Goal: Information Seeking & Learning: Learn about a topic

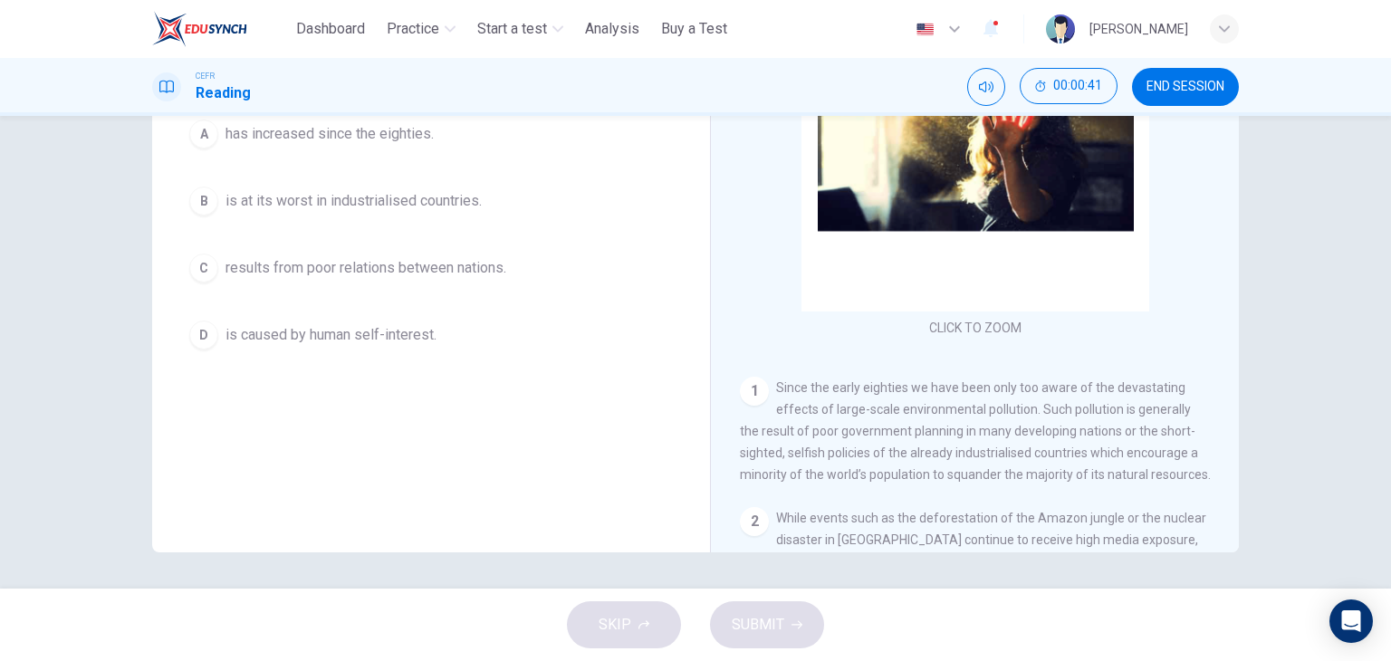
scroll to position [4, 0]
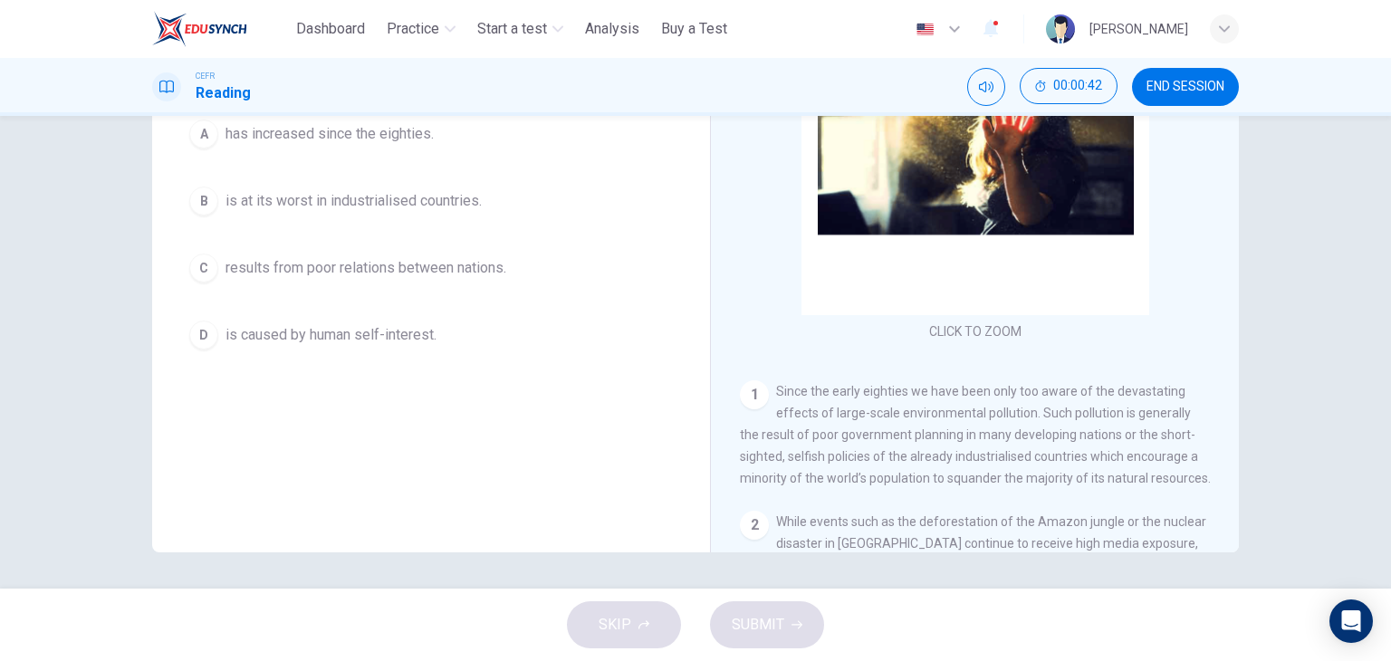
click at [581, 196] on button "B is at its worst in industrialised countries." at bounding box center [431, 200] width 500 height 45
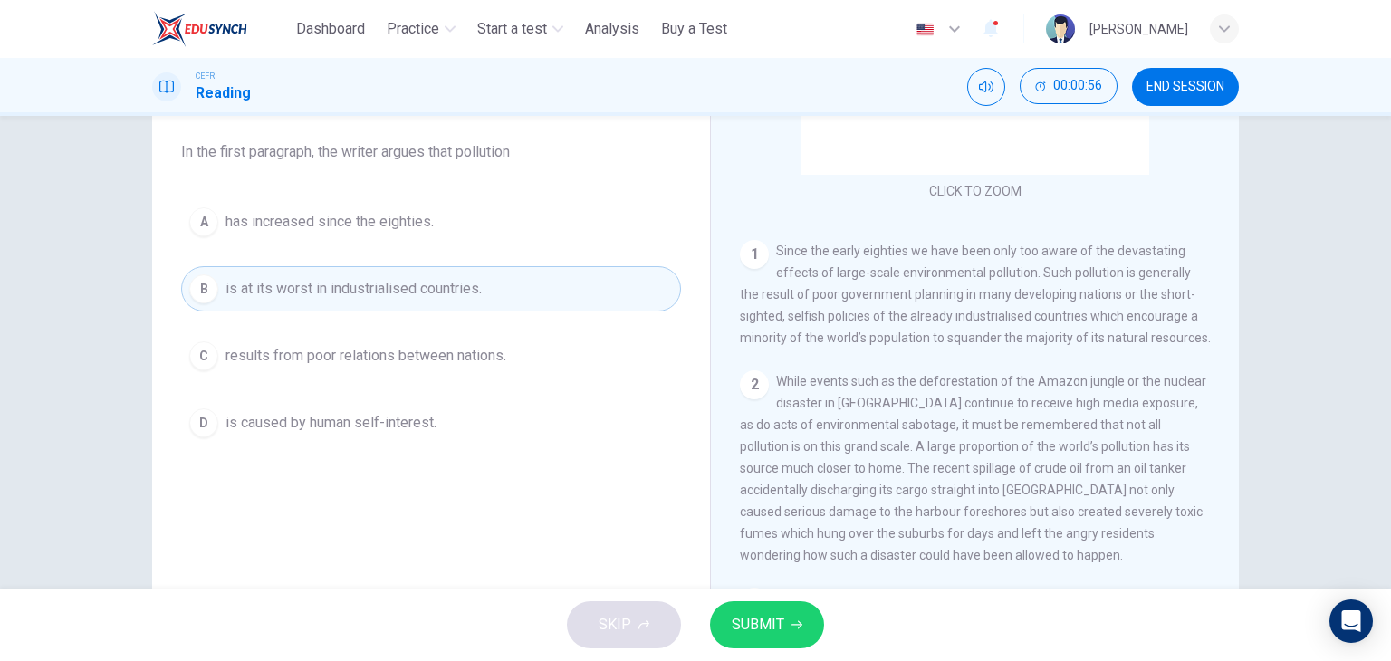
scroll to position [234, 0]
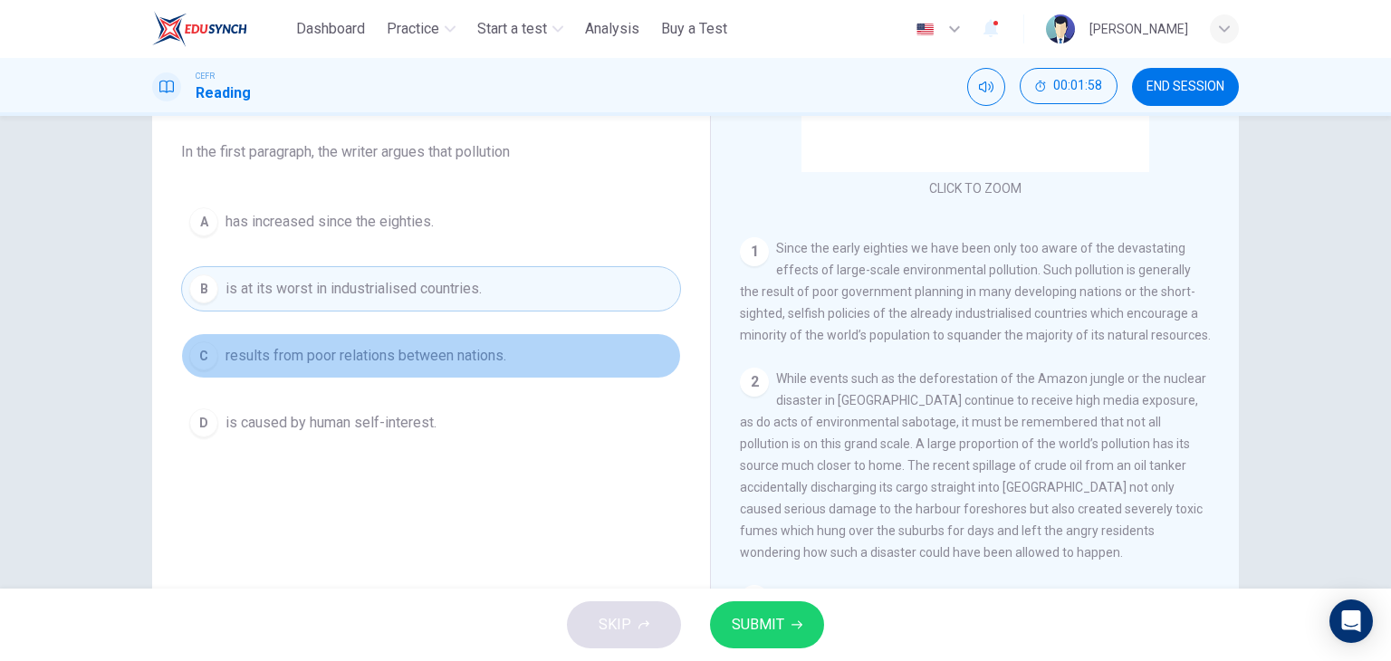
click at [474, 350] on span "results from poor relations between nations." at bounding box center [365, 356] width 281 height 22
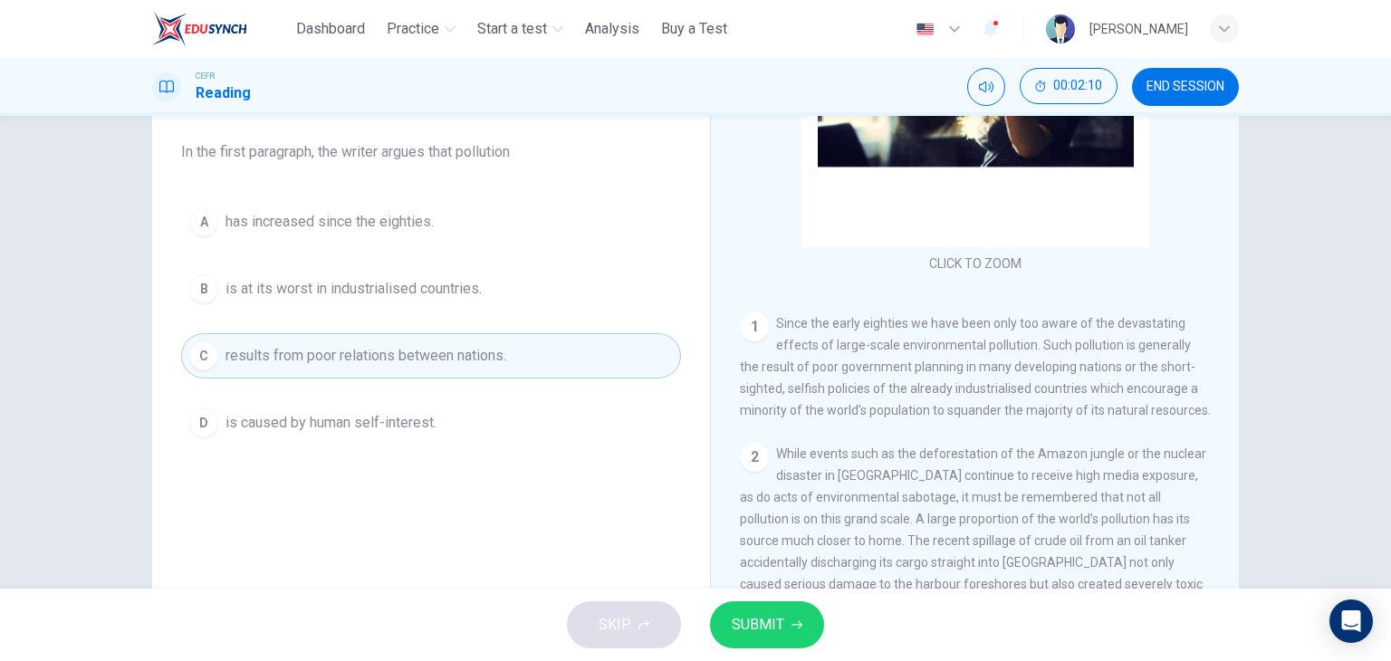
scroll to position [157, 0]
click at [785, 627] on button "SUBMIT" at bounding box center [767, 624] width 114 height 47
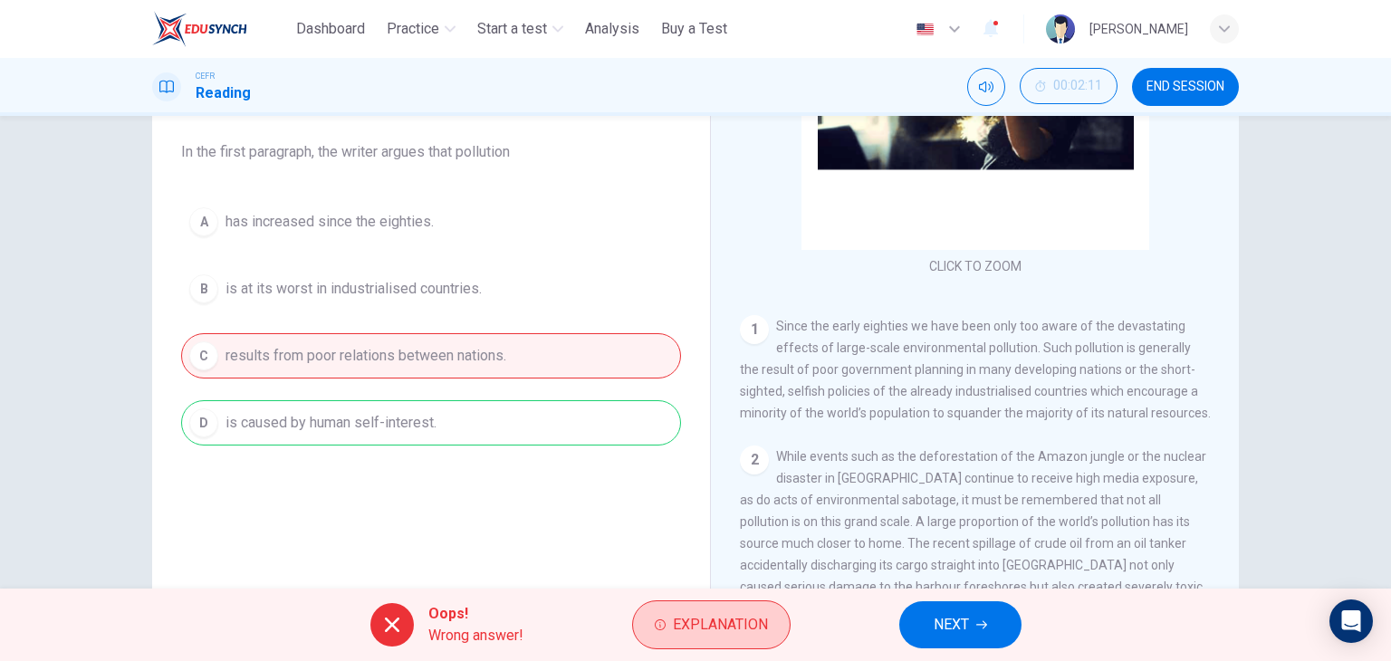
click at [724, 641] on button "Explanation" at bounding box center [711, 624] width 158 height 49
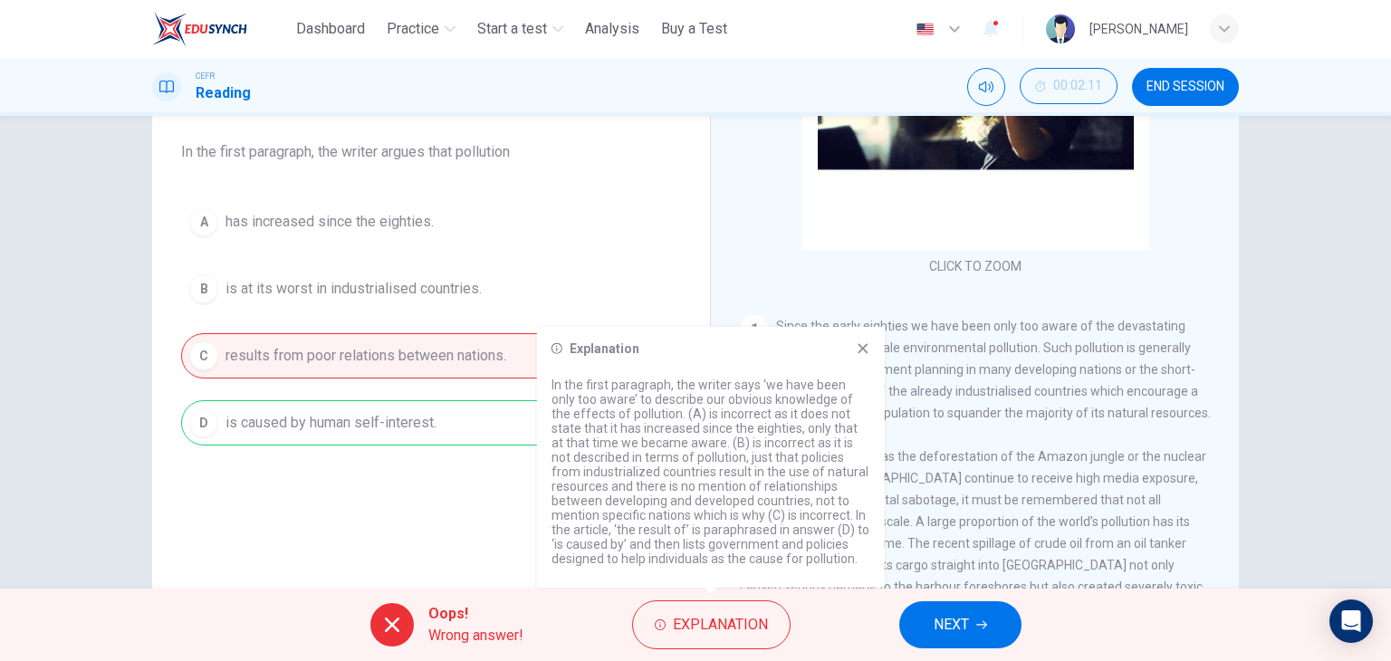
click at [433, 428] on div "A has increased since the eighties. B is at its worst in industrialised countri…" at bounding box center [431, 322] width 500 height 246
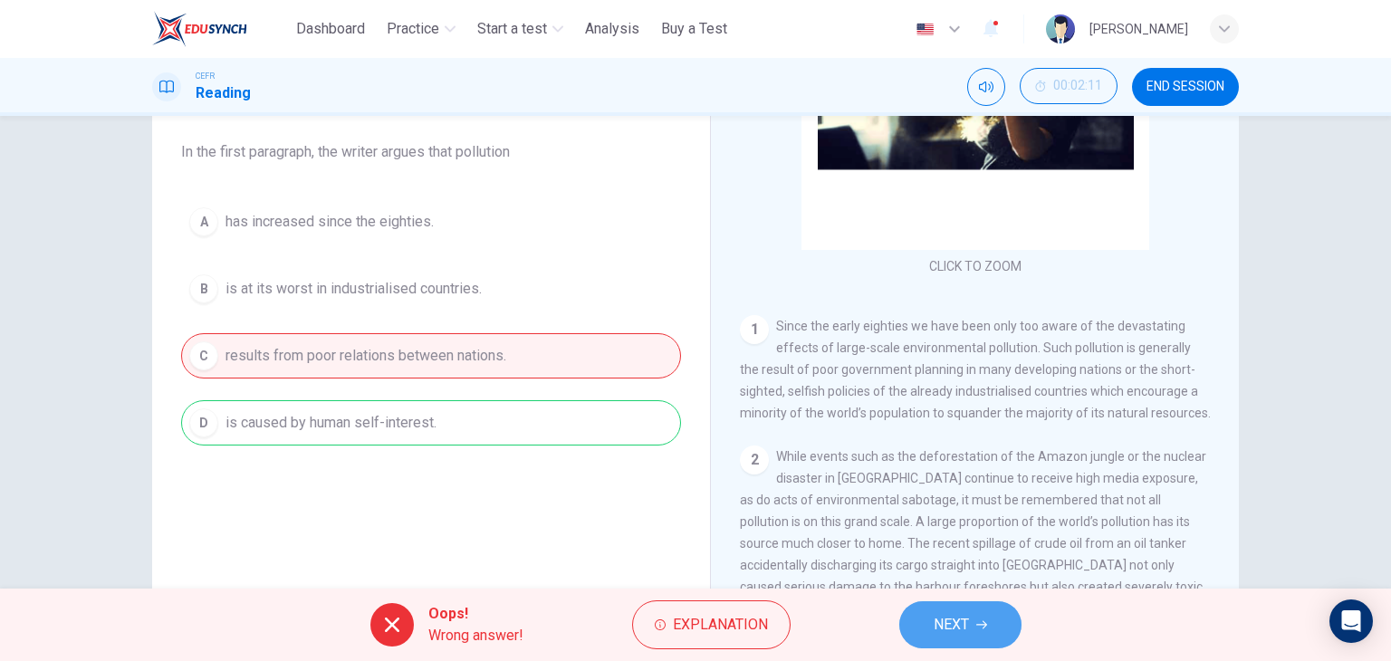
click at [973, 627] on button "NEXT" at bounding box center [960, 624] width 122 height 47
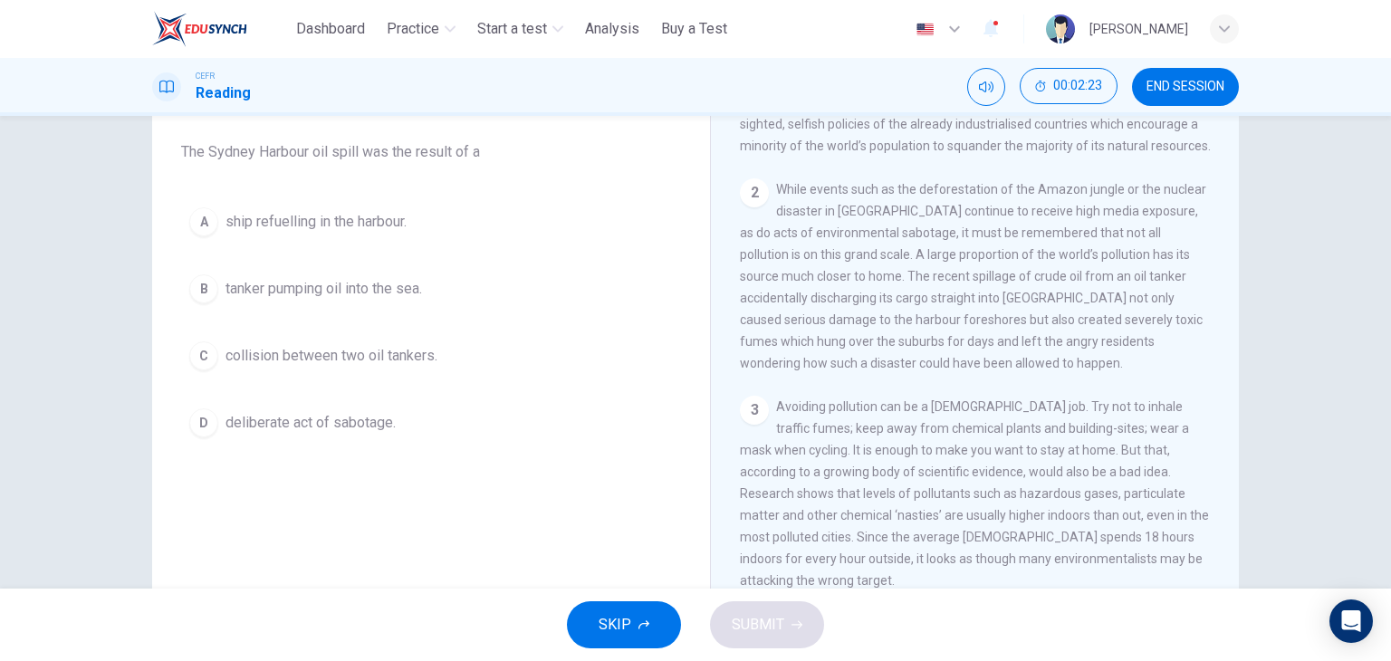
scroll to position [435, 0]
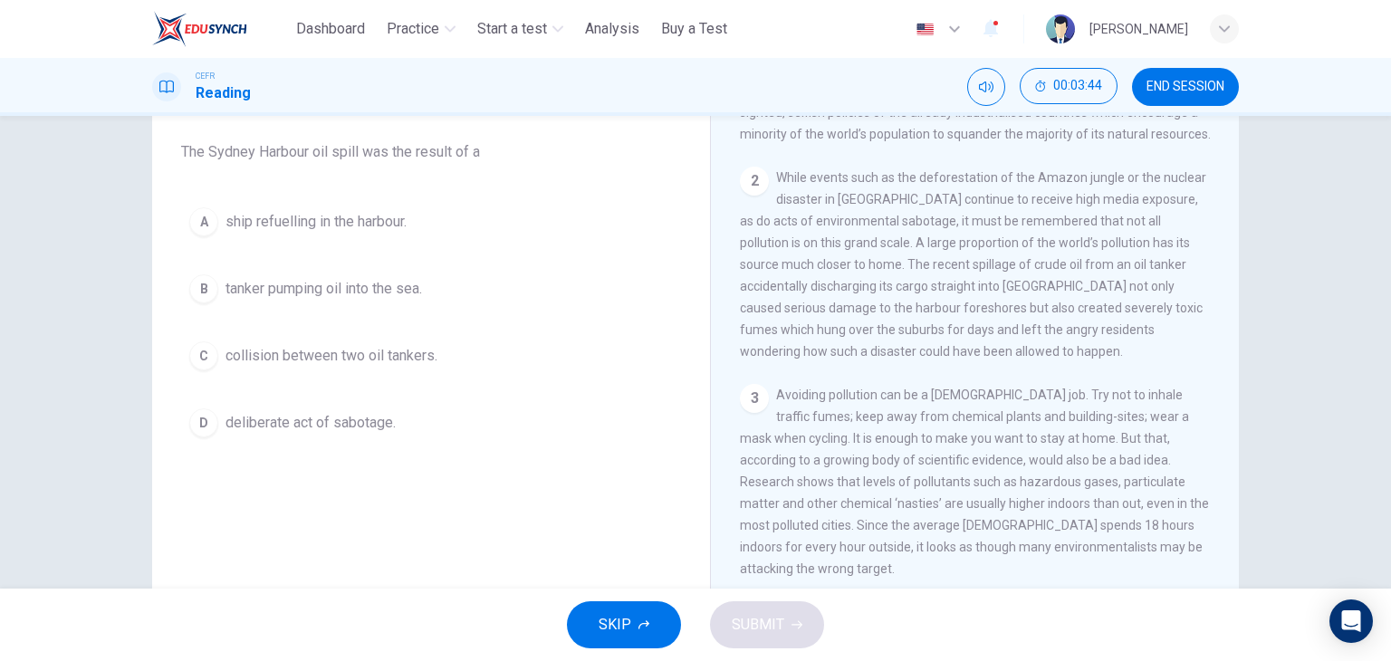
click at [389, 367] on button "C collision between two oil tankers." at bounding box center [431, 355] width 500 height 45
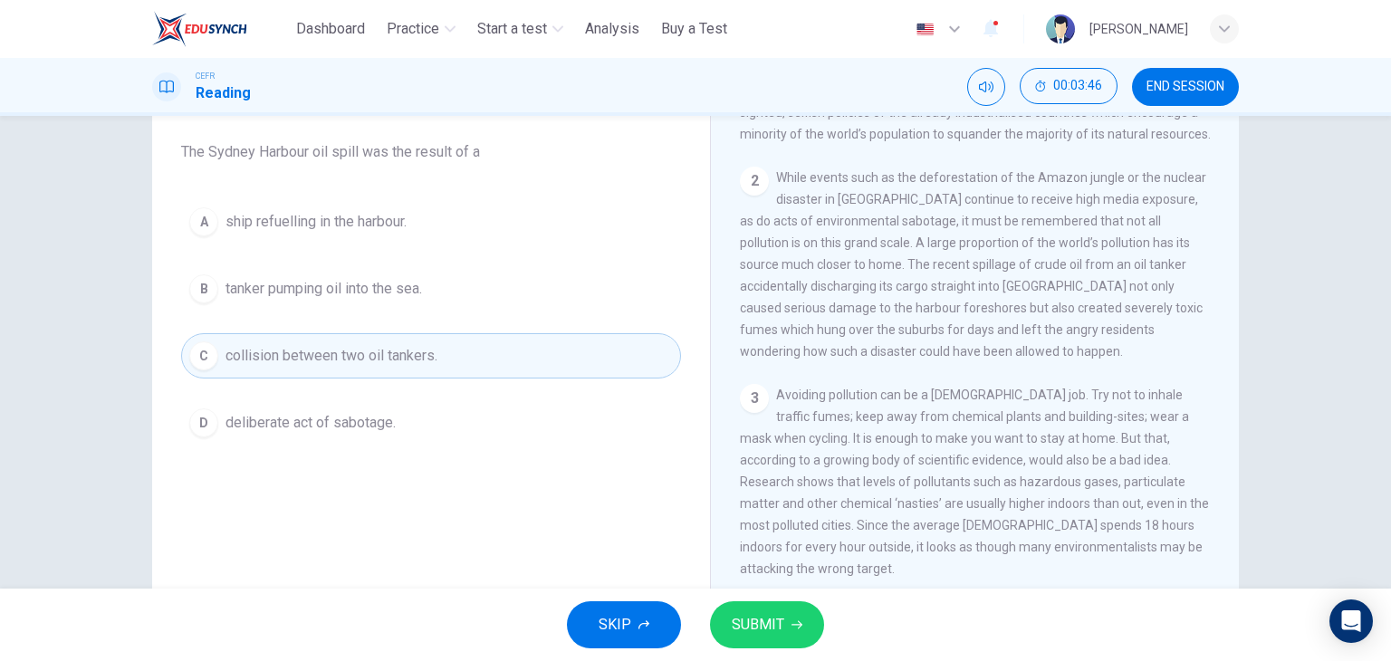
click at [798, 630] on button "SUBMIT" at bounding box center [767, 624] width 114 height 47
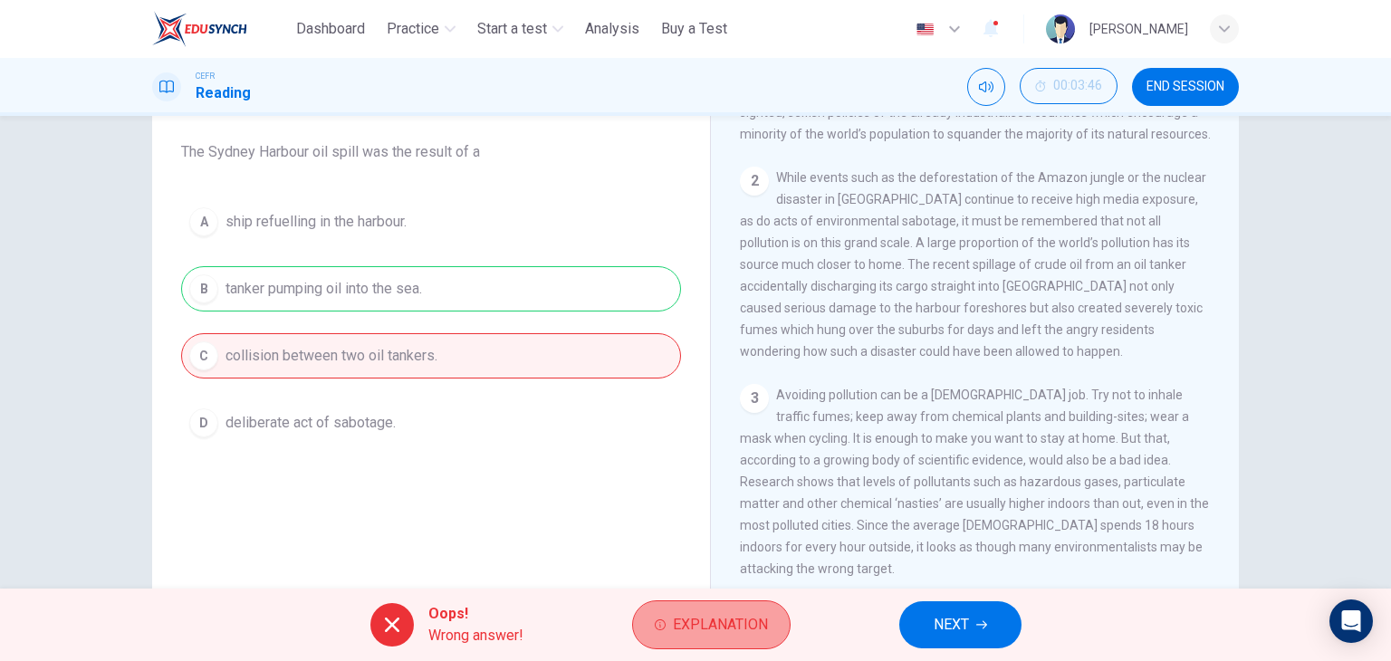
click at [757, 630] on span "Explanation" at bounding box center [720, 624] width 95 height 25
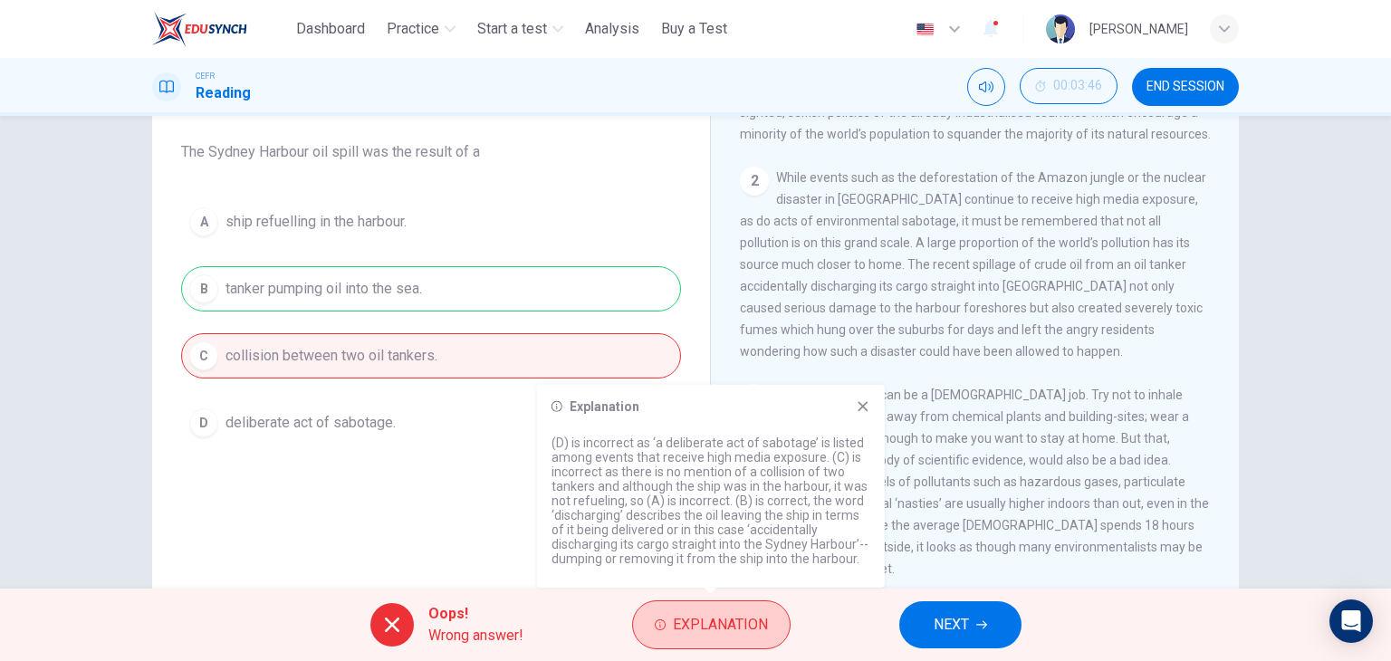
click at [757, 630] on span "Explanation" at bounding box center [720, 624] width 95 height 25
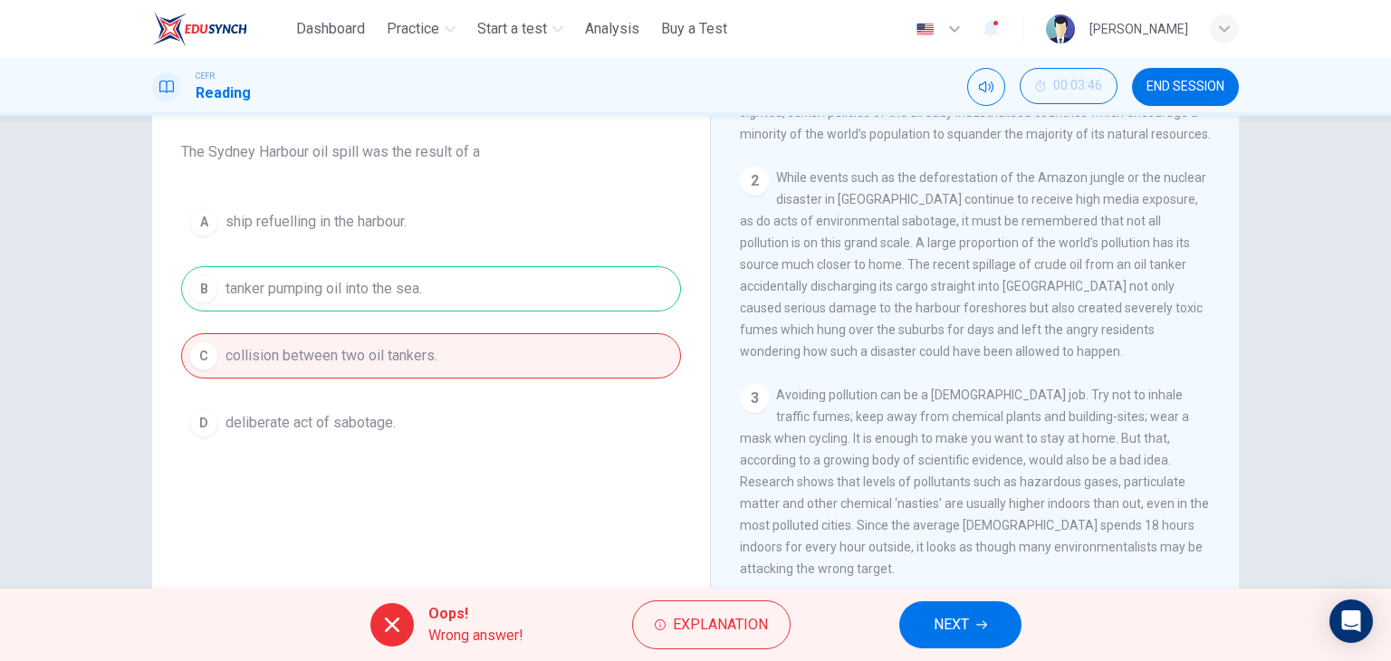
click at [1005, 627] on button "NEXT" at bounding box center [960, 624] width 122 height 47
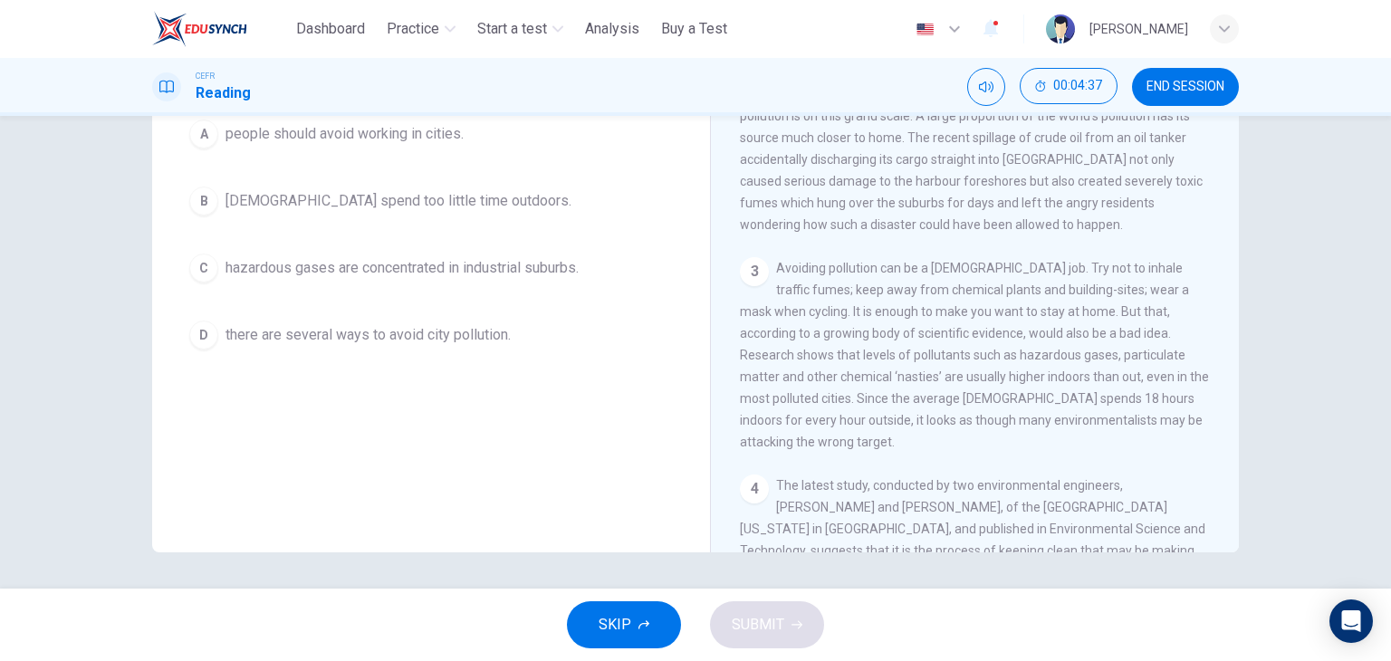
scroll to position [468, 0]
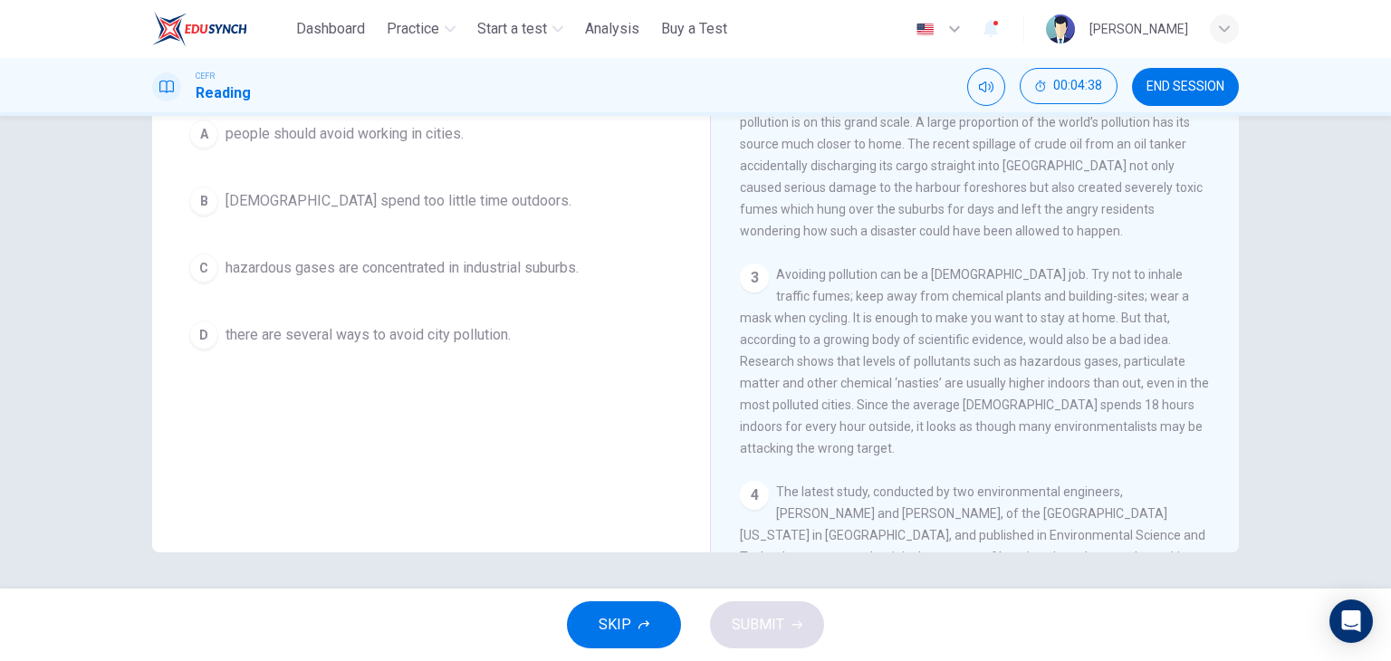
click at [513, 294] on div "A people should avoid working in cities. B Americans spend too little time outd…" at bounding box center [431, 234] width 500 height 246
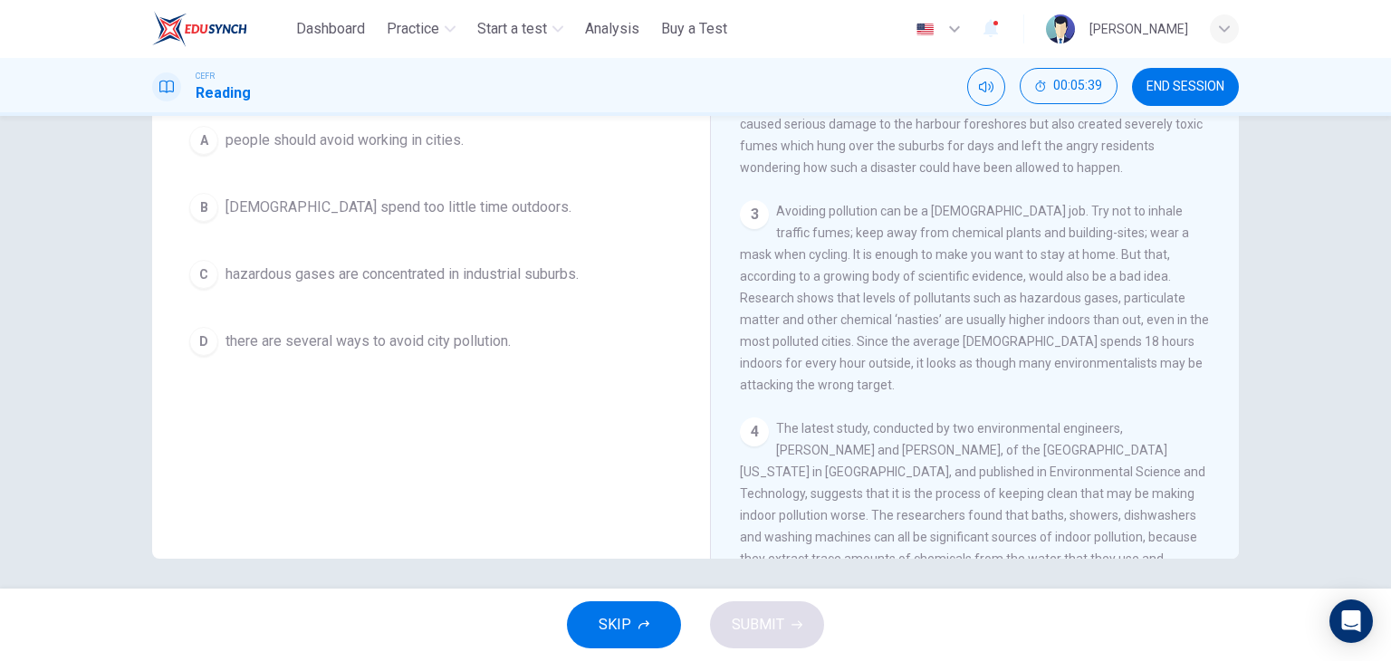
scroll to position [229, 0]
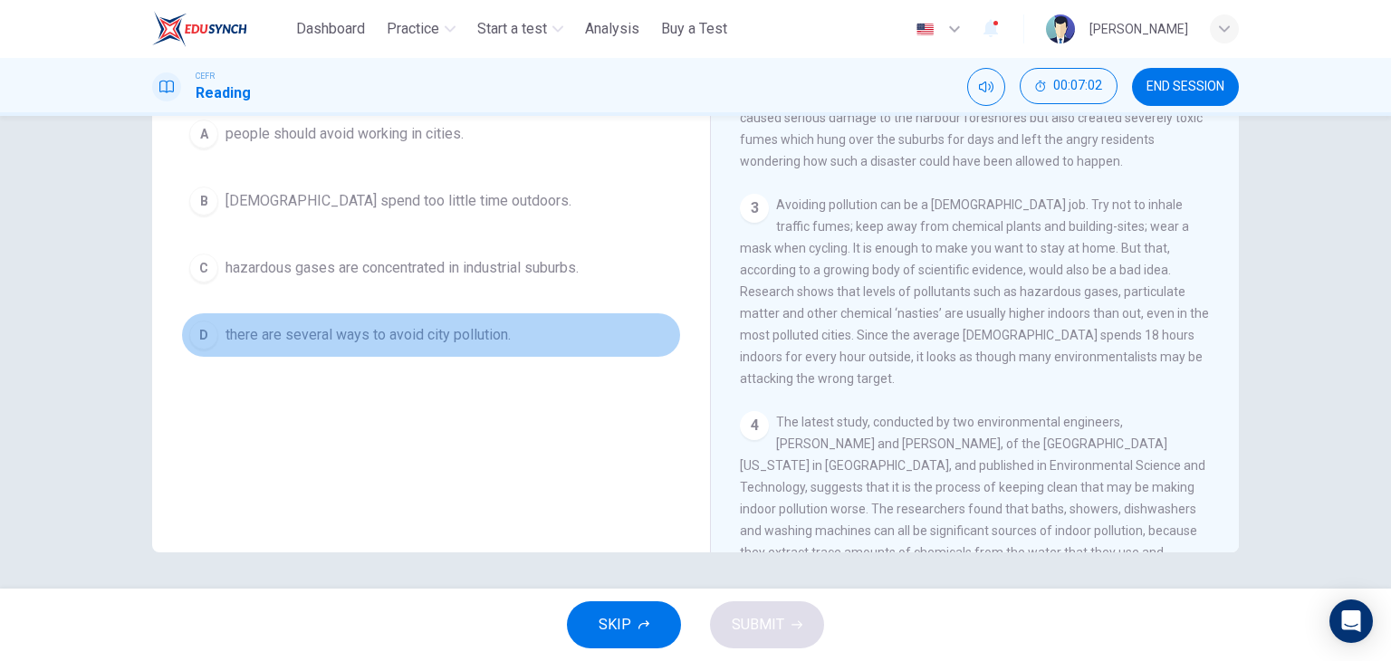
click at [464, 339] on span "there are several ways to avoid city pollution." at bounding box center [367, 335] width 285 height 22
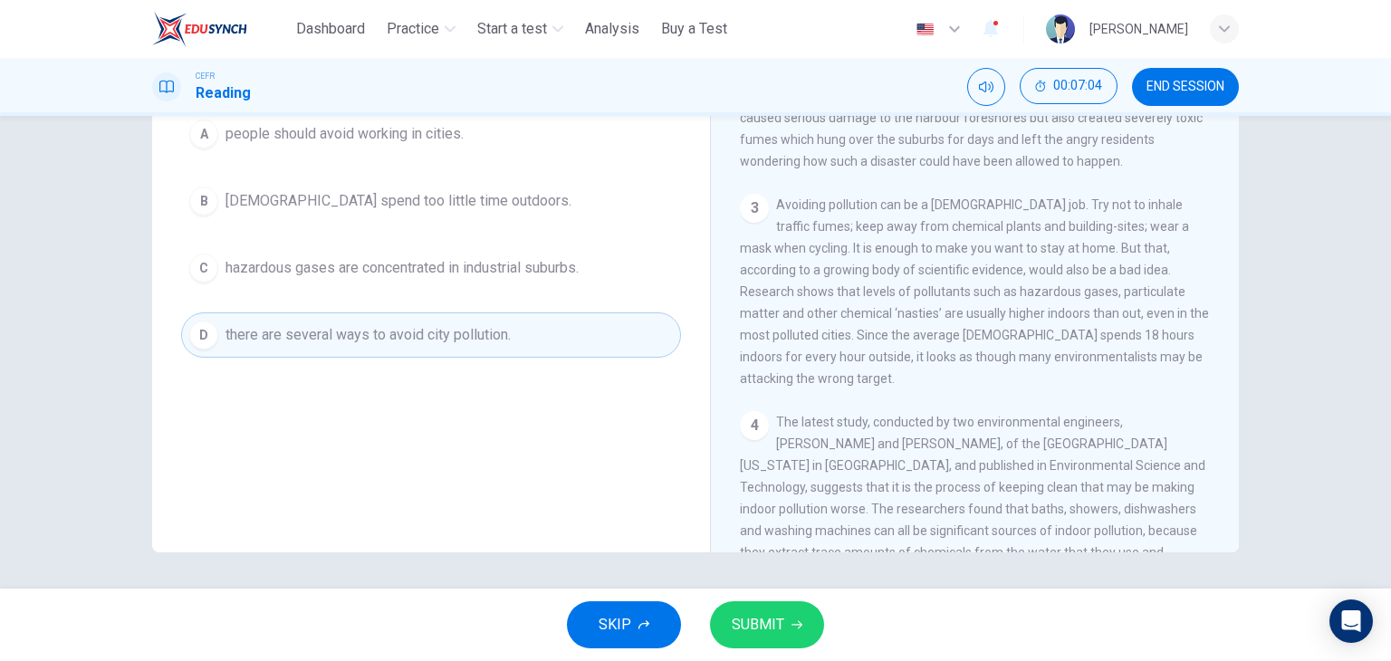
click at [754, 607] on button "SUBMIT" at bounding box center [767, 624] width 114 height 47
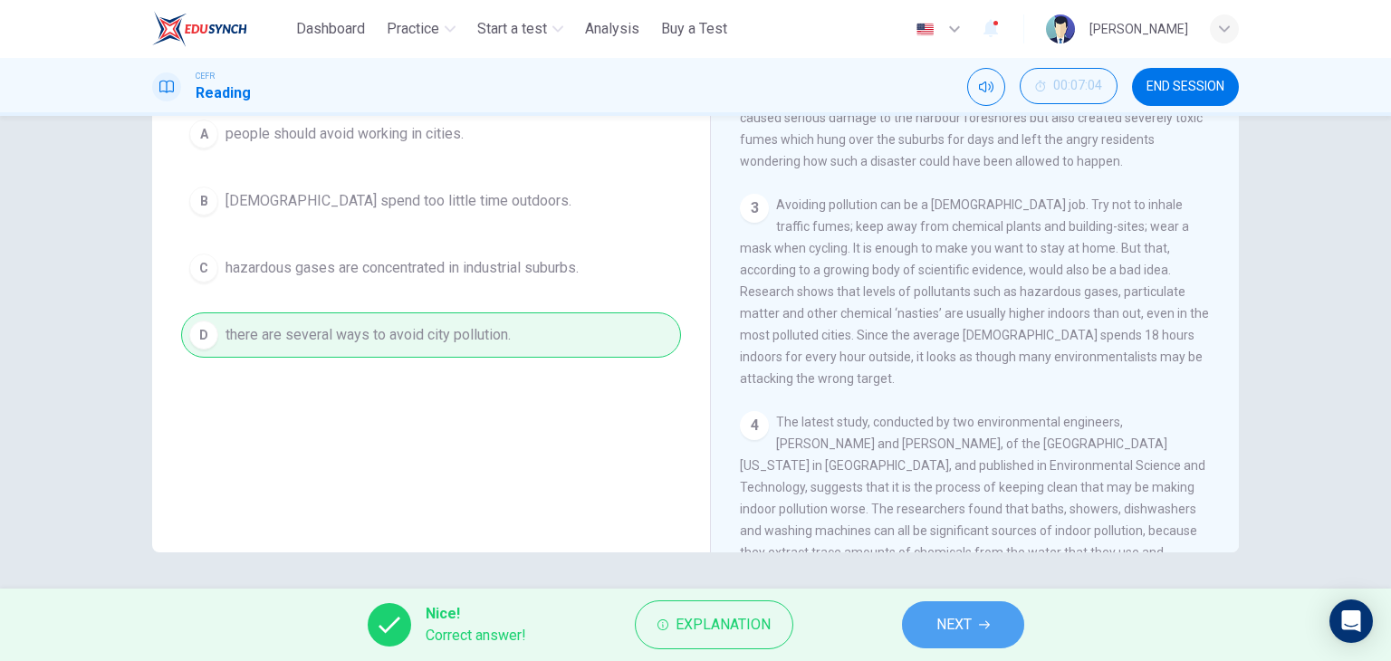
click at [957, 624] on span "NEXT" at bounding box center [953, 624] width 35 height 25
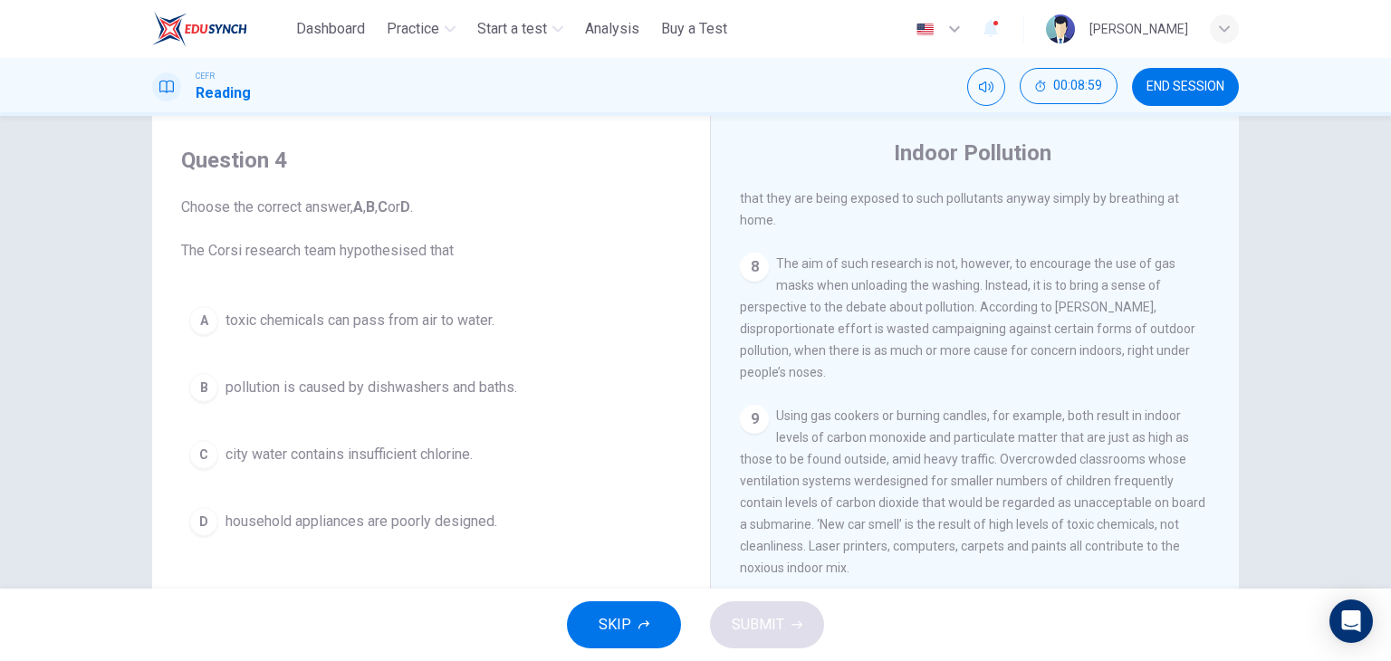
scroll to position [0, 0]
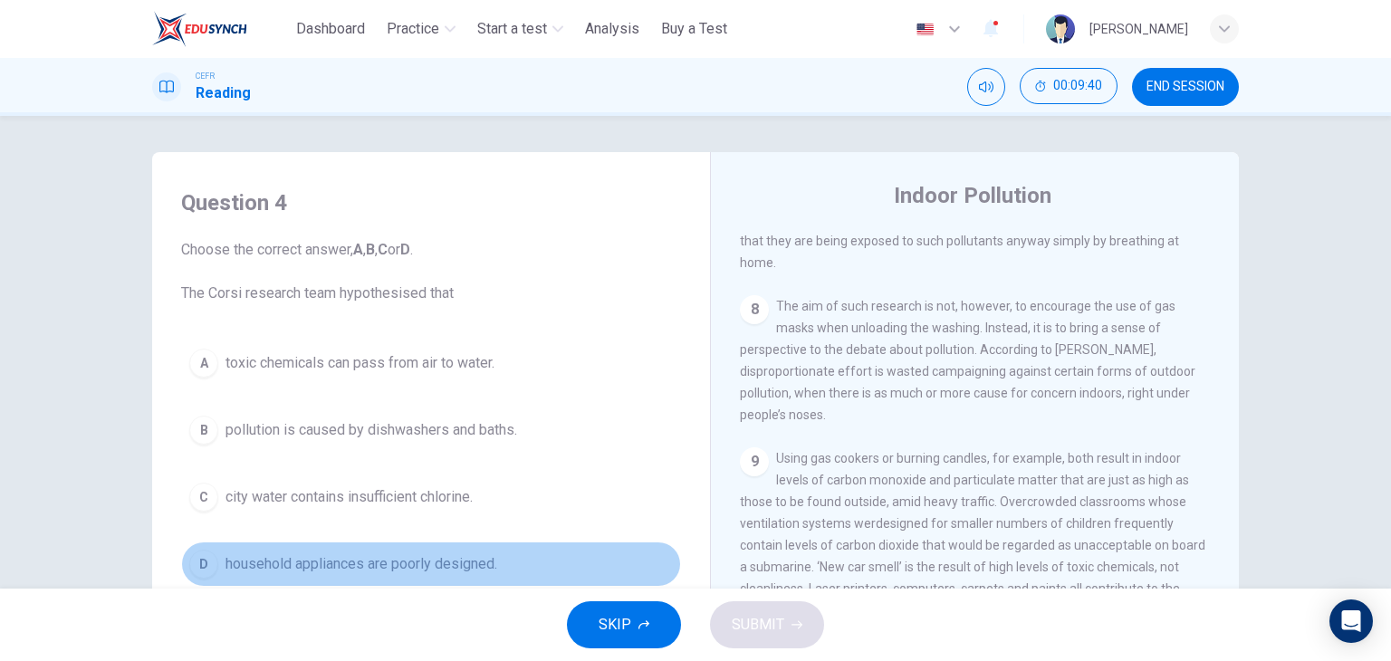
click at [423, 569] on span "household appliances are poorly designed." at bounding box center [361, 564] width 272 height 22
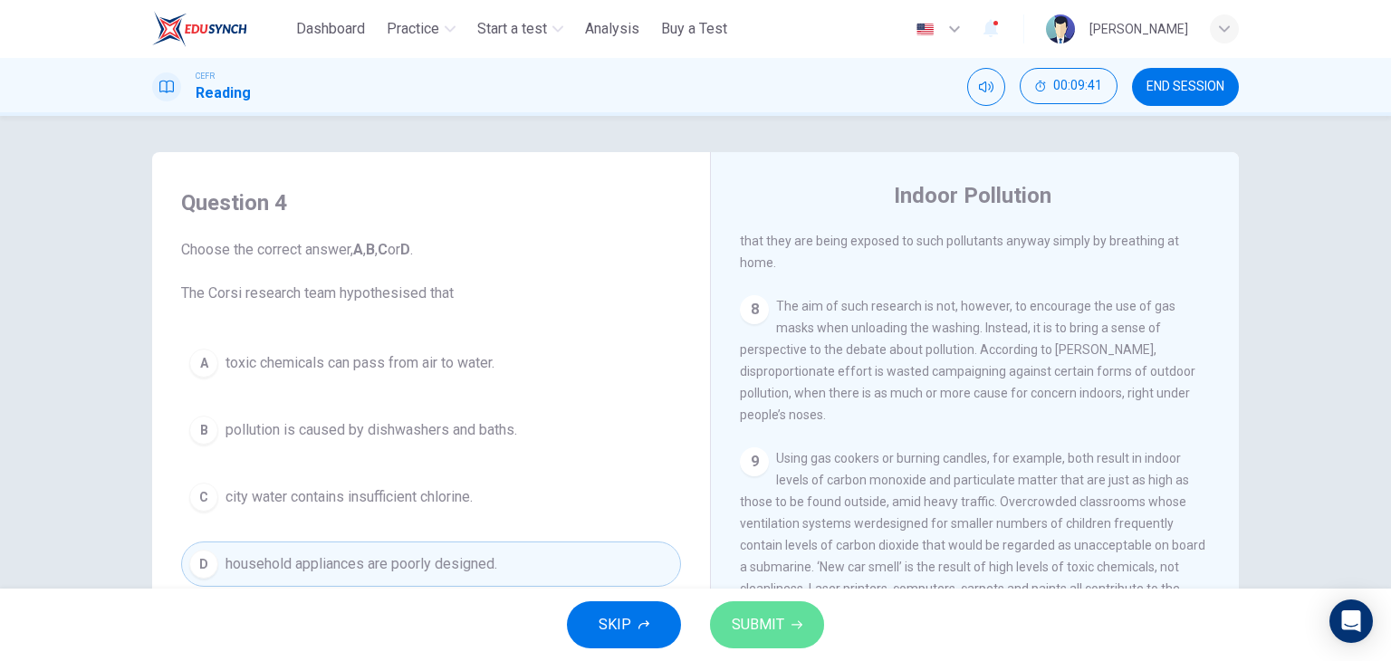
click at [766, 631] on span "SUBMIT" at bounding box center [757, 624] width 53 height 25
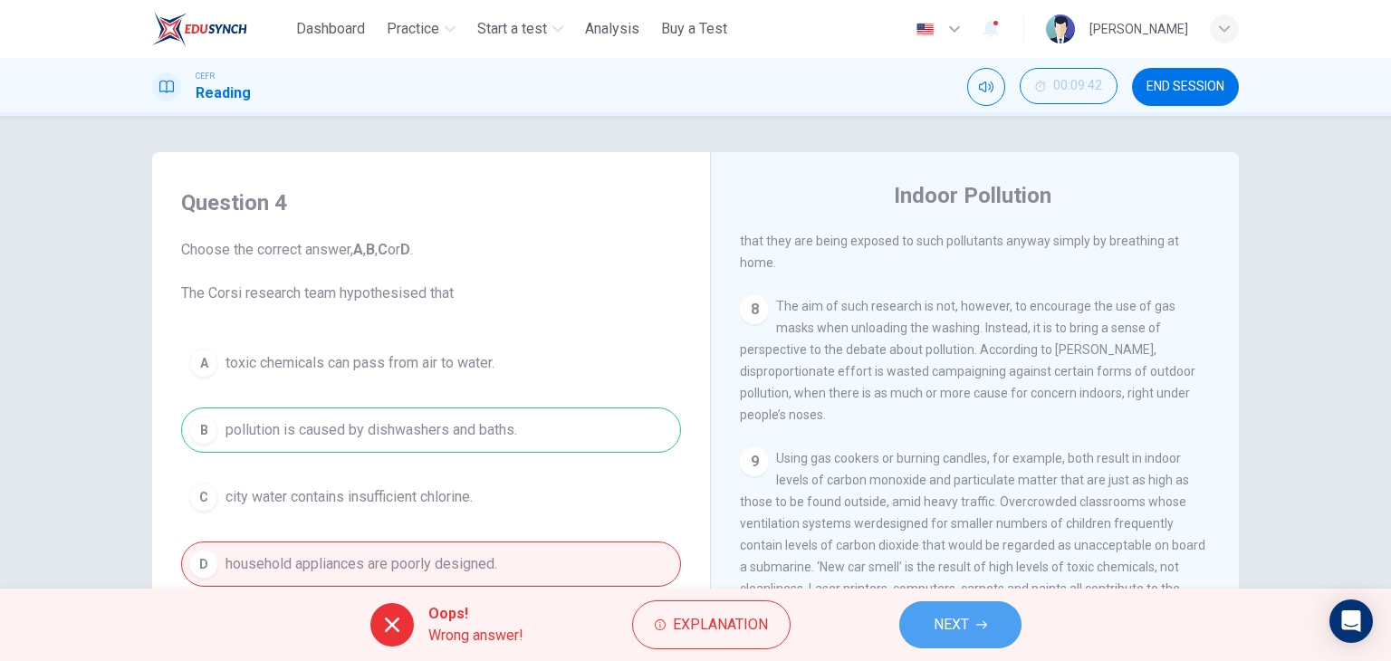
click at [952, 621] on span "NEXT" at bounding box center [950, 624] width 35 height 25
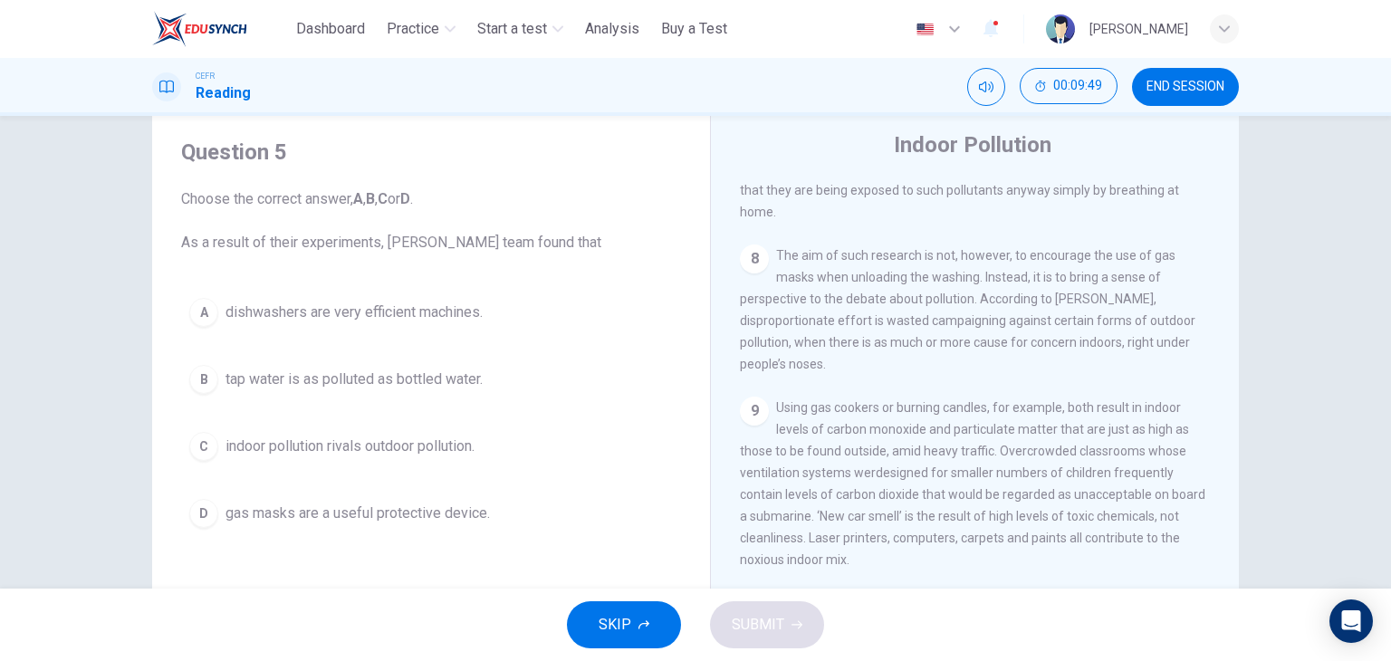
scroll to position [53, 0]
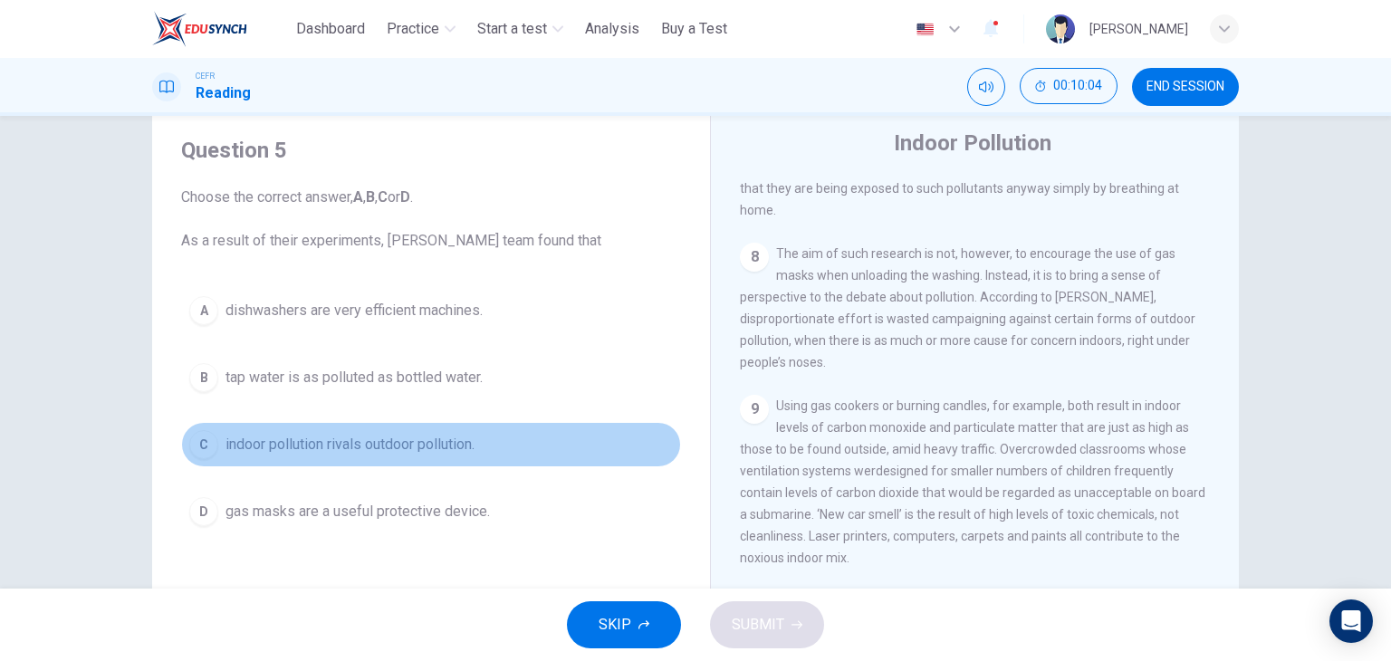
click at [431, 438] on span "indoor pollution rivals outdoor pollution." at bounding box center [349, 445] width 249 height 22
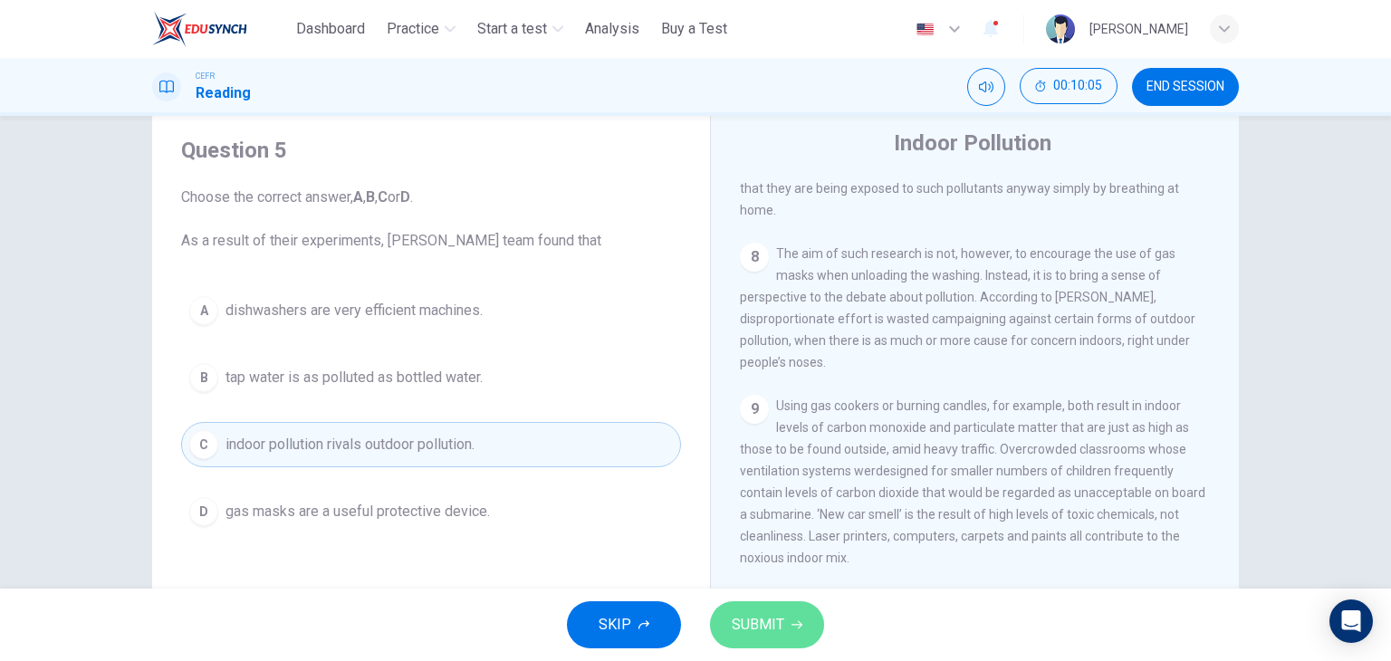
click at [750, 613] on span "SUBMIT" at bounding box center [757, 624] width 53 height 25
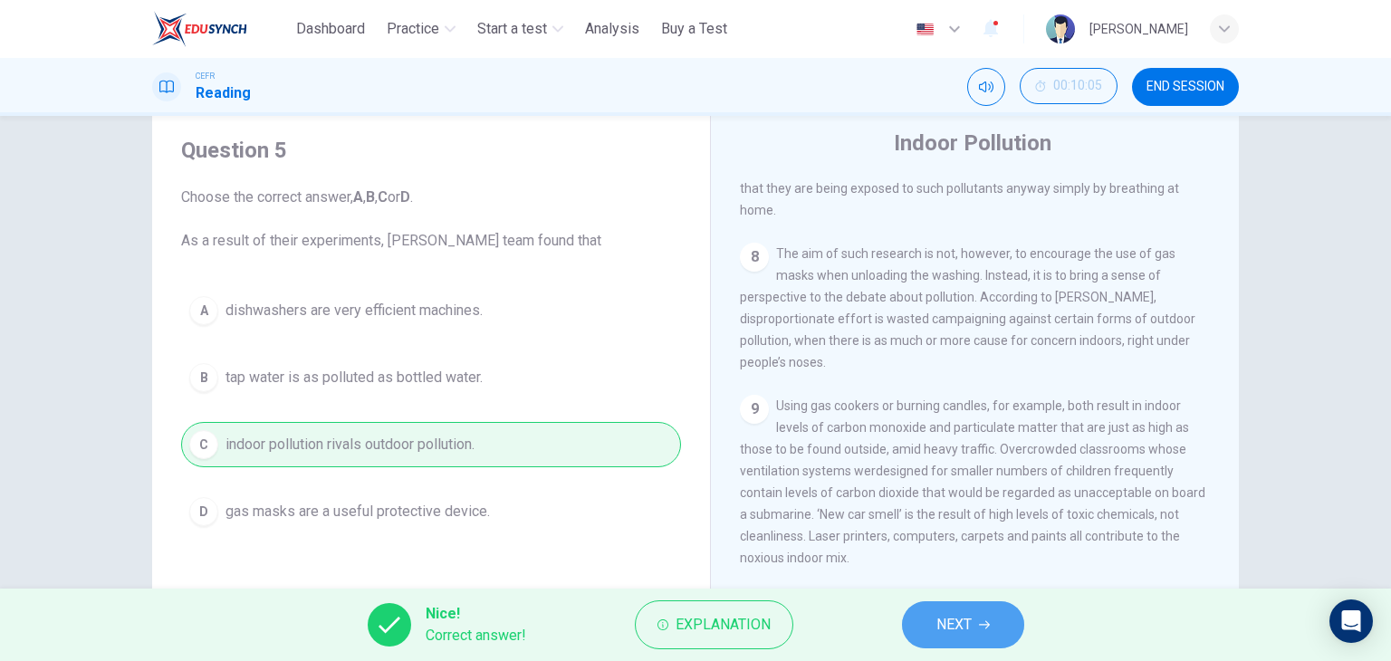
click at [950, 630] on span "NEXT" at bounding box center [953, 624] width 35 height 25
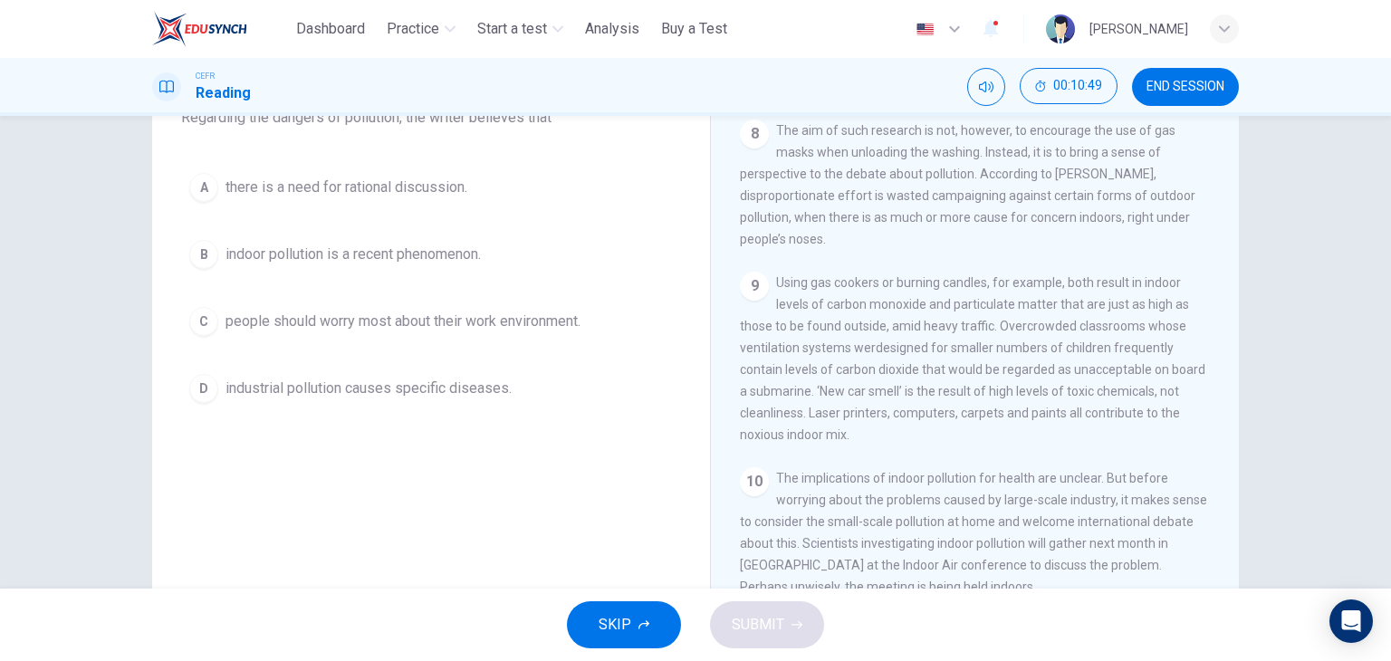
scroll to position [177, 0]
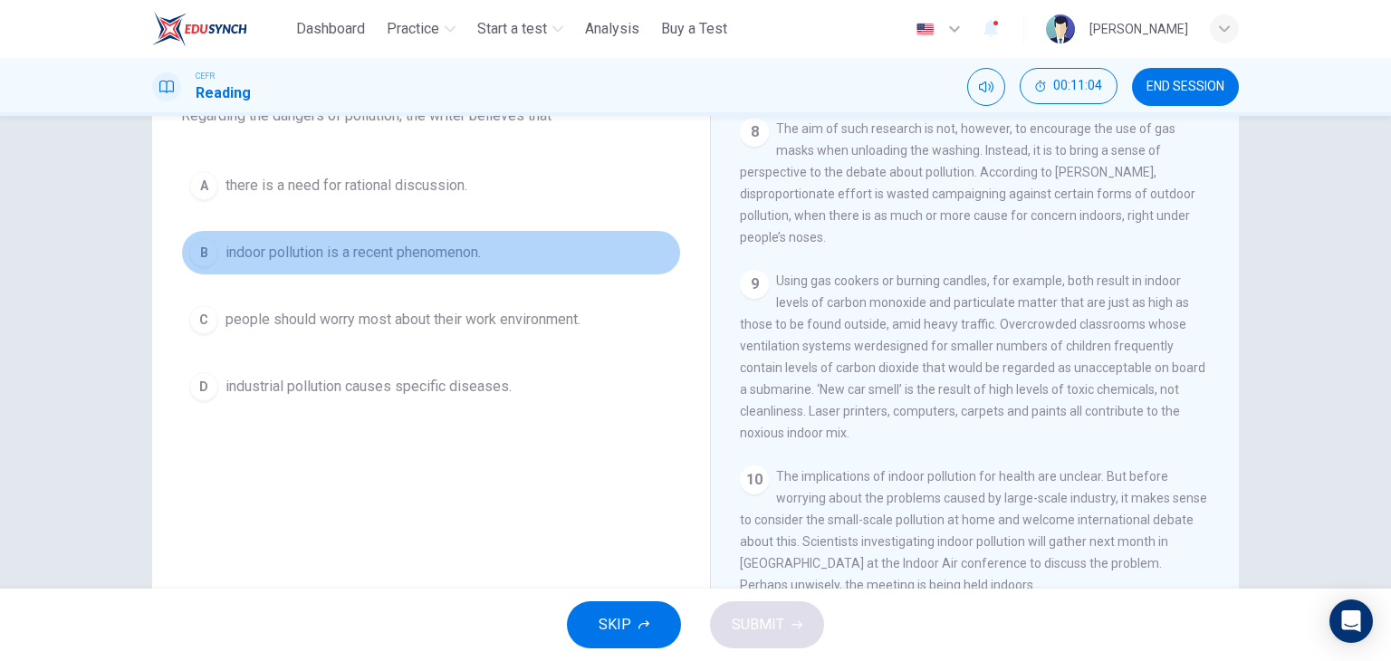
click at [446, 254] on span "indoor pollution is a recent phenomenon." at bounding box center [352, 253] width 255 height 22
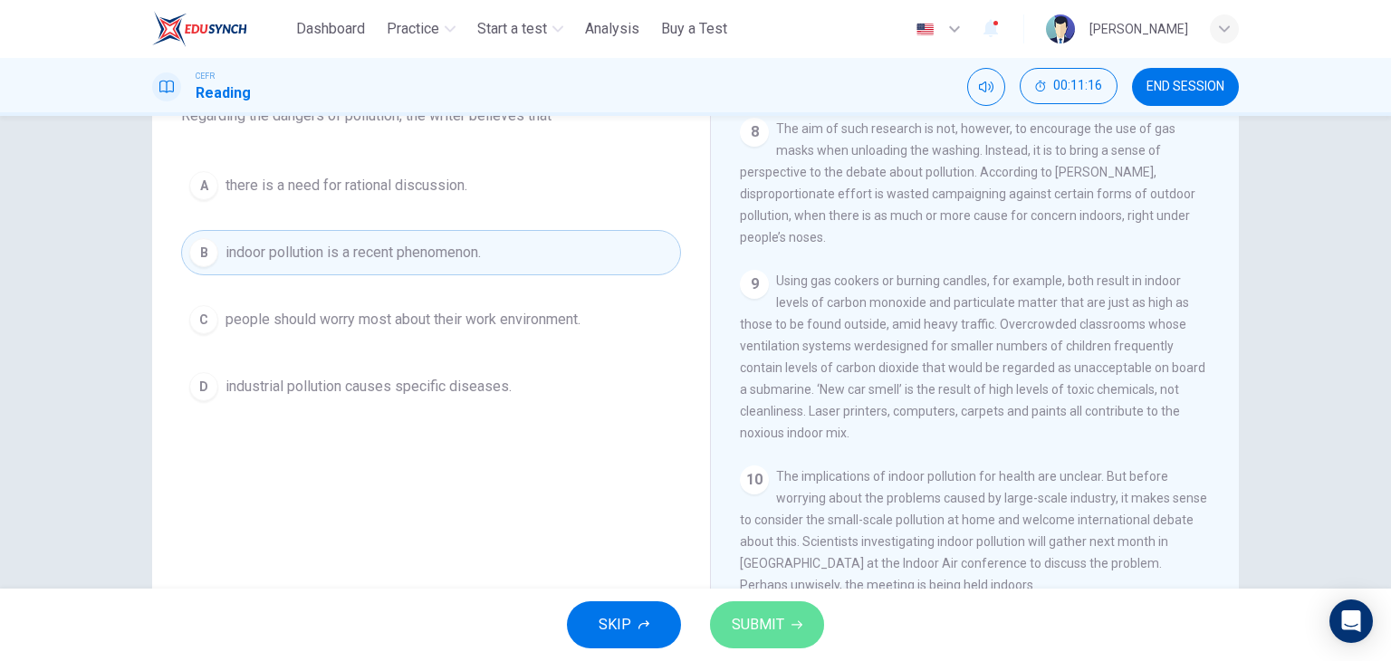
click at [788, 635] on button "SUBMIT" at bounding box center [767, 624] width 114 height 47
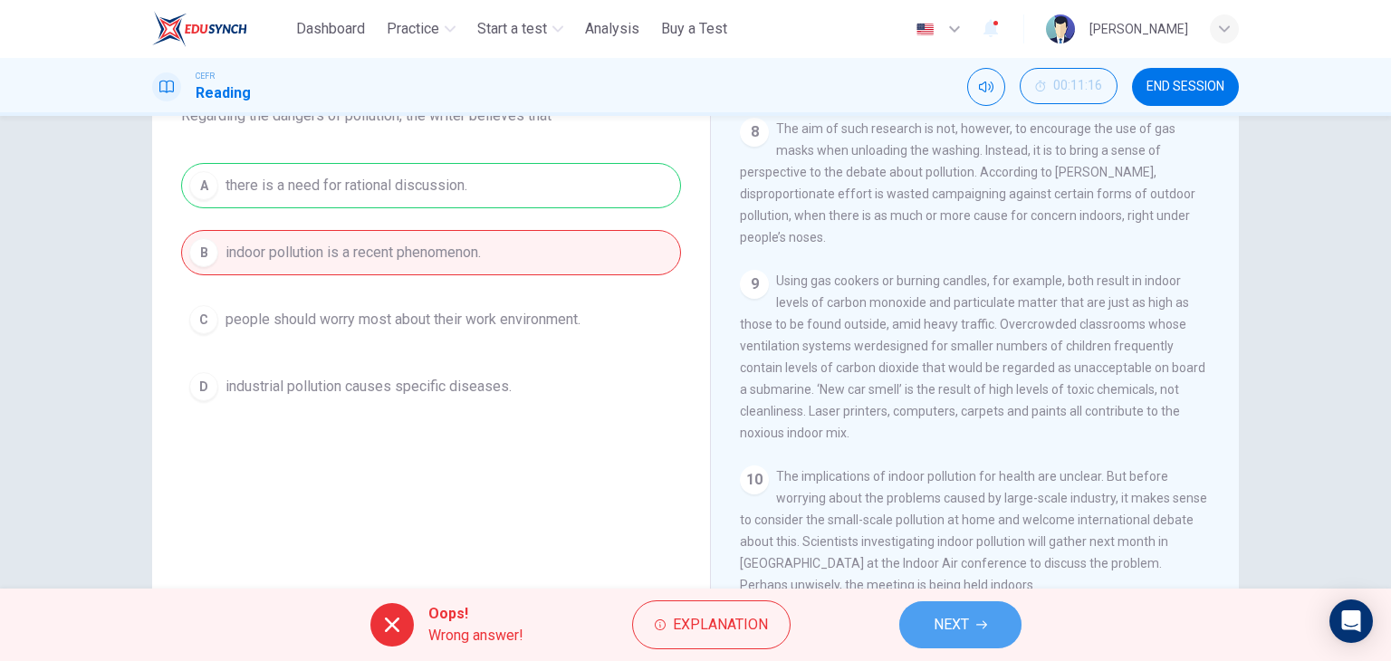
click at [962, 624] on span "NEXT" at bounding box center [950, 624] width 35 height 25
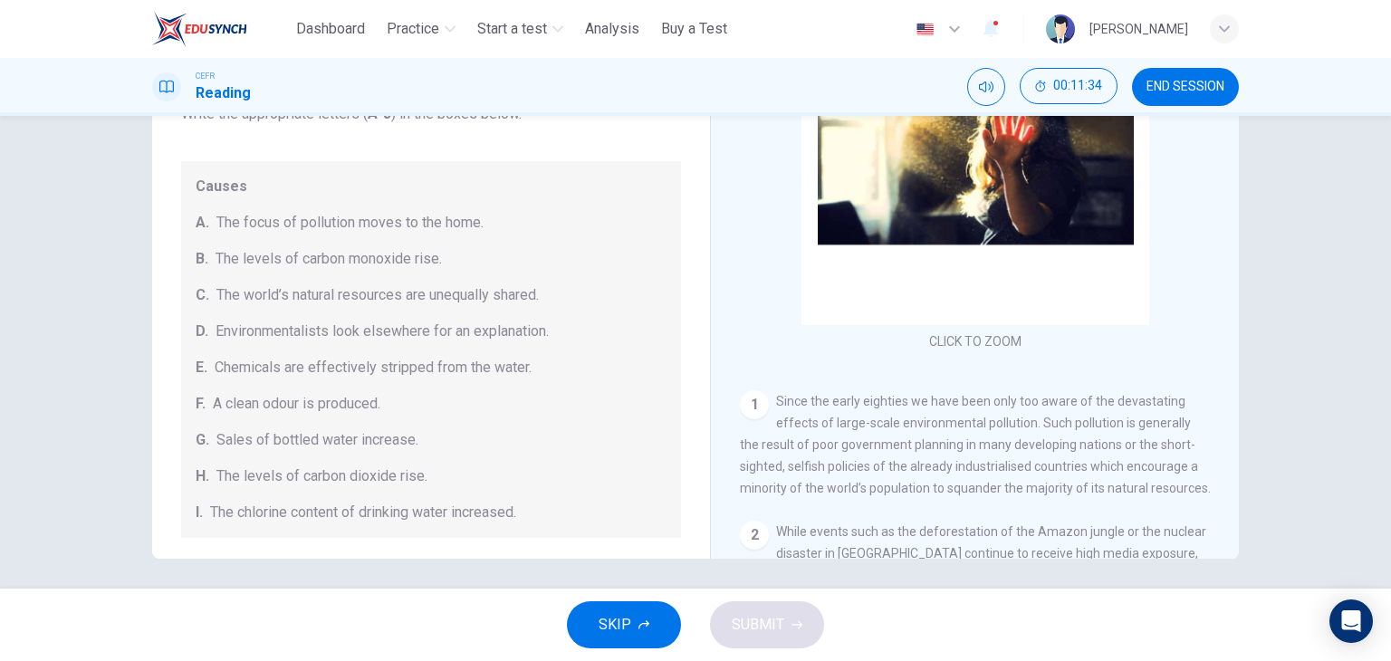
scroll to position [229, 0]
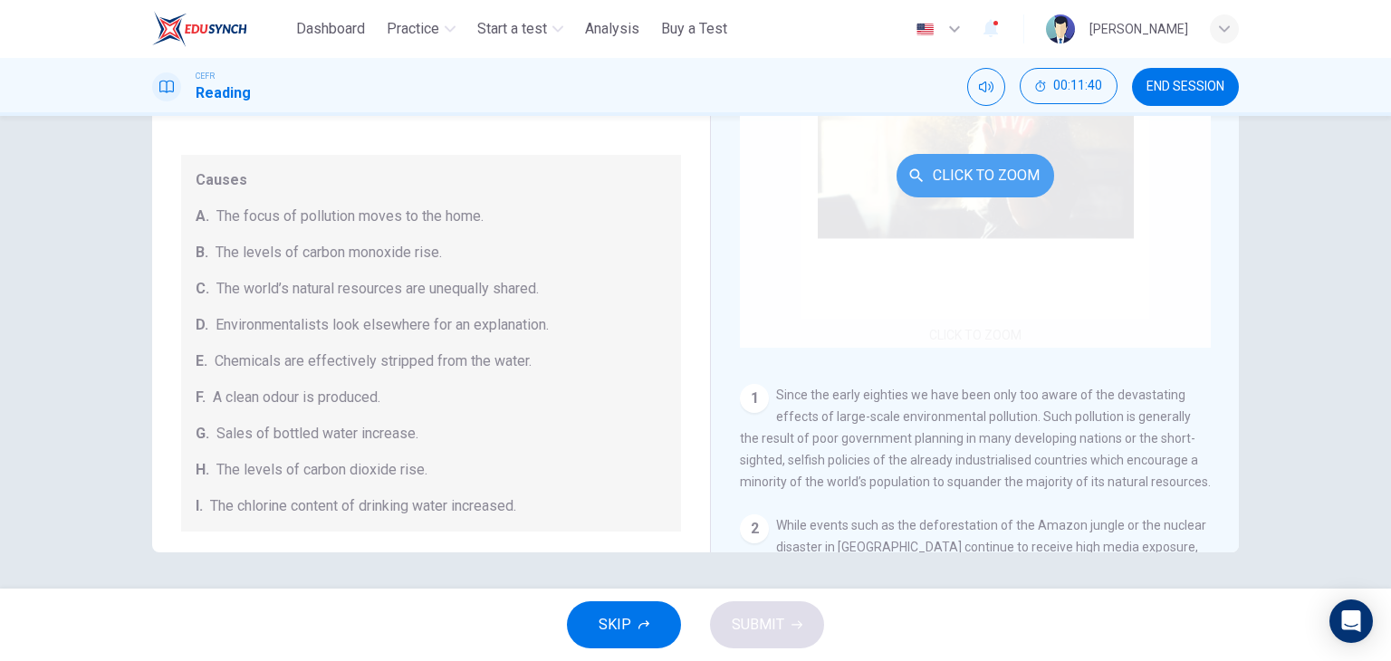
click at [1003, 182] on button "Click to Zoom" at bounding box center [975, 175] width 158 height 43
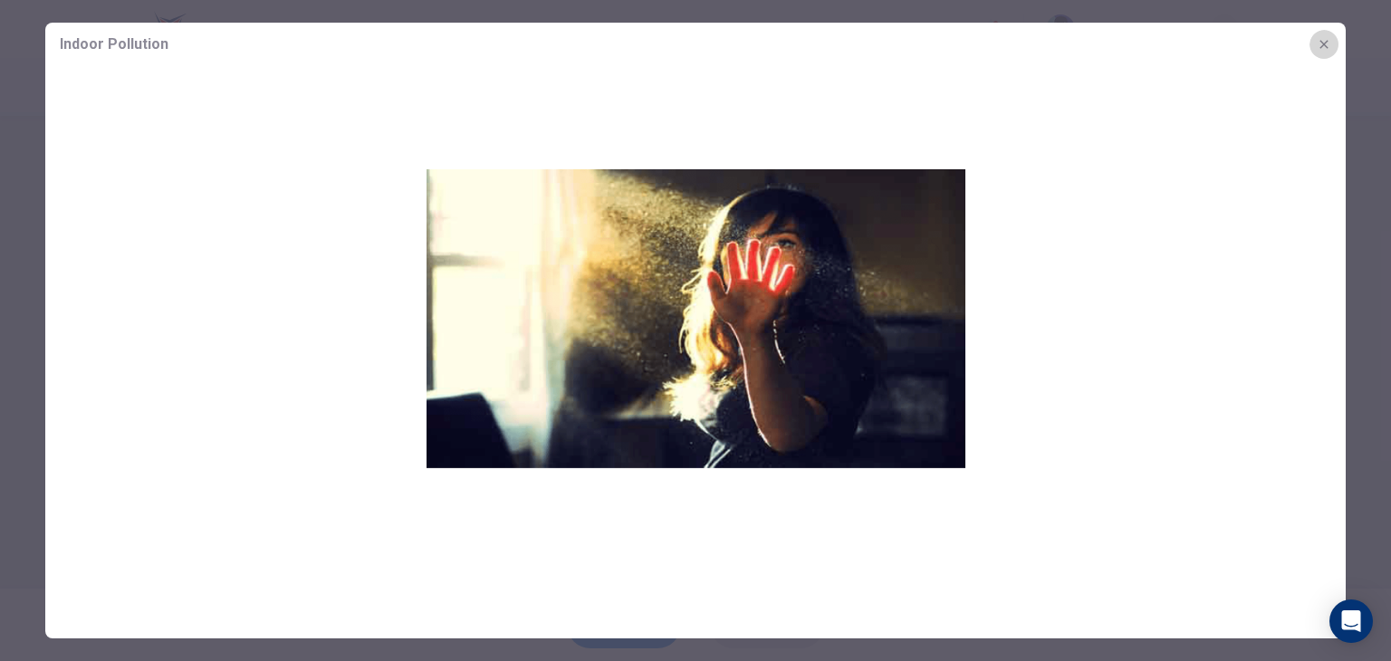
click at [1326, 43] on icon "button" at bounding box center [1323, 44] width 14 height 14
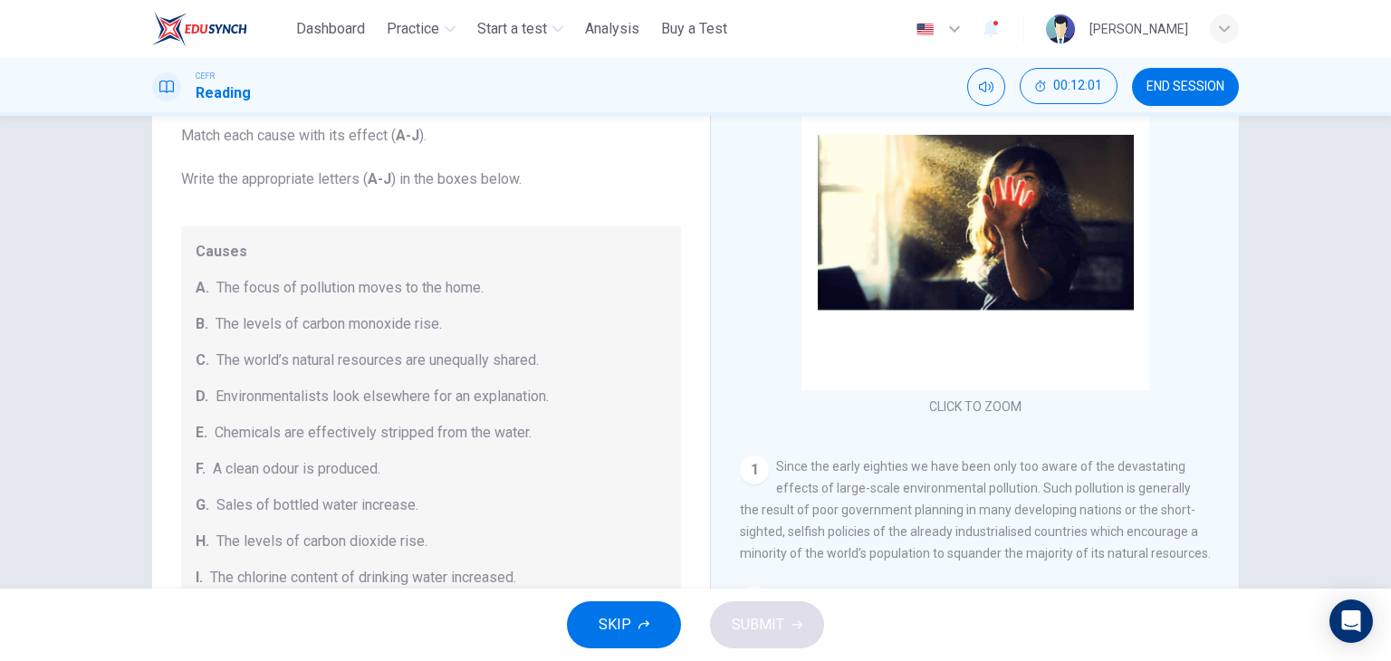
scroll to position [163, 0]
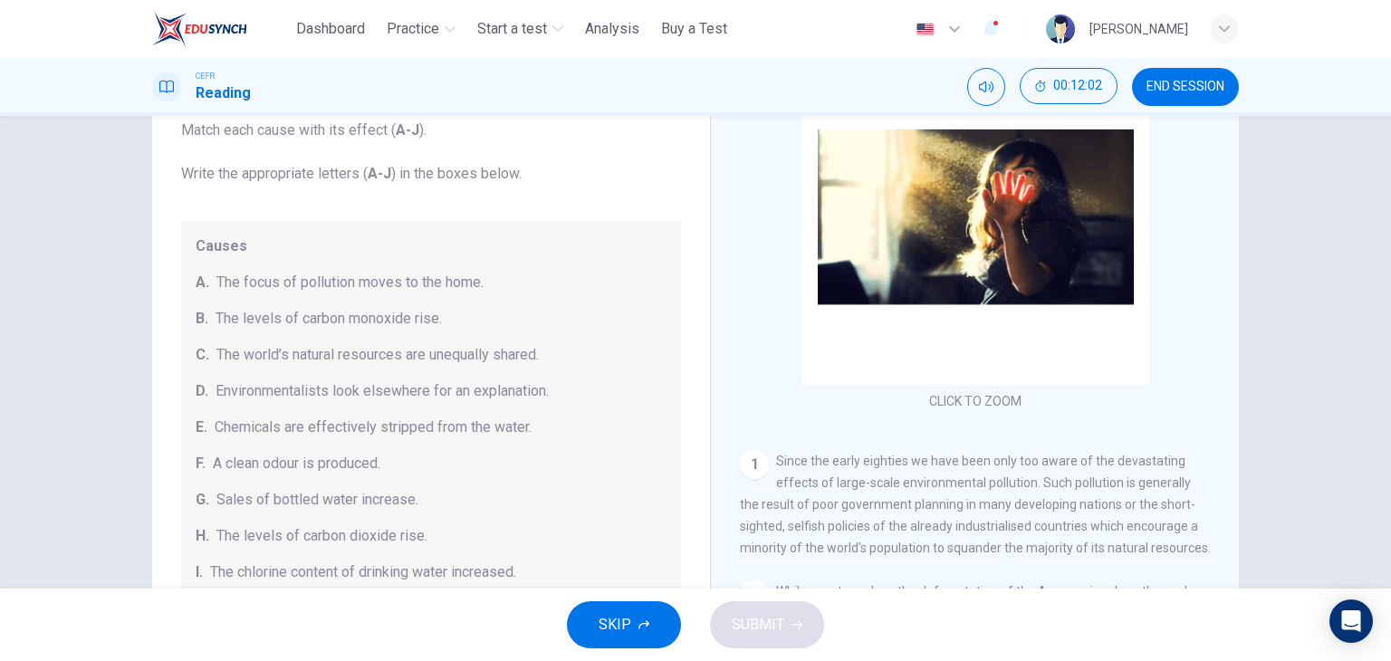
click at [1002, 479] on span "Since the early eighties we have been only too aware of the devastating effects…" at bounding box center [975, 504] width 471 height 101
click at [327, 286] on span "The focus of pollution moves to the home." at bounding box center [349, 283] width 267 height 22
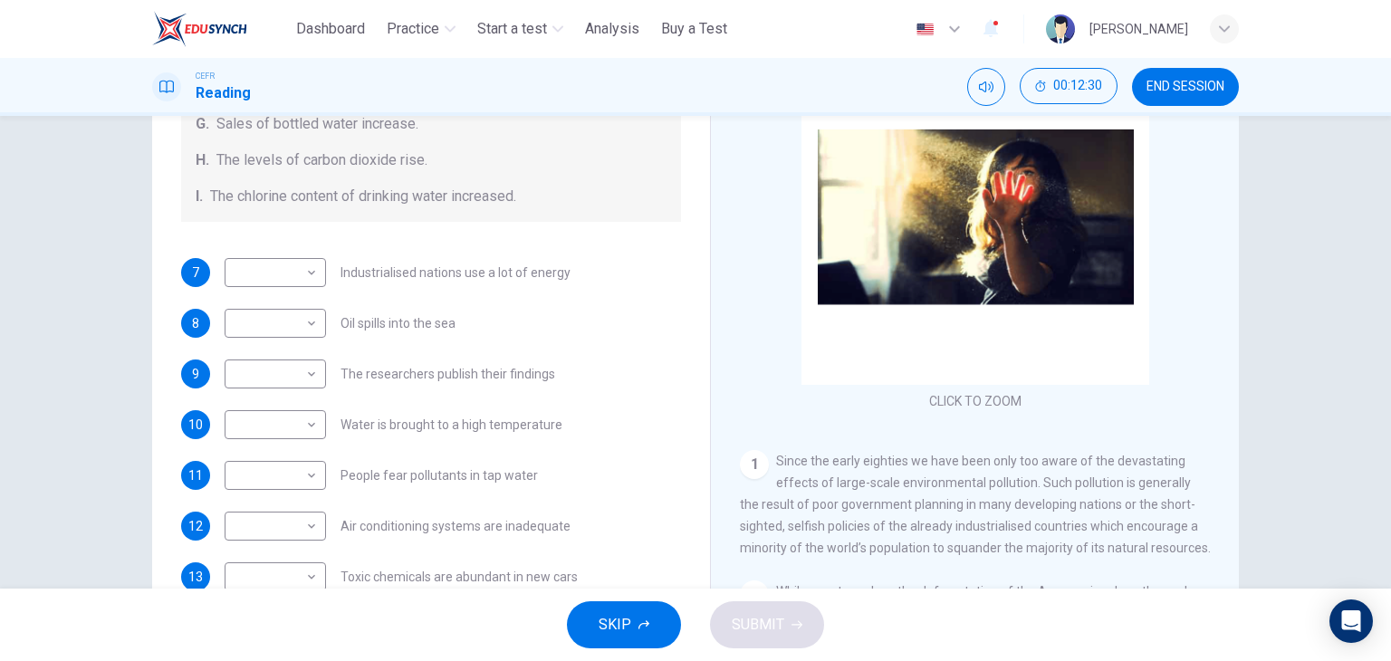
scroll to position [384, 0]
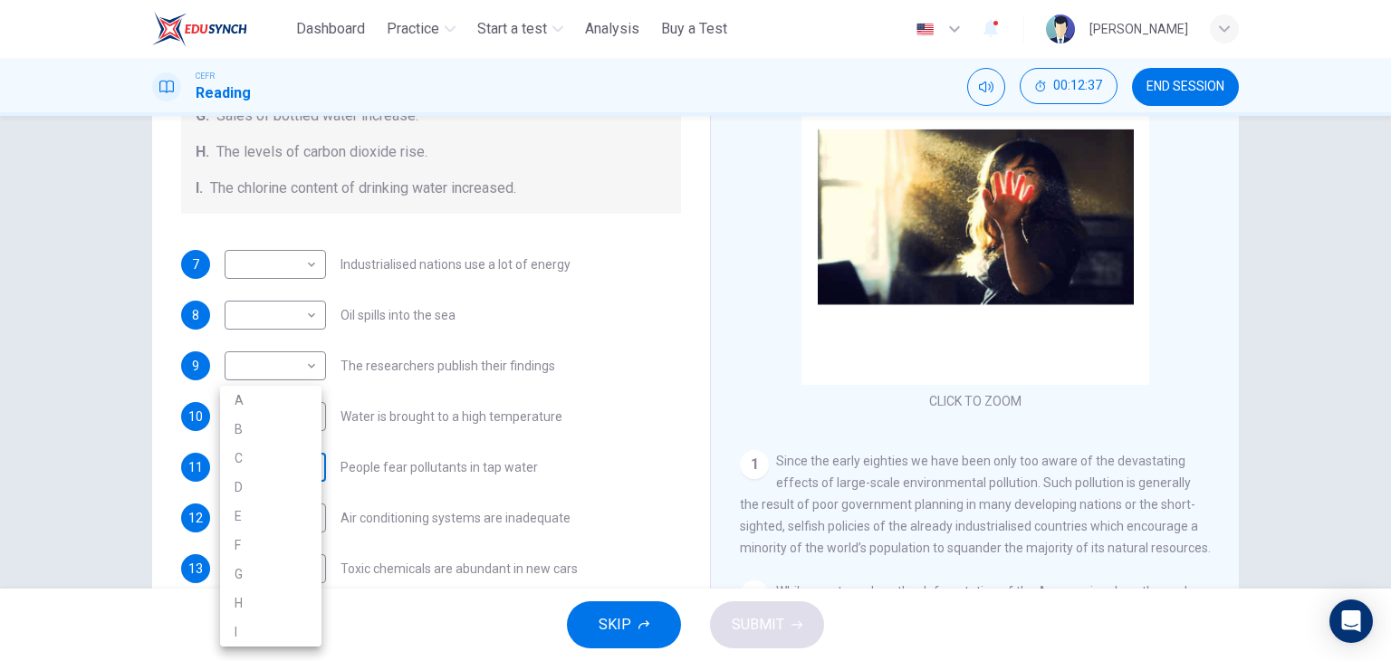
click at [303, 467] on body "This site uses cookies, as explained in our Privacy Policy . If you agree to th…" at bounding box center [695, 330] width 1391 height 661
click at [681, 454] on div at bounding box center [695, 330] width 1391 height 661
click at [316, 474] on div "​ ​" at bounding box center [275, 467] width 101 height 29
click at [293, 466] on body "This site uses cookies, as explained in our Privacy Policy . If you agree to th…" at bounding box center [695, 330] width 1391 height 661
click at [287, 631] on li "I" at bounding box center [270, 631] width 101 height 29
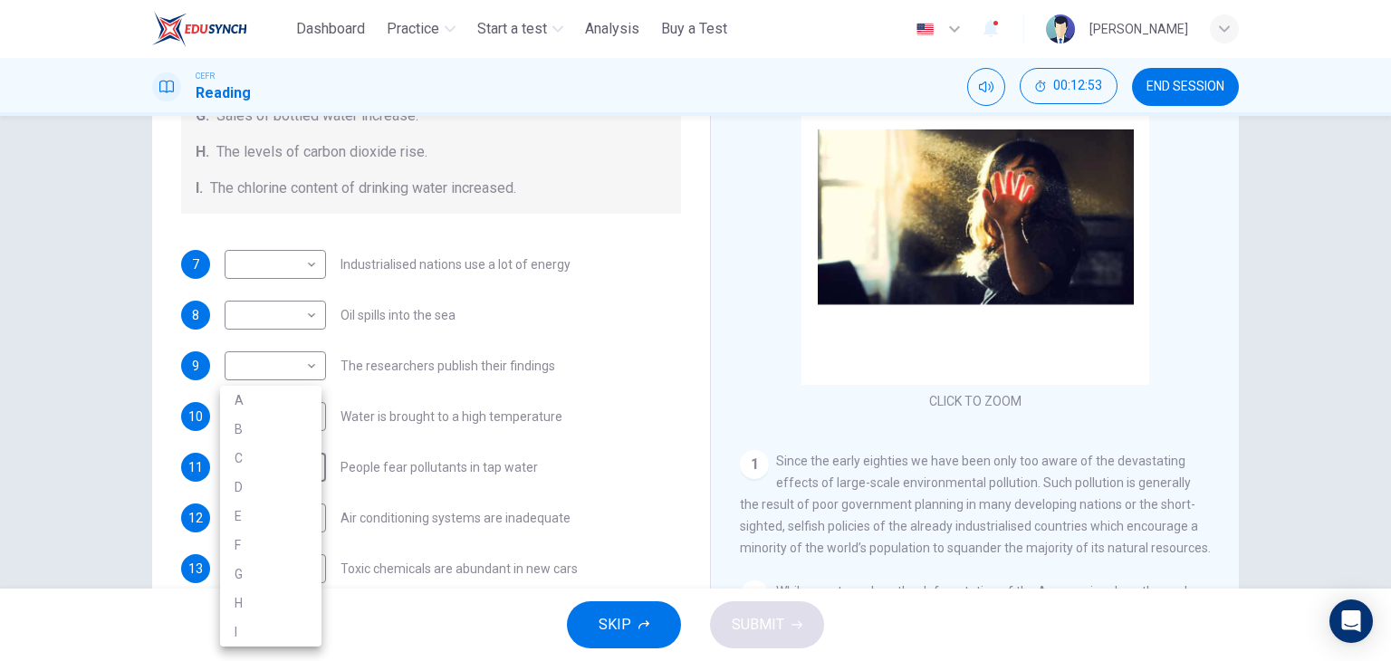
type input "*"
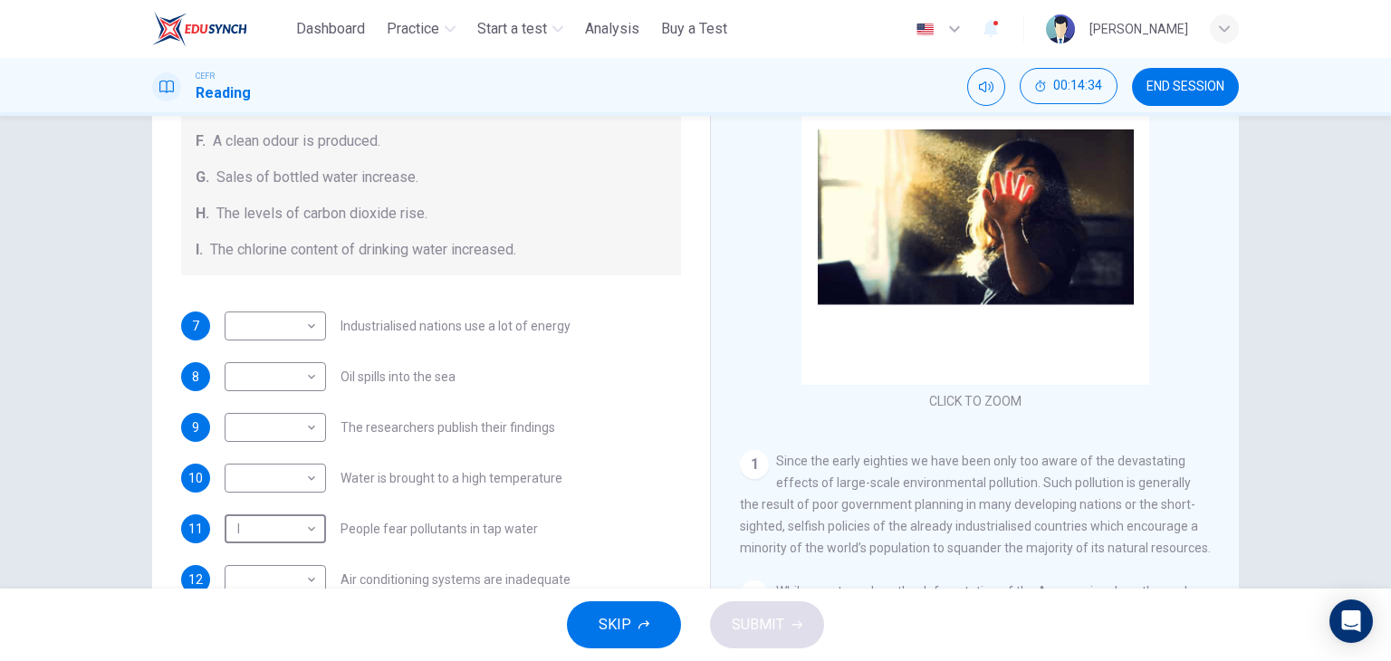
scroll to position [332, 0]
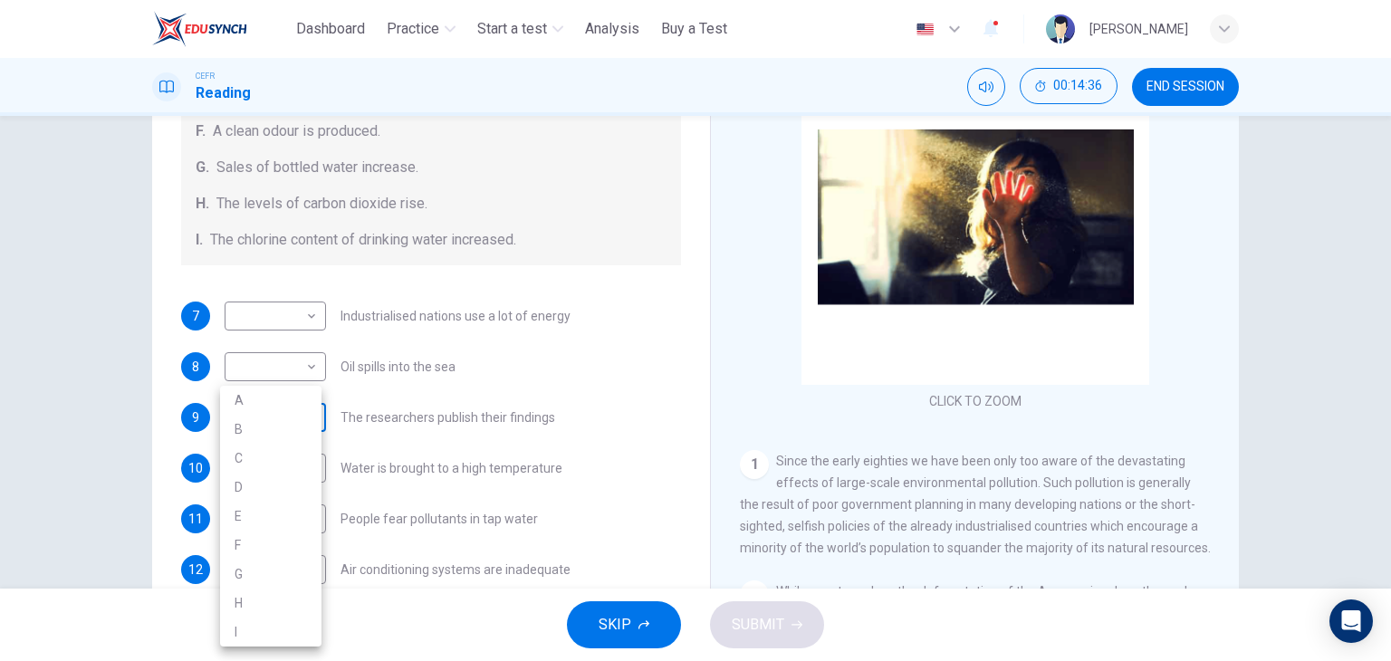
click at [261, 405] on body "This site uses cookies, as explained in our Privacy Policy . If you agree to th…" at bounding box center [695, 330] width 1391 height 661
click at [257, 464] on li "C" at bounding box center [270, 458] width 101 height 29
click at [693, 377] on div "Questions 7 - 13 The Reading Passage describes a number of cause and effect rel…" at bounding box center [695, 303] width 1086 height 629
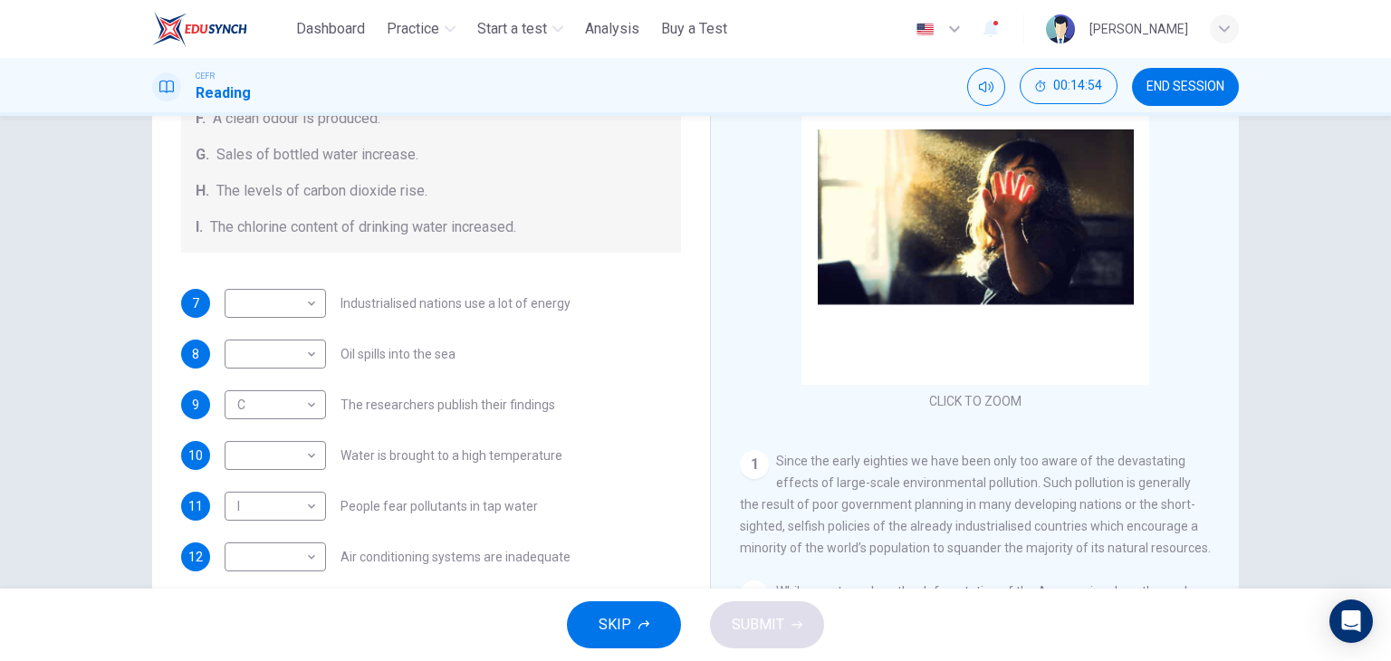
scroll to position [365, 0]
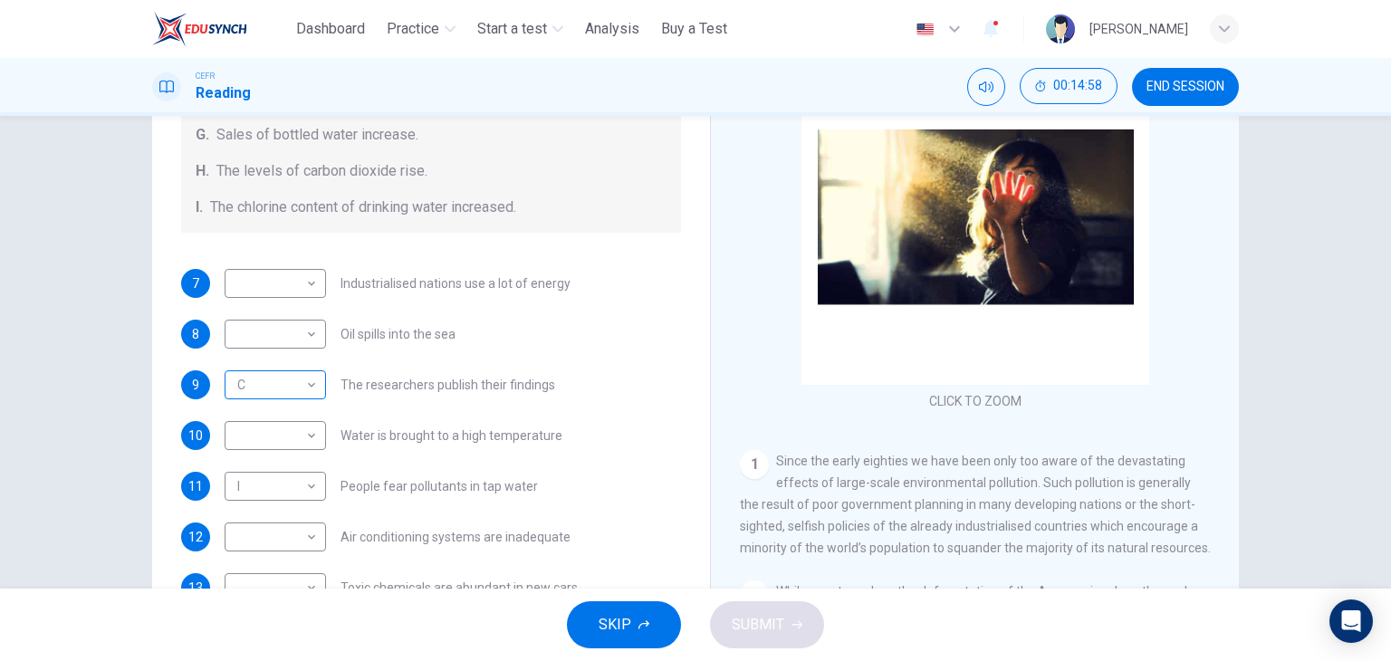
click at [289, 386] on body "This site uses cookies, as explained in our Privacy Policy . If you agree to th…" at bounding box center [695, 330] width 1391 height 661
click at [287, 492] on li "D" at bounding box center [270, 487] width 101 height 29
type input "*"
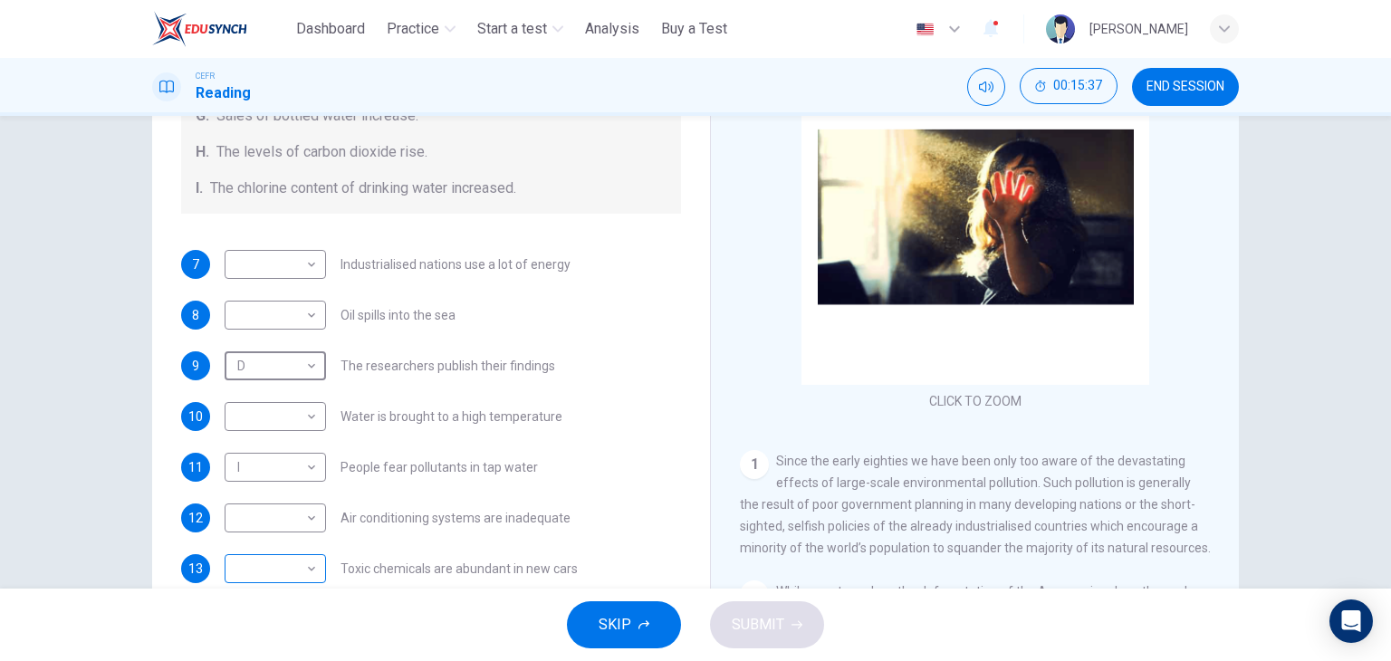
scroll to position [168, 0]
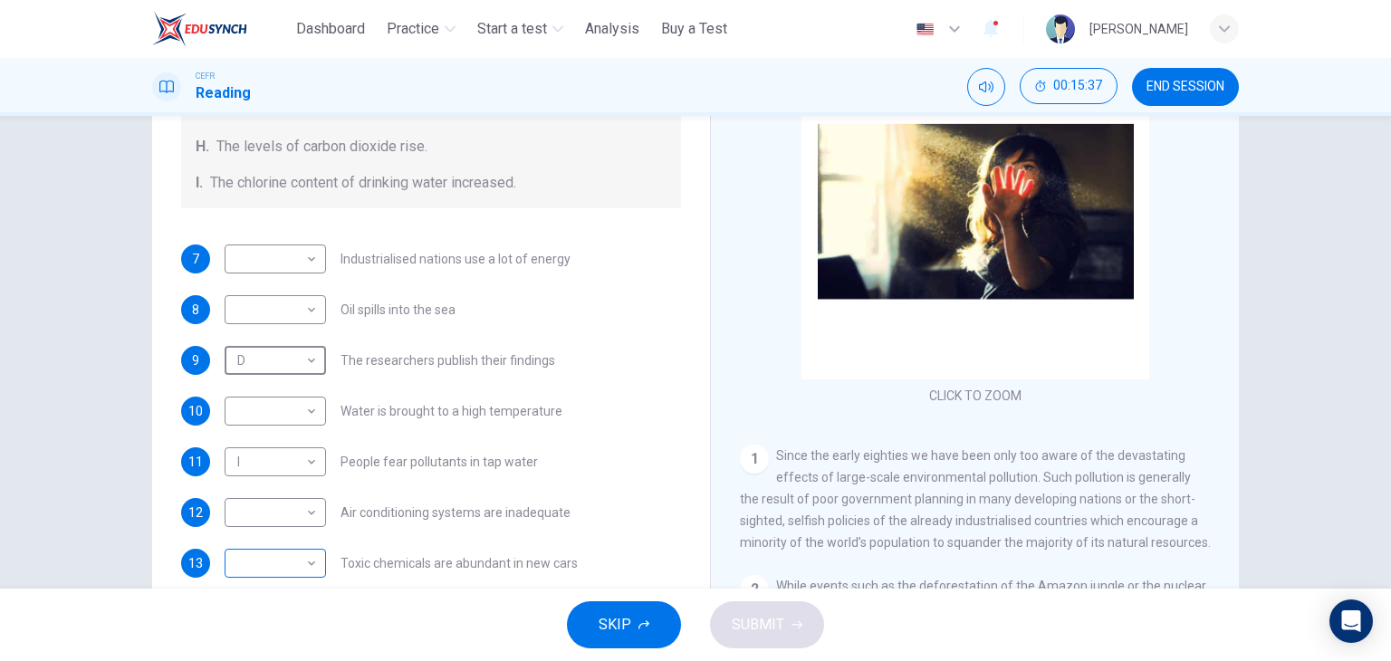
click at [306, 565] on body "This site uses cookies, as explained in our Privacy Policy . If you agree to th…" at bounding box center [695, 330] width 1391 height 661
click at [291, 601] on li "H" at bounding box center [270, 602] width 101 height 29
type input "*"
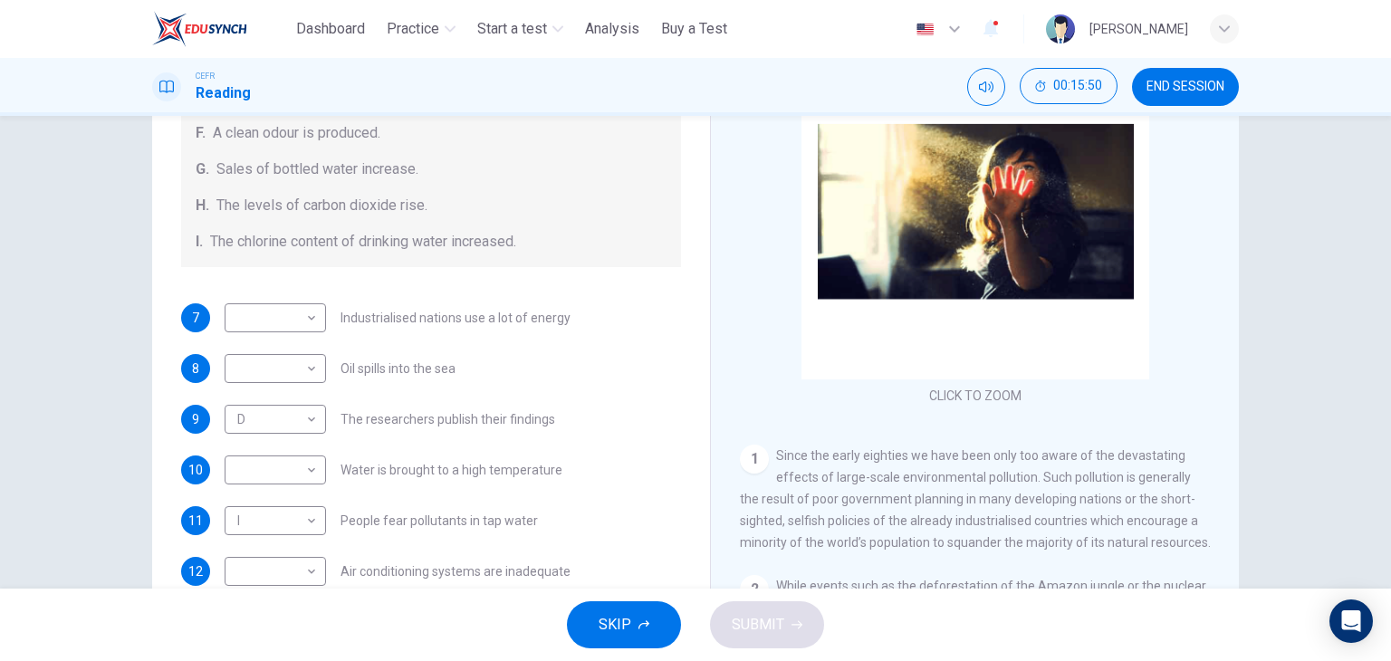
scroll to position [384, 0]
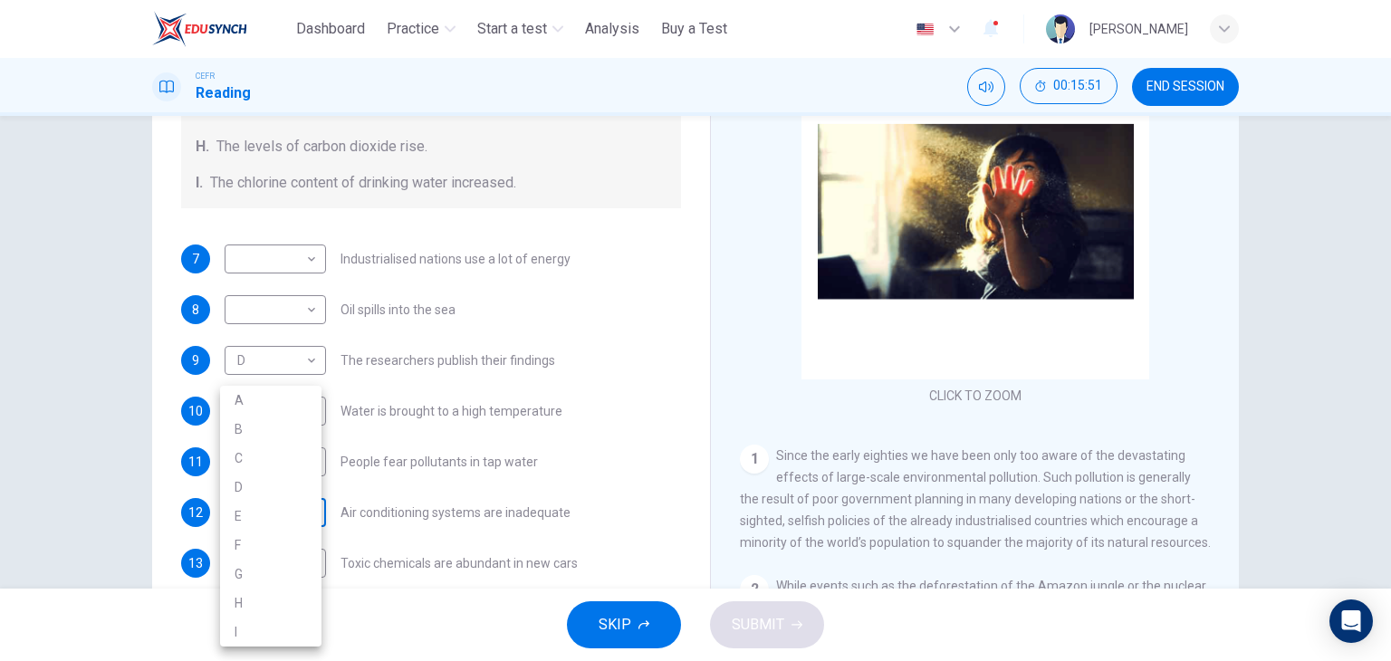
click at [297, 511] on body "This site uses cookies, as explained in our Privacy Policy . If you agree to th…" at bounding box center [695, 330] width 1391 height 661
click at [286, 540] on li "F" at bounding box center [270, 544] width 101 height 29
type input "*"
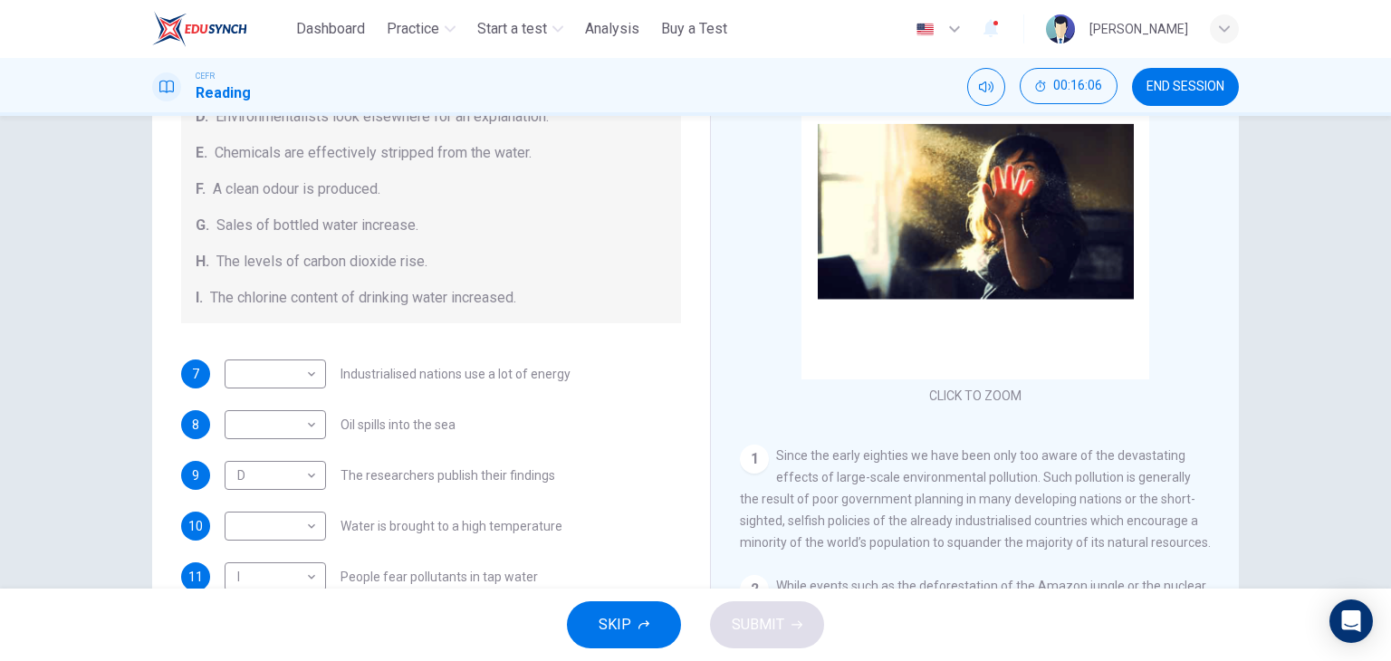
scroll to position [266, 0]
click at [278, 530] on body "This site uses cookies, as explained in our Privacy Policy . If you agree to th…" at bounding box center [695, 330] width 1391 height 661
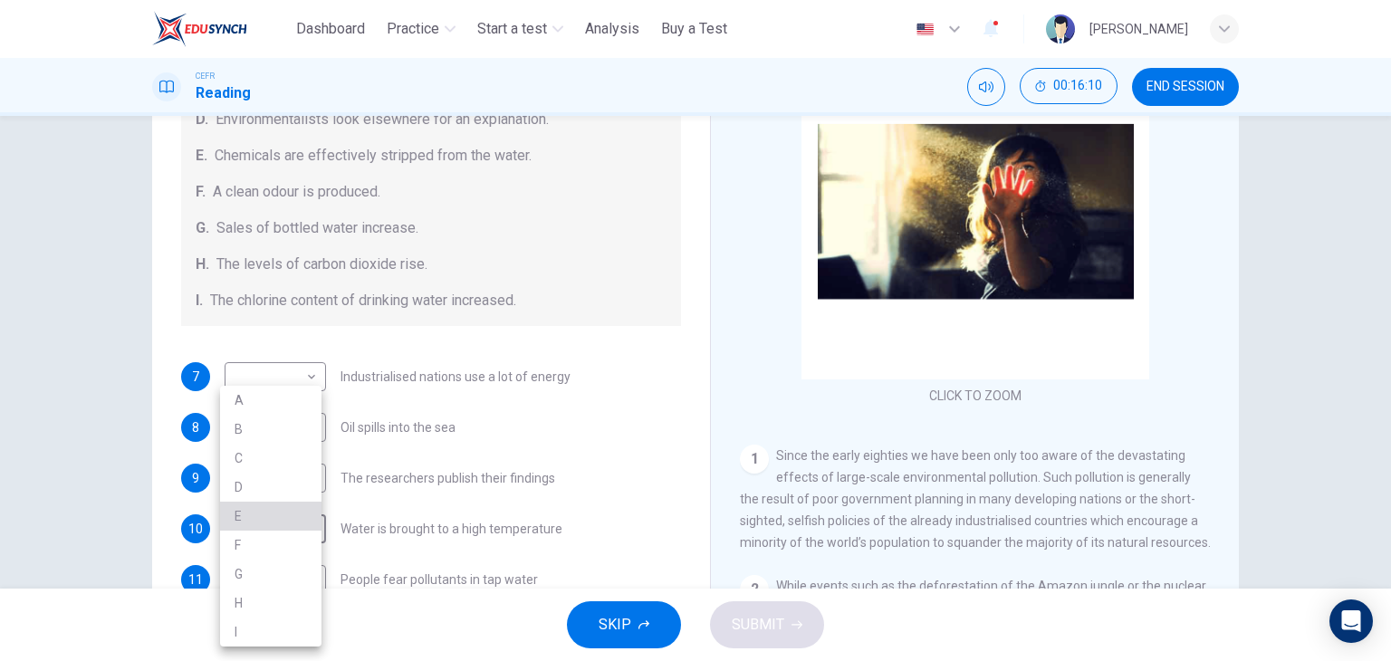
click at [257, 518] on li "E" at bounding box center [270, 516] width 101 height 29
type input "*"
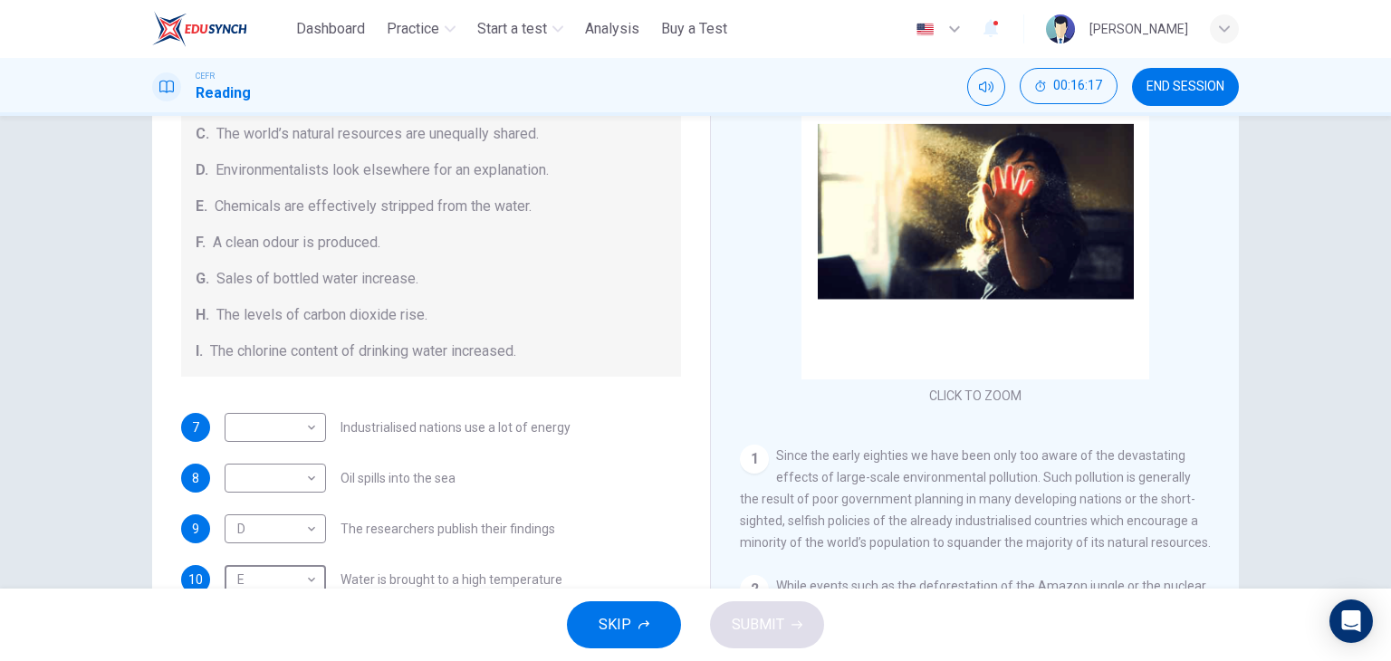
scroll to position [225, 0]
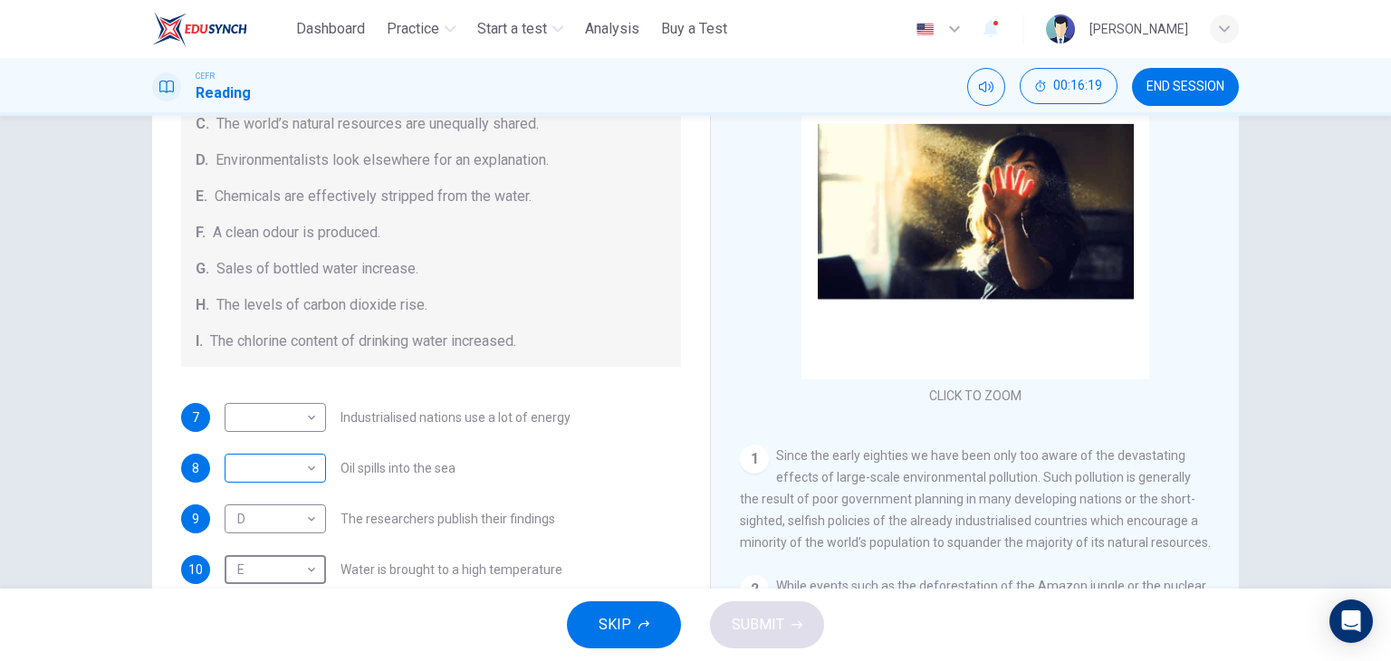
click at [279, 462] on body "This site uses cookies, as explained in our Privacy Policy . If you agree to th…" at bounding box center [695, 330] width 1391 height 661
click at [282, 422] on li "B" at bounding box center [270, 429] width 101 height 29
type input "*"
click at [294, 417] on body "This site uses cookies, as explained in our Privacy Policy . If you agree to th…" at bounding box center [695, 330] width 1391 height 661
click at [282, 463] on li "C" at bounding box center [270, 458] width 101 height 29
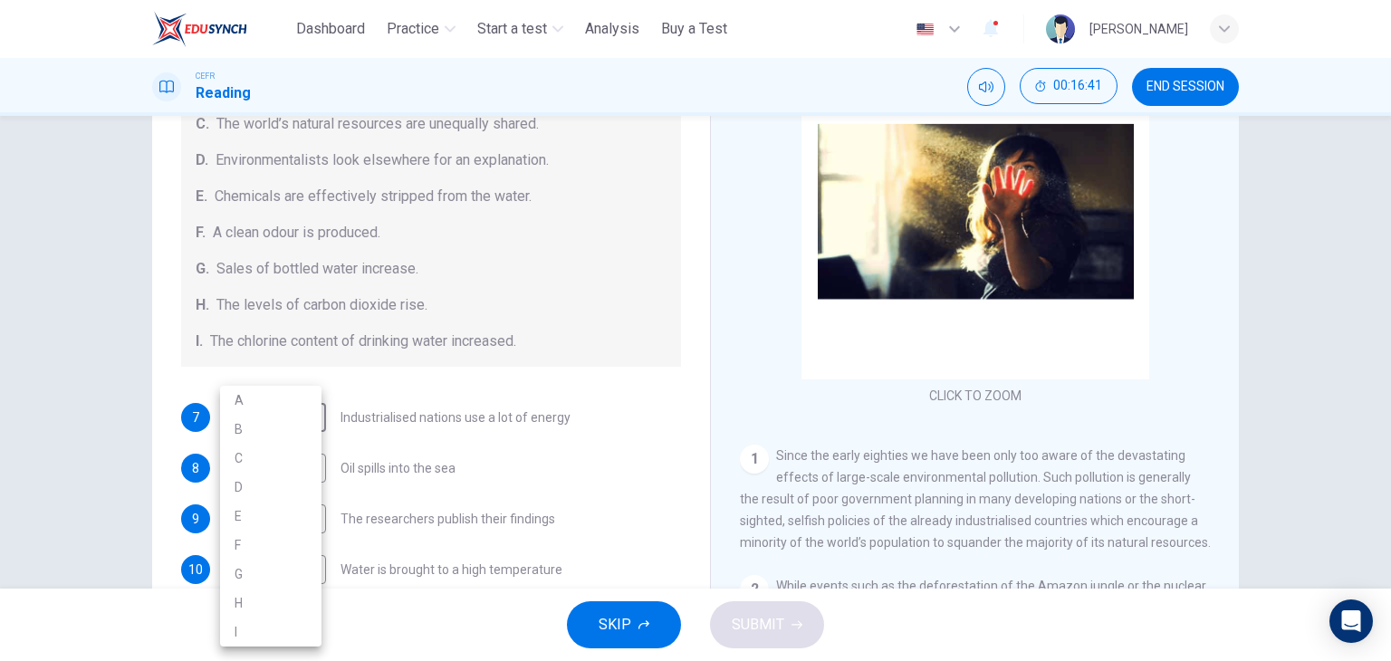
type input "*"
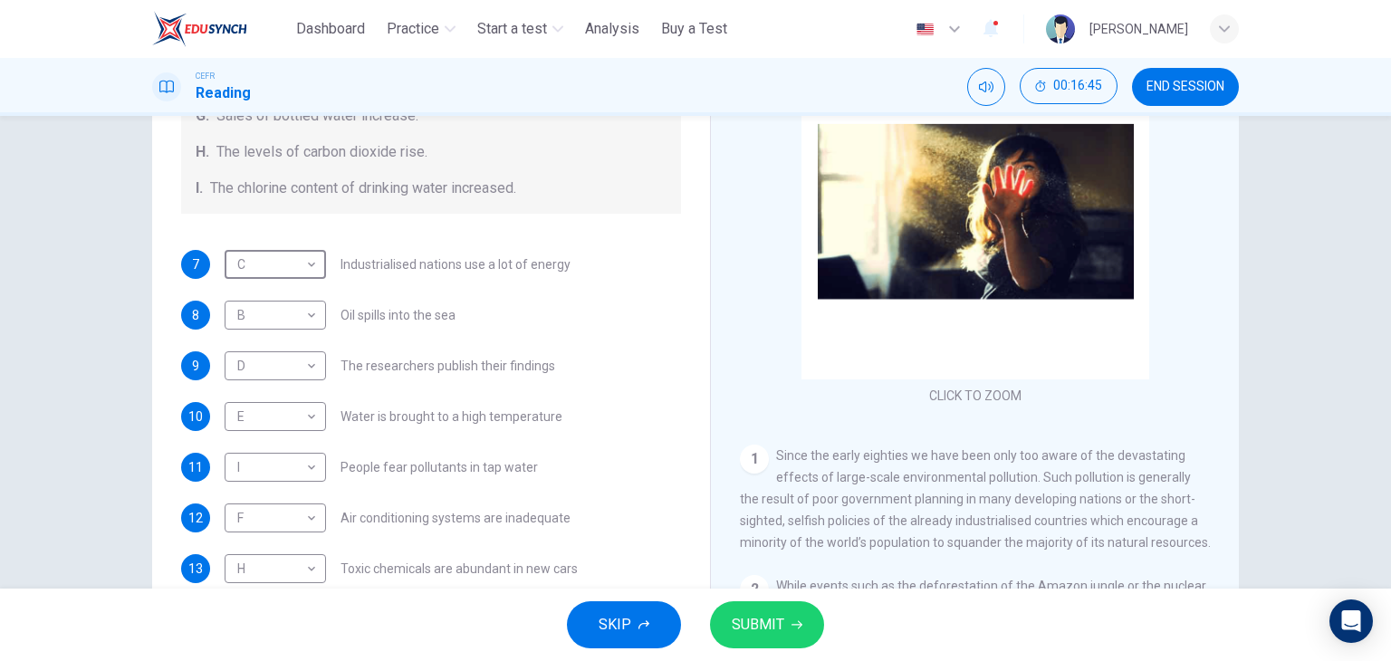
scroll to position [384, 0]
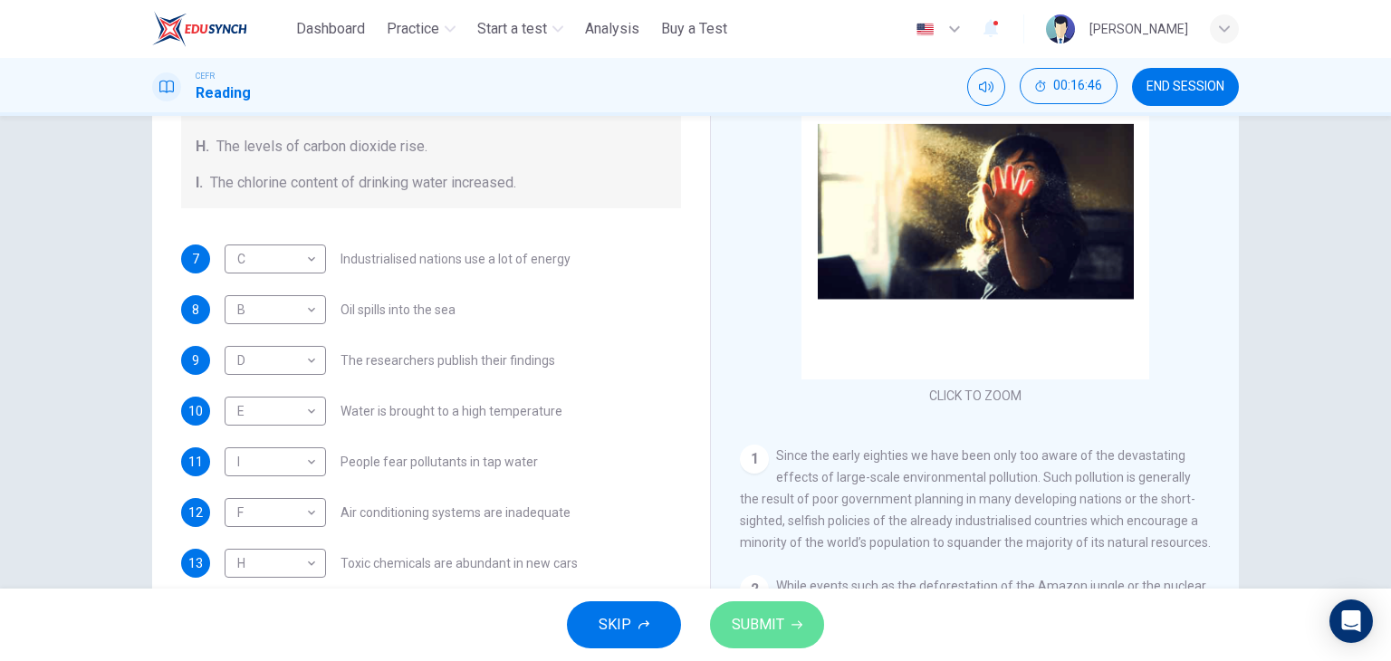
click at [774, 624] on span "SUBMIT" at bounding box center [757, 624] width 53 height 25
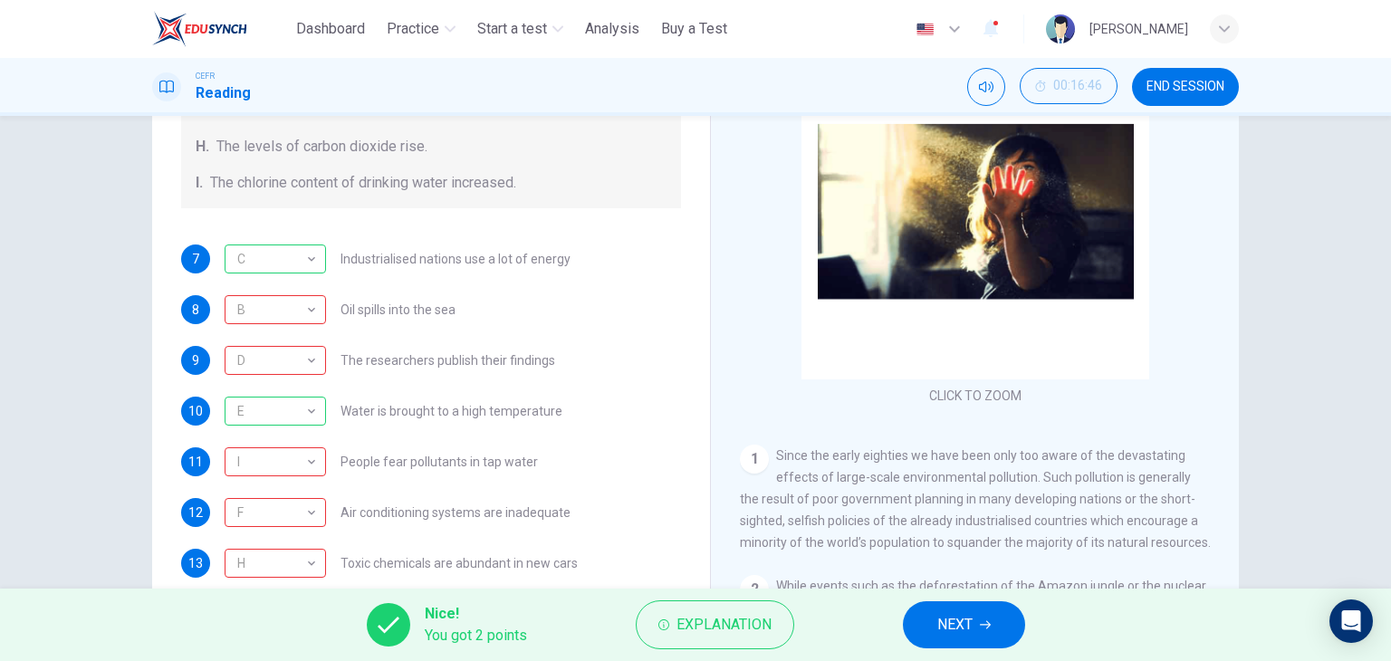
click at [982, 615] on button "NEXT" at bounding box center [964, 624] width 122 height 47
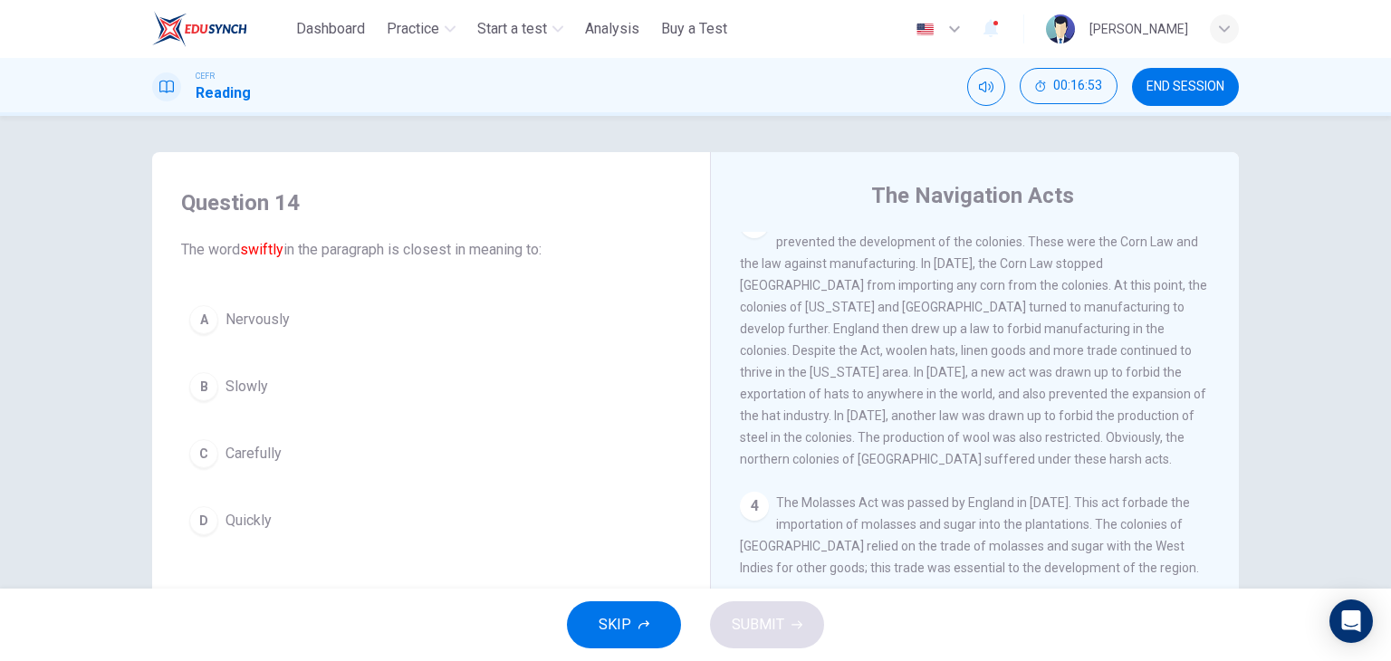
scroll to position [0, 0]
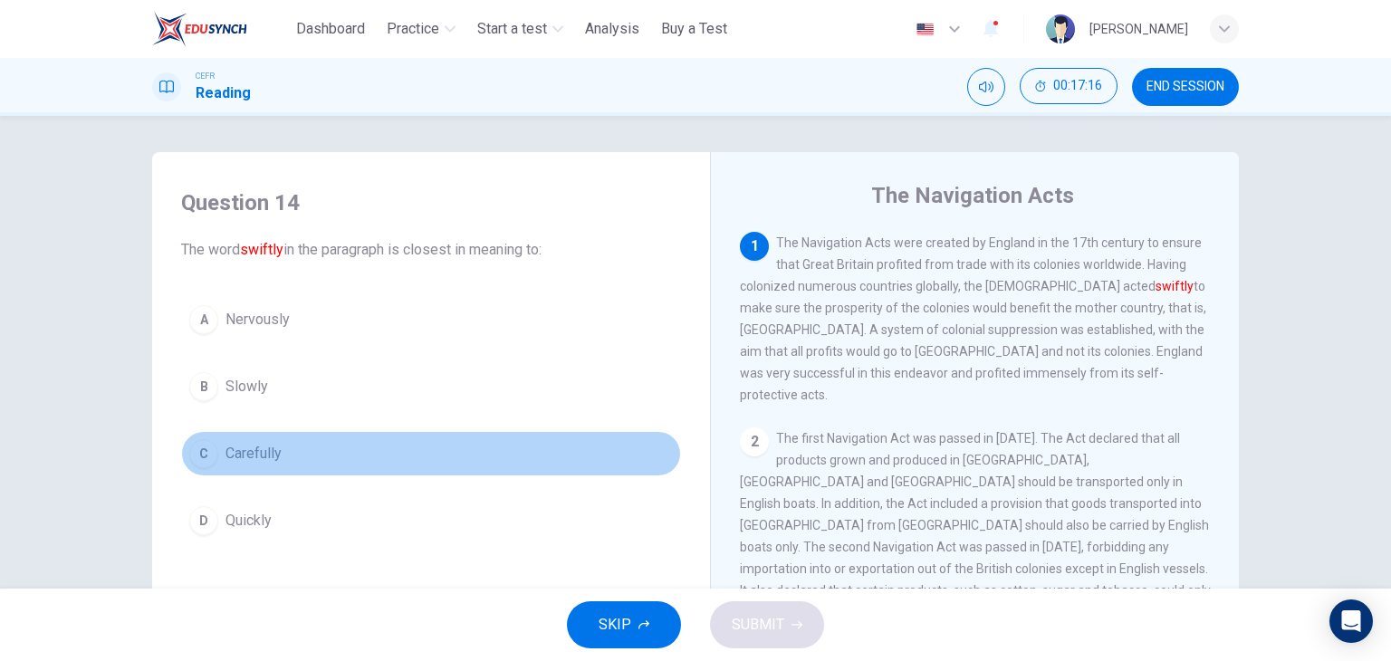
click at [297, 457] on button "C Carefully" at bounding box center [431, 453] width 500 height 45
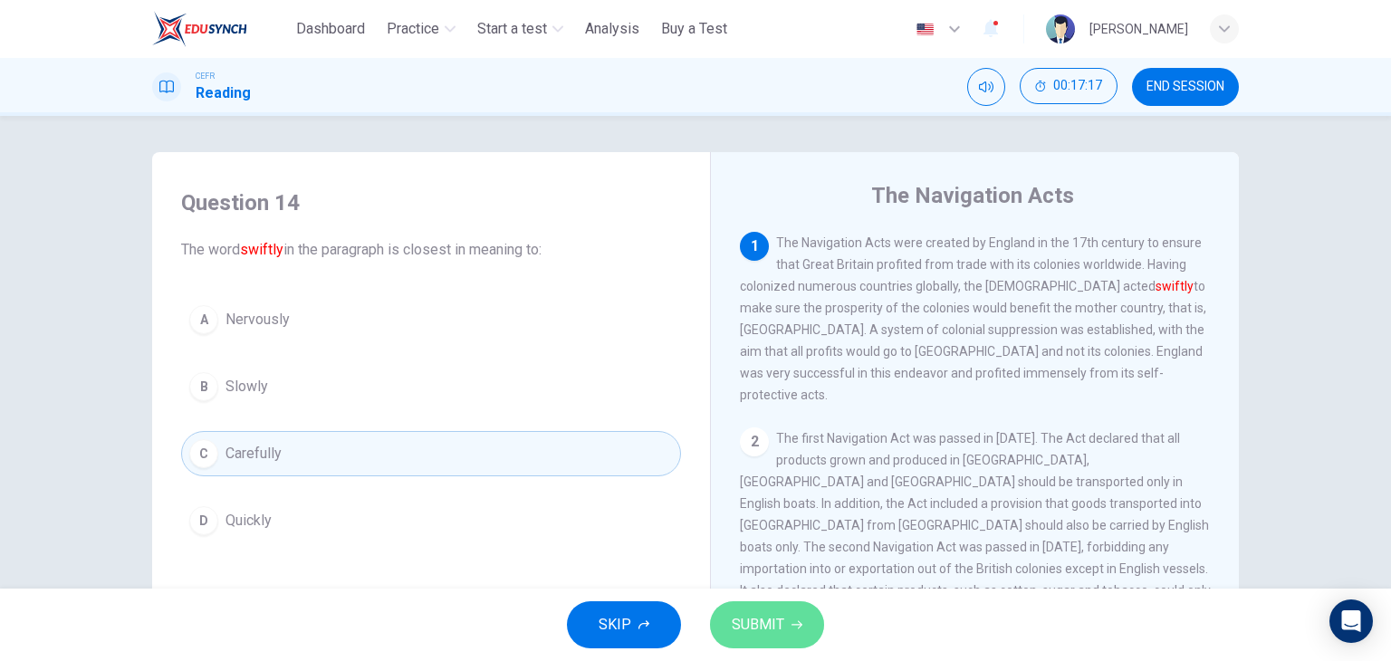
click at [746, 607] on button "SUBMIT" at bounding box center [767, 624] width 114 height 47
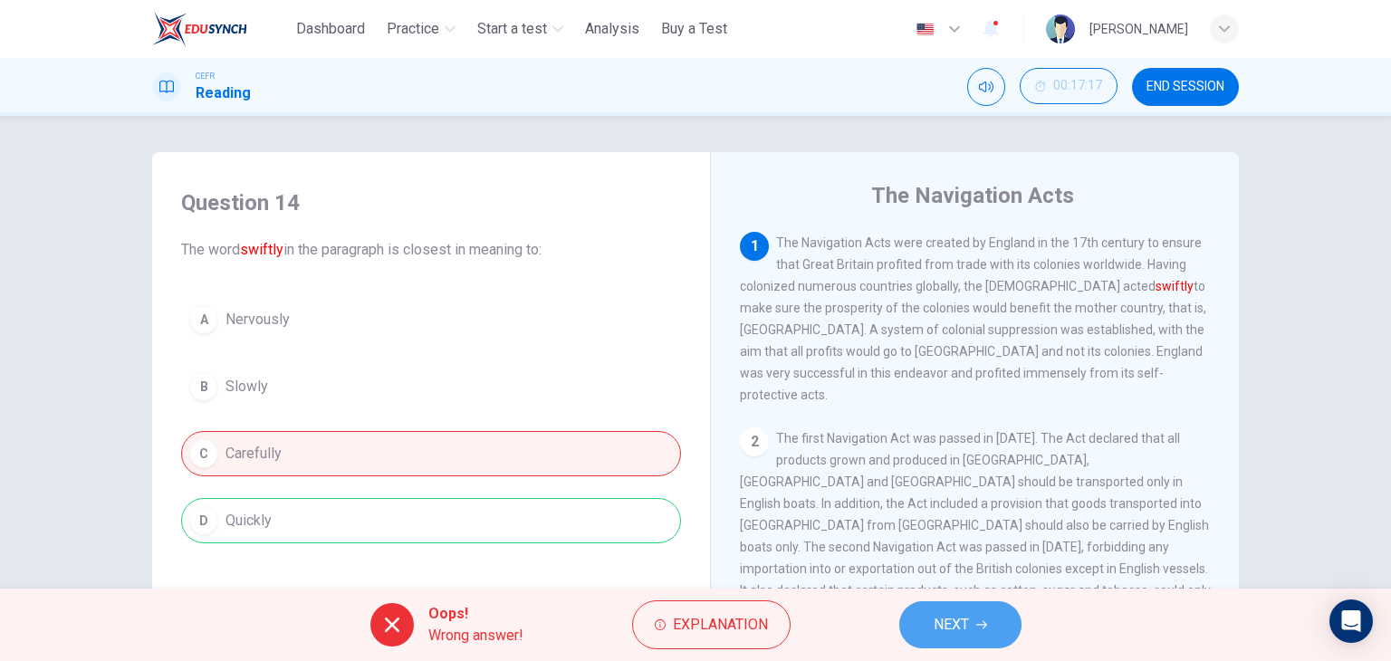
click at [960, 617] on span "NEXT" at bounding box center [950, 624] width 35 height 25
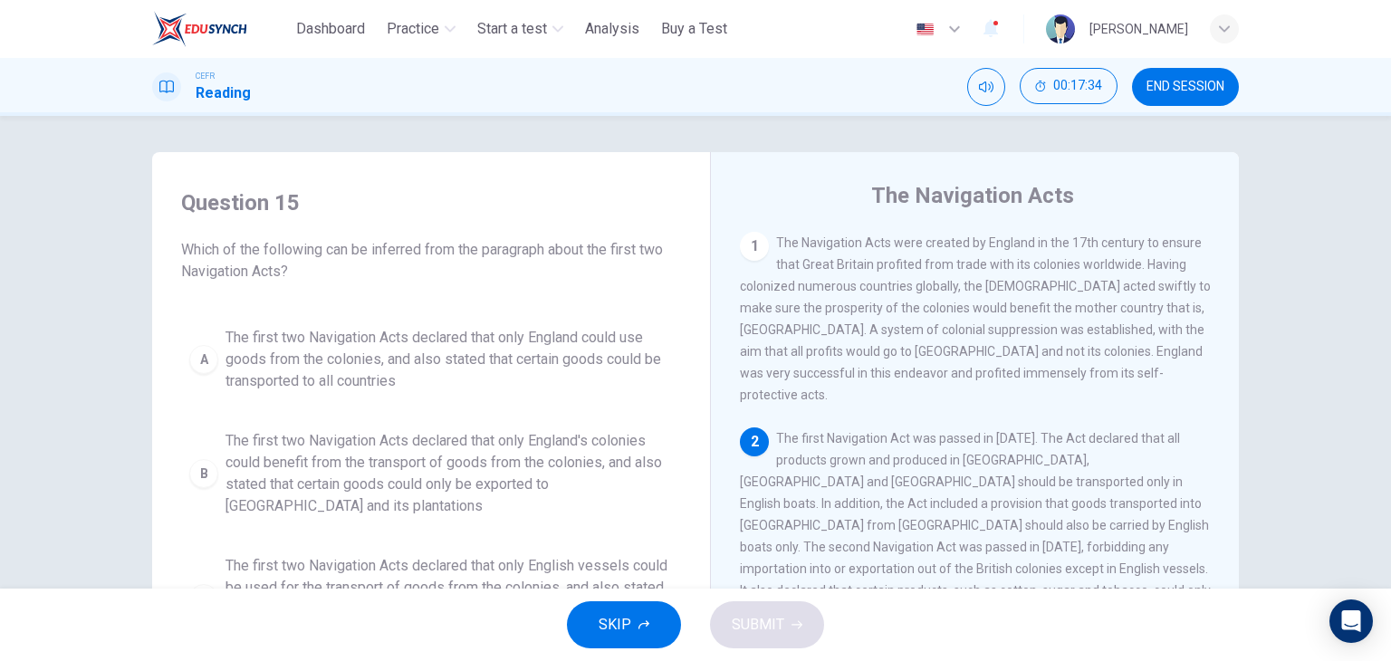
scroll to position [28, 0]
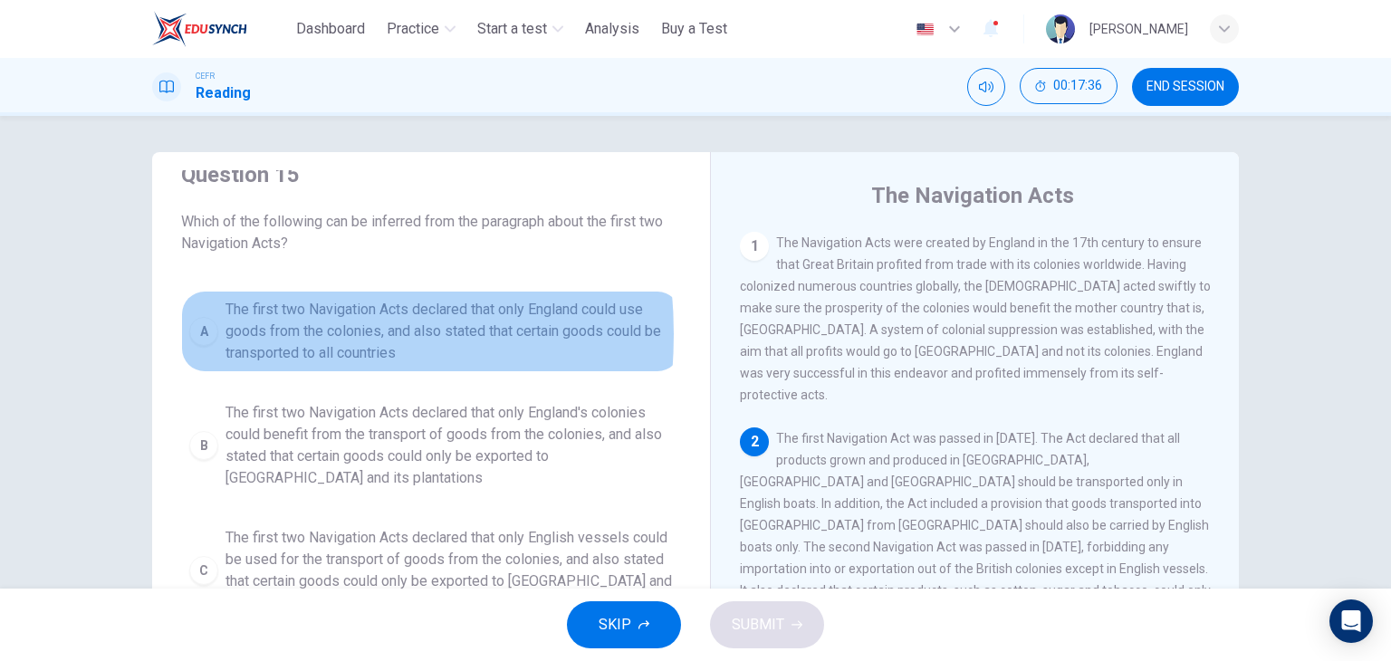
click at [202, 334] on div "A" at bounding box center [203, 331] width 29 height 29
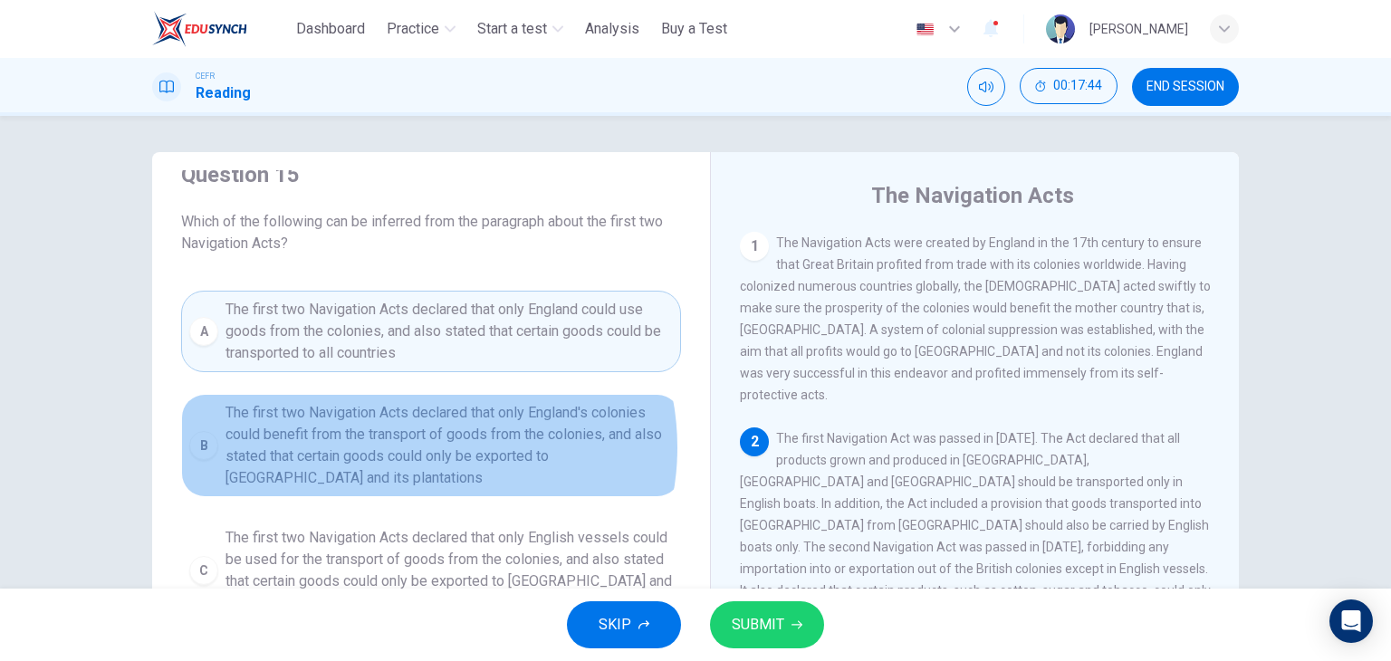
click at [409, 446] on span "The first two Navigation Acts declared that only England's colonies could benef…" at bounding box center [448, 445] width 447 height 87
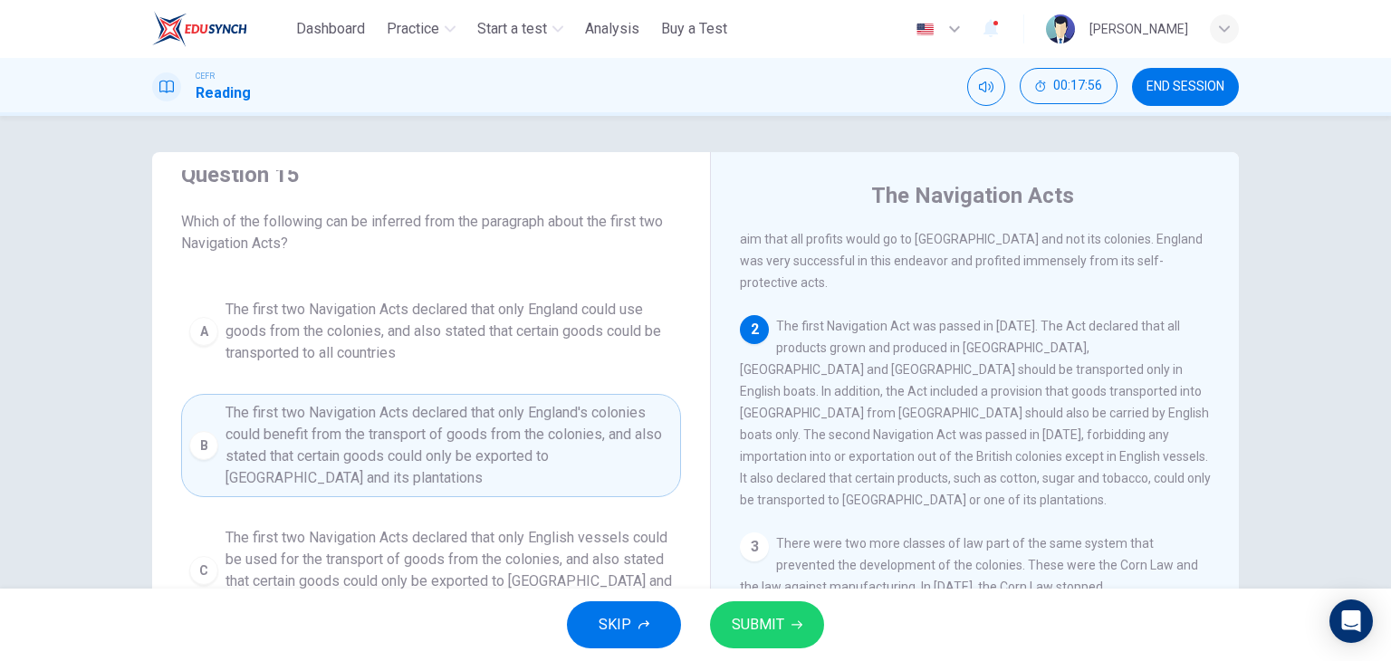
scroll to position [119, 0]
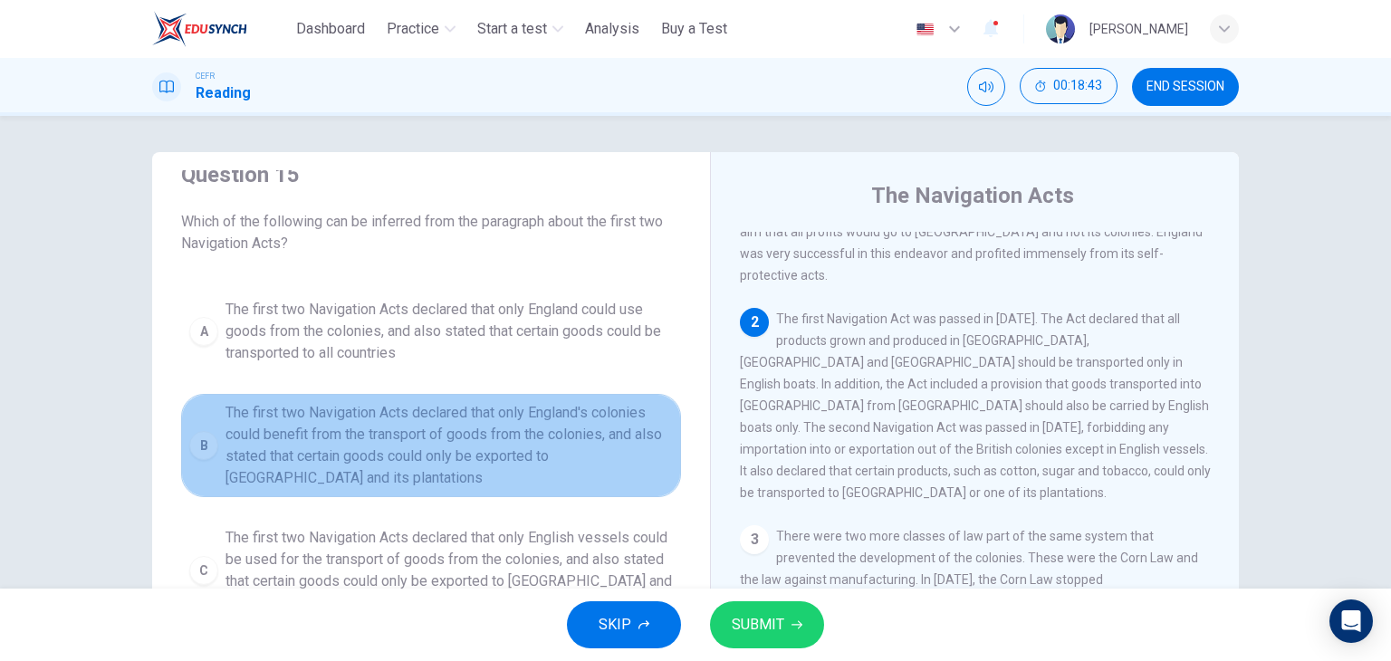
click at [582, 466] on span "The first two Navigation Acts declared that only England's colonies could benef…" at bounding box center [448, 445] width 447 height 87
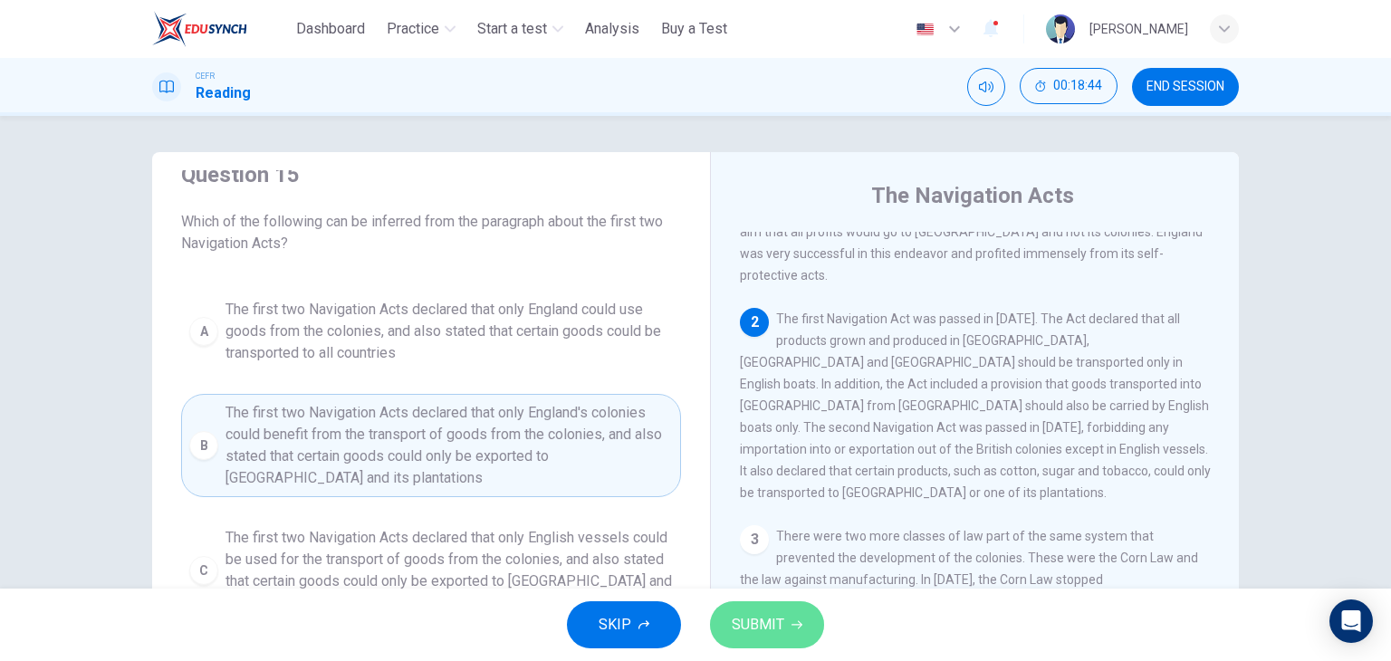
click at [757, 613] on span "SUBMIT" at bounding box center [757, 624] width 53 height 25
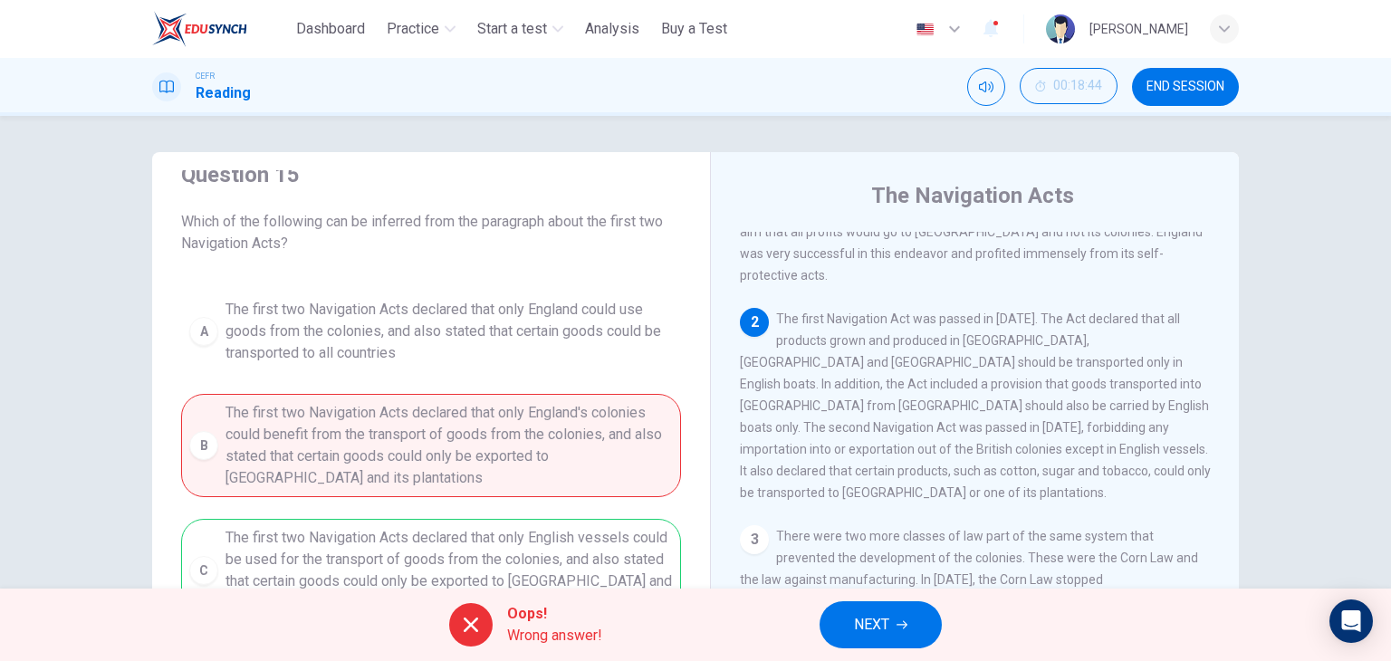
click at [875, 614] on span "NEXT" at bounding box center [871, 624] width 35 height 25
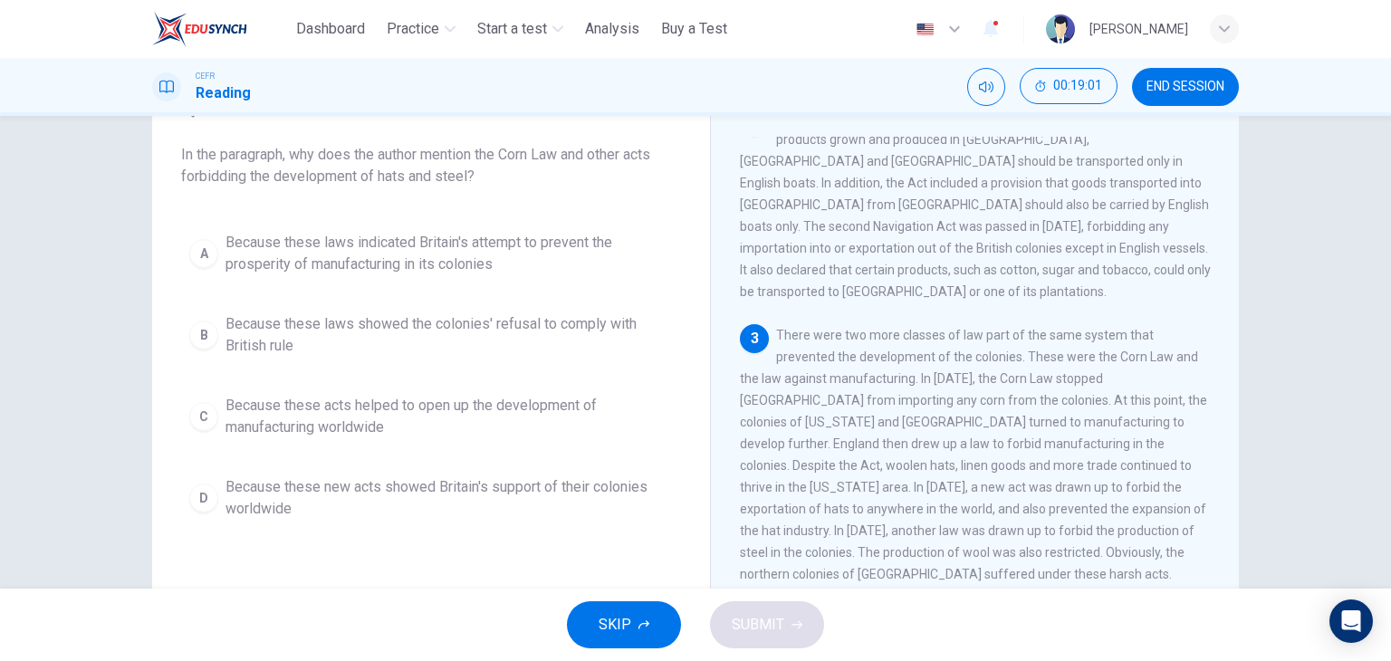
scroll to position [227, 0]
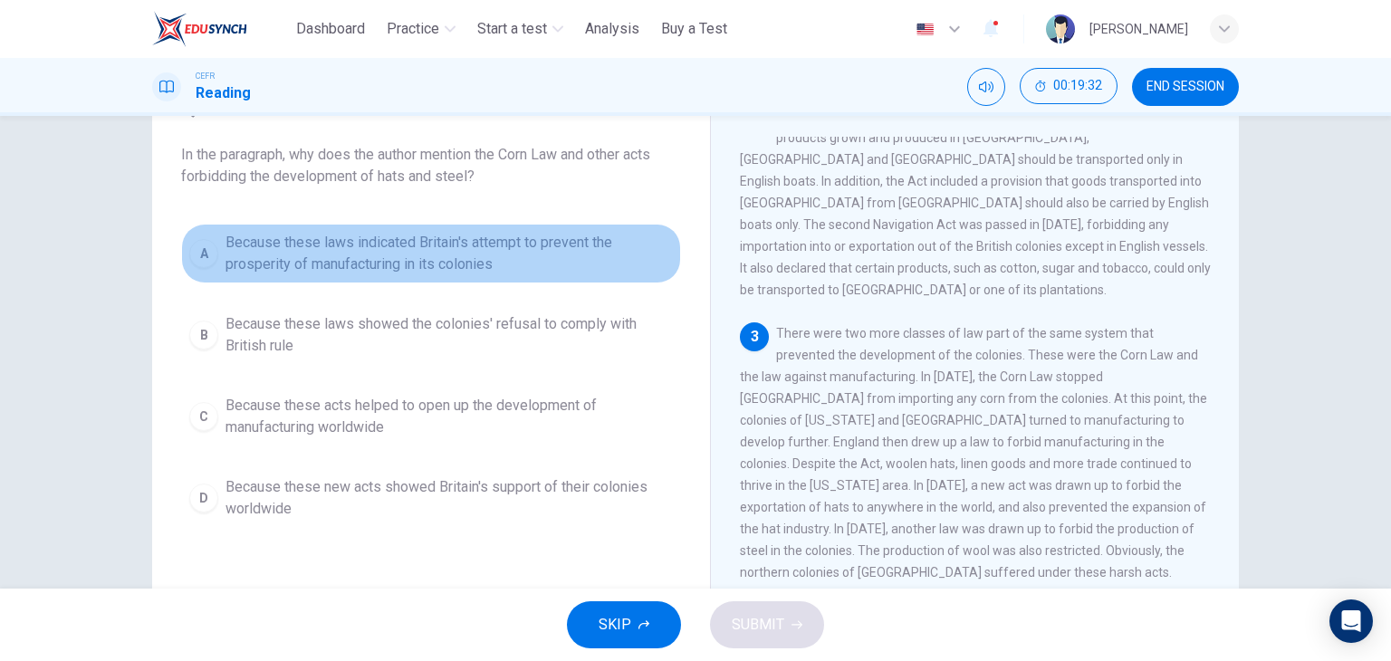
click at [360, 265] on span "Because these laws indicated Britain's attempt to prevent the prosperity of man…" at bounding box center [448, 253] width 447 height 43
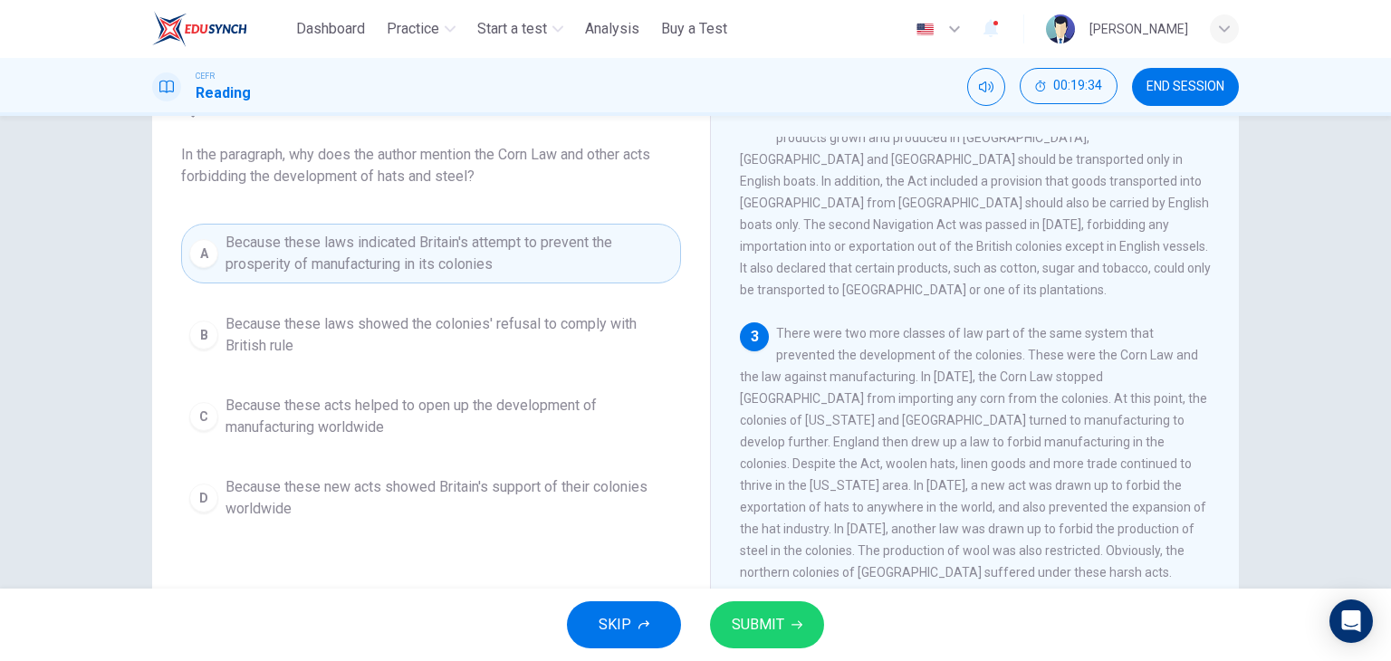
click at [775, 624] on span "SUBMIT" at bounding box center [757, 624] width 53 height 25
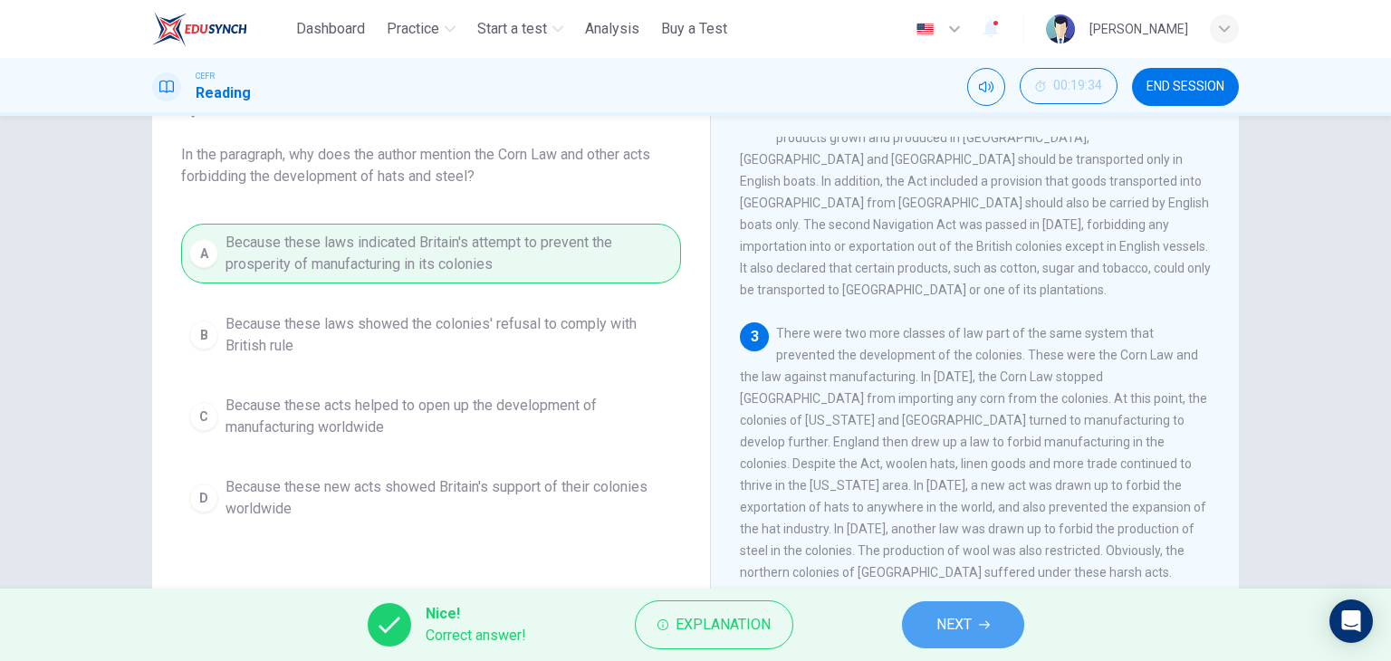
click at [973, 620] on button "NEXT" at bounding box center [963, 624] width 122 height 47
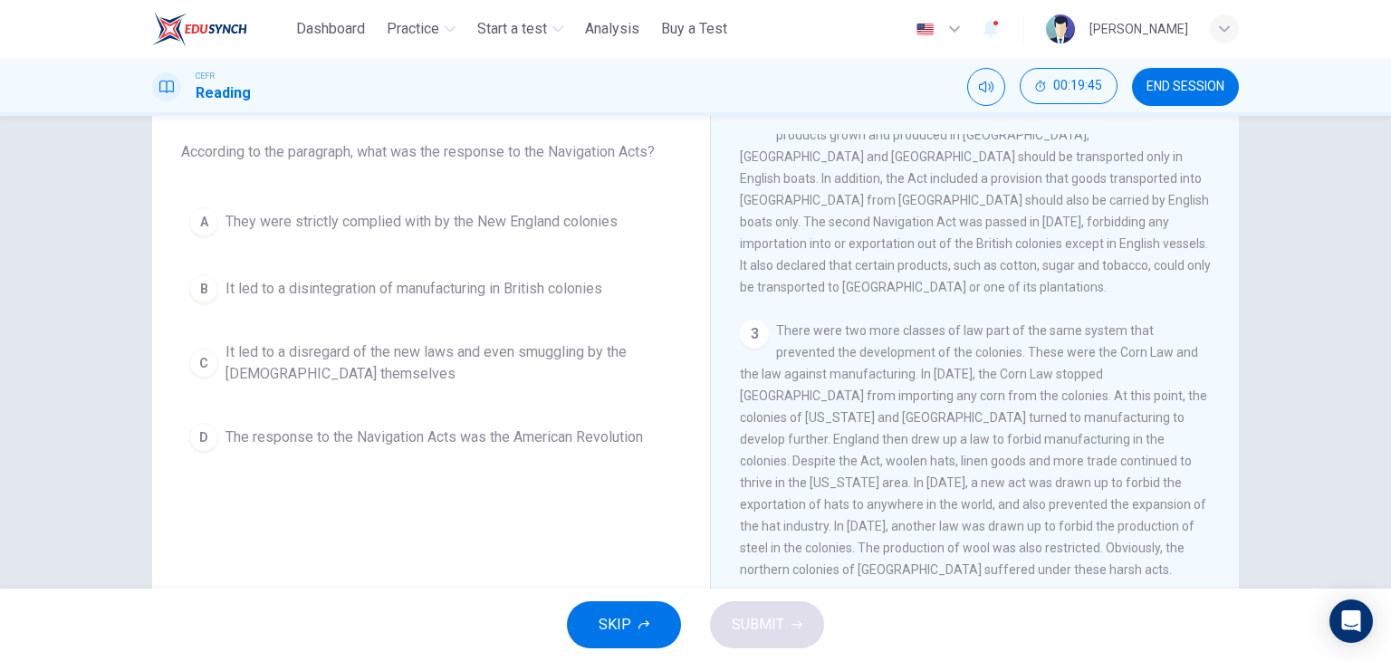
scroll to position [99, 0]
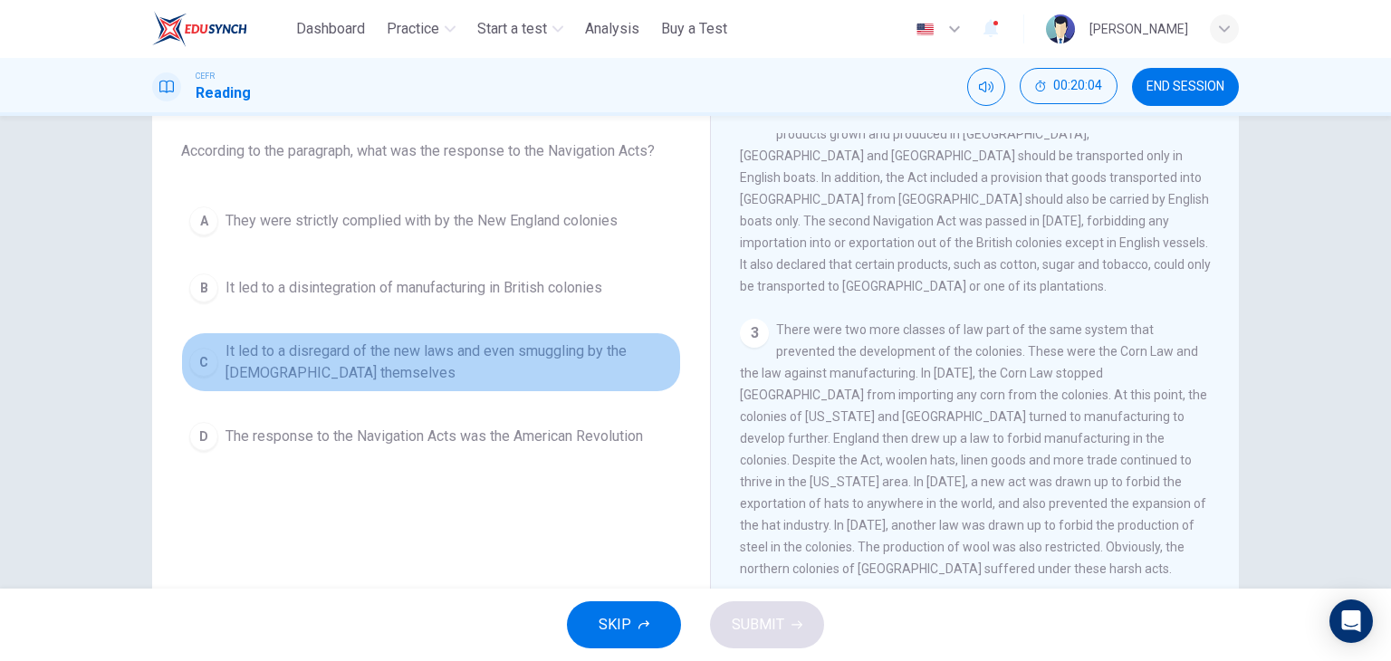
click at [196, 366] on div "C" at bounding box center [203, 362] width 29 height 29
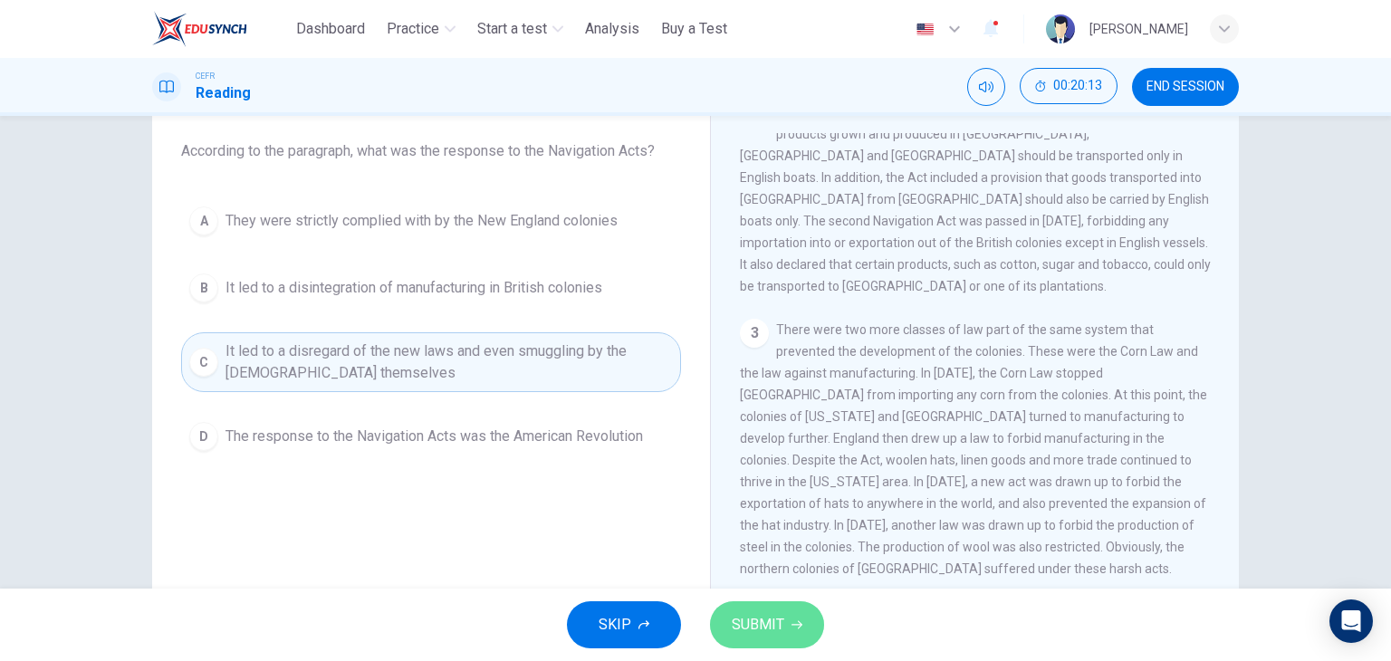
click at [758, 625] on span "SUBMIT" at bounding box center [757, 624] width 53 height 25
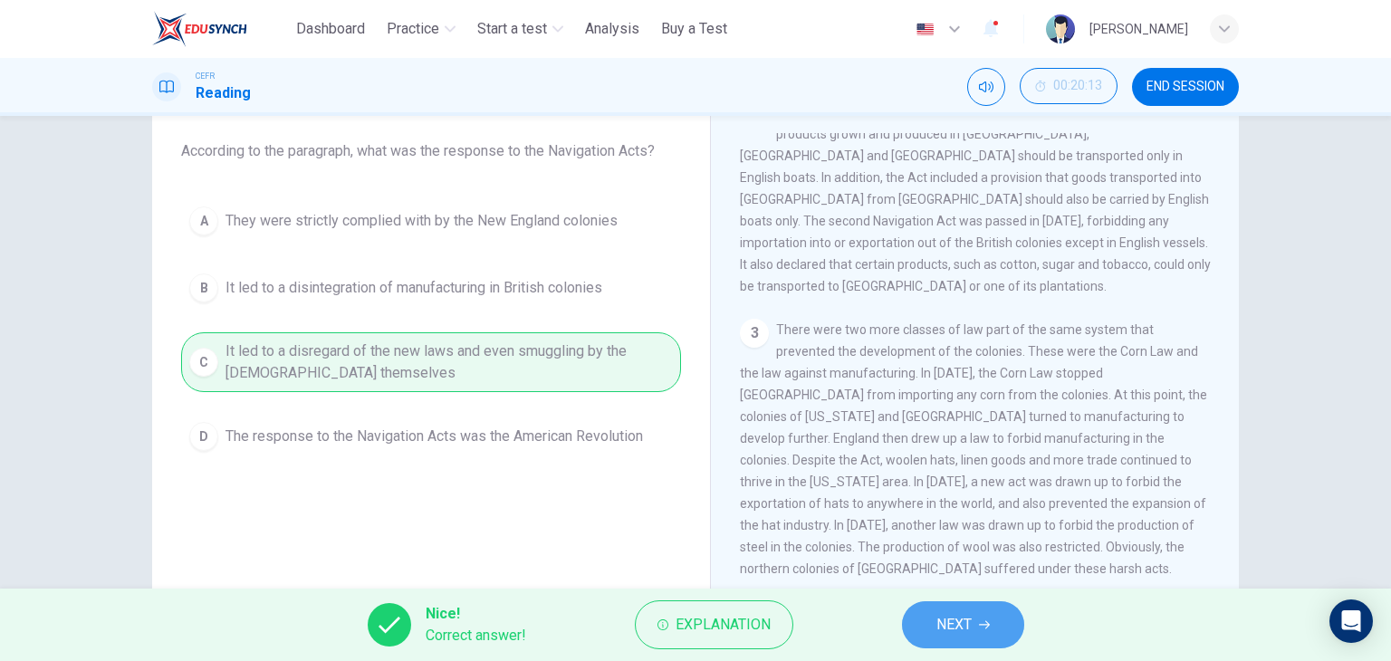
click at [941, 622] on span "NEXT" at bounding box center [953, 624] width 35 height 25
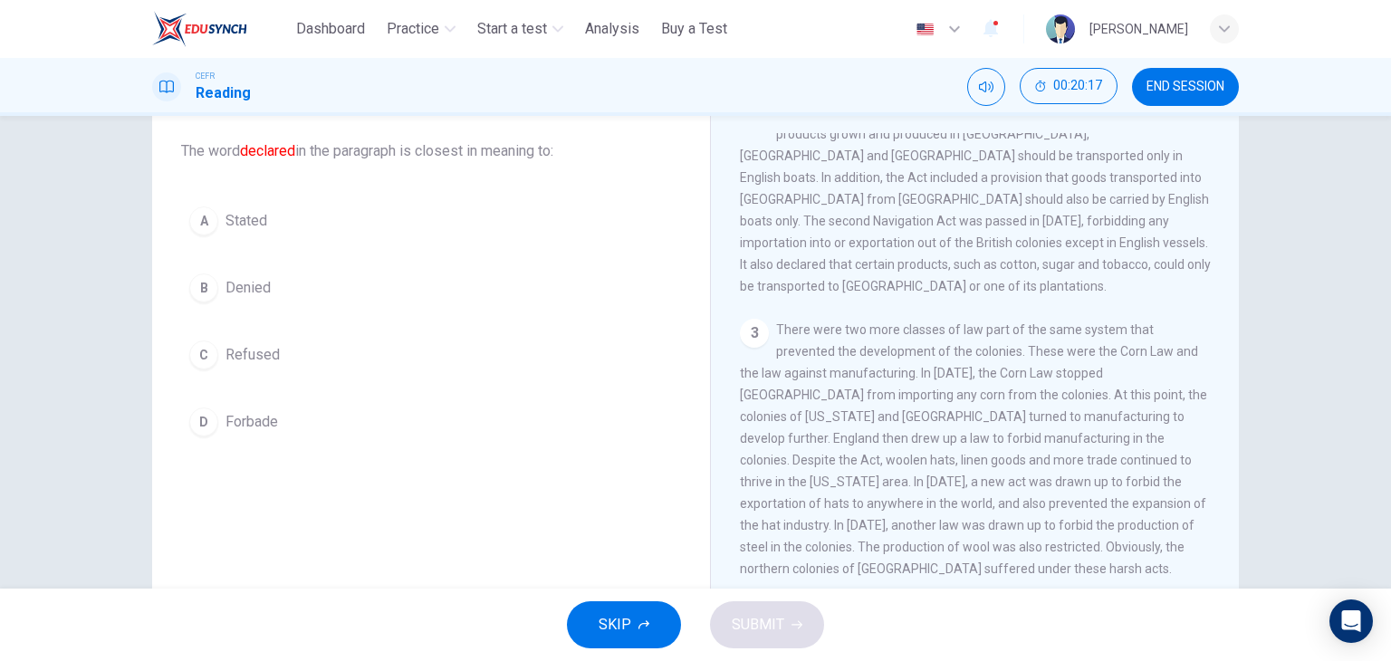
click at [201, 221] on div "A" at bounding box center [203, 220] width 29 height 29
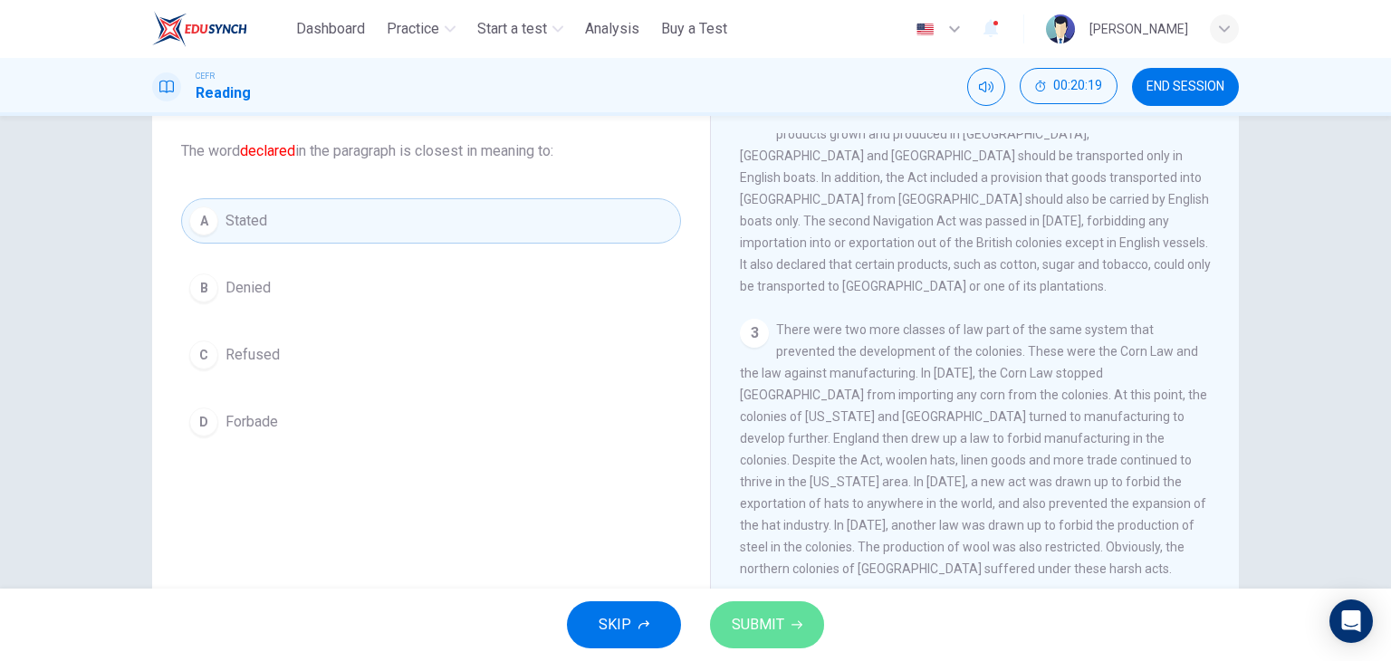
click at [756, 645] on button "SUBMIT" at bounding box center [767, 624] width 114 height 47
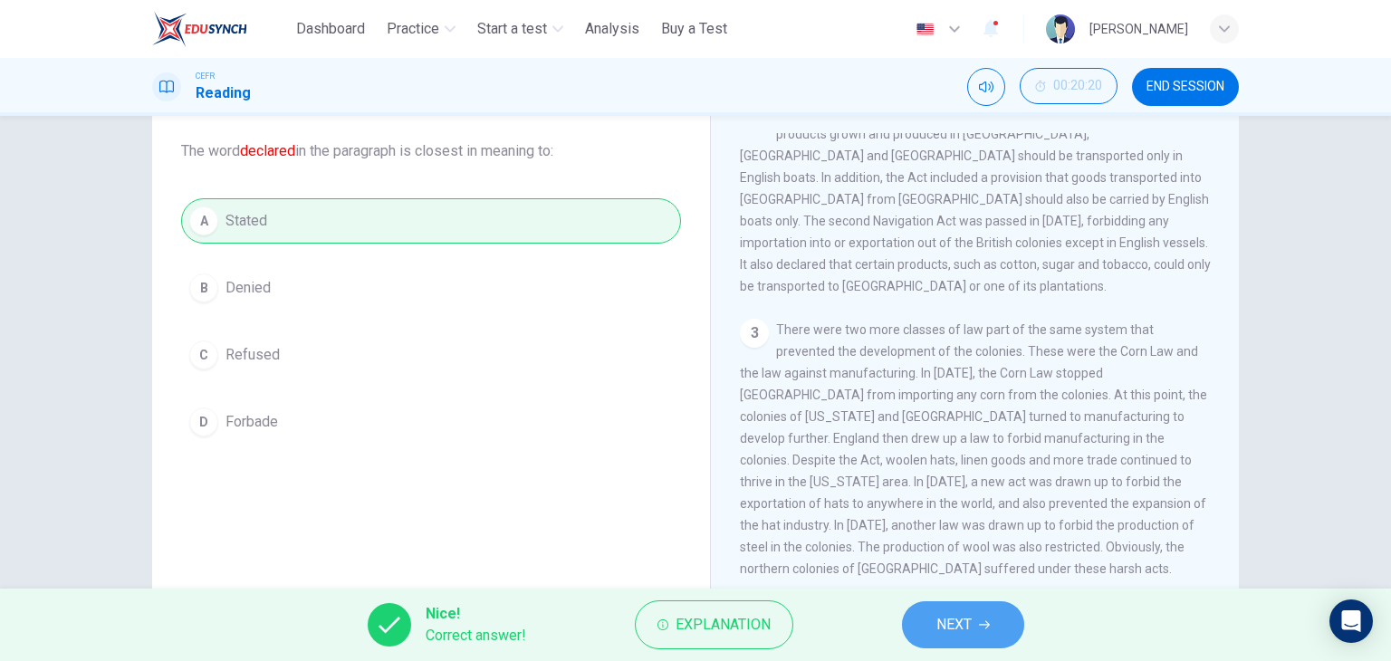
click at [970, 626] on span "NEXT" at bounding box center [953, 624] width 35 height 25
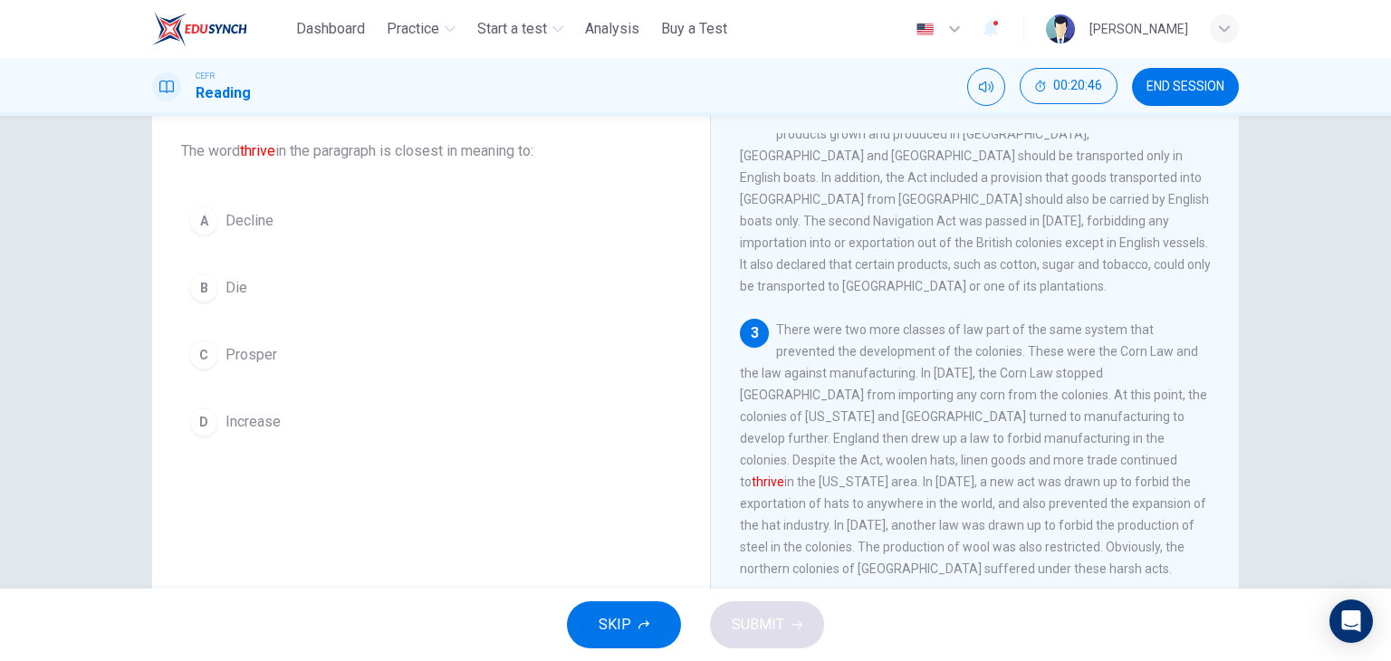
click at [197, 225] on div "A" at bounding box center [203, 220] width 29 height 29
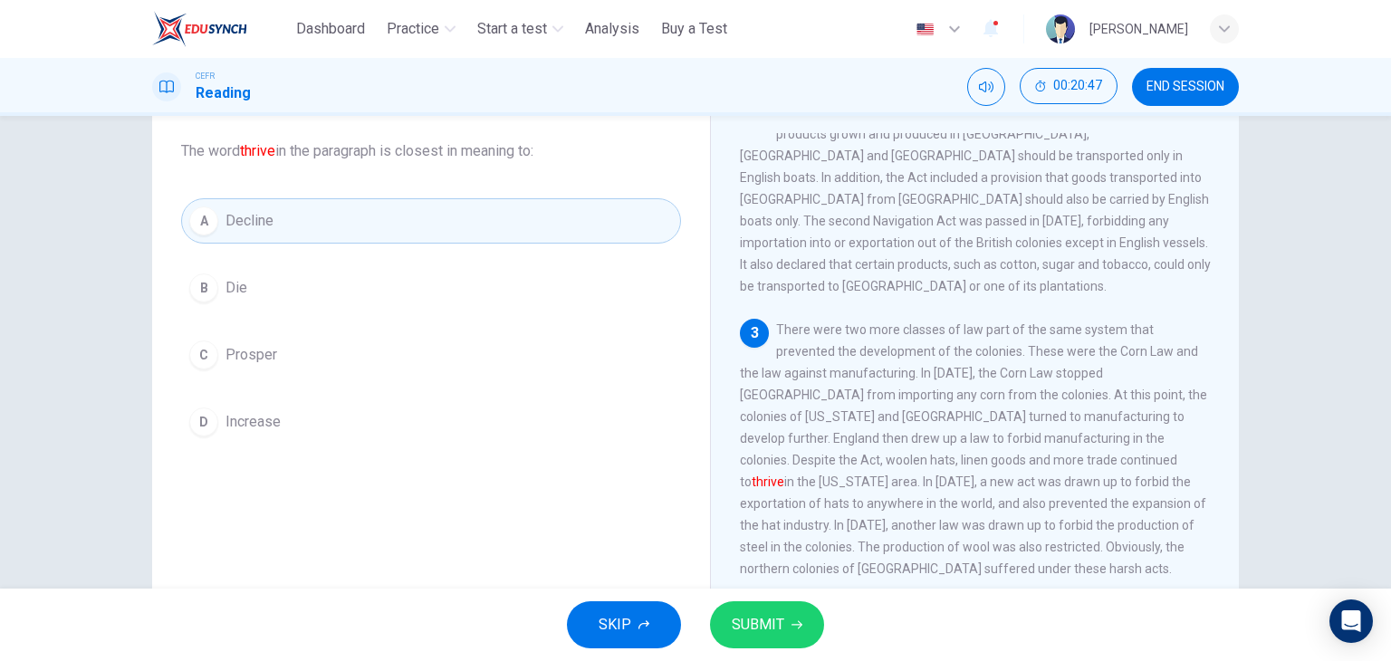
click at [746, 612] on span "SUBMIT" at bounding box center [757, 624] width 53 height 25
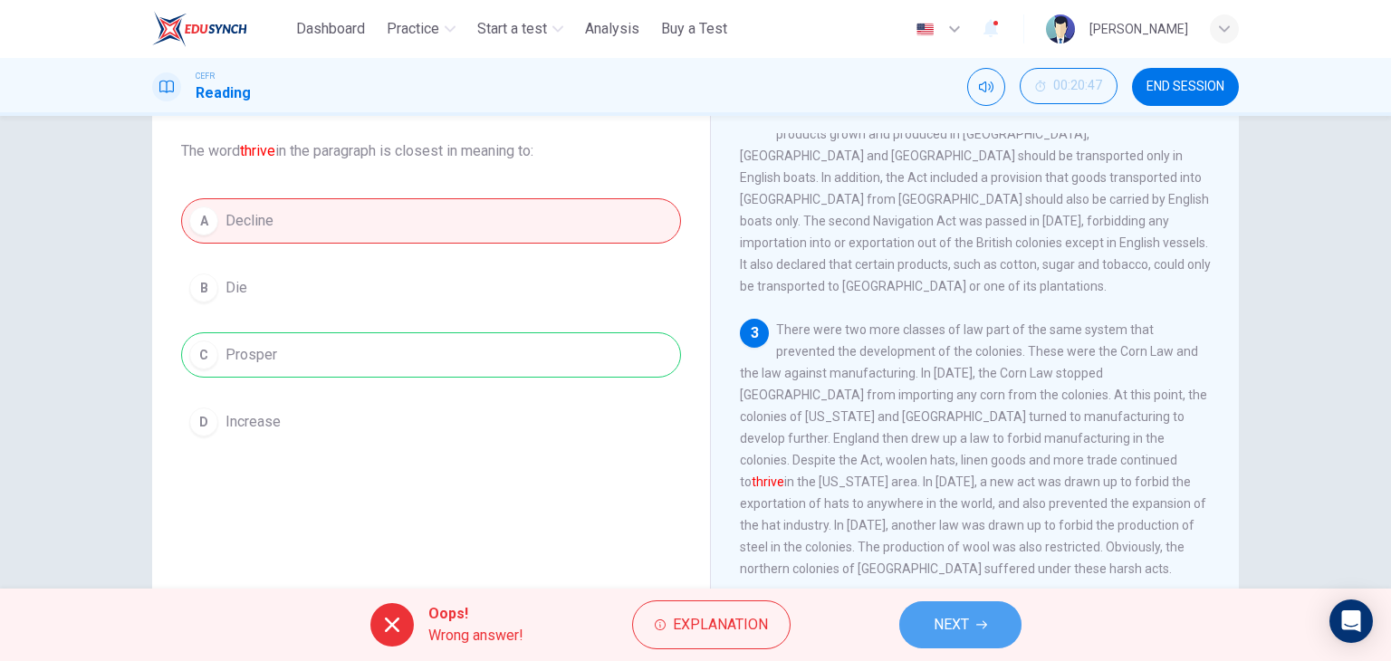
click at [976, 627] on icon "button" at bounding box center [981, 624] width 11 height 11
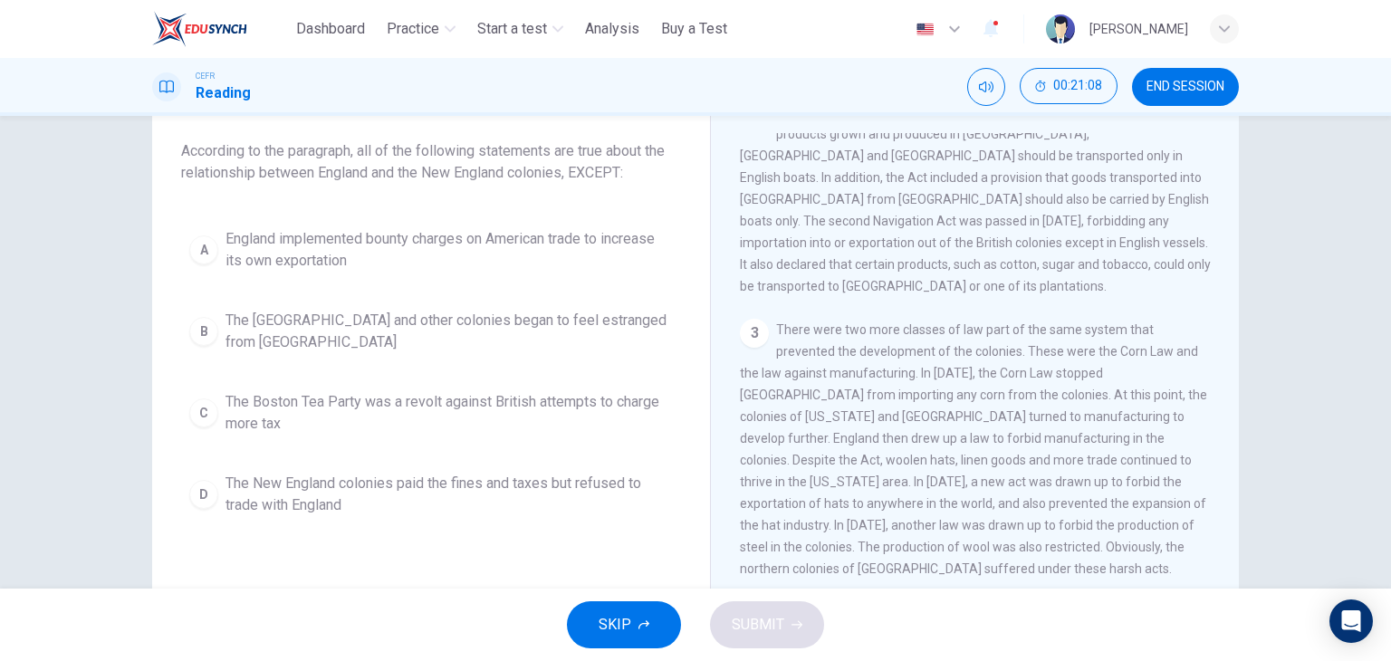
click at [406, 424] on span "The Boston Tea Party was a revolt against British attempts to charge more tax" at bounding box center [448, 412] width 447 height 43
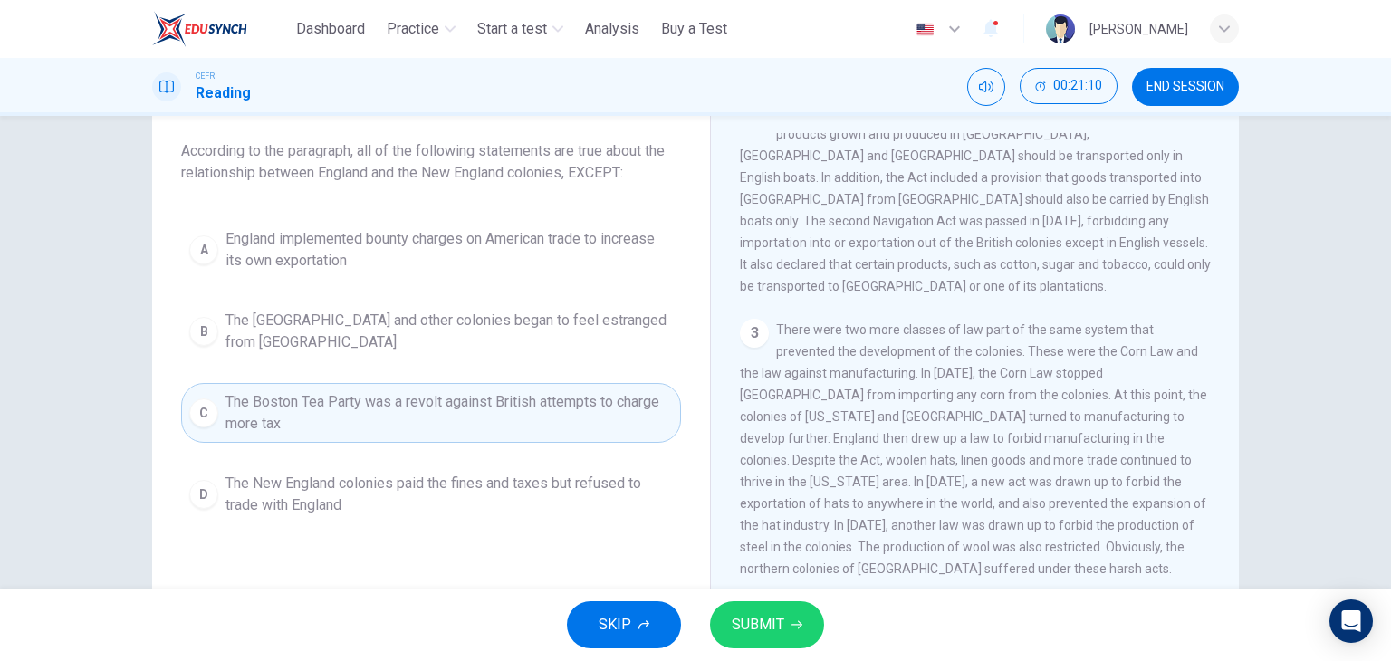
click at [795, 624] on icon "button" at bounding box center [796, 625] width 11 height 8
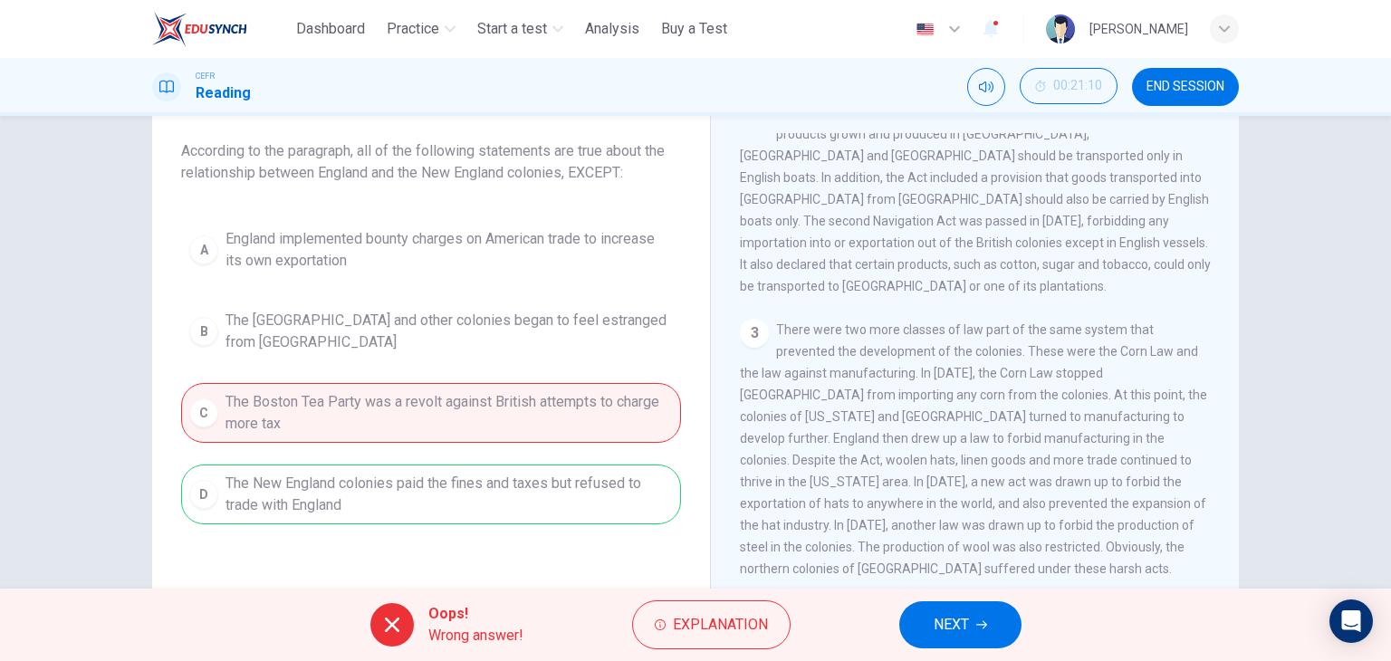
click at [986, 640] on button "NEXT" at bounding box center [960, 624] width 122 height 47
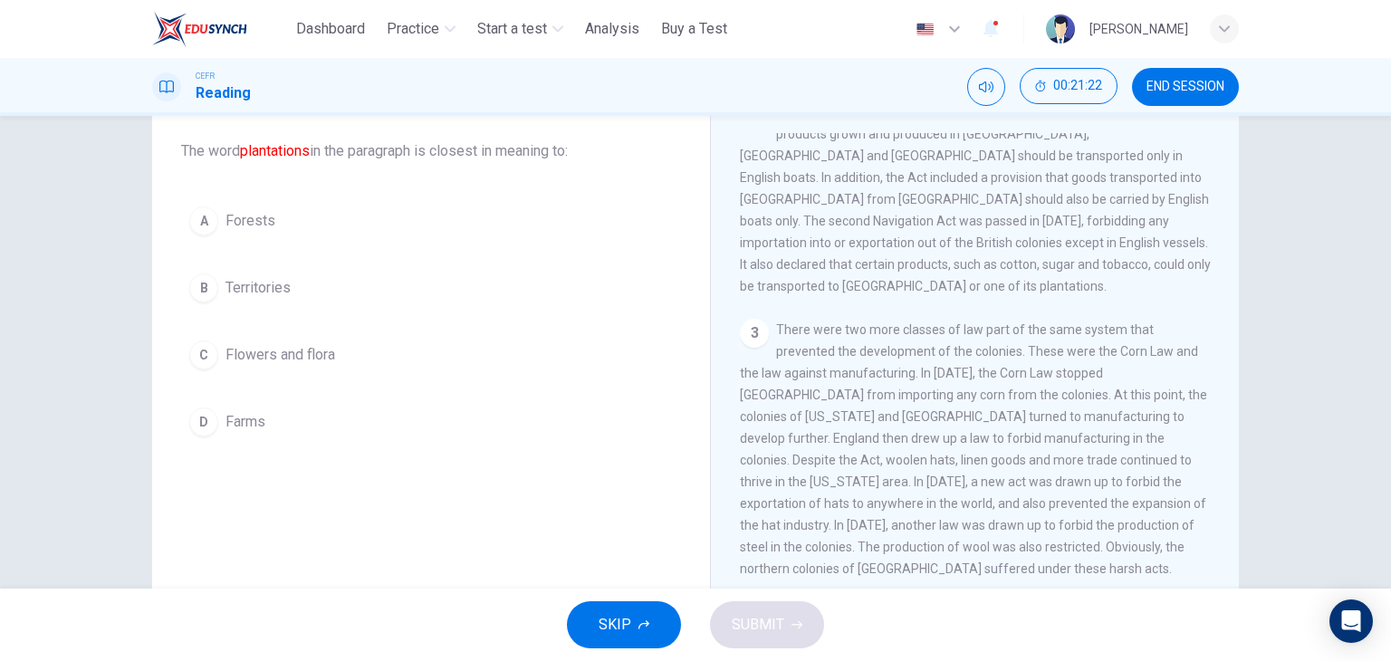
drag, startPoint x: 1232, startPoint y: 315, endPoint x: 1225, endPoint y: 381, distance: 66.5
click at [1225, 381] on div "The Navigation Acts 1 The Navigation Acts were created by England in the 17th c…" at bounding box center [974, 382] width 529 height 658
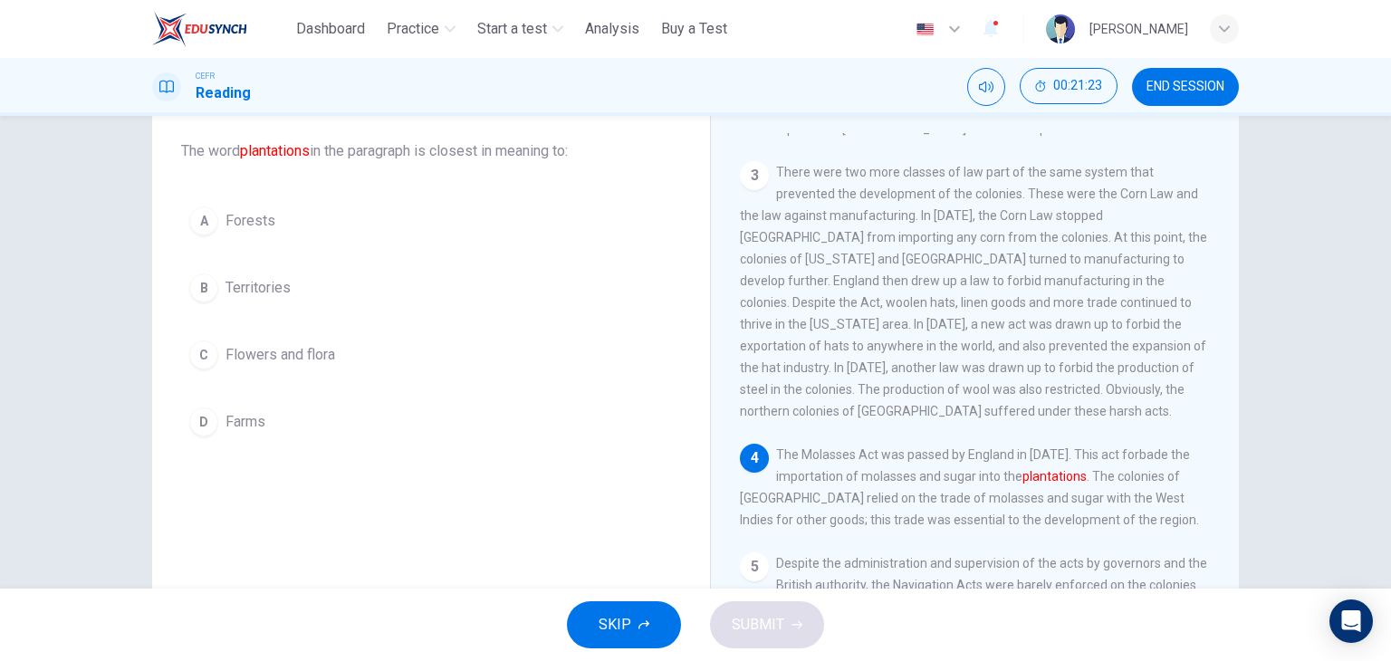
scroll to position [390, 0]
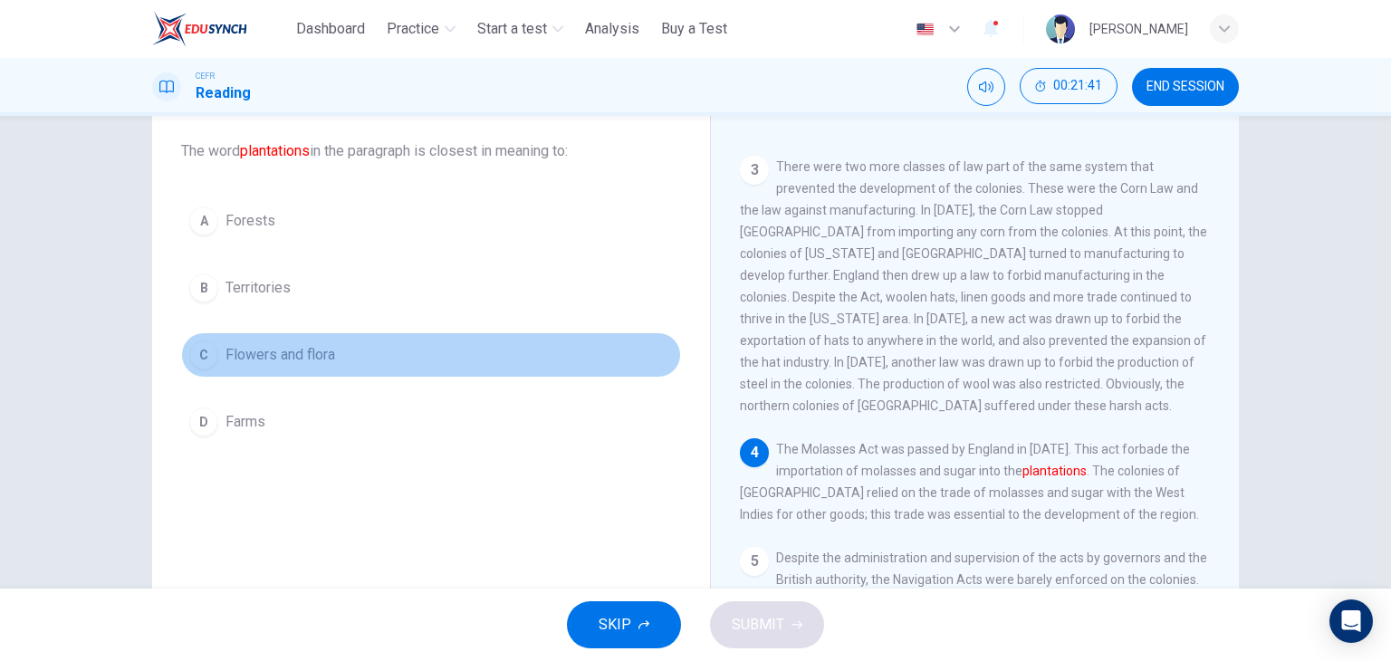
click at [306, 363] on span "Flowers and flora" at bounding box center [280, 355] width 110 height 22
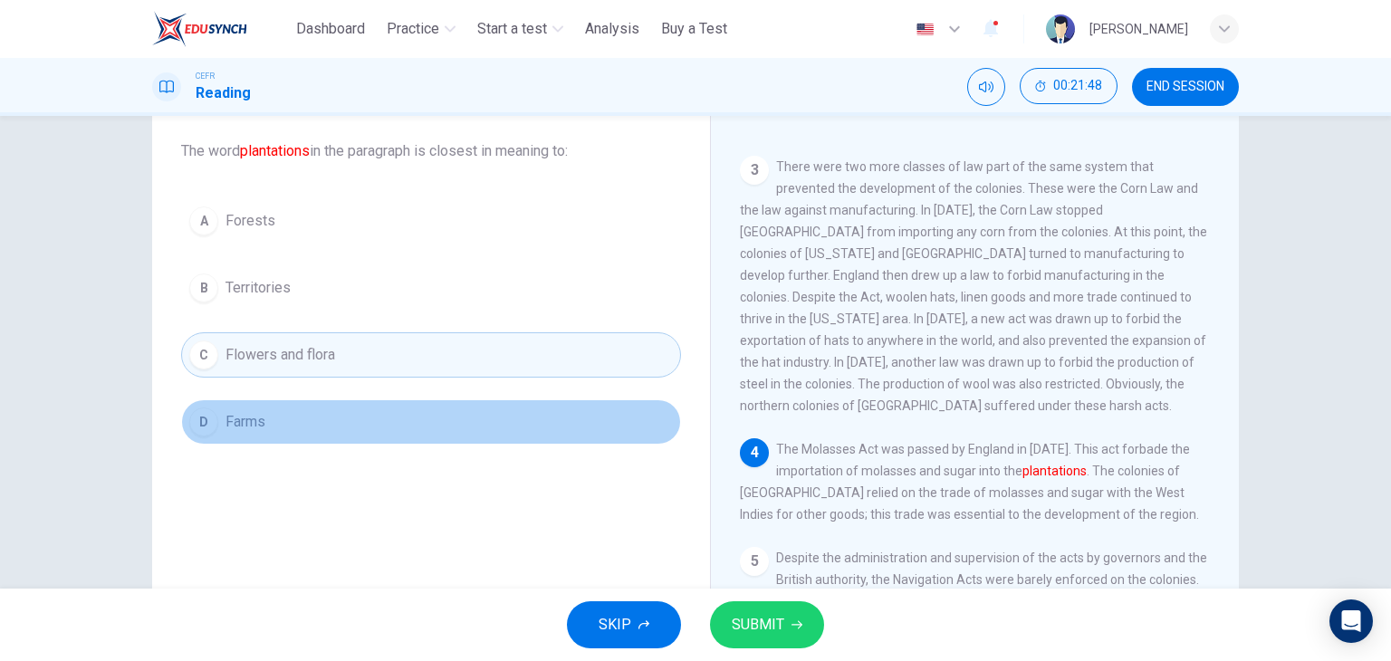
click at [301, 415] on button "D Farms" at bounding box center [431, 421] width 500 height 45
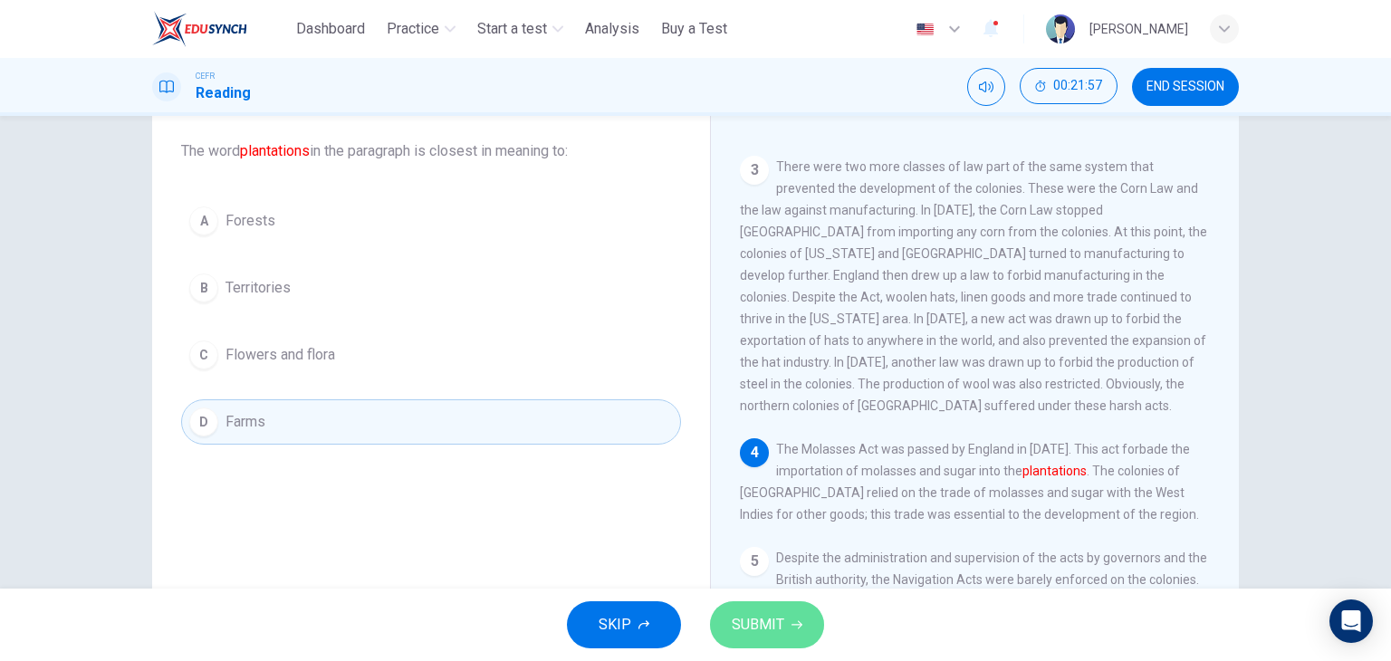
click at [765, 643] on button "SUBMIT" at bounding box center [767, 624] width 114 height 47
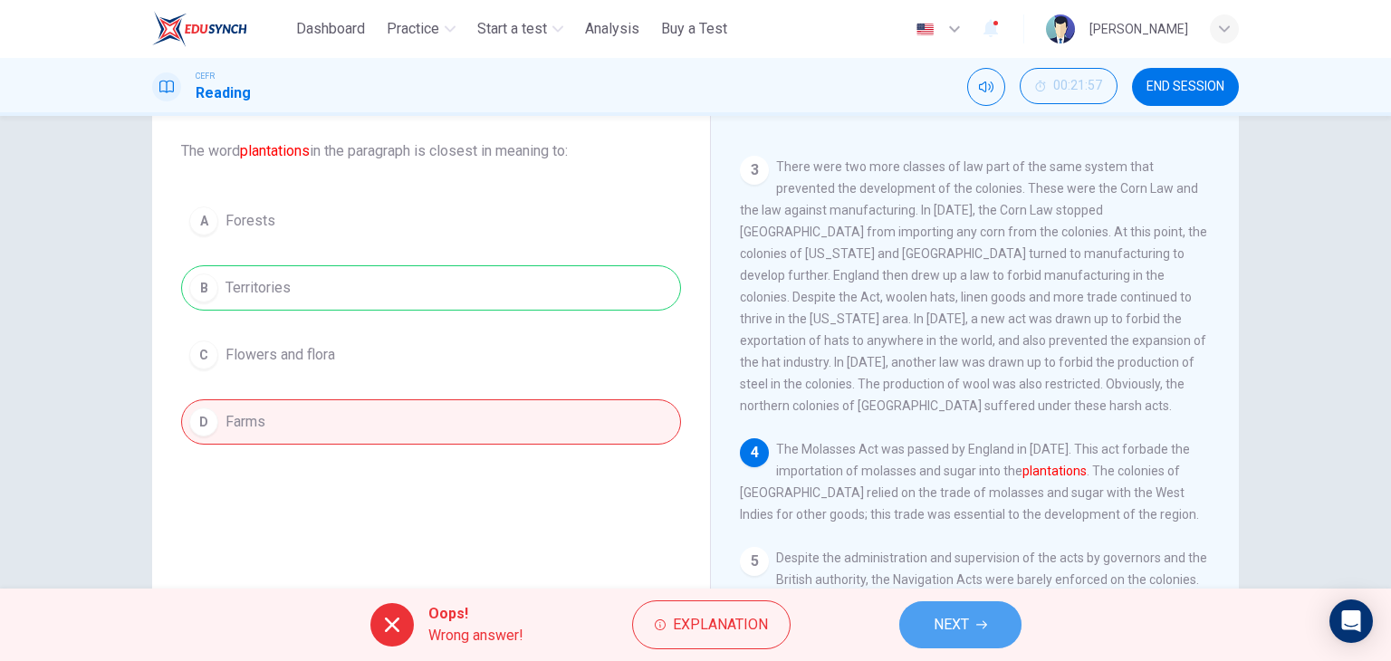
click at [961, 619] on span "NEXT" at bounding box center [950, 624] width 35 height 25
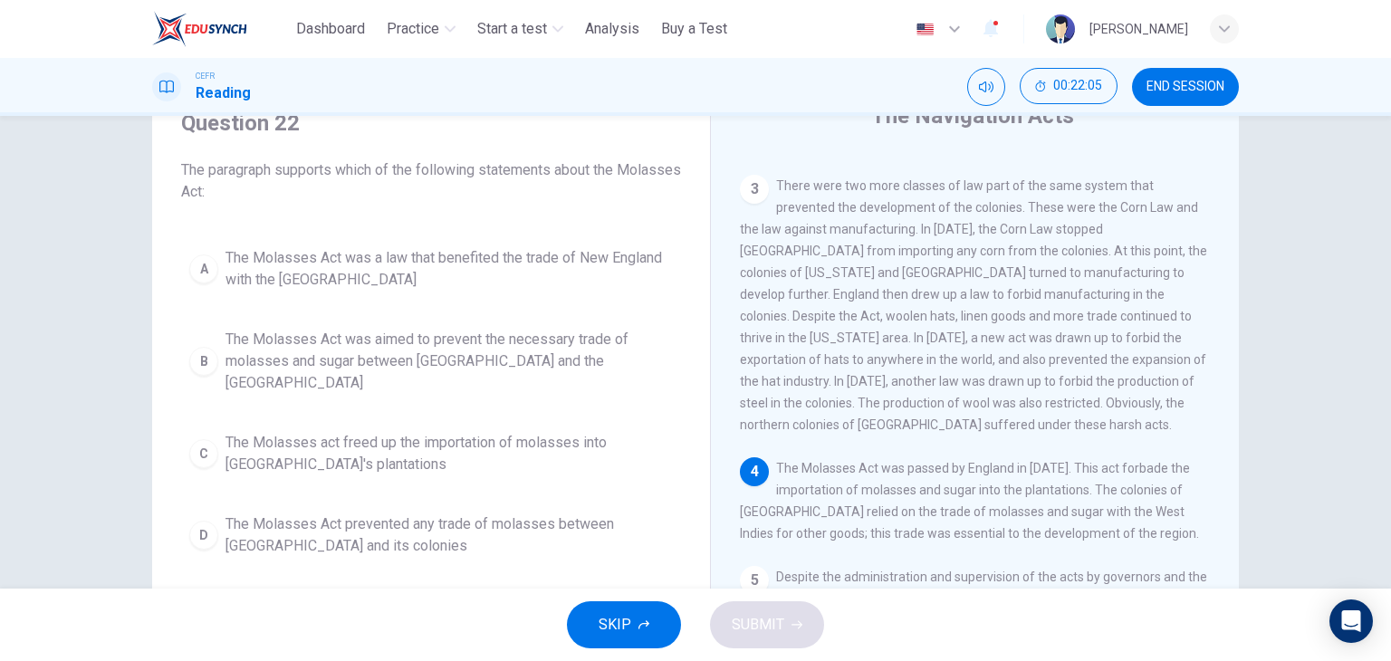
scroll to position [81, 0]
click at [578, 334] on span "The Molasses Act was aimed to prevent the necessary trade of molasses and sugar…" at bounding box center [448, 359] width 447 height 65
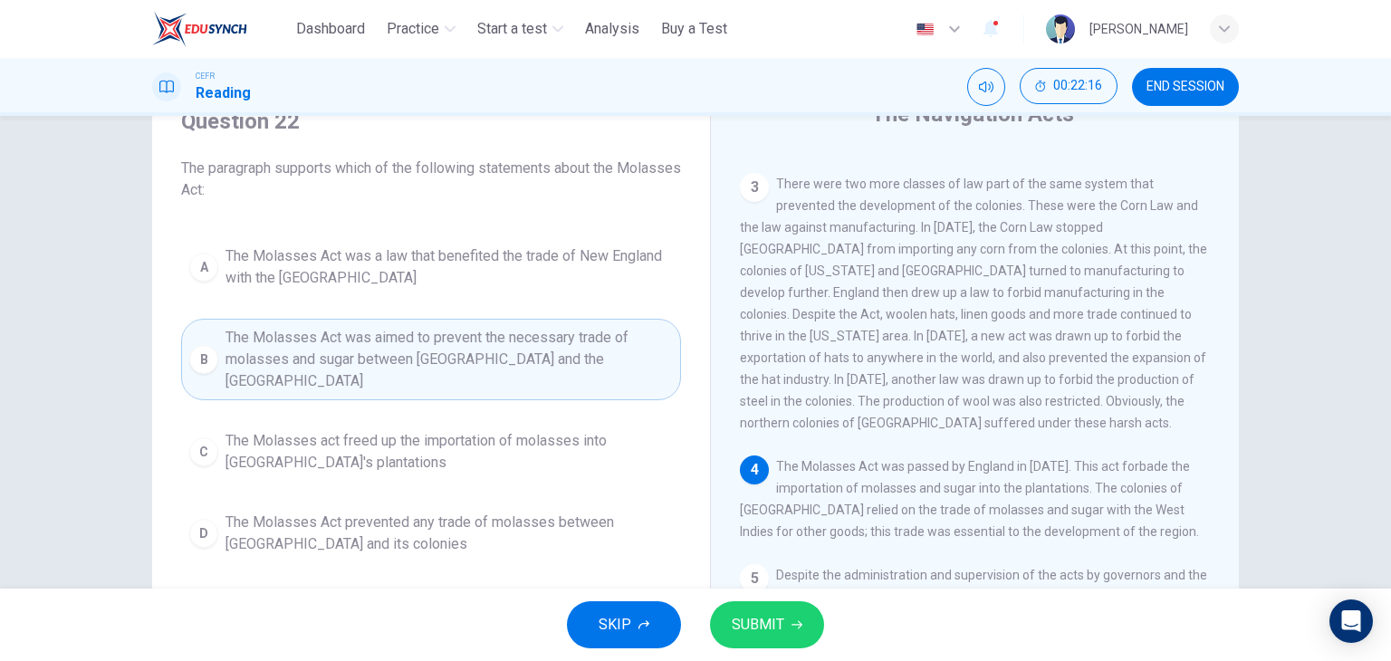
click at [785, 616] on button "SUBMIT" at bounding box center [767, 624] width 114 height 47
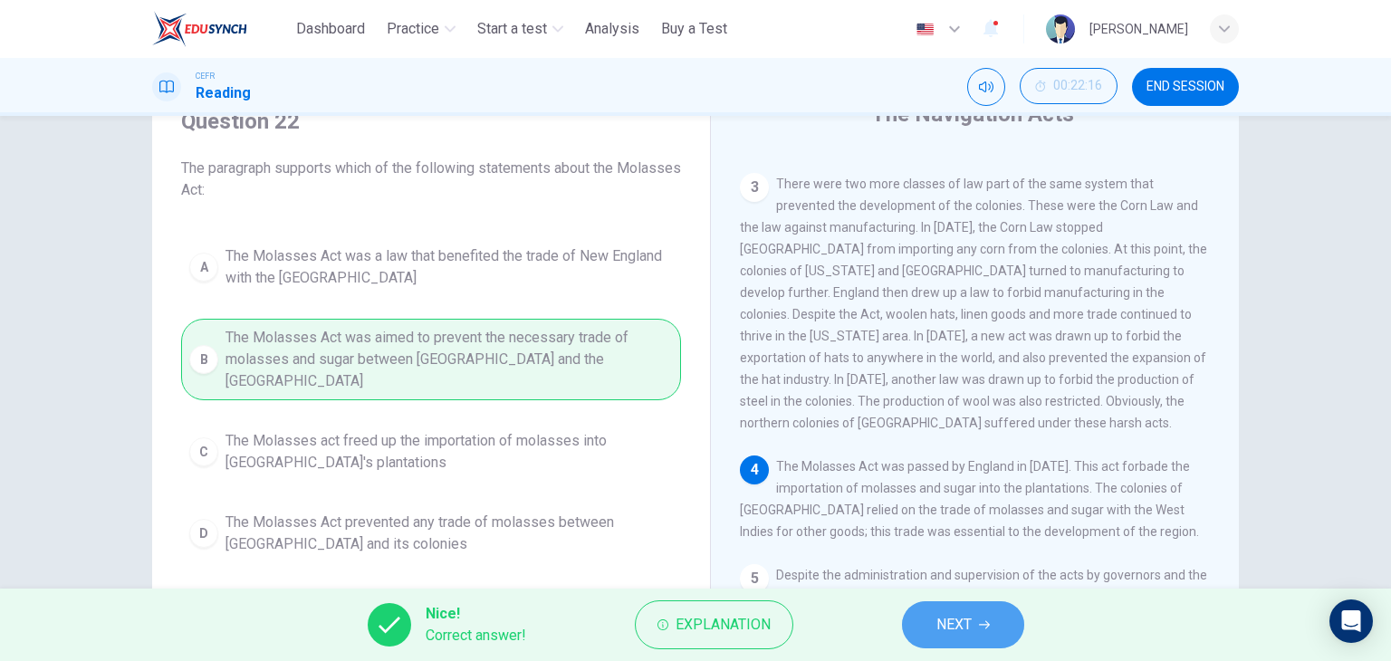
click at [987, 629] on icon "button" at bounding box center [984, 624] width 11 height 11
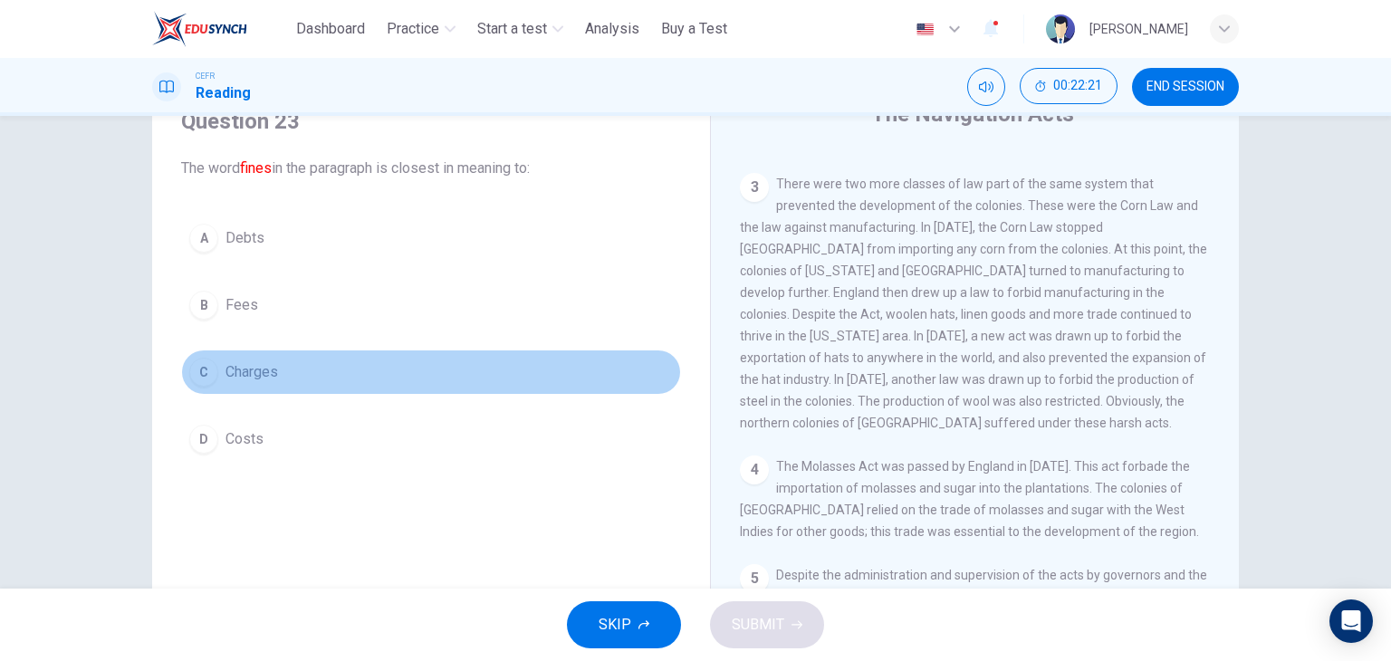
click at [203, 369] on div "C" at bounding box center [203, 372] width 29 height 29
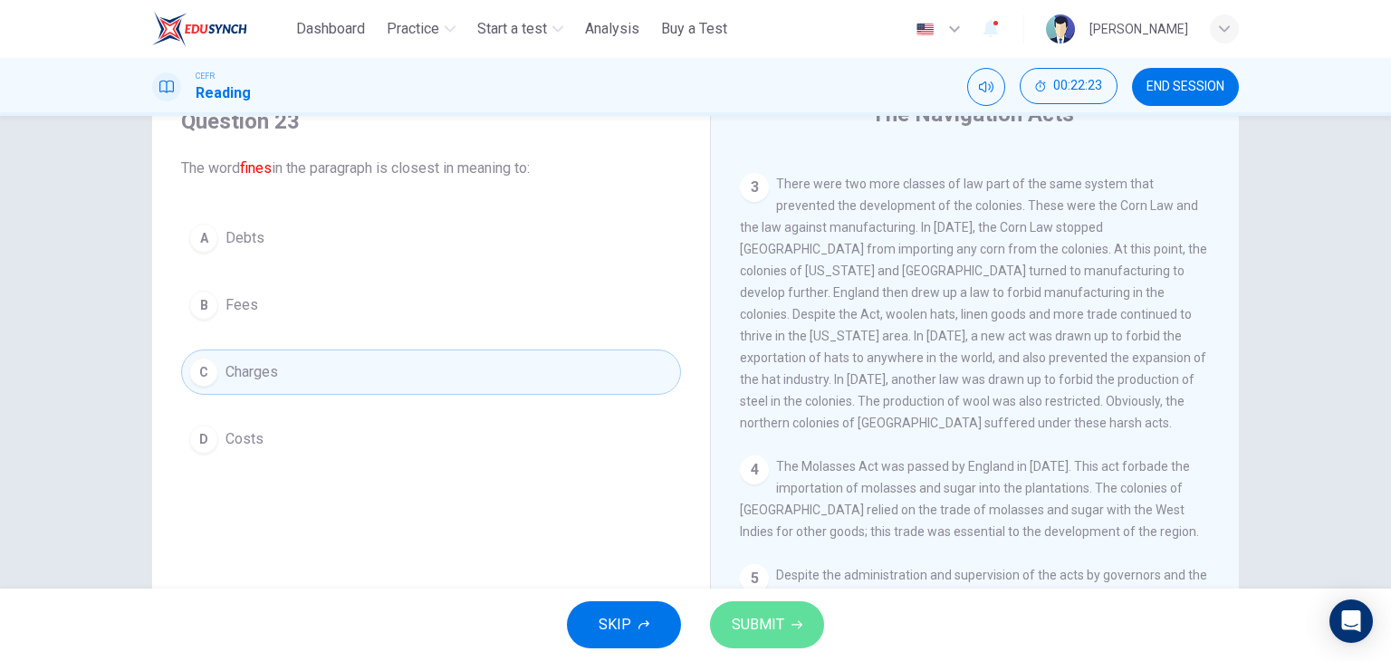
click at [760, 614] on span "SUBMIT" at bounding box center [757, 624] width 53 height 25
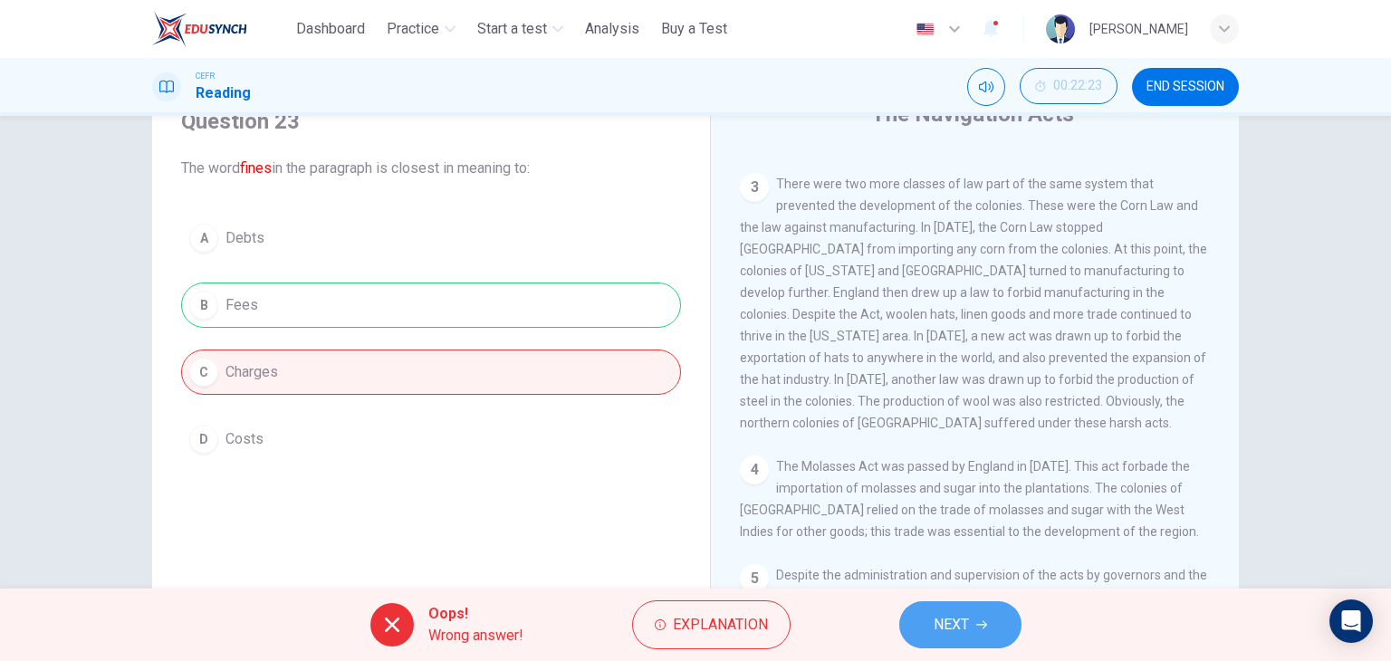
click at [960, 614] on span "NEXT" at bounding box center [950, 624] width 35 height 25
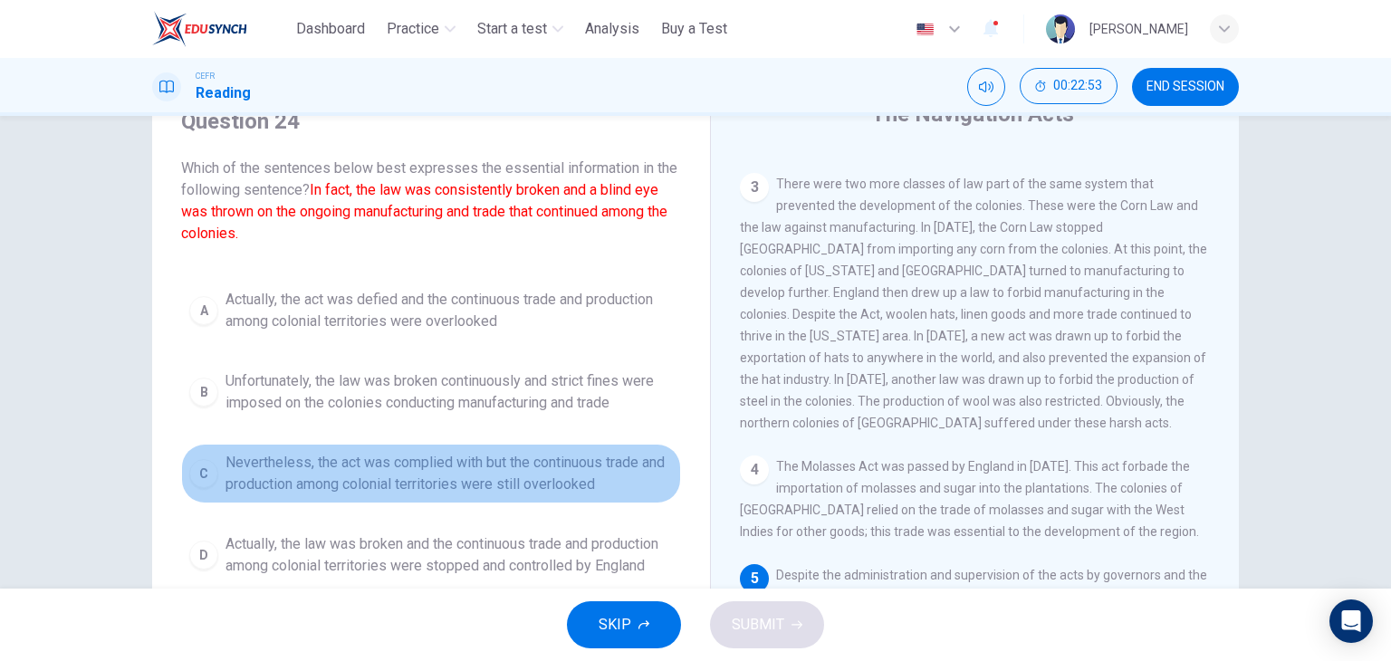
click at [523, 475] on span "Nevertheless, the act was complied with but the continuous trade and production…" at bounding box center [448, 473] width 447 height 43
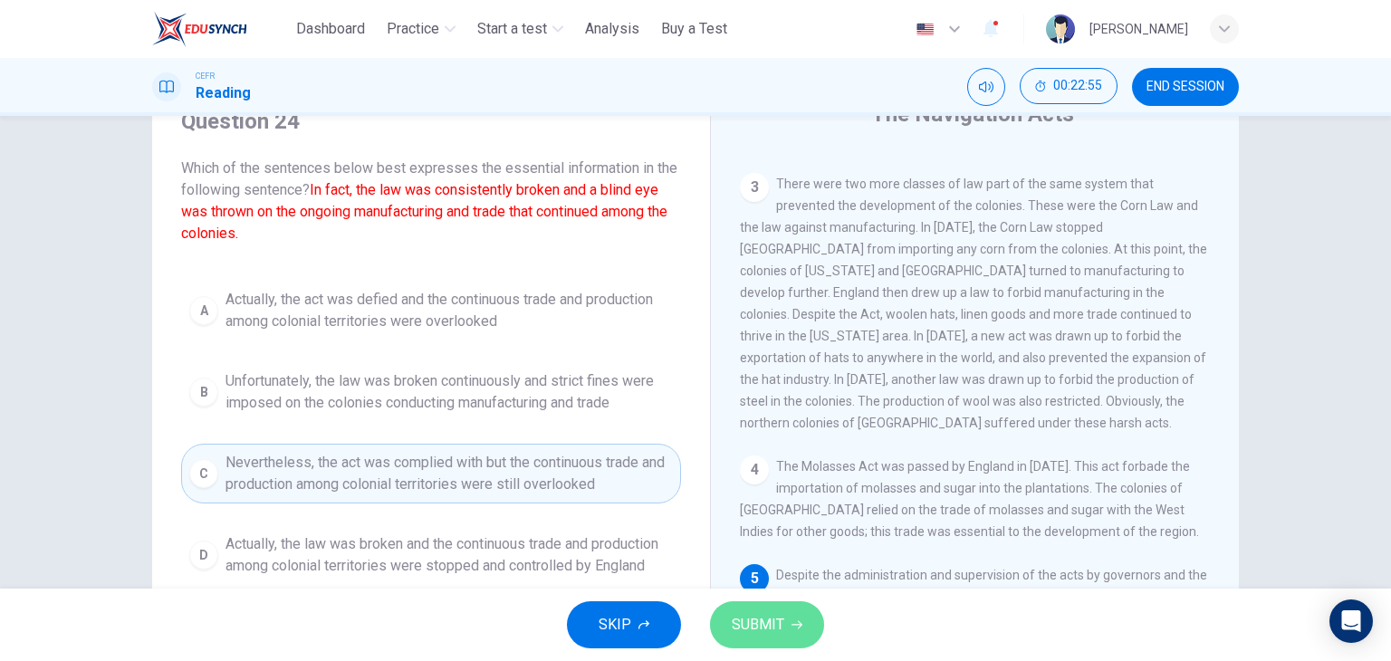
click at [786, 616] on button "SUBMIT" at bounding box center [767, 624] width 114 height 47
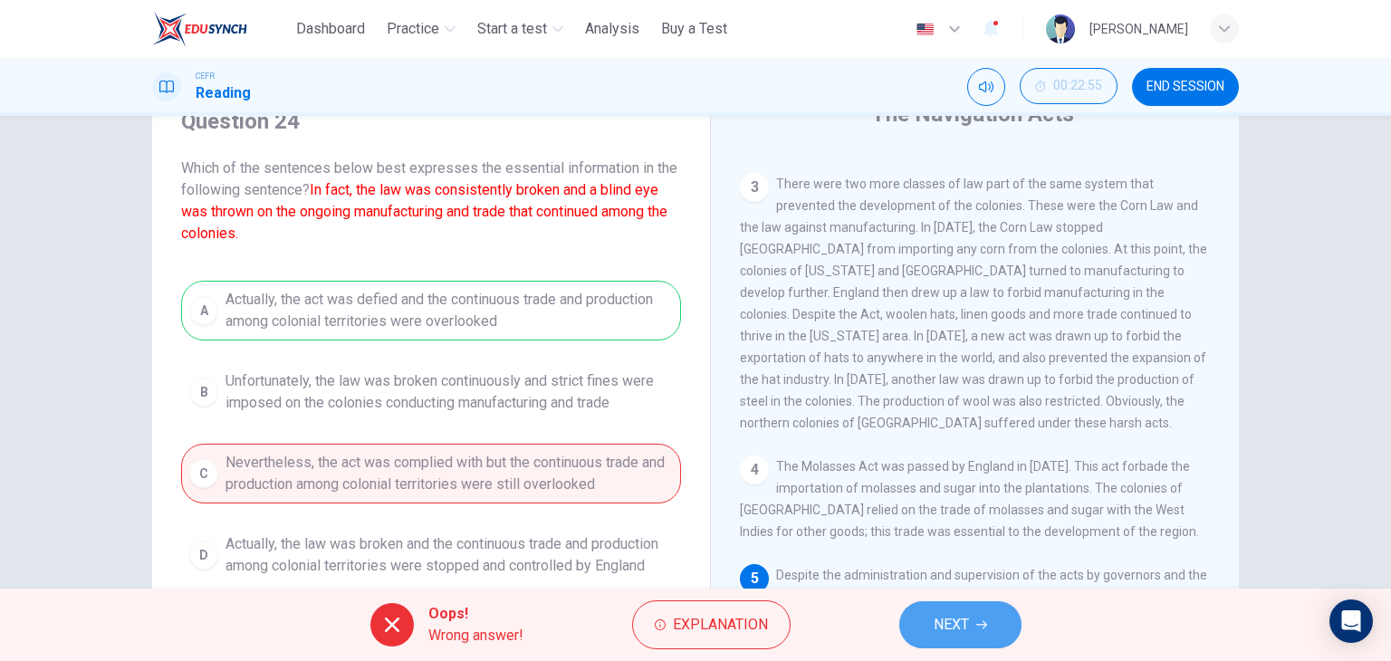
click at [974, 627] on button "NEXT" at bounding box center [960, 624] width 122 height 47
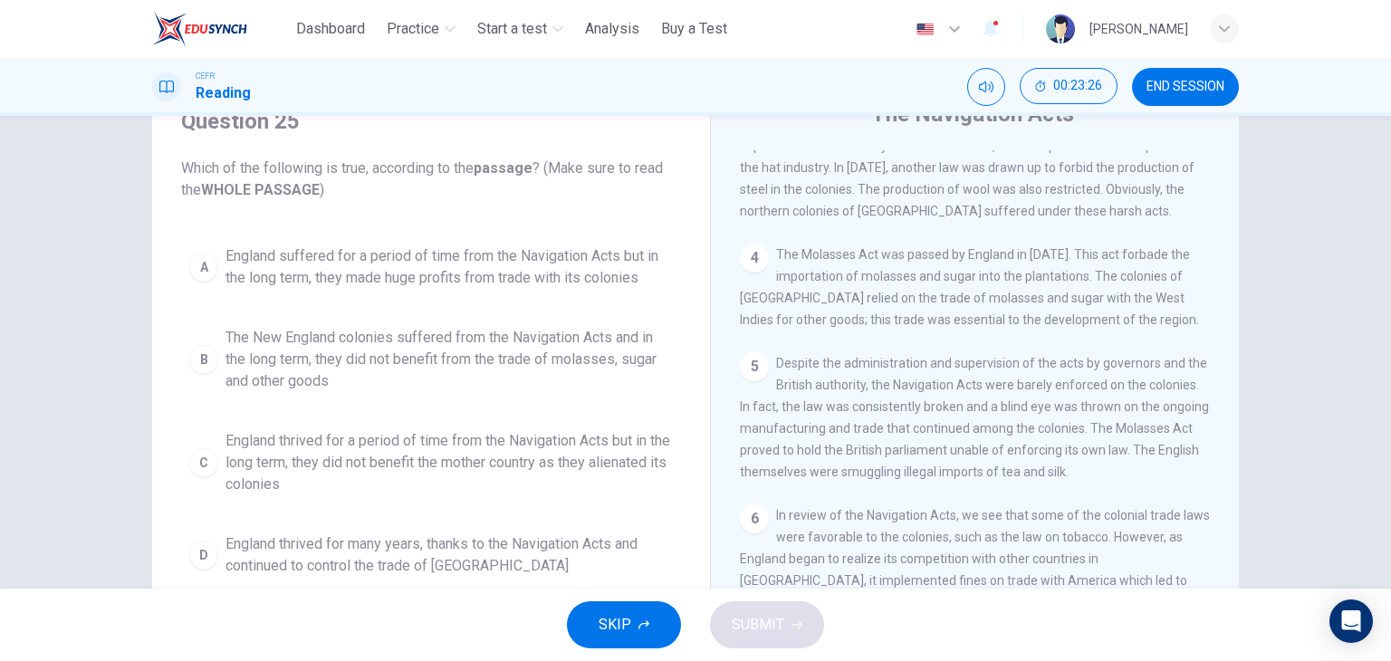
scroll to position [613, 0]
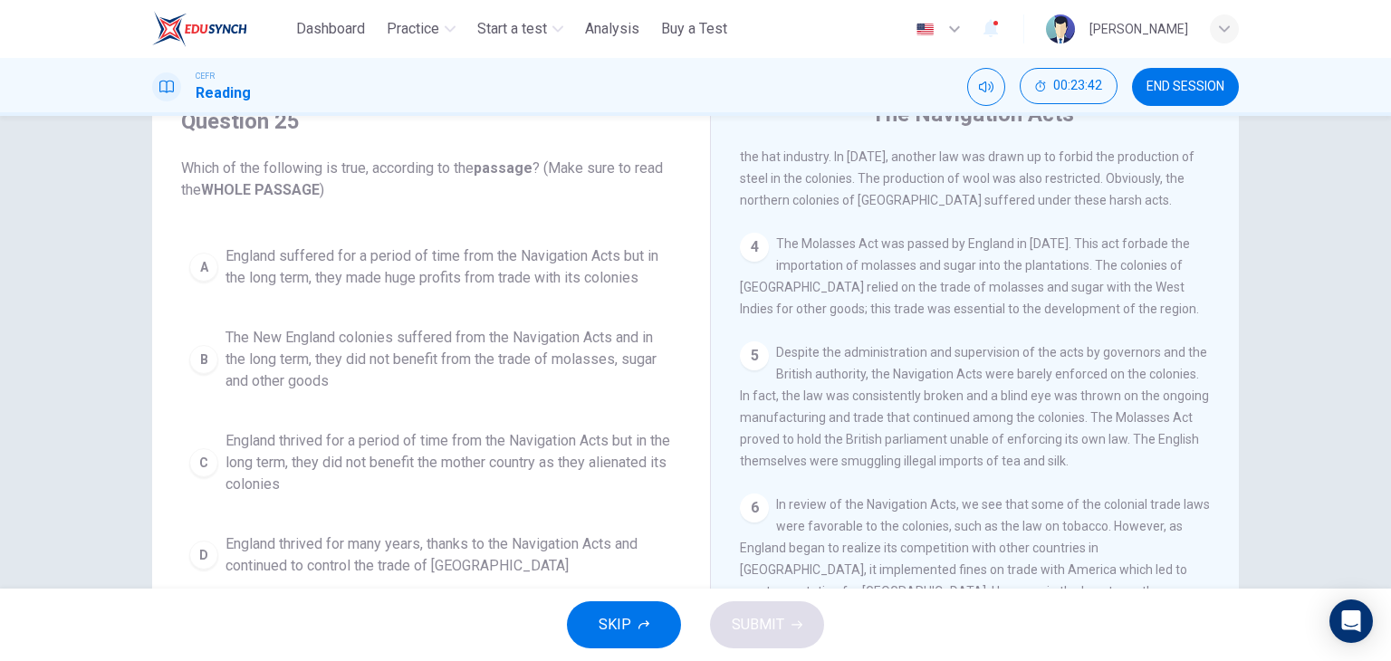
drag, startPoint x: 1228, startPoint y: 501, endPoint x: 1251, endPoint y: 682, distance: 182.6
click at [1251, 660] on html "This site uses cookies, as explained in our Privacy Policy . If you agree to th…" at bounding box center [695, 330] width 1391 height 661
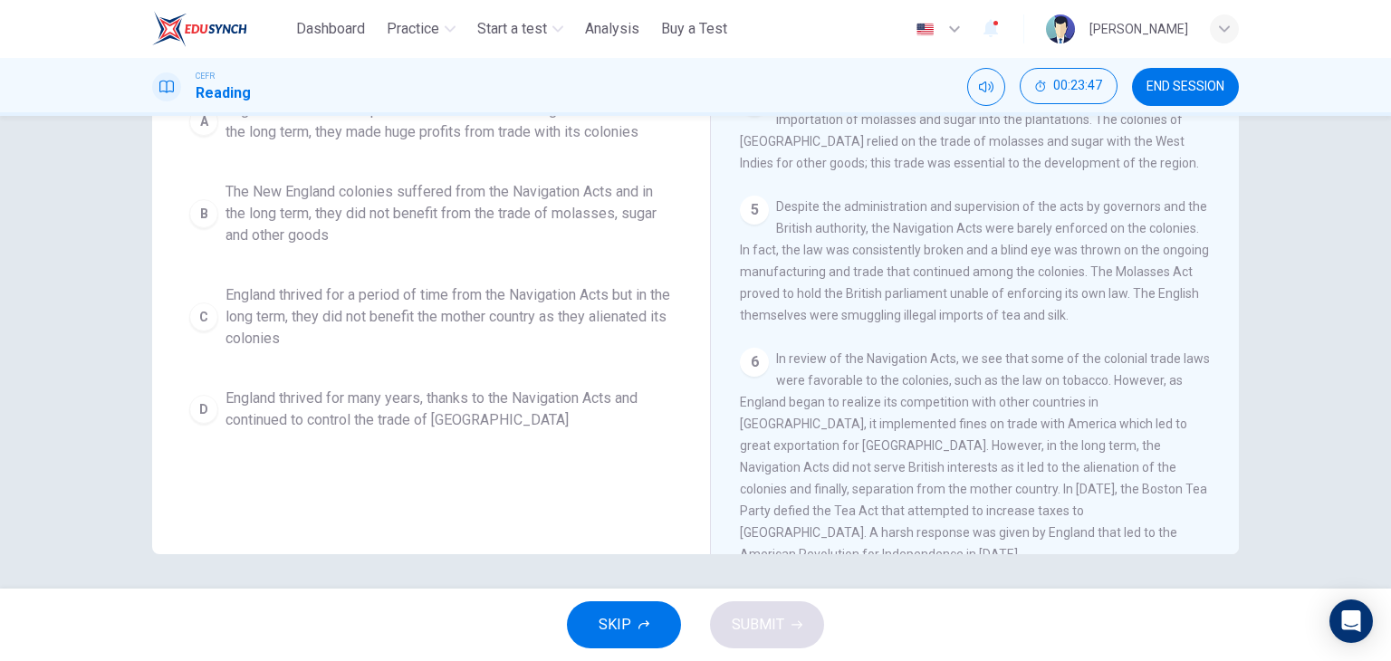
scroll to position [229, 0]
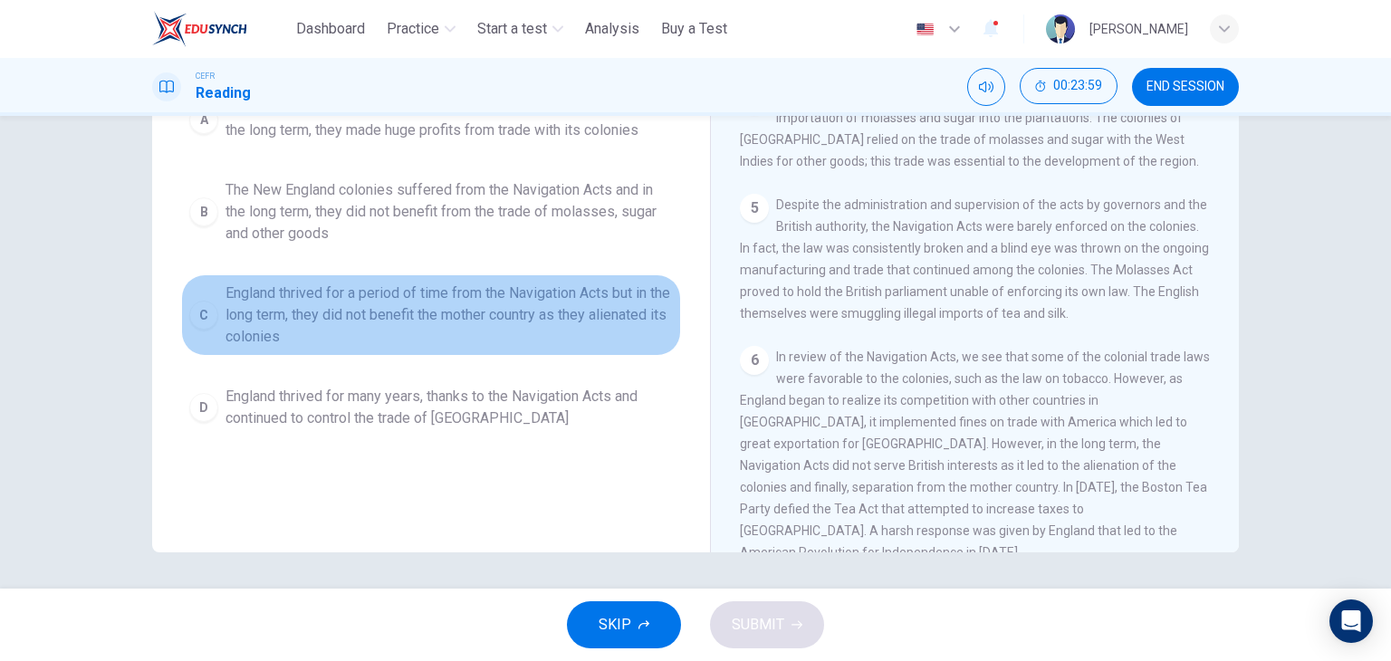
click at [469, 327] on span "England thrived for a period of time from the Navigation Acts but in the long t…" at bounding box center [448, 314] width 447 height 65
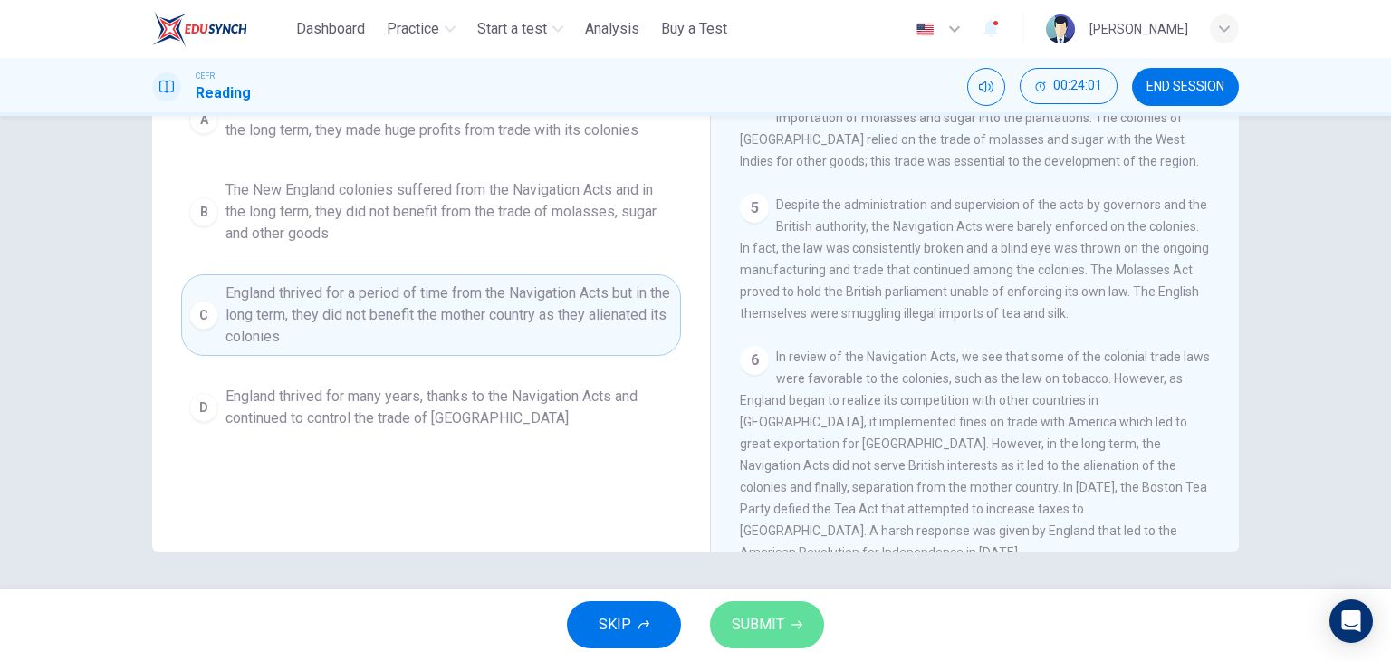
click at [776, 608] on button "SUBMIT" at bounding box center [767, 624] width 114 height 47
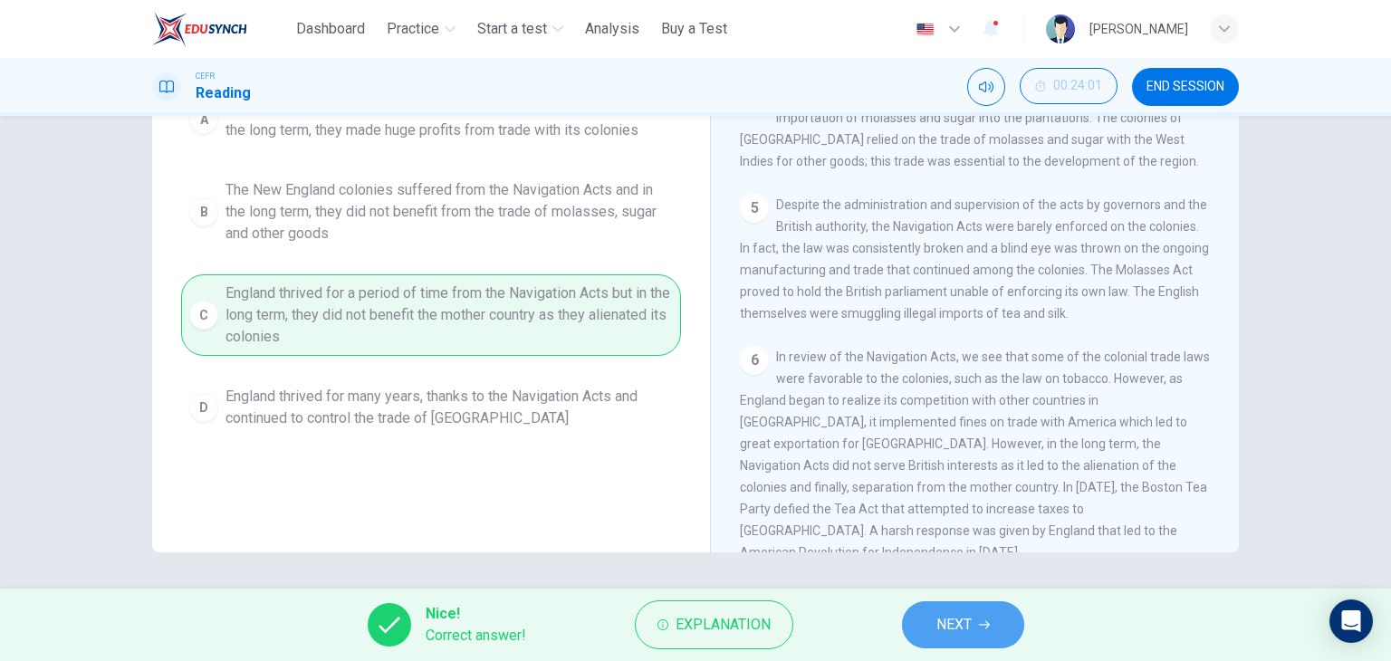
click at [952, 628] on span "NEXT" at bounding box center [953, 624] width 35 height 25
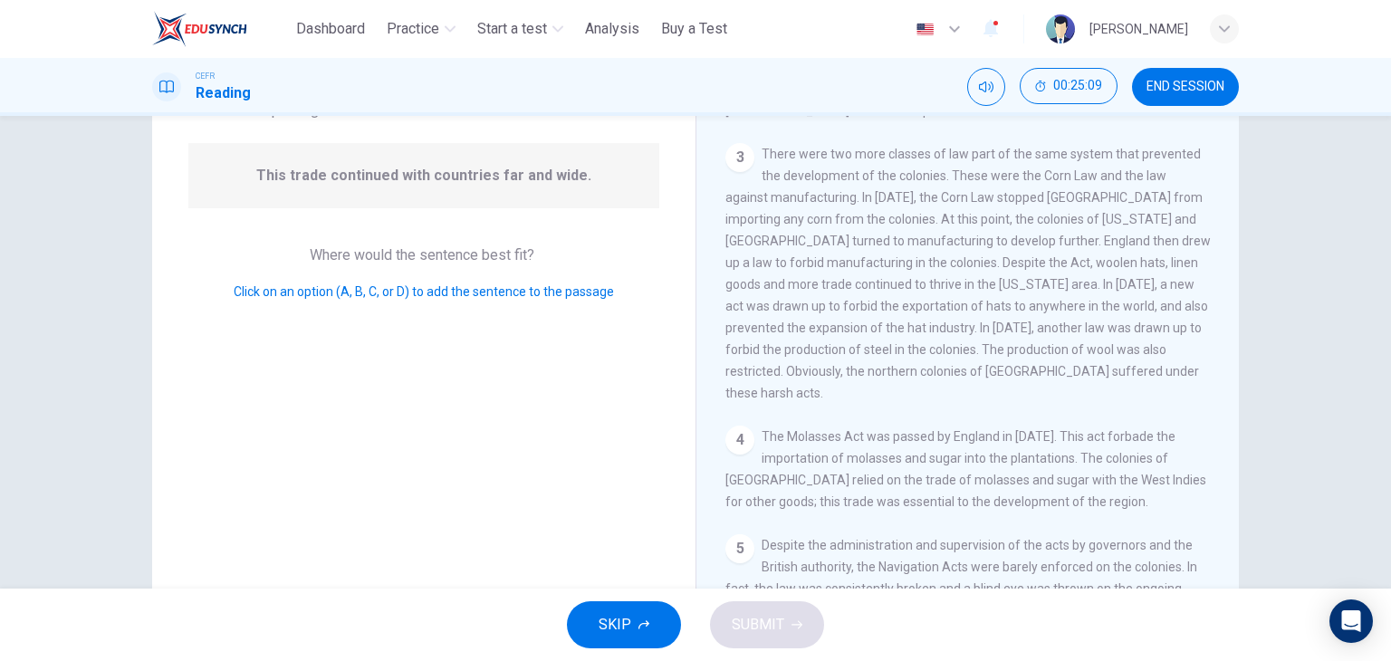
scroll to position [351, 0]
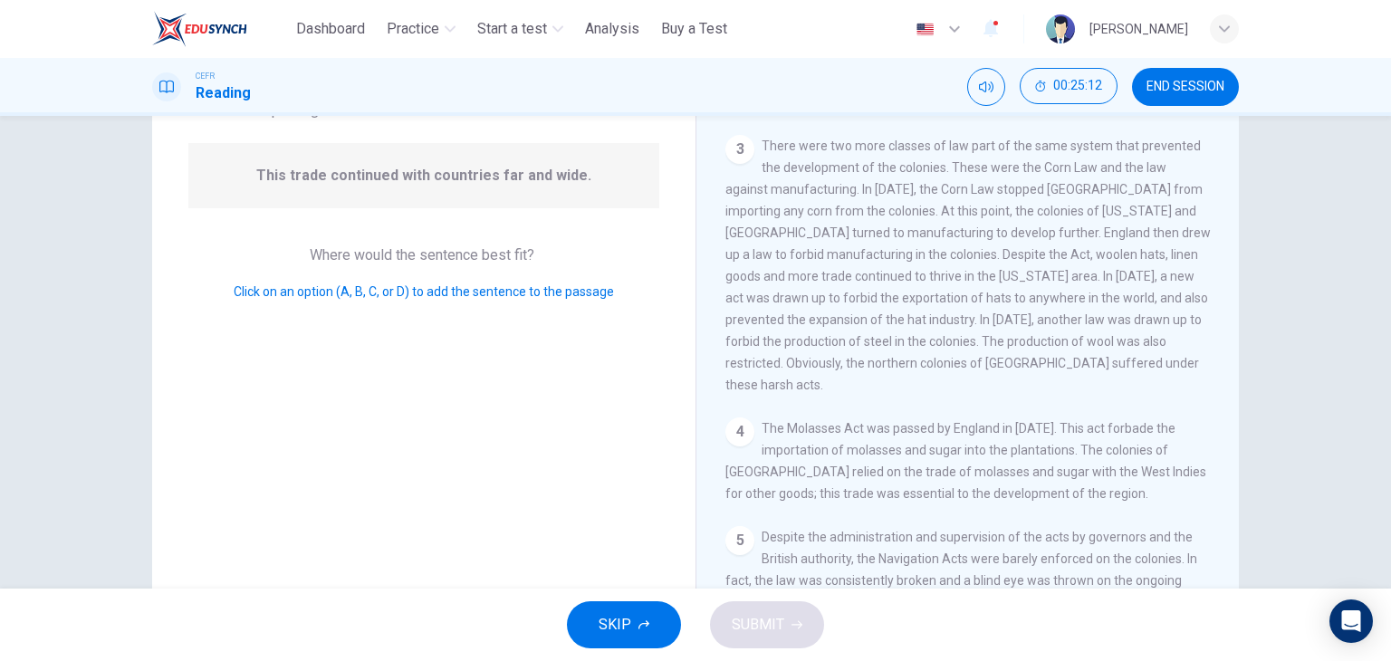
click at [729, 417] on div "4" at bounding box center [739, 431] width 29 height 29
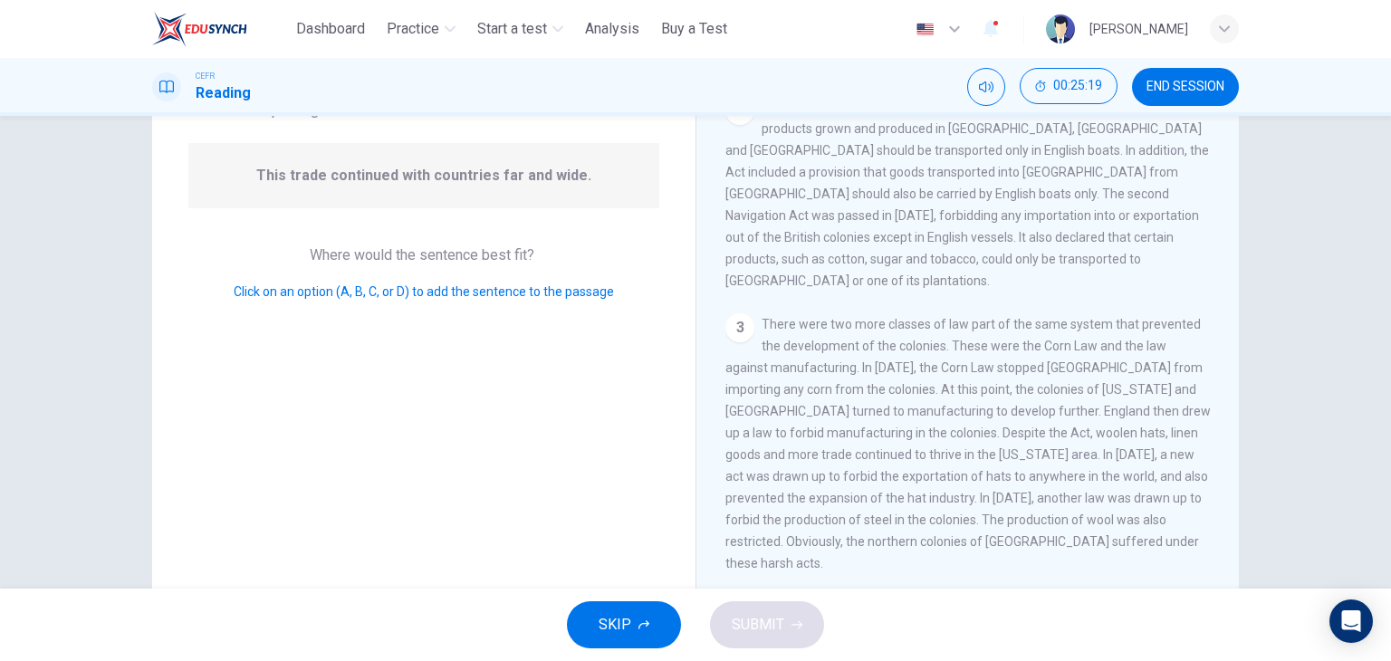
scroll to position [166, 0]
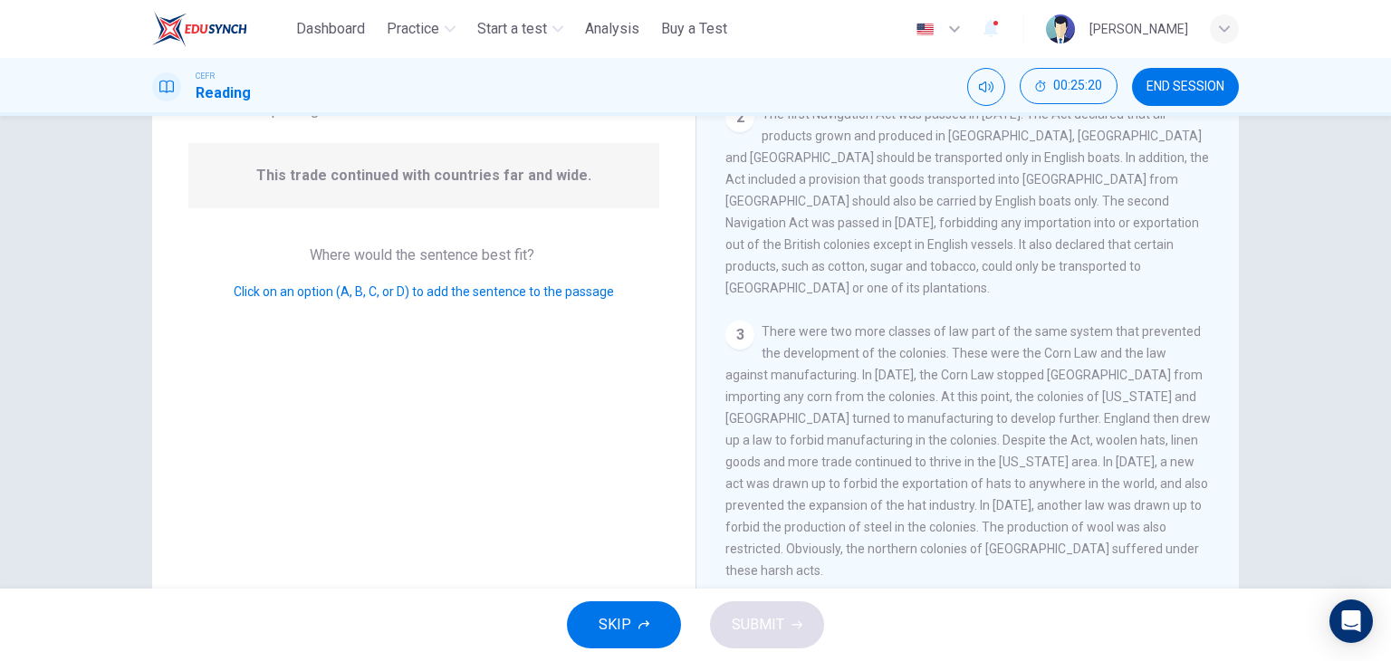
click at [301, 368] on div "Question 26 Look at the four that indicate where the following sentence could b…" at bounding box center [423, 308] width 543 height 629
click at [540, 156] on div "This trade continued with countries far and wide." at bounding box center [423, 175] width 471 height 65
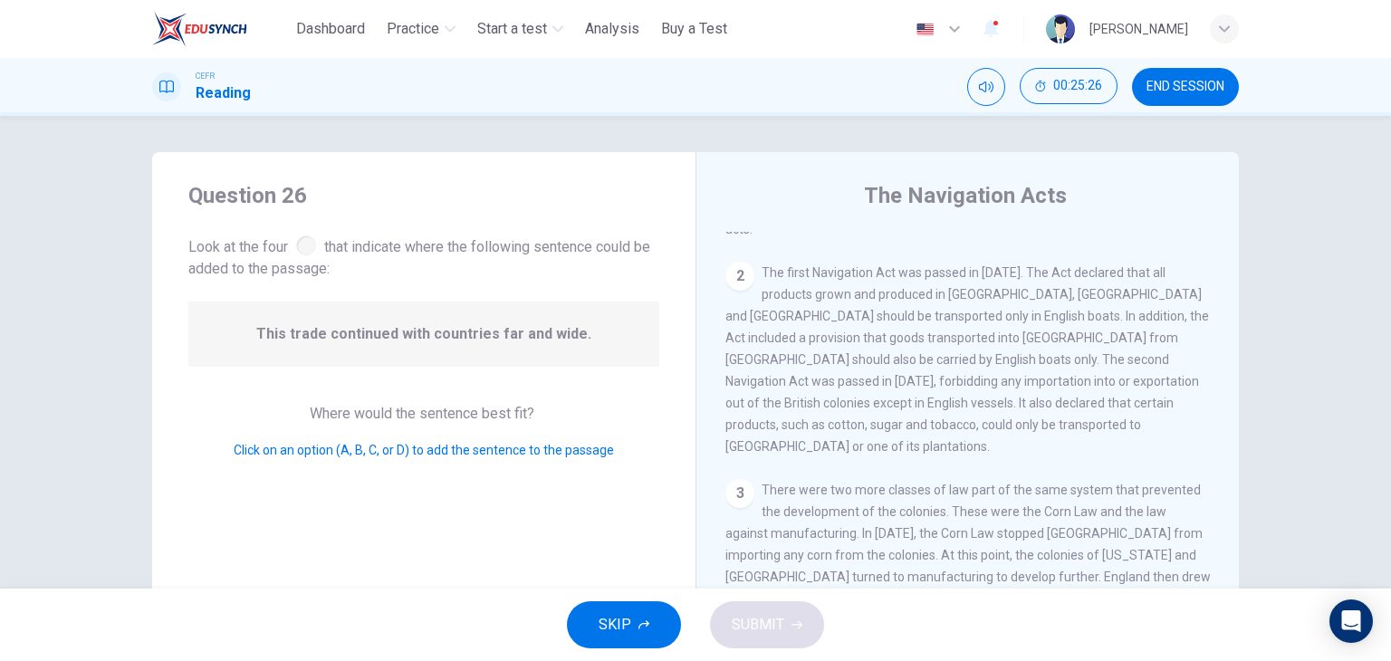
click at [731, 262] on div "2" at bounding box center [739, 276] width 29 height 29
click at [305, 249] on div at bounding box center [306, 245] width 20 height 20
click at [408, 462] on div "Question 26 Look at the four that indicate where the following sentence could b…" at bounding box center [423, 466] width 543 height 629
click at [491, 332] on span "This trade continued with countries far and wide." at bounding box center [423, 334] width 335 height 22
drag, startPoint x: 380, startPoint y: 356, endPoint x: 626, endPoint y: 349, distance: 246.3
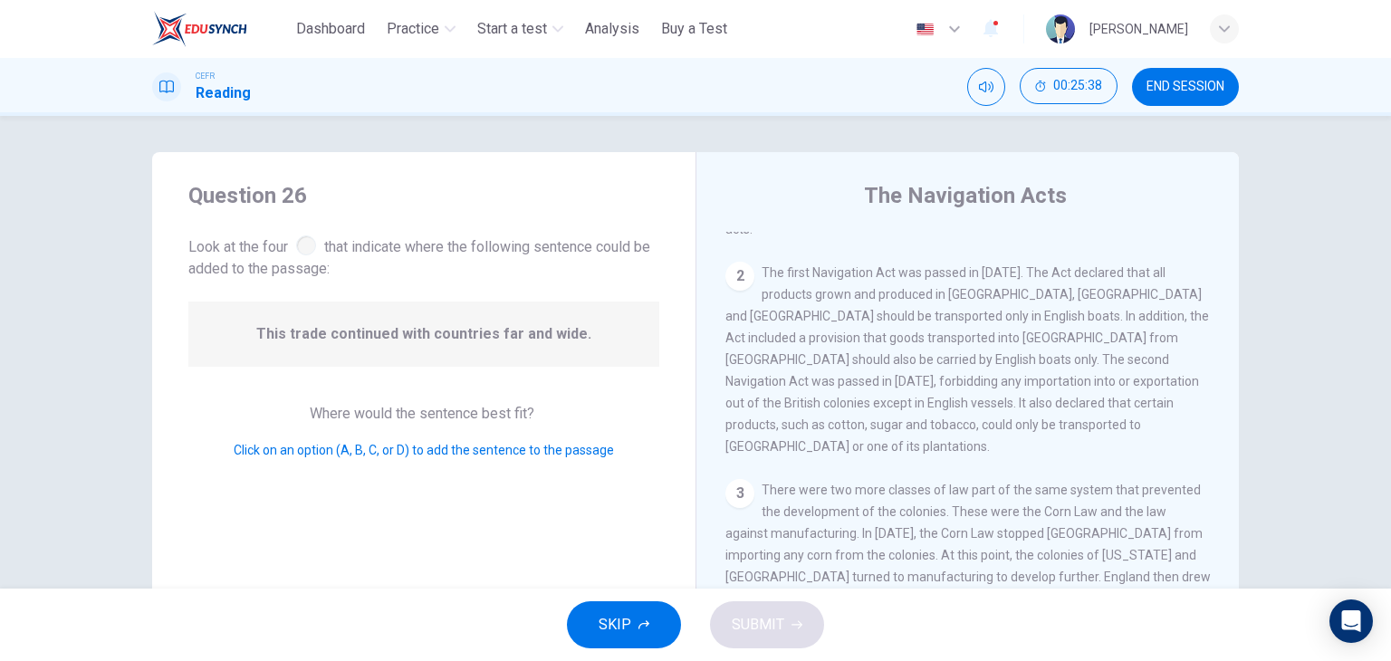
click at [626, 349] on div "This trade continued with countries far and wide." at bounding box center [423, 333] width 471 height 65
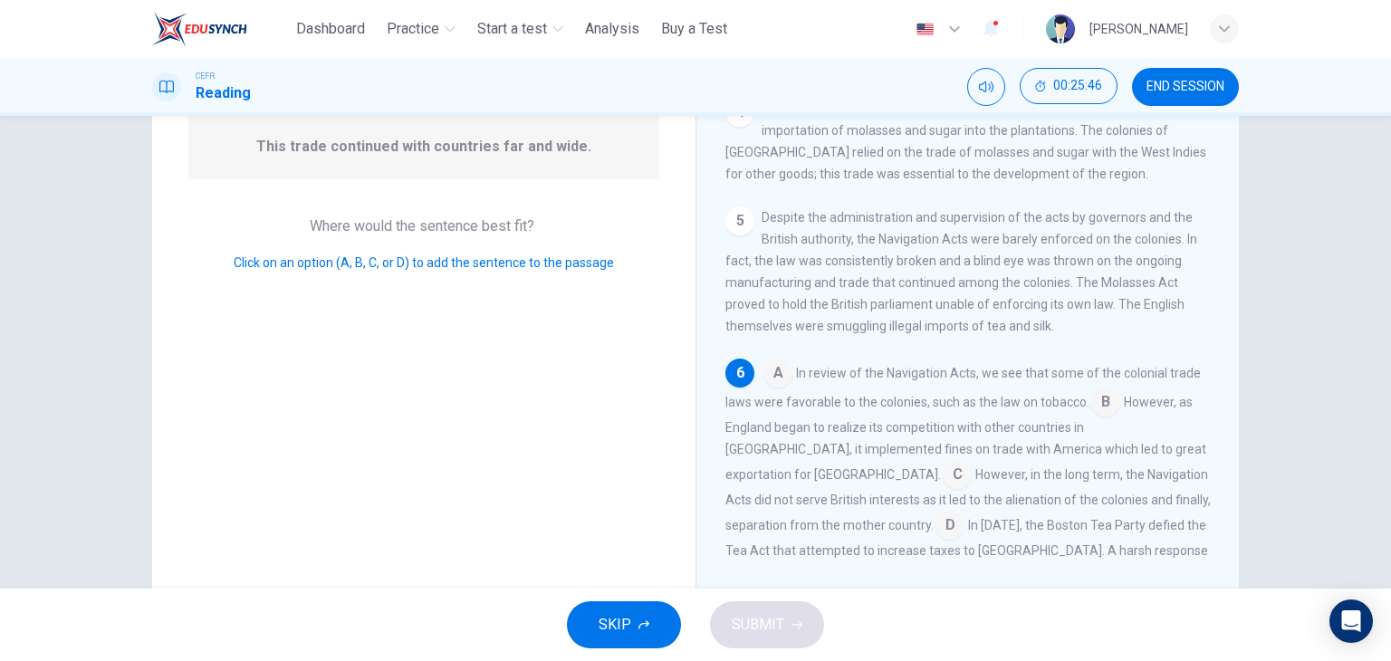
scroll to position [191, 0]
click at [942, 458] on input at bounding box center [956, 472] width 29 height 29
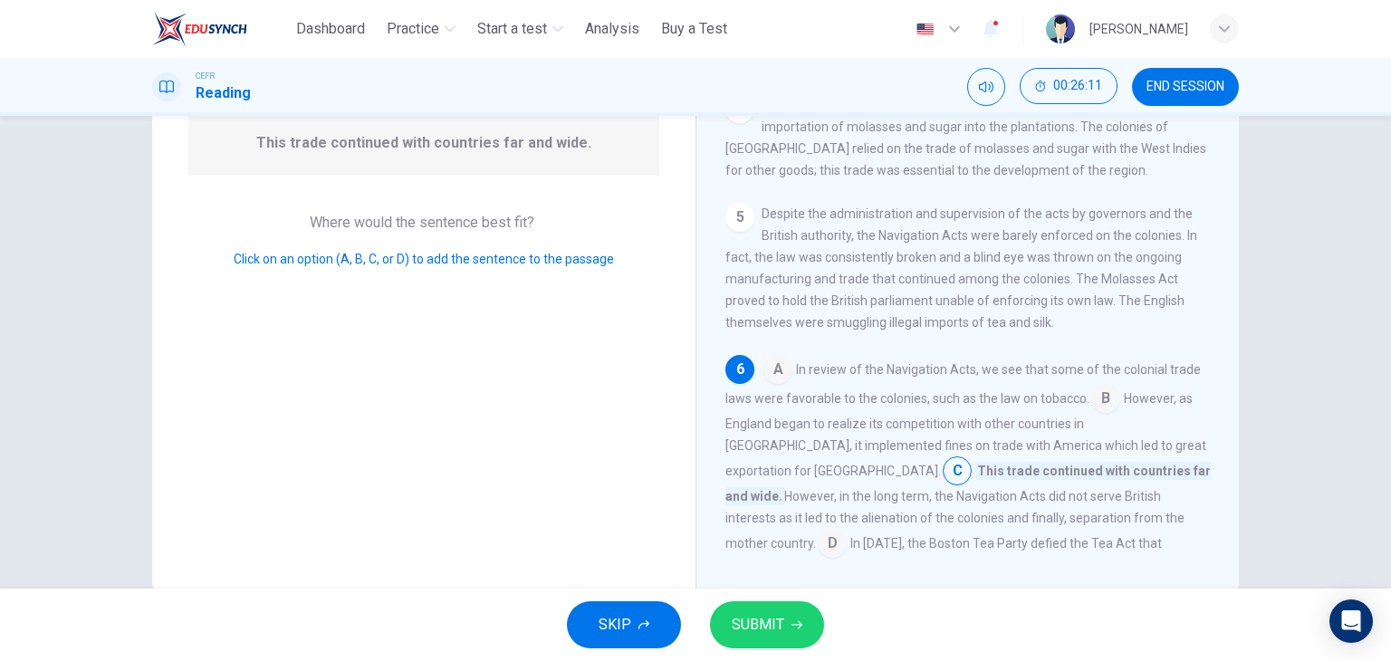
click at [778, 631] on span "SUBMIT" at bounding box center [757, 624] width 53 height 25
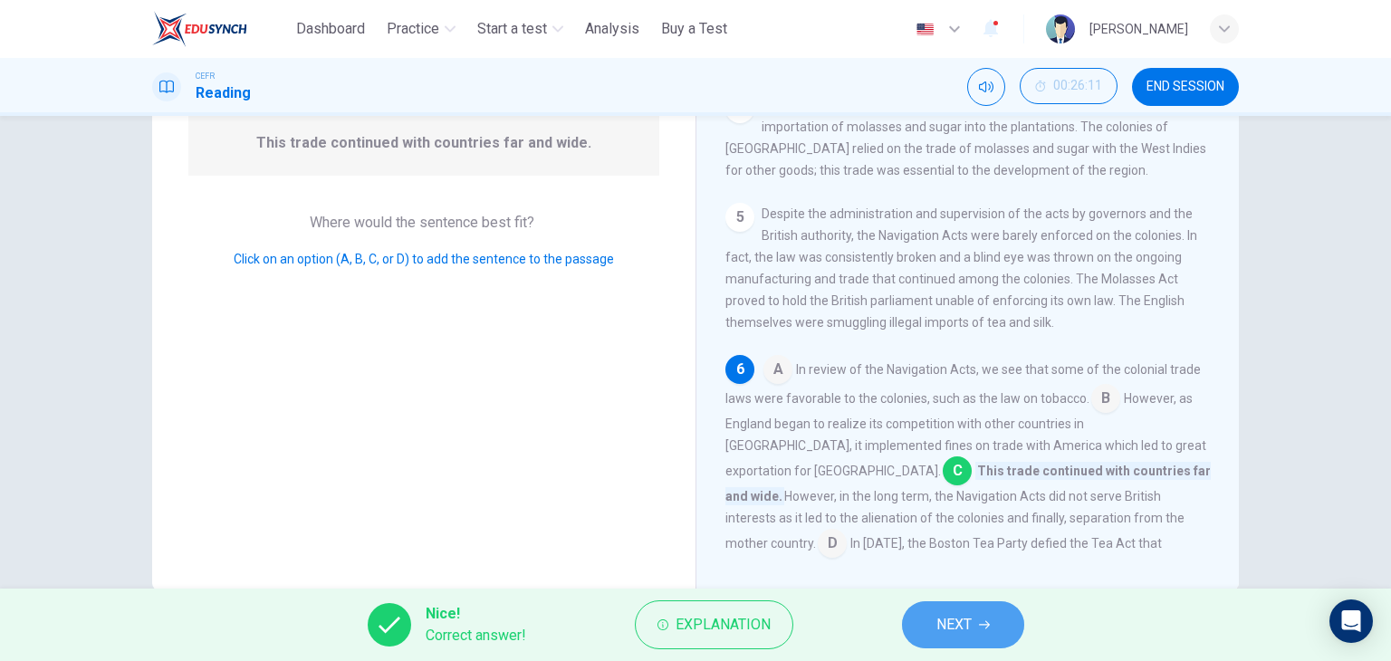
click at [928, 635] on button "NEXT" at bounding box center [963, 624] width 122 height 47
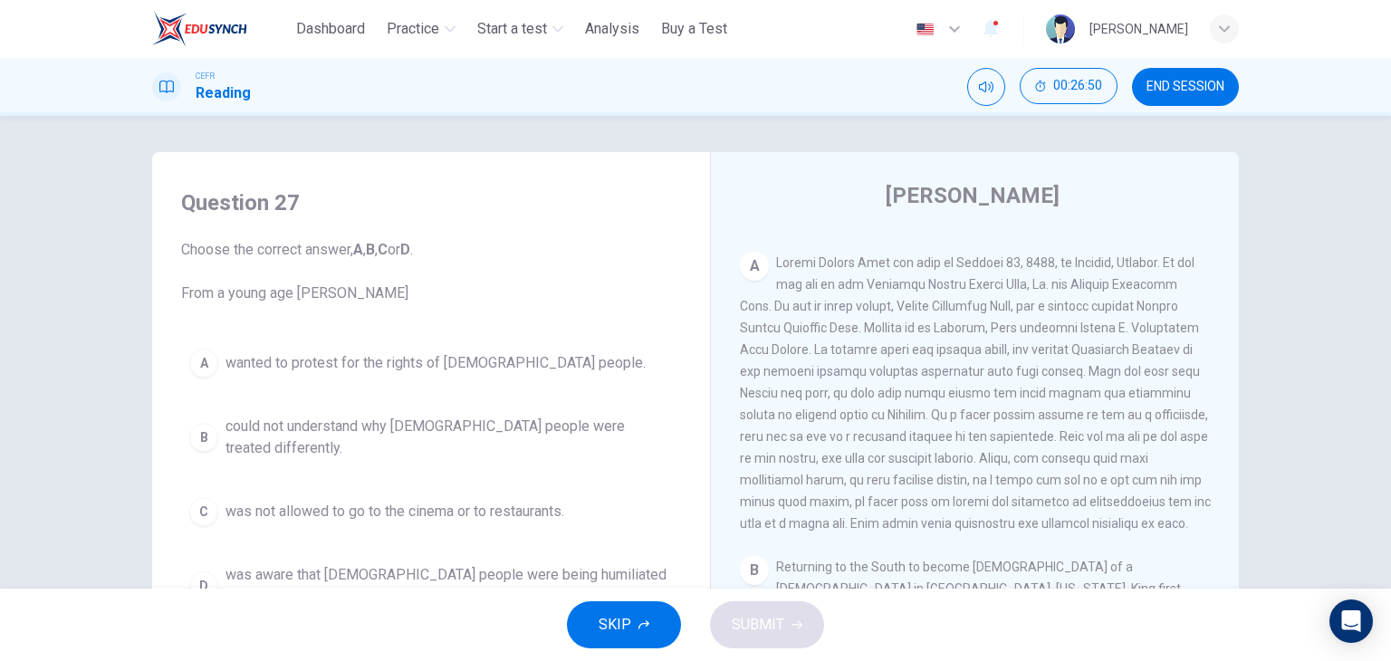
scroll to position [370, 0]
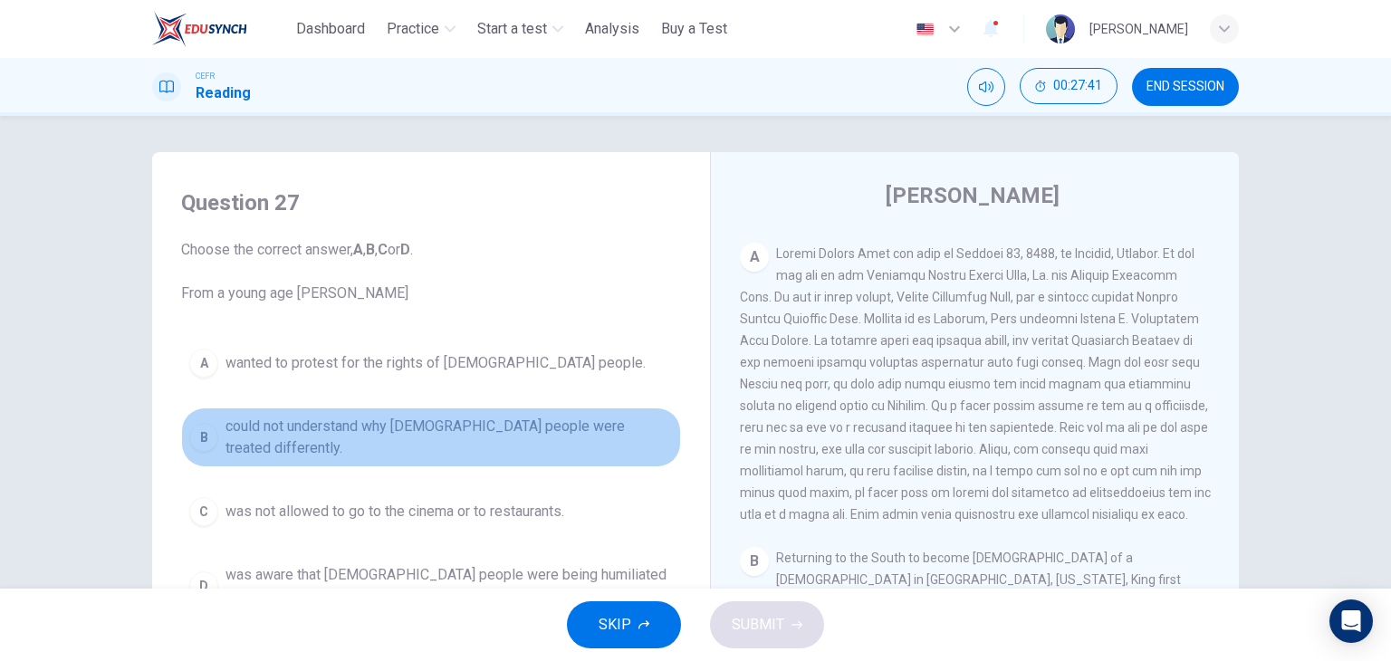
click at [417, 425] on span "could not understand why black people were treated differently." at bounding box center [448, 437] width 447 height 43
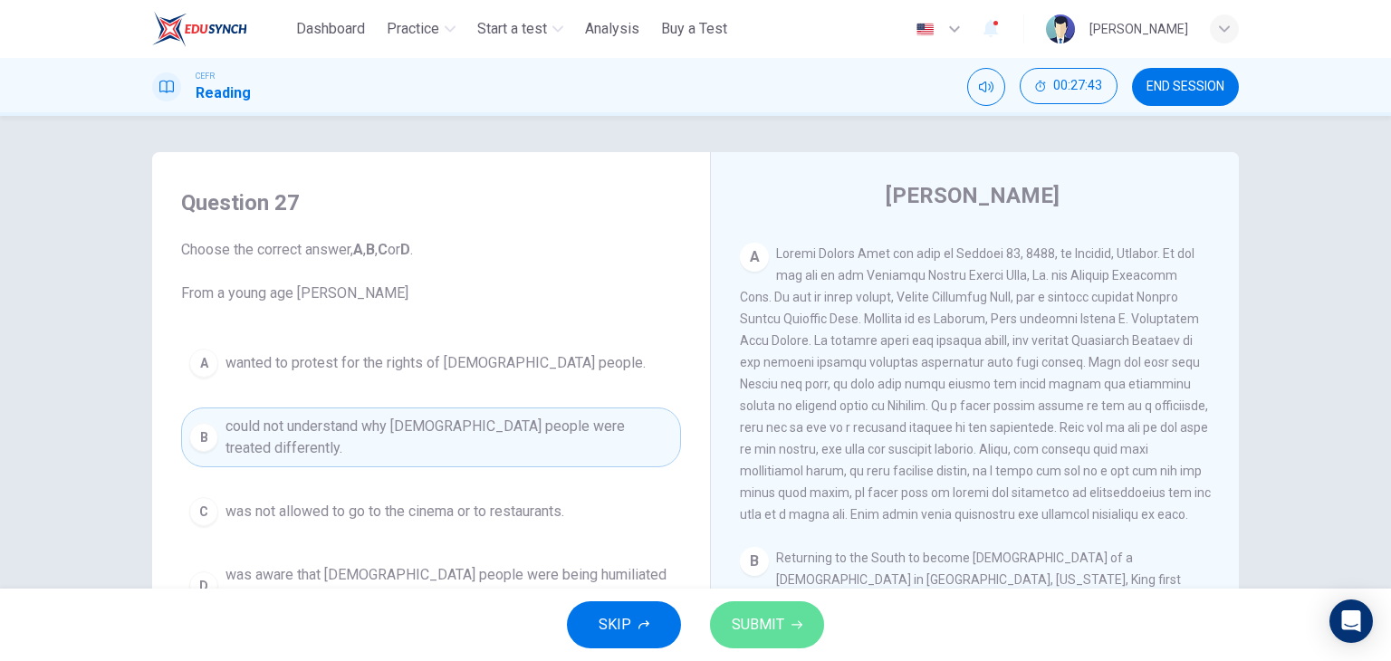
click at [753, 625] on span "SUBMIT" at bounding box center [757, 624] width 53 height 25
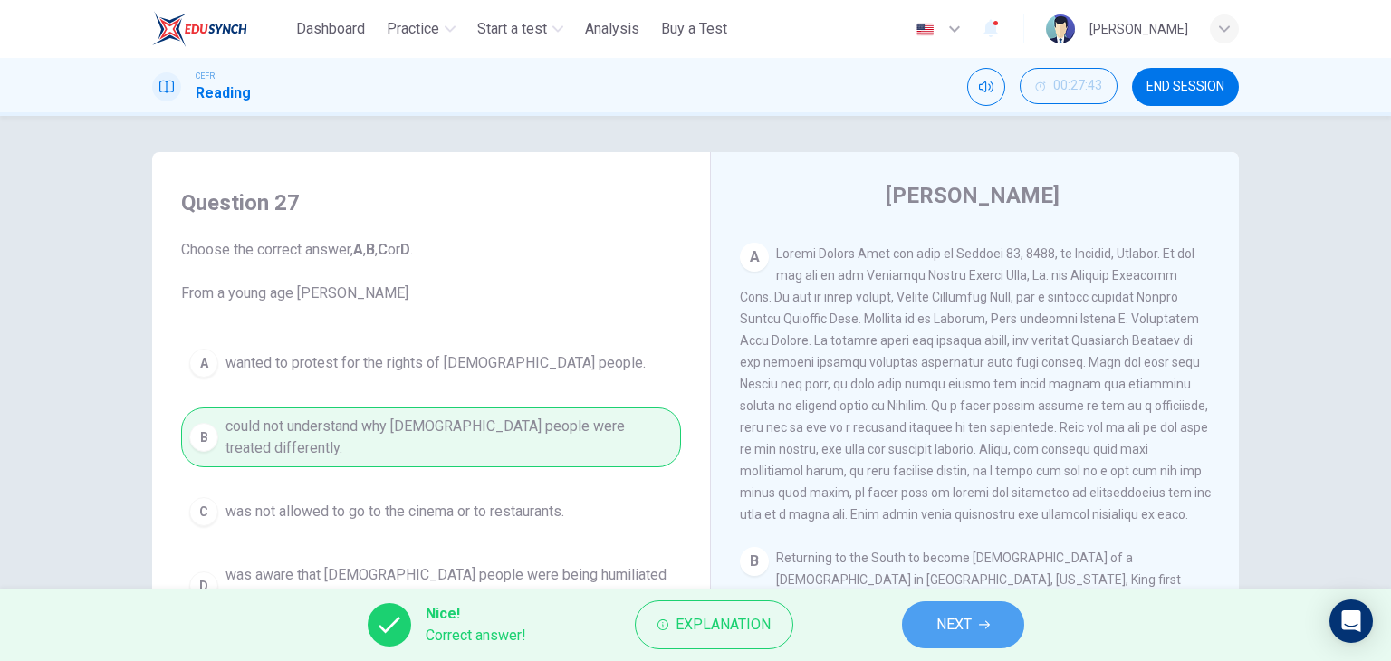
click at [934, 639] on button "NEXT" at bounding box center [963, 624] width 122 height 47
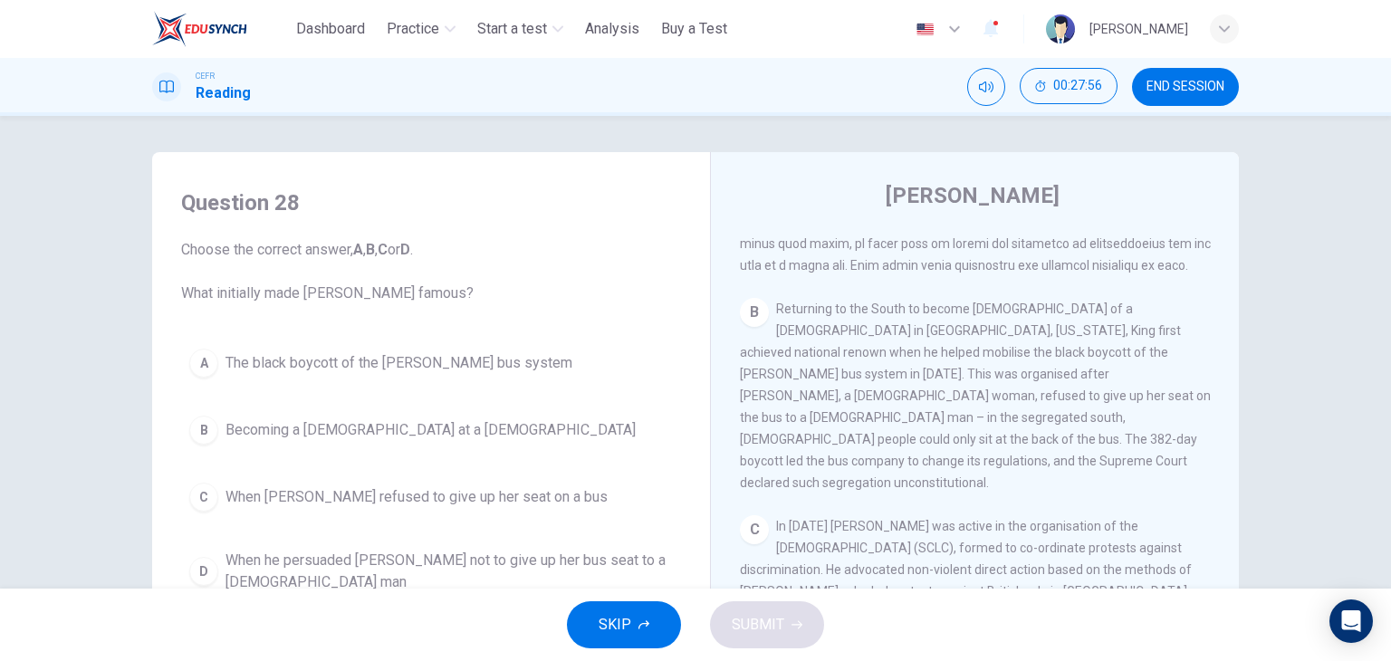
scroll to position [626, 0]
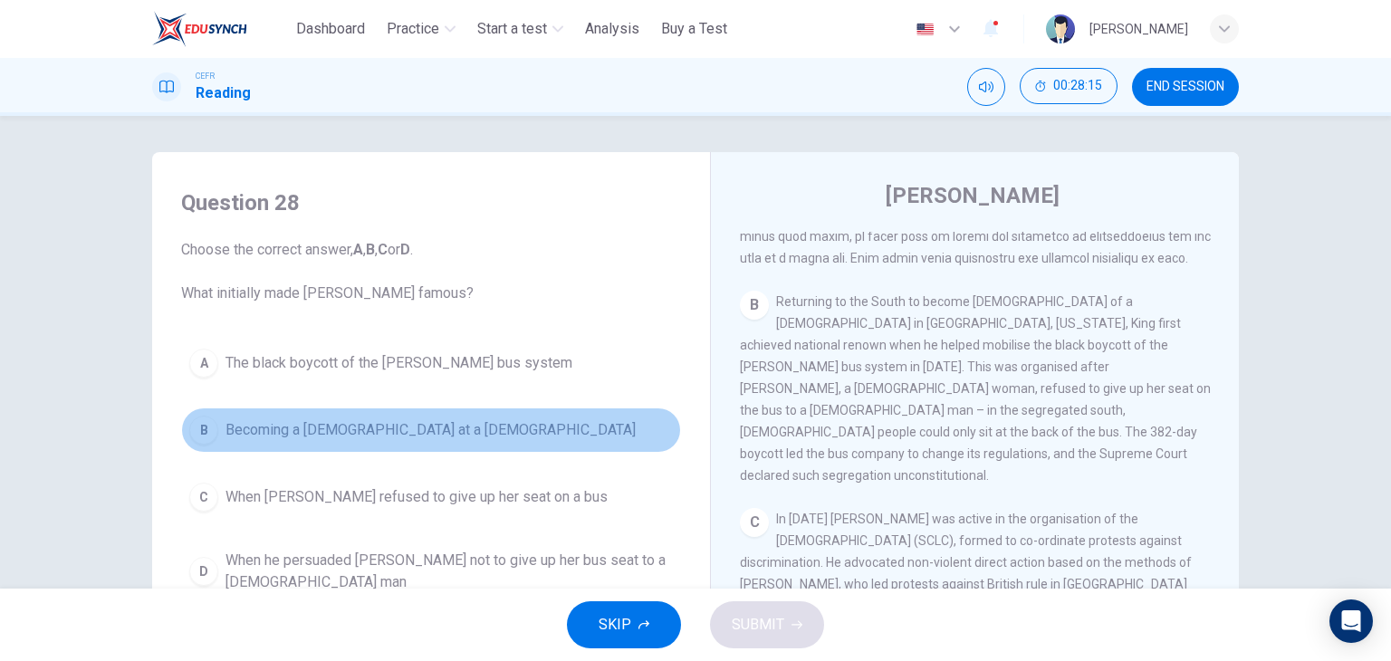
click at [510, 432] on button "B Becoming a pastor at a Baptist Church" at bounding box center [431, 429] width 500 height 45
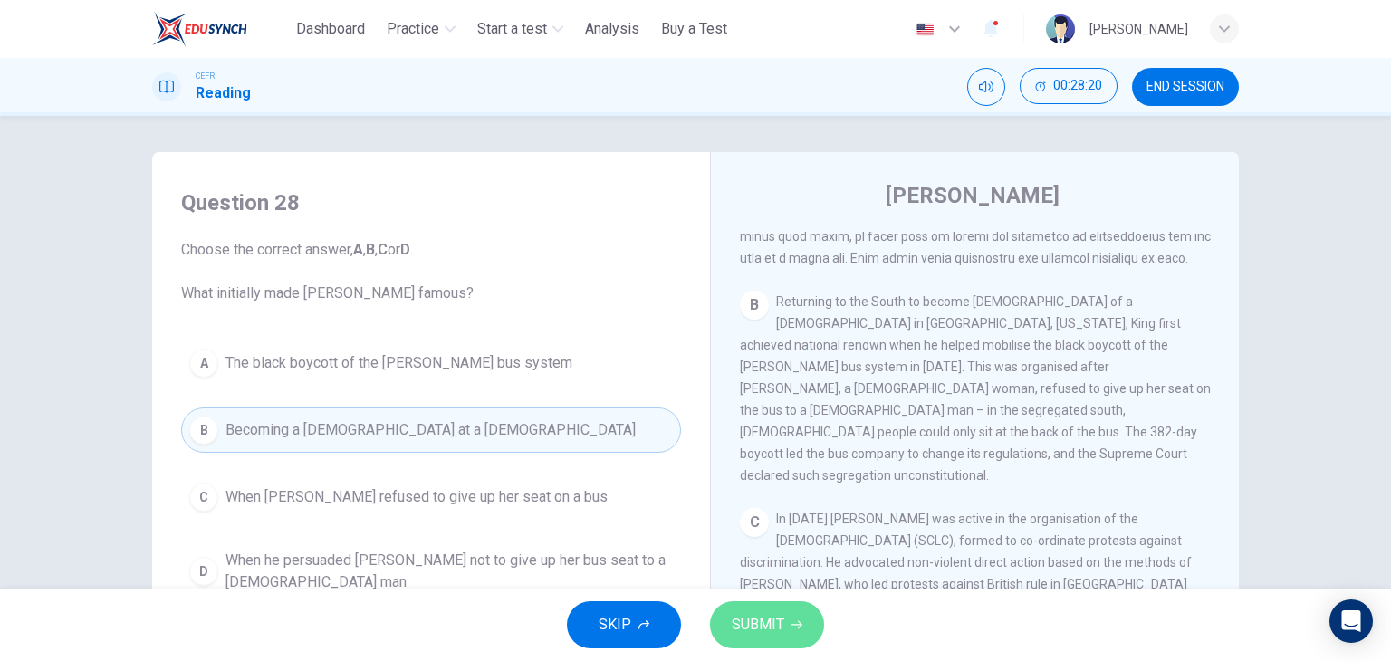
click at [771, 637] on button "SUBMIT" at bounding box center [767, 624] width 114 height 47
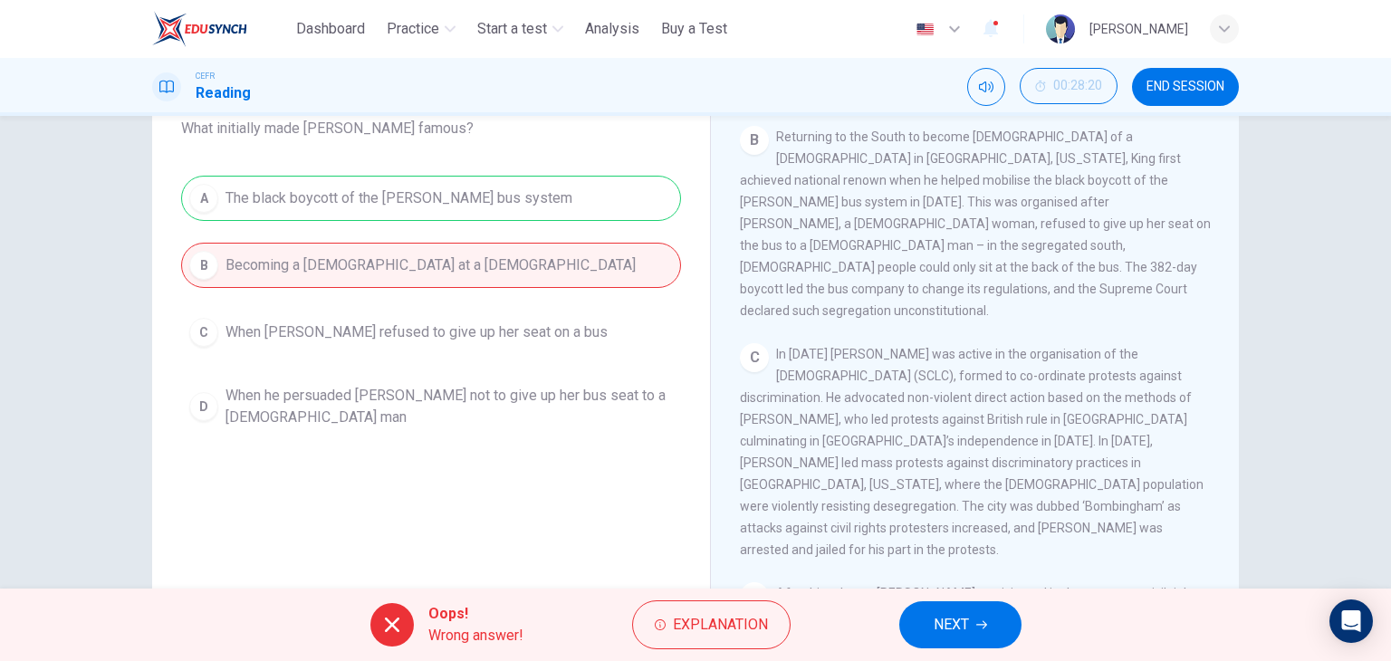
scroll to position [166, 0]
click at [951, 627] on span "NEXT" at bounding box center [950, 624] width 35 height 25
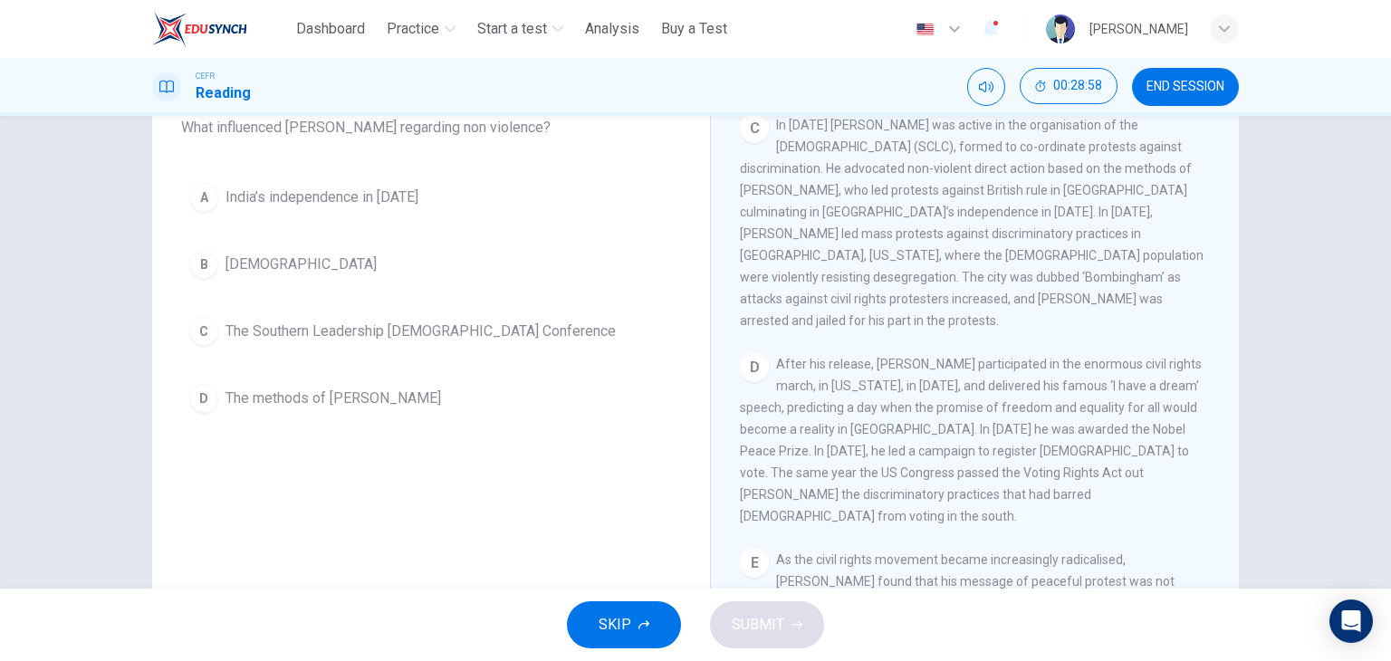
scroll to position [857, 0]
click at [372, 332] on span "The Southern Leadership Christian Conference" at bounding box center [420, 331] width 390 height 22
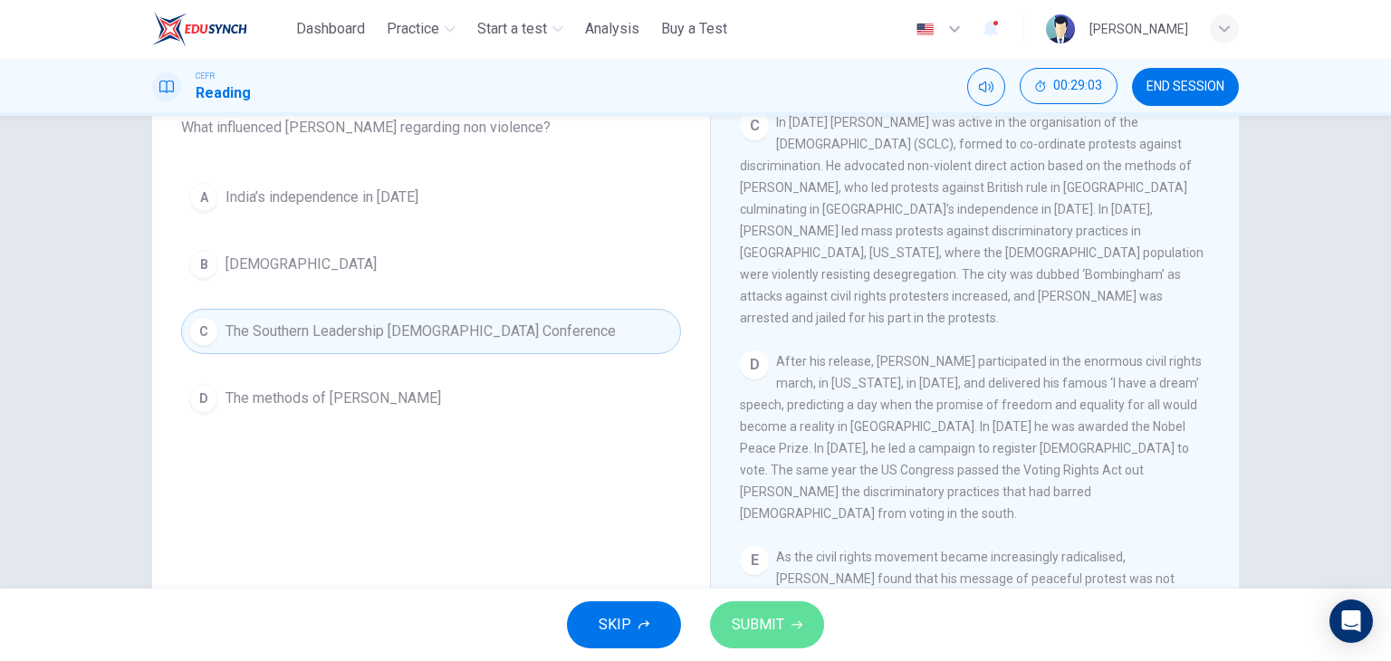
click at [758, 640] on button "SUBMIT" at bounding box center [767, 624] width 114 height 47
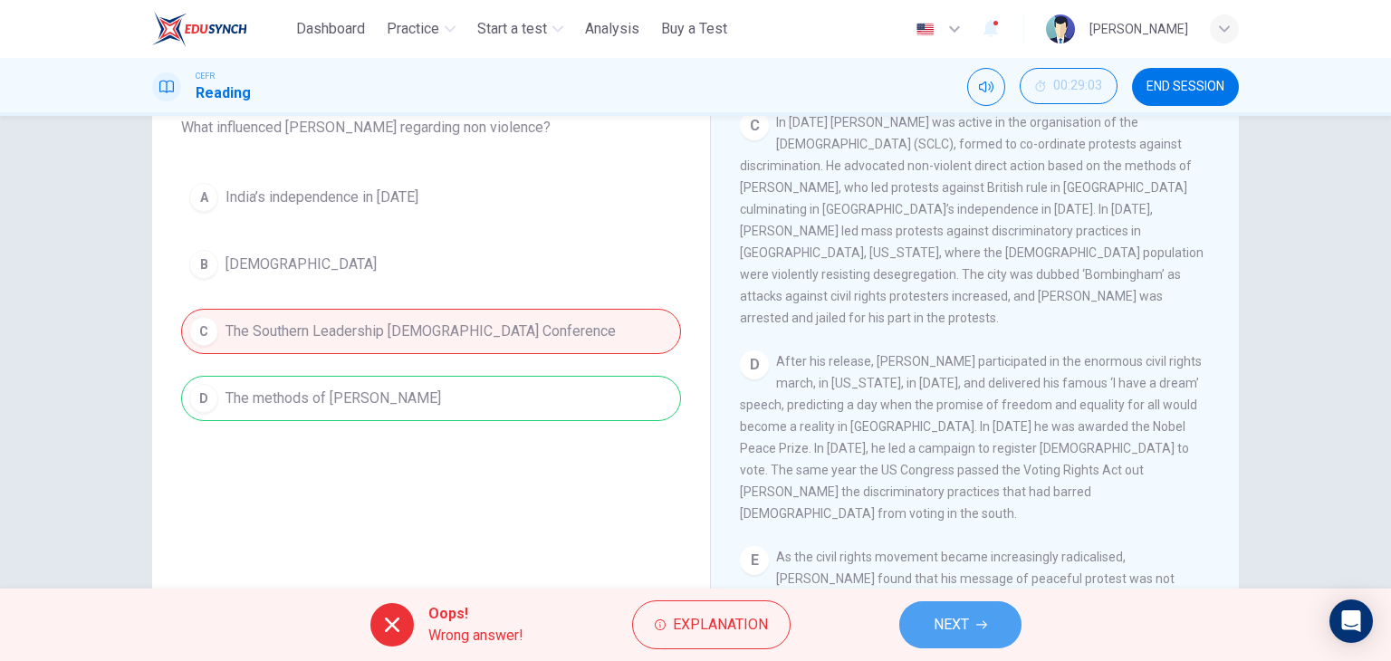
click at [968, 620] on span "NEXT" at bounding box center [950, 624] width 35 height 25
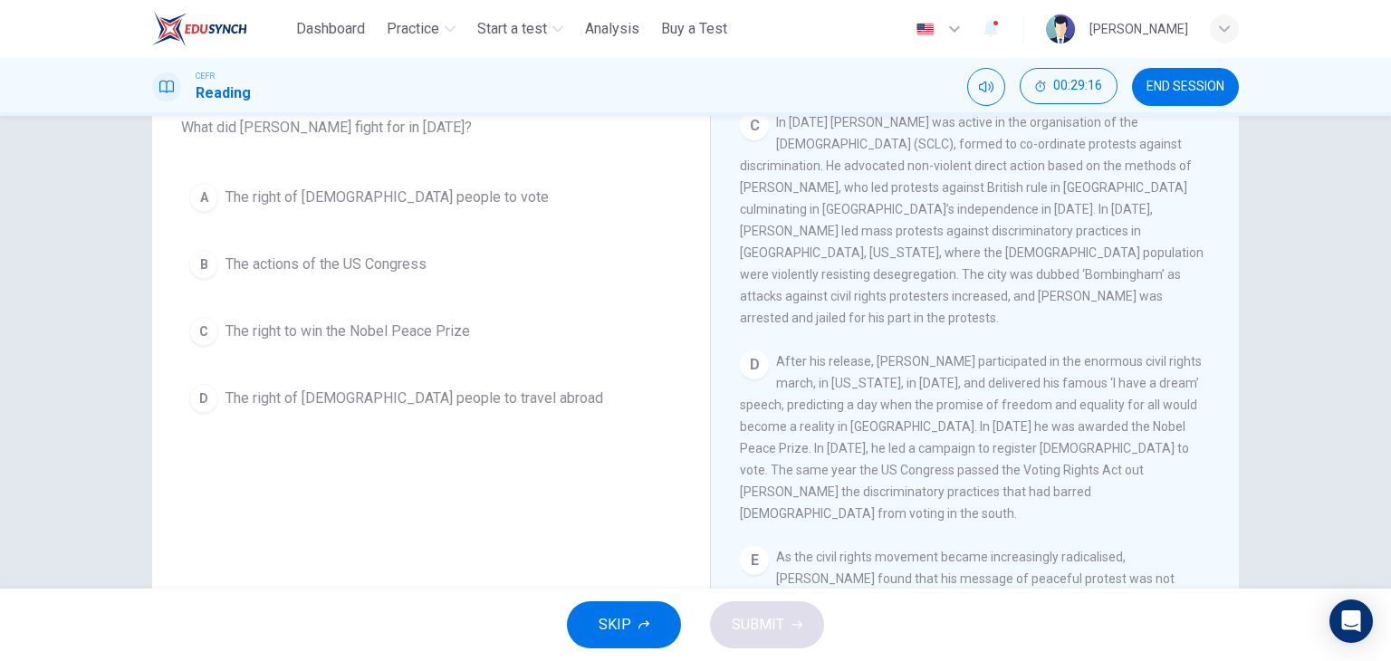
click at [348, 207] on span "The right of black people to vote" at bounding box center [386, 197] width 323 height 22
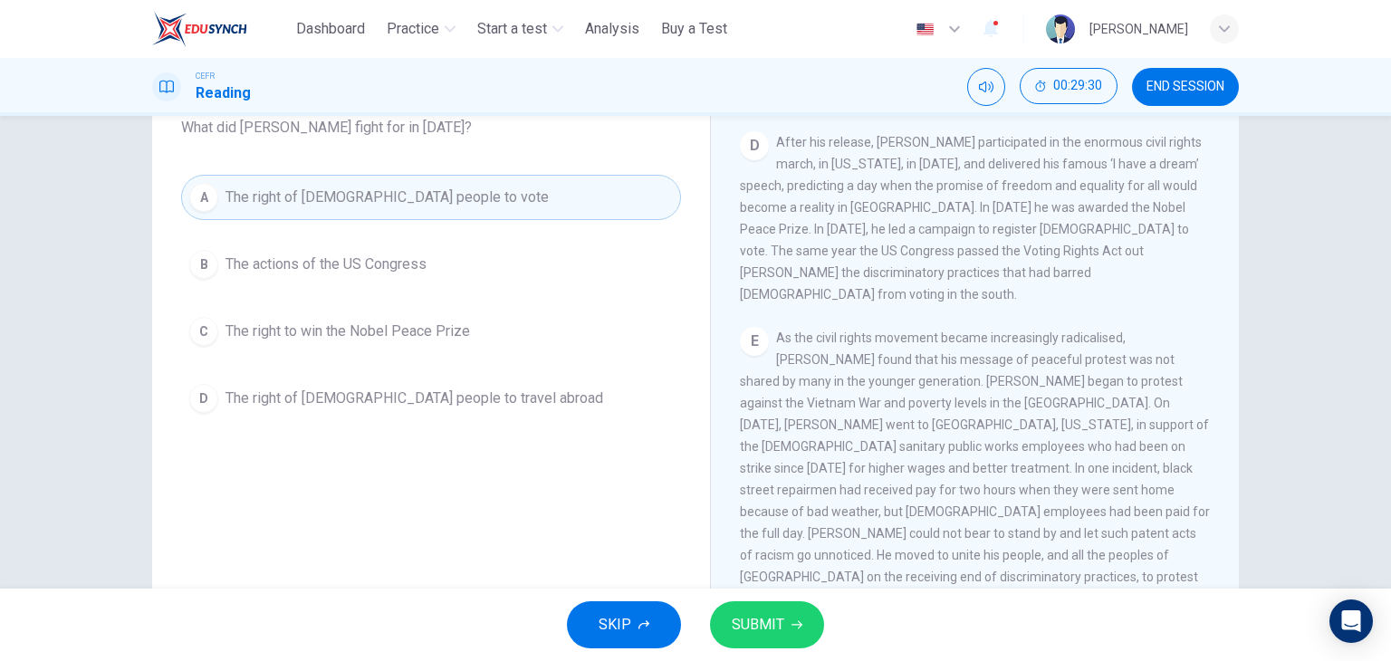
scroll to position [1081, 0]
click at [788, 636] on button "SUBMIT" at bounding box center [767, 624] width 114 height 47
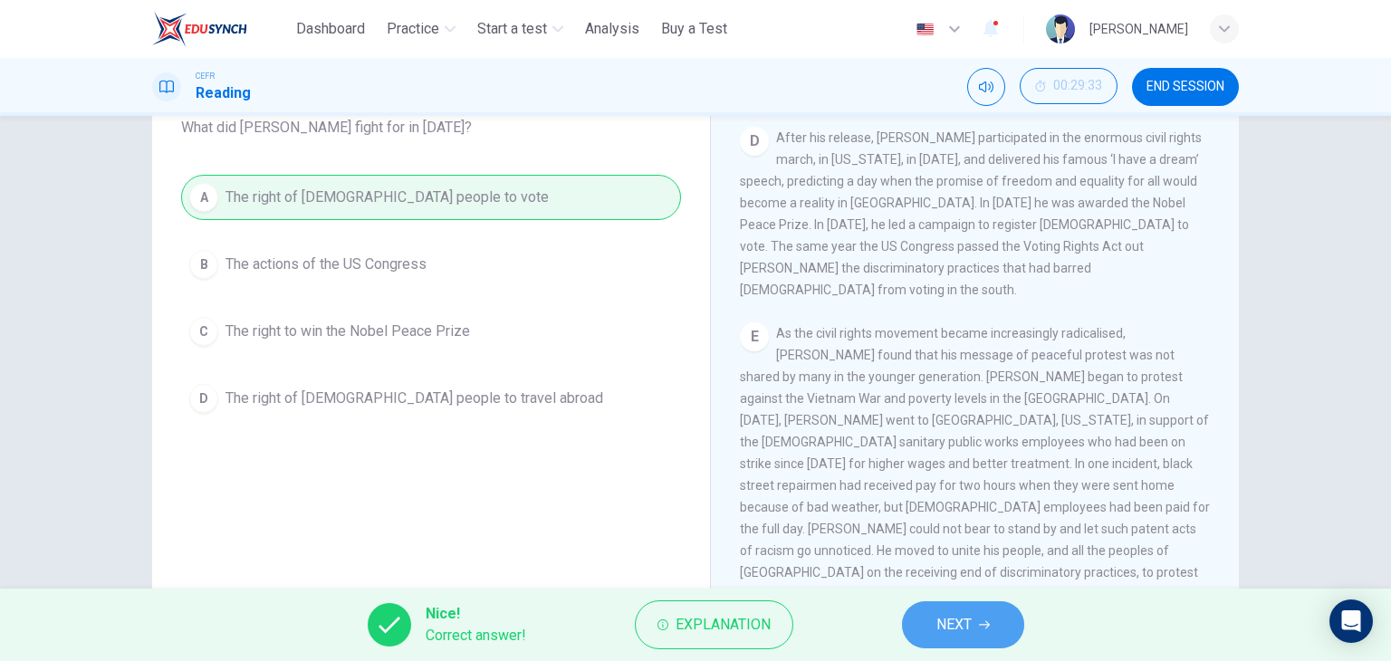
click at [926, 623] on button "NEXT" at bounding box center [963, 624] width 122 height 47
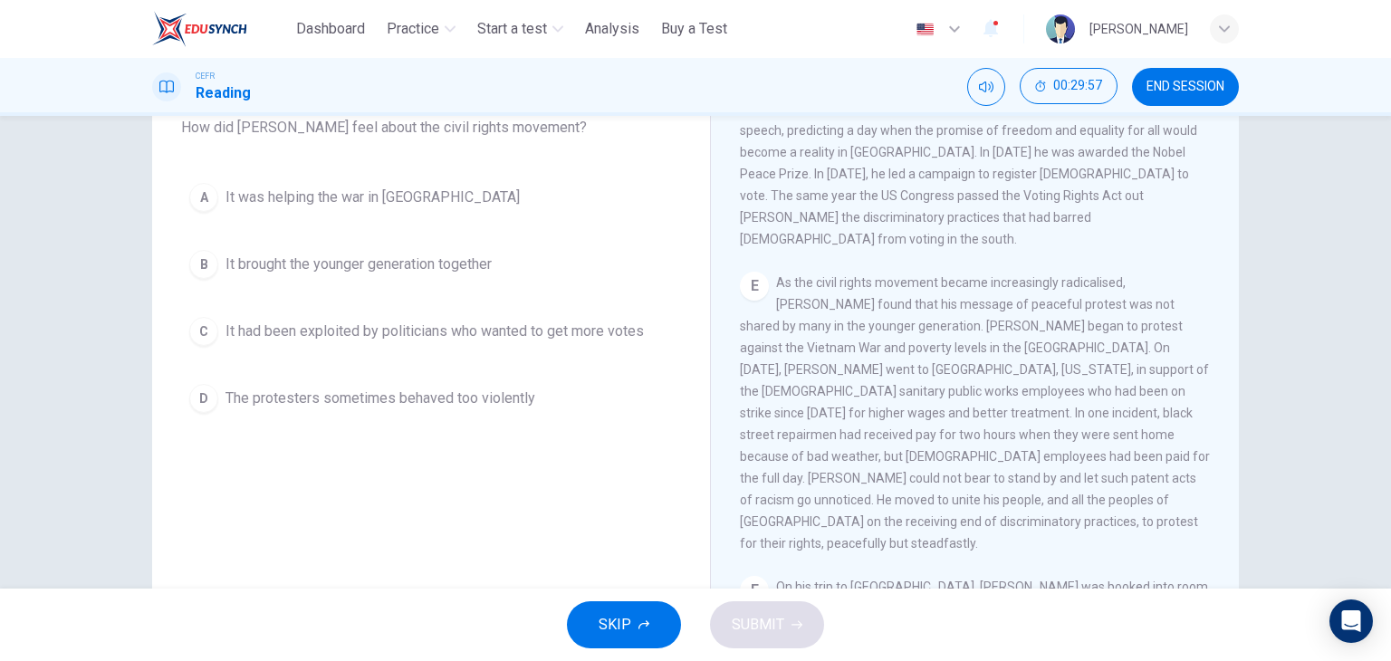
scroll to position [1152, 0]
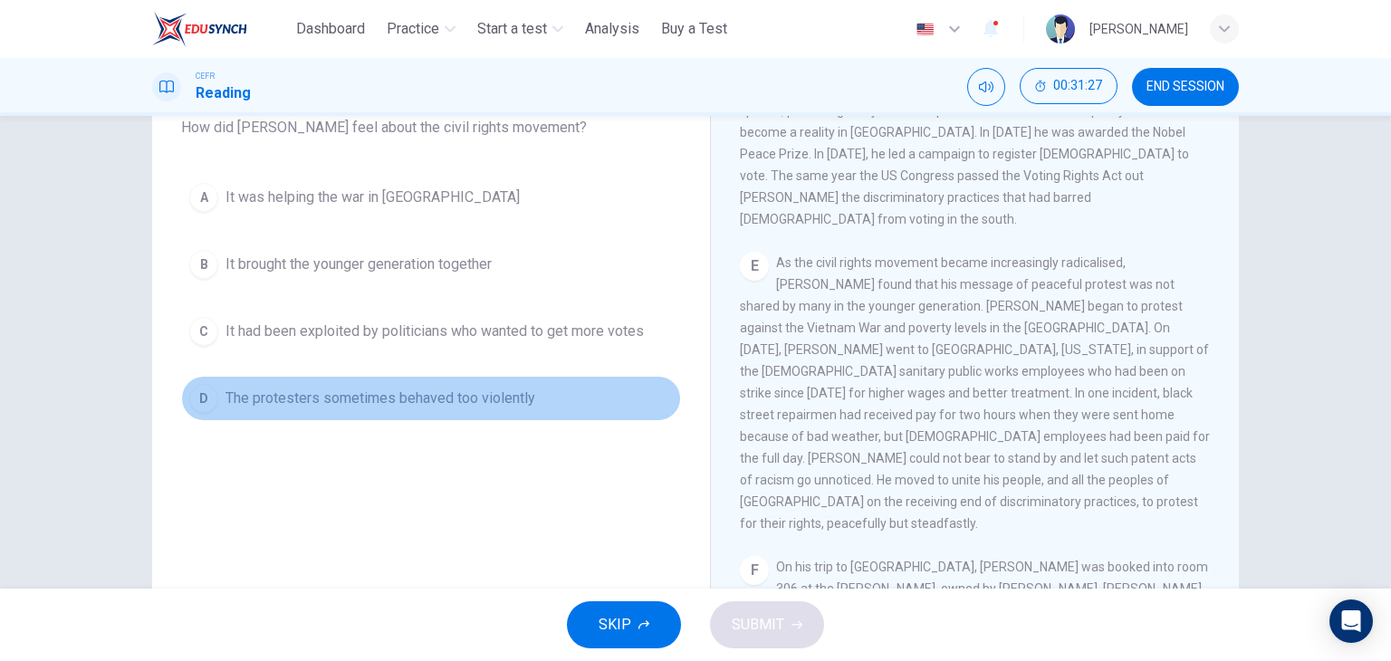
click at [506, 409] on button "D The protesters sometimes behaved too violently" at bounding box center [431, 398] width 500 height 45
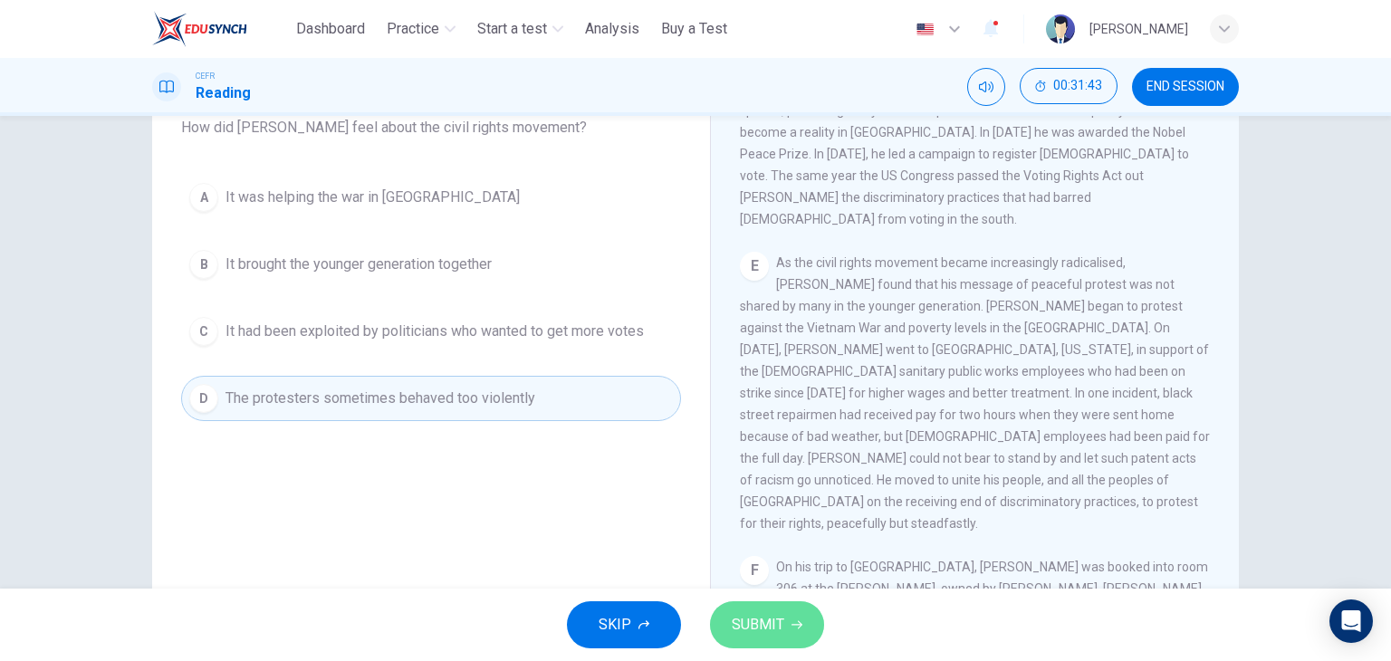
click at [745, 616] on span "SUBMIT" at bounding box center [757, 624] width 53 height 25
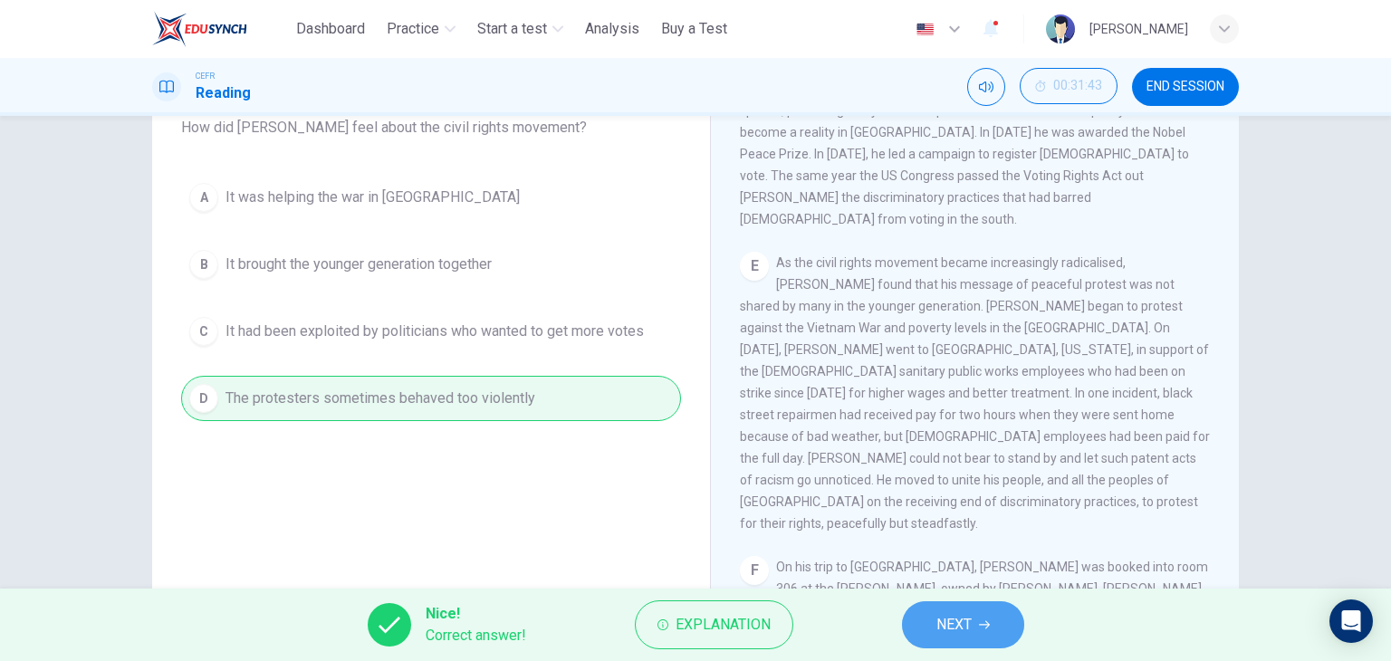
click at [979, 622] on icon "button" at bounding box center [984, 624] width 11 height 11
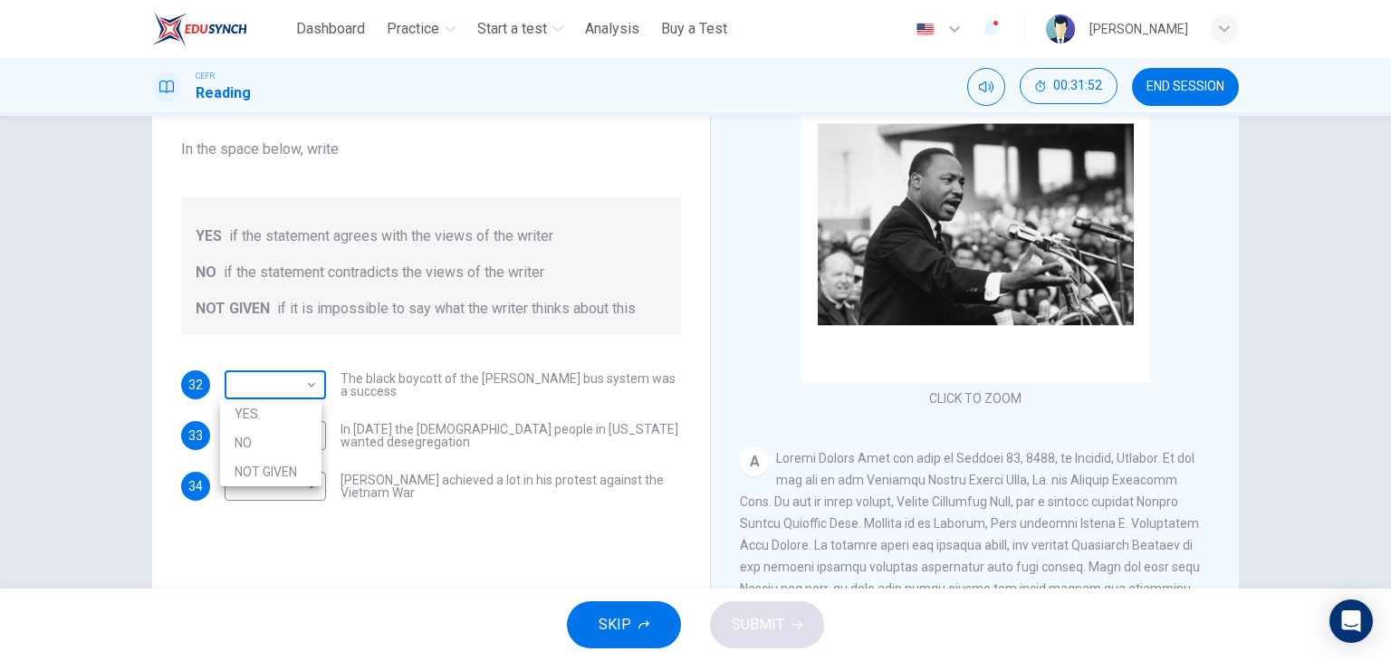
click at [296, 385] on body "This site uses cookies, as explained in our Privacy Policy . If you agree to th…" at bounding box center [695, 330] width 1391 height 661
click at [297, 406] on li "YES" at bounding box center [270, 413] width 101 height 29
type input "***"
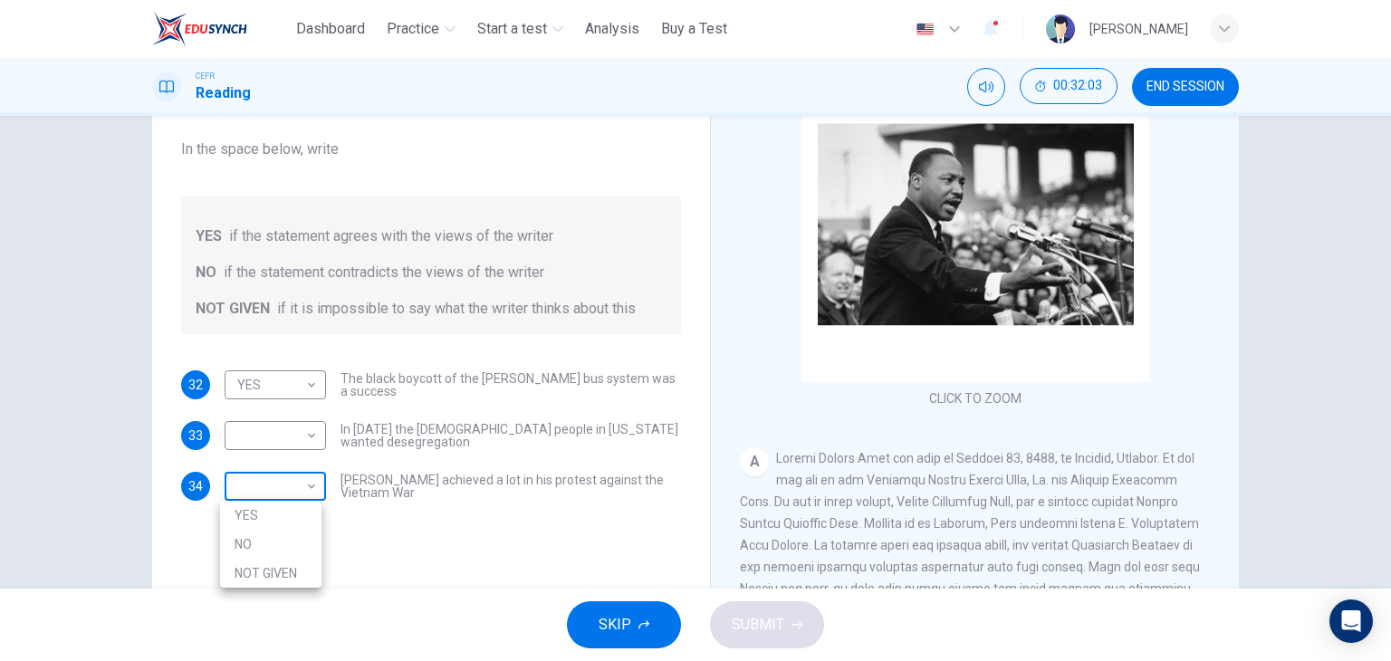
click at [297, 475] on body "This site uses cookies, as explained in our Privacy Policy . If you agree to th…" at bounding box center [695, 330] width 1391 height 661
click at [302, 523] on li "YES" at bounding box center [270, 515] width 101 height 29
type input "***"
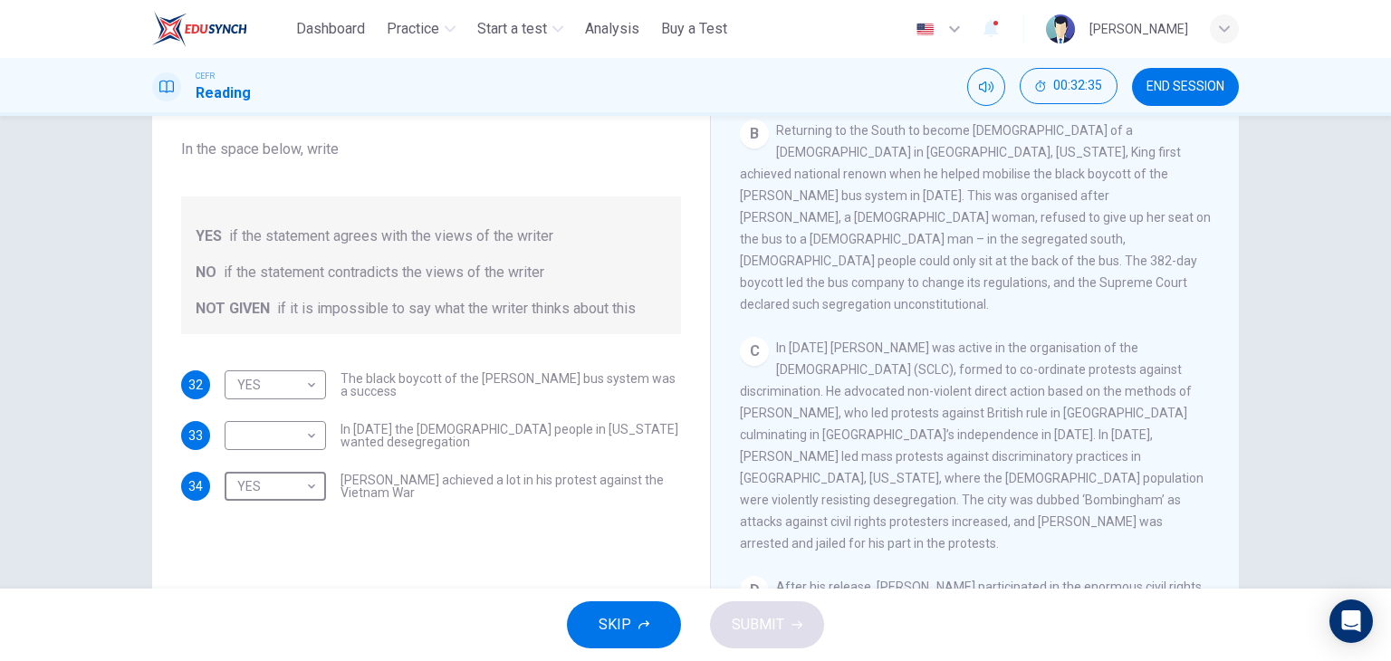
scroll to position [630, 0]
click at [291, 430] on body "This site uses cookies, as explained in our Privacy Policy . If you agree to th…" at bounding box center [695, 330] width 1391 height 661
click at [285, 501] on li "NO" at bounding box center [270, 493] width 101 height 29
type input "**"
drag, startPoint x: 1217, startPoint y: 403, endPoint x: 1221, endPoint y: 442, distance: 39.2
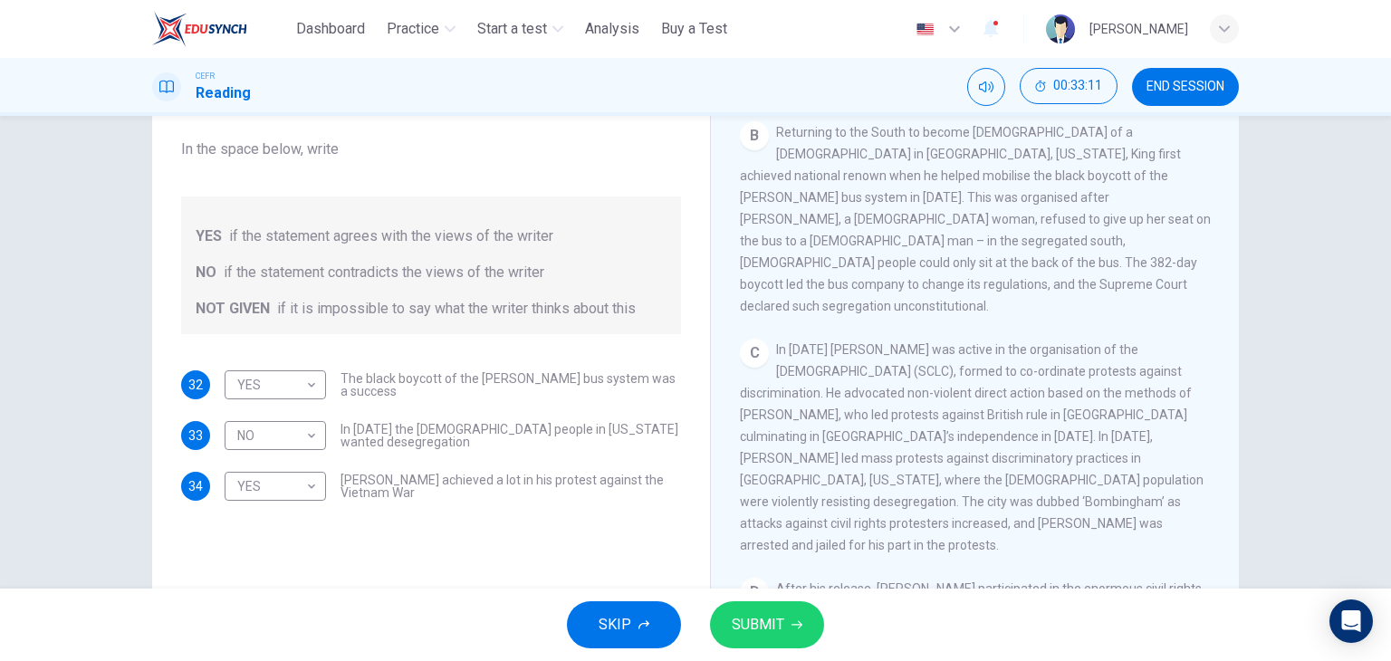
click at [1221, 442] on div "CLICK TO ZOOM Click to Zoom A B Returning to the South to become pastor of a Ba…" at bounding box center [987, 341] width 494 height 550
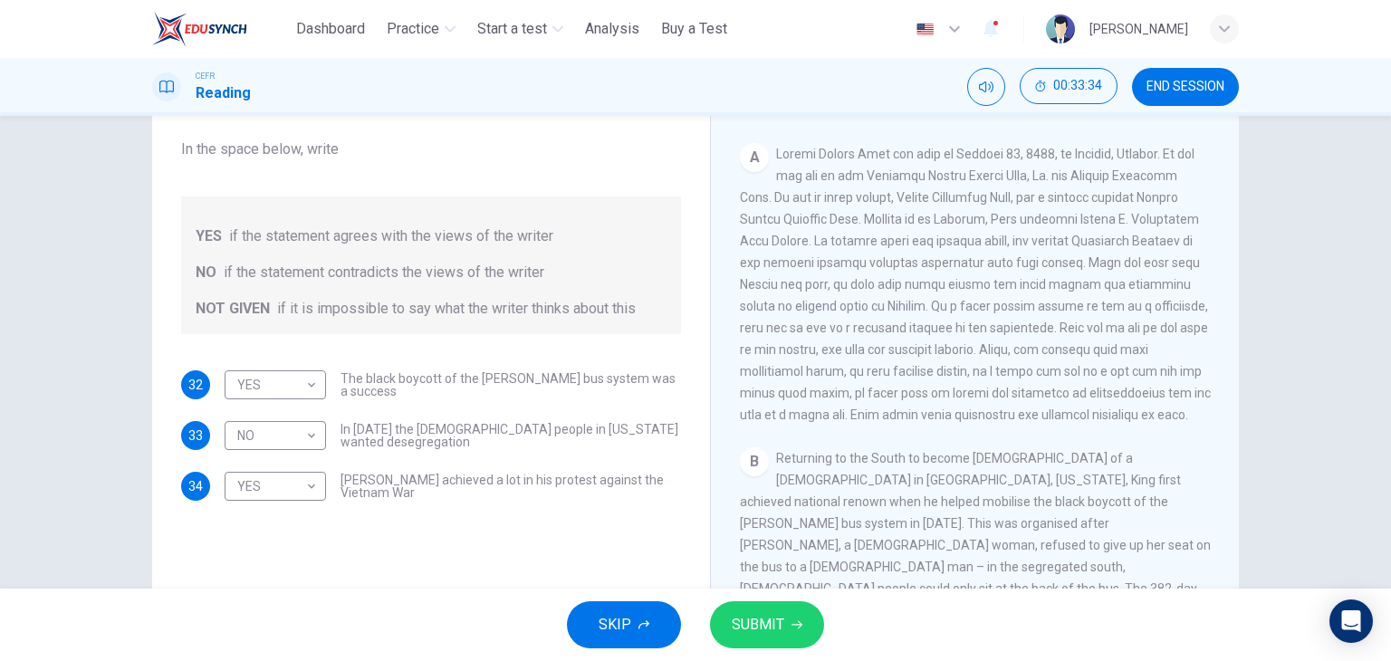
scroll to position [293, 0]
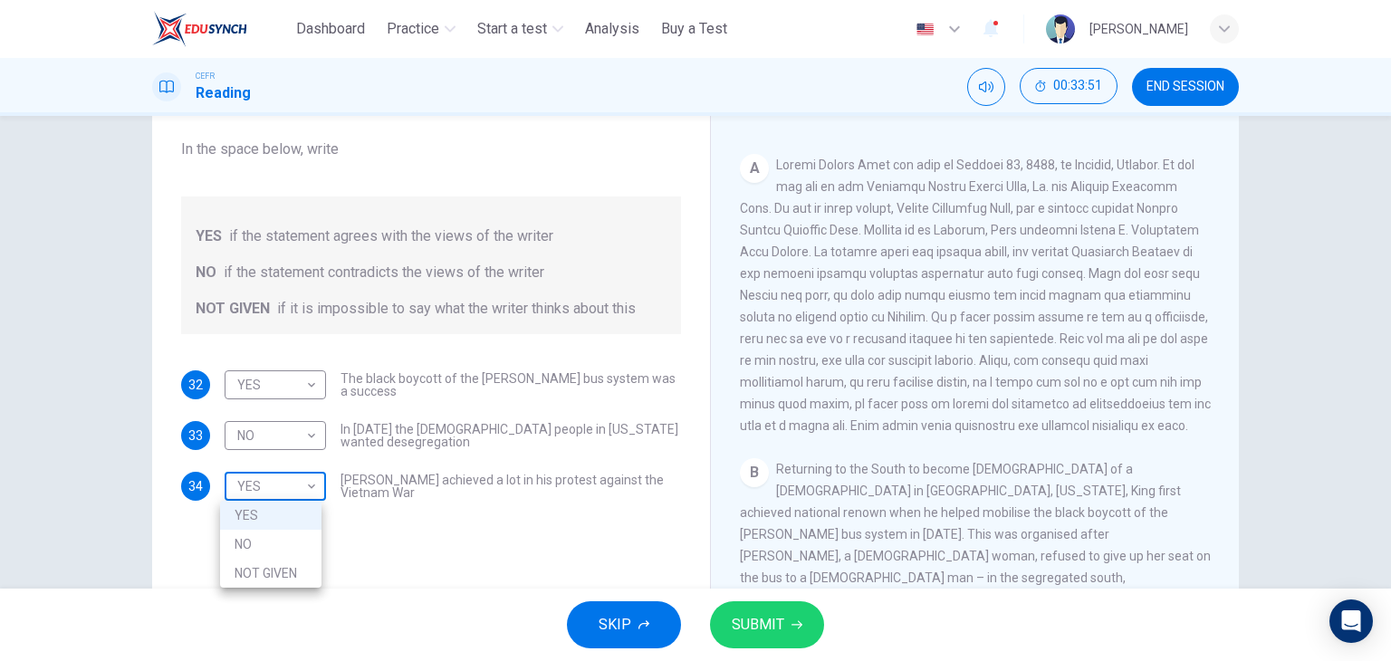
click at [284, 483] on body "This site uses cookies, as explained in our Privacy Policy . If you agree to th…" at bounding box center [695, 330] width 1391 height 661
click at [296, 576] on li "NOT GIVEN" at bounding box center [270, 573] width 101 height 29
type input "*********"
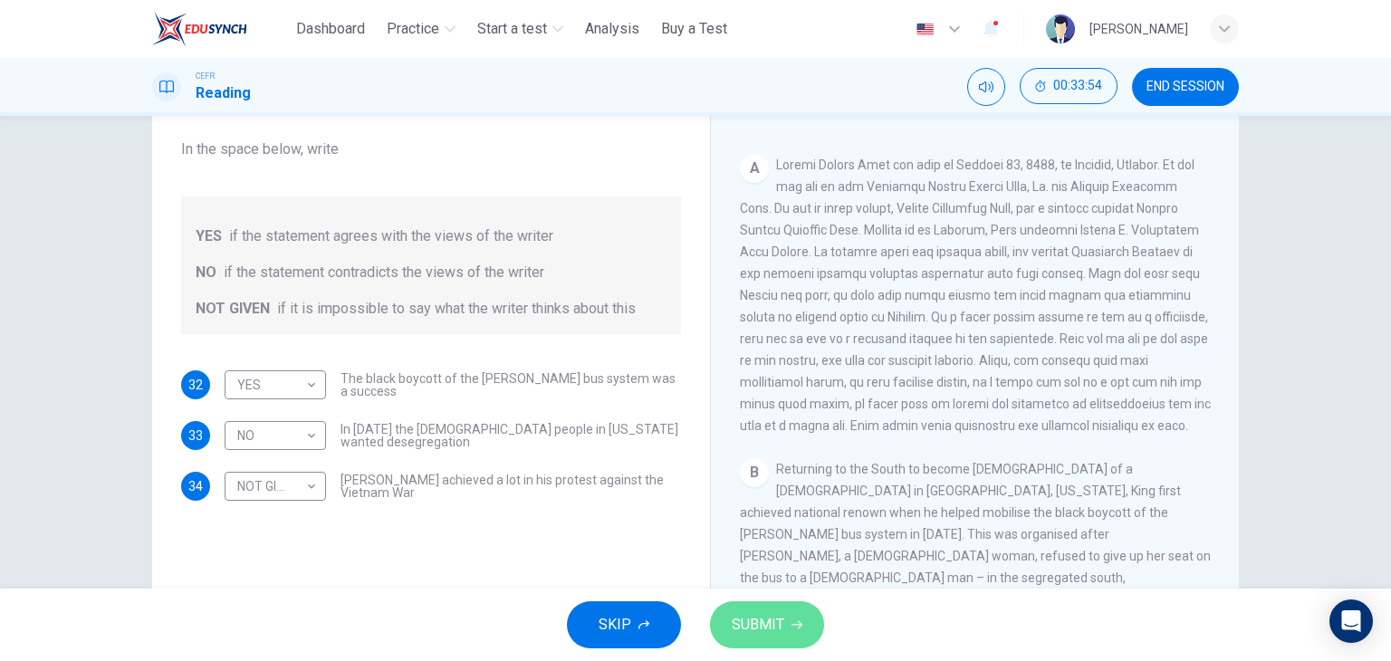
click at [771, 631] on span "SUBMIT" at bounding box center [757, 624] width 53 height 25
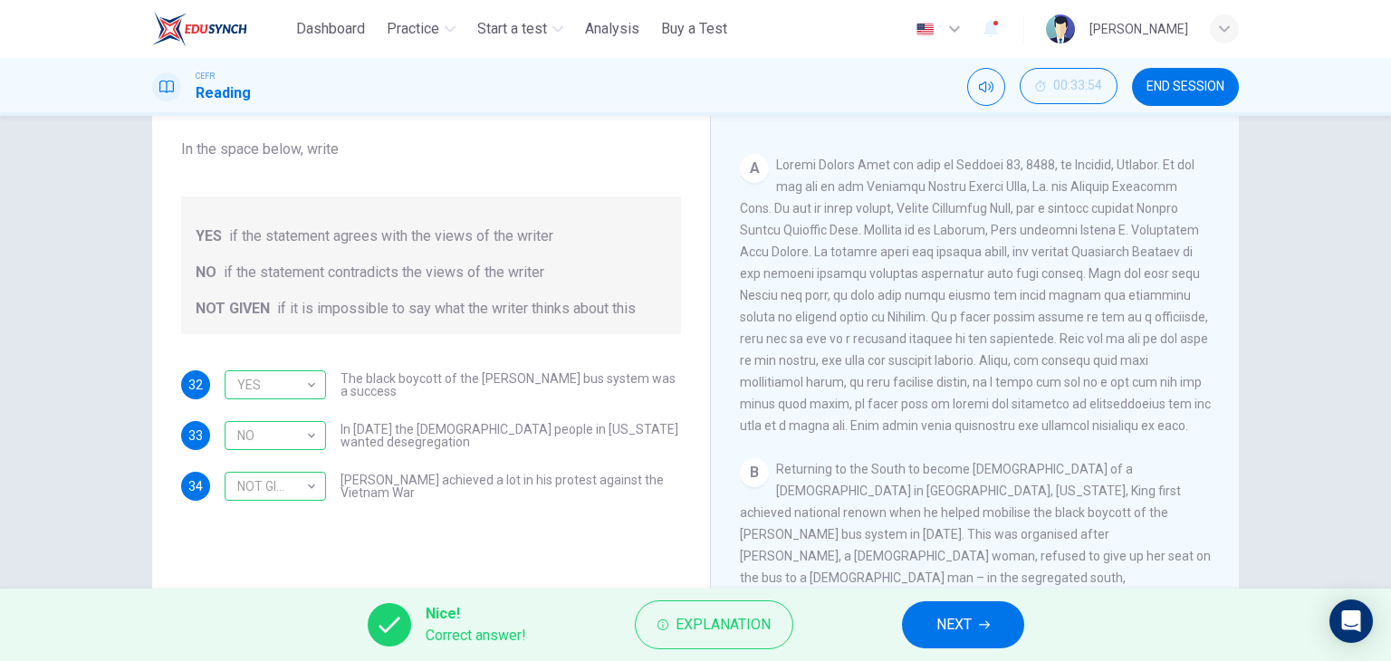
click at [927, 624] on button "NEXT" at bounding box center [963, 624] width 122 height 47
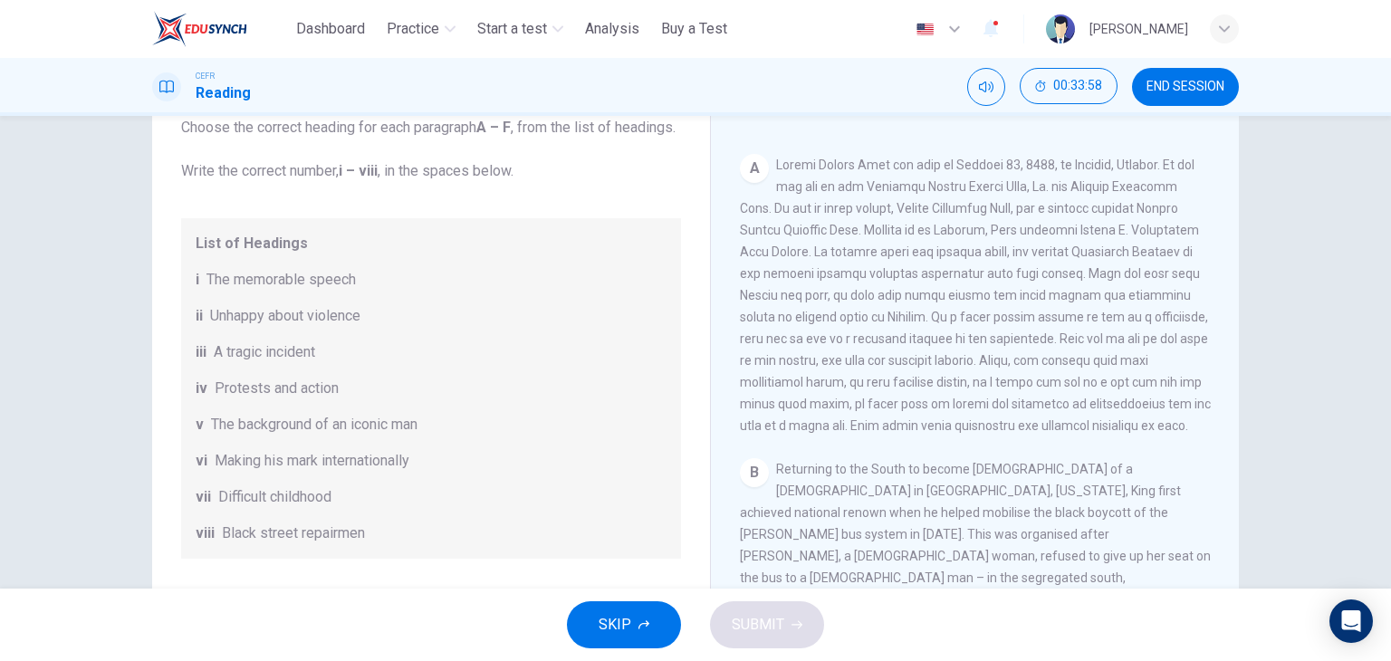
drag, startPoint x: 1314, startPoint y: 148, endPoint x: 1390, endPoint y: 281, distance: 152.0
click at [1390, 281] on div "Questions 35 - 40 The Reading Passage has 6 paragraphs. Choose the correct head…" at bounding box center [695, 352] width 1391 height 473
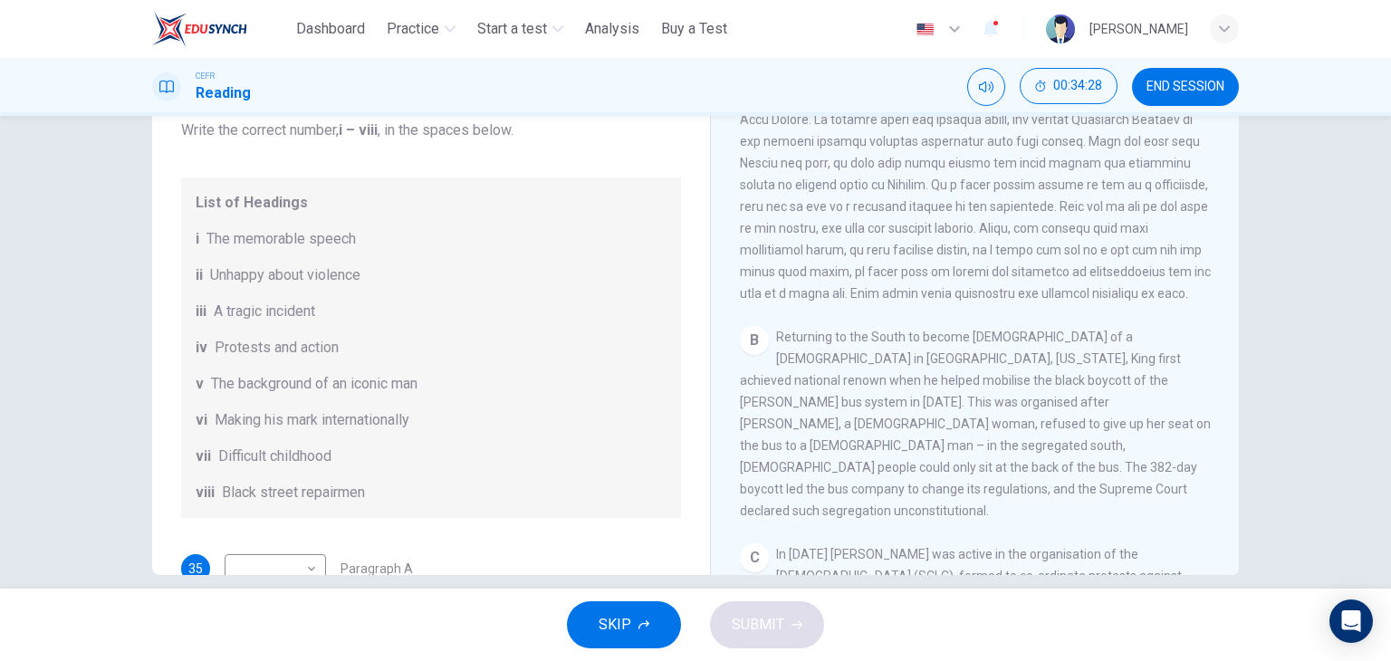
scroll to position [368, 0]
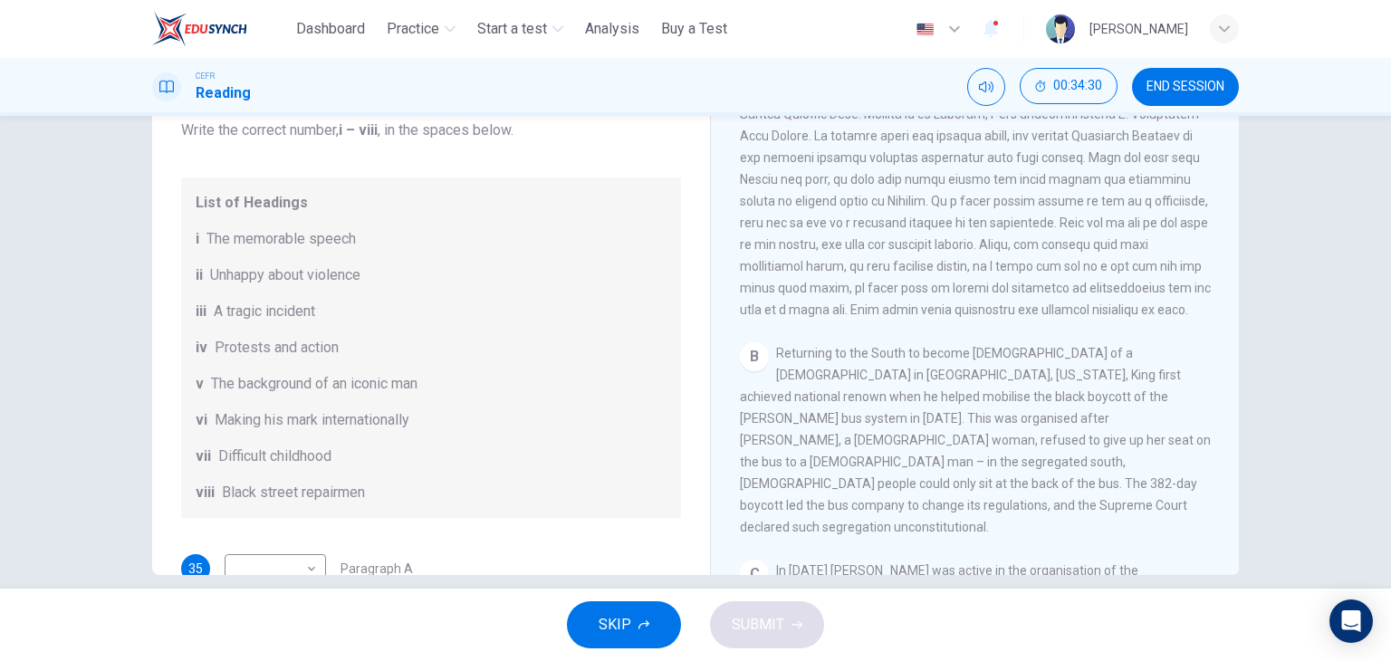
click at [309, 250] on span "The memorable speech" at bounding box center [280, 239] width 149 height 22
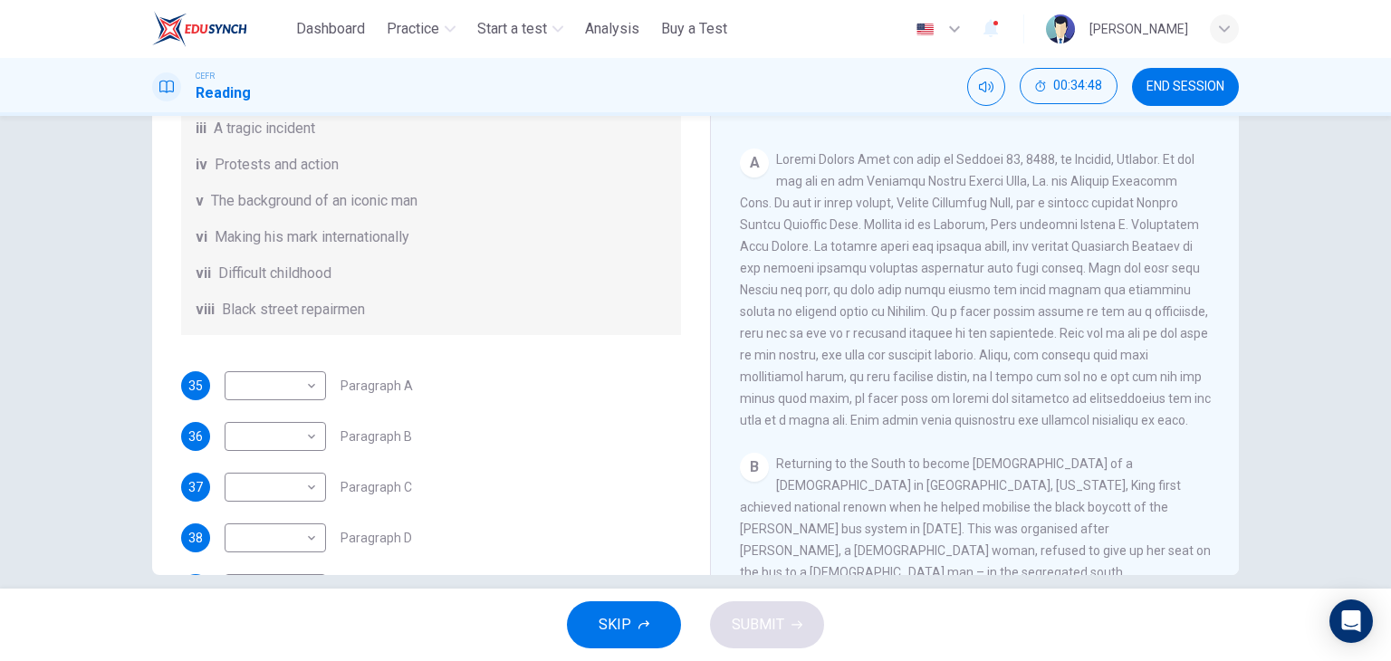
scroll to position [184, 0]
click at [259, 397] on body "This site uses cookies, as explained in our Privacy Policy . If you agree to th…" at bounding box center [695, 330] width 1391 height 661
click at [282, 551] on li "v" at bounding box center [270, 544] width 101 height 29
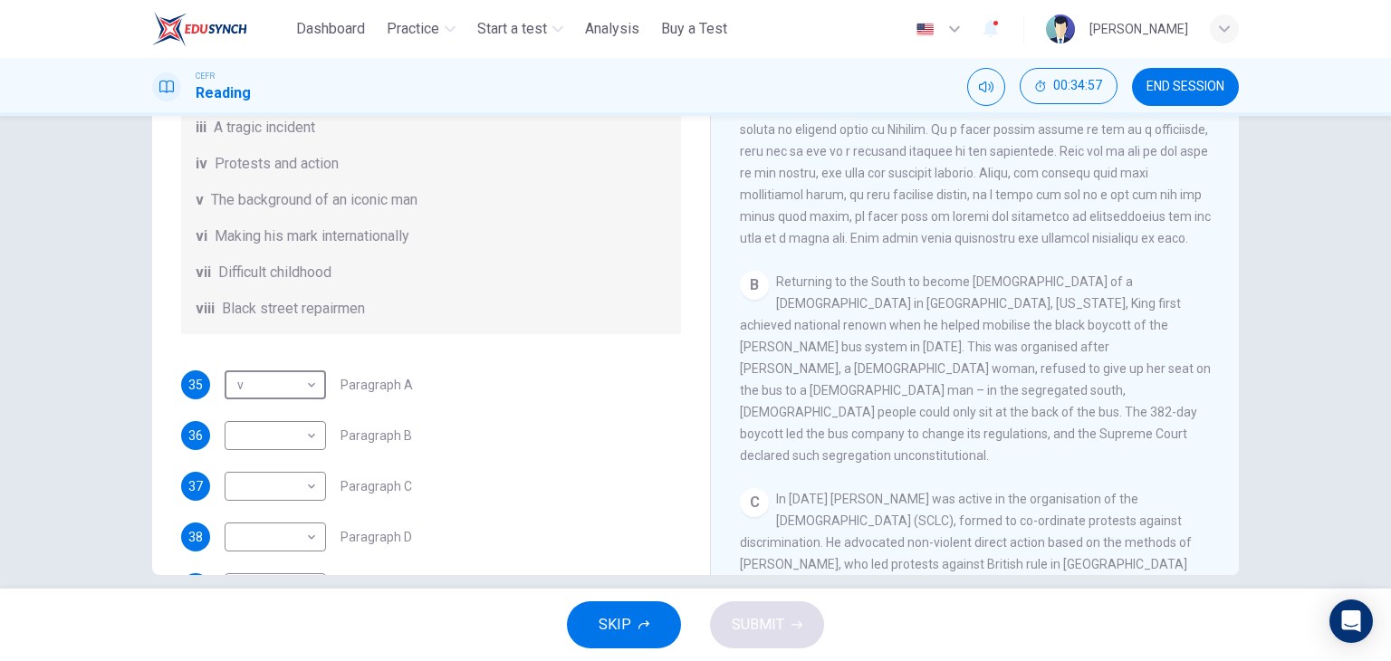
scroll to position [444, 0]
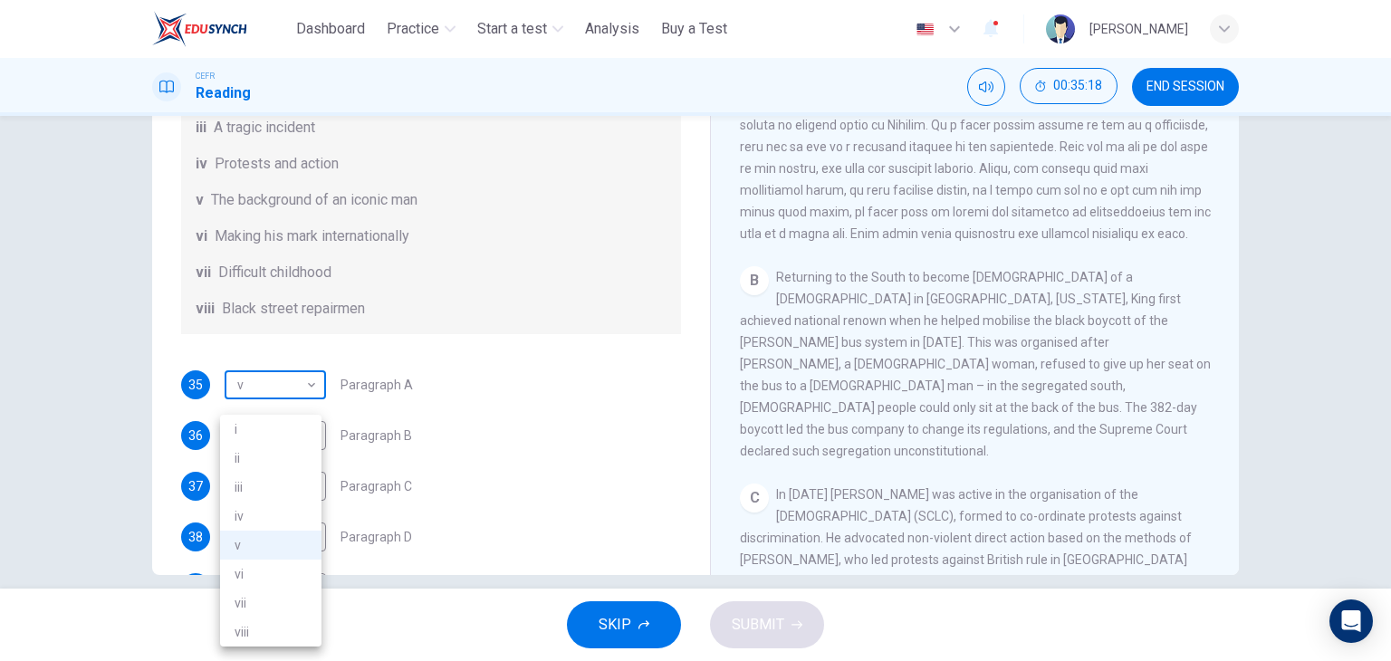
click at [271, 401] on body "This site uses cookies, as explained in our Privacy Policy . If you agree to th…" at bounding box center [695, 330] width 1391 height 661
click at [278, 598] on li "vii" at bounding box center [270, 602] width 101 height 29
type input "***"
click at [296, 450] on body "This site uses cookies, as explained in our Privacy Policy . If you agree to th…" at bounding box center [695, 330] width 1391 height 661
click at [265, 547] on li "v" at bounding box center [270, 544] width 101 height 29
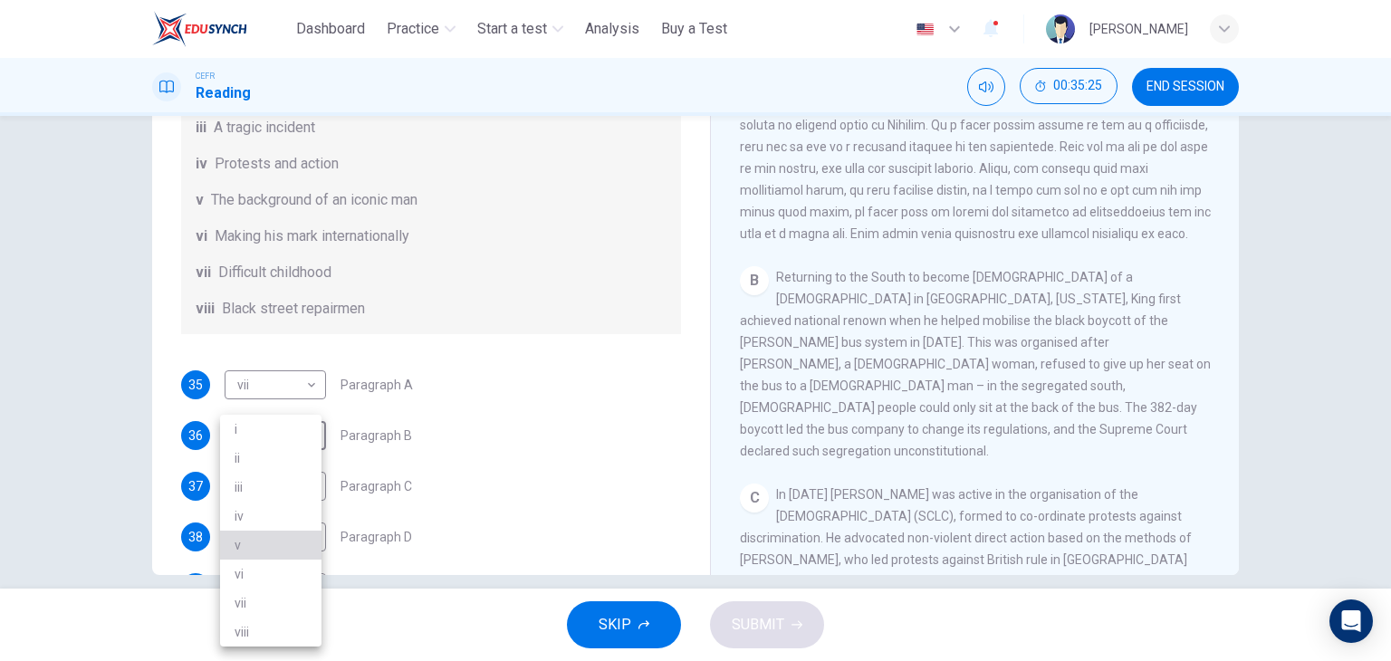
type input "*"
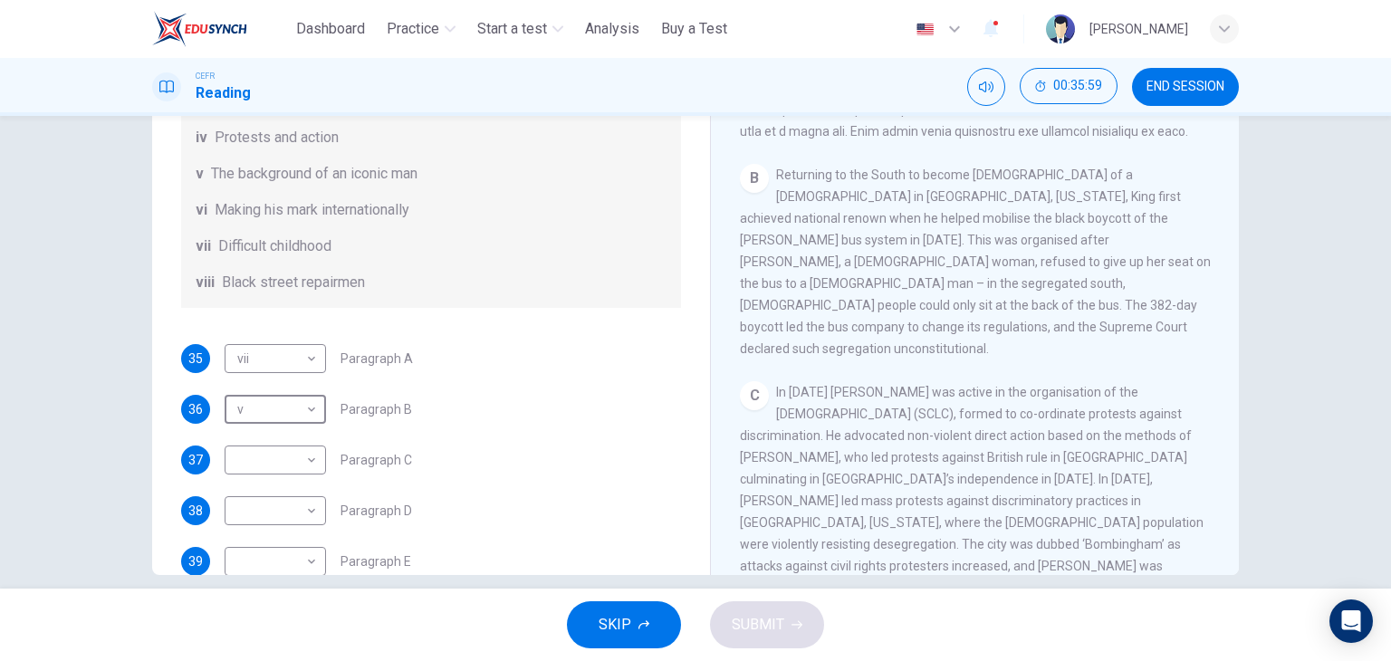
scroll to position [210, 0]
click at [291, 483] on body "This site uses cookies, as explained in our Privacy Policy . If you agree to th…" at bounding box center [695, 330] width 1391 height 661
click at [273, 526] on li "iv" at bounding box center [270, 516] width 101 height 29
type input "**"
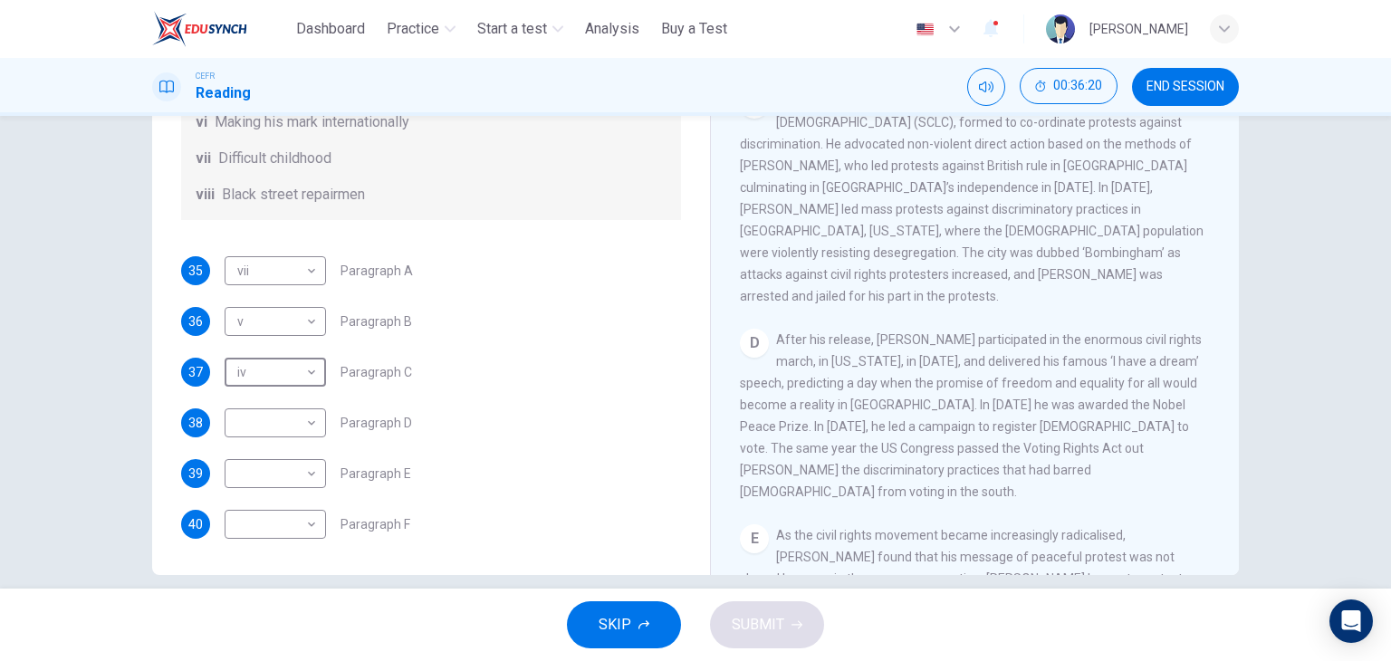
scroll to position [319, 0]
click at [283, 414] on body "This site uses cookies, as explained in our Privacy Policy . If you agree to th…" at bounding box center [695, 330] width 1391 height 661
click at [279, 439] on li "i" at bounding box center [270, 429] width 101 height 29
type input "*"
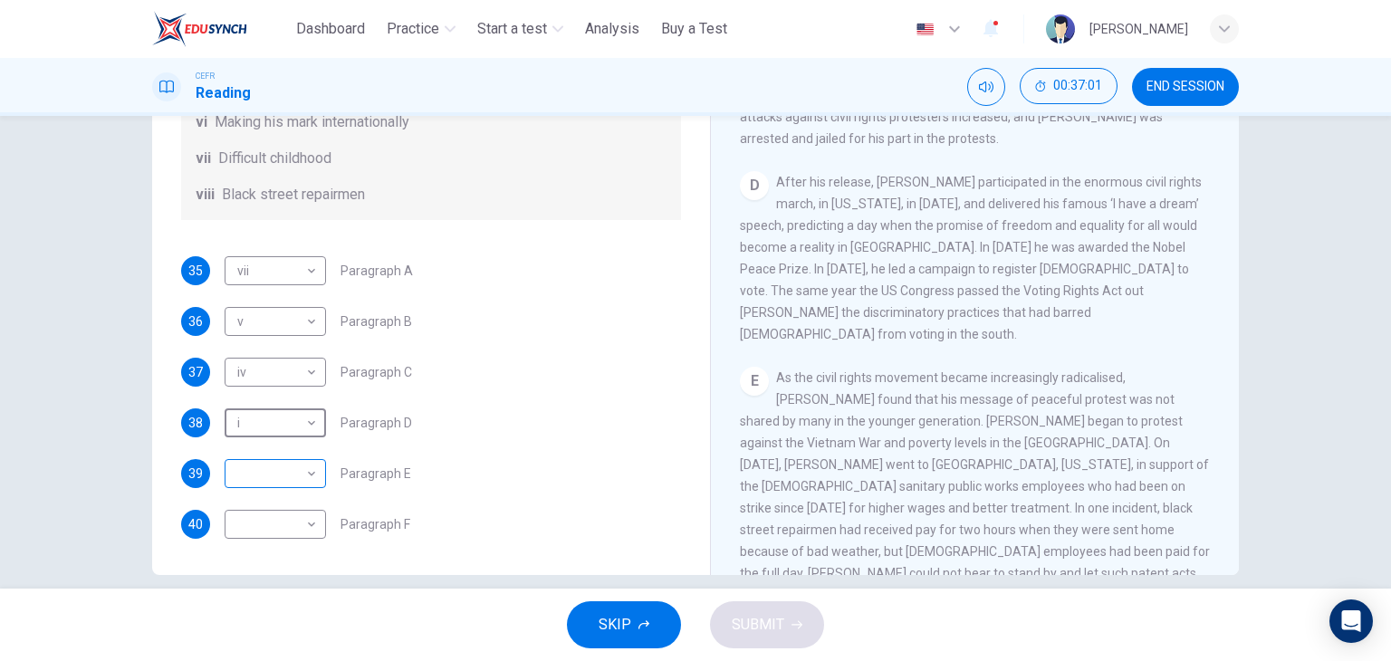
click at [290, 468] on body "This site uses cookies, as explained in our Privacy Policy . If you agree to th…" at bounding box center [695, 330] width 1391 height 661
click at [282, 461] on li "ii" at bounding box center [270, 458] width 101 height 29
type input "**"
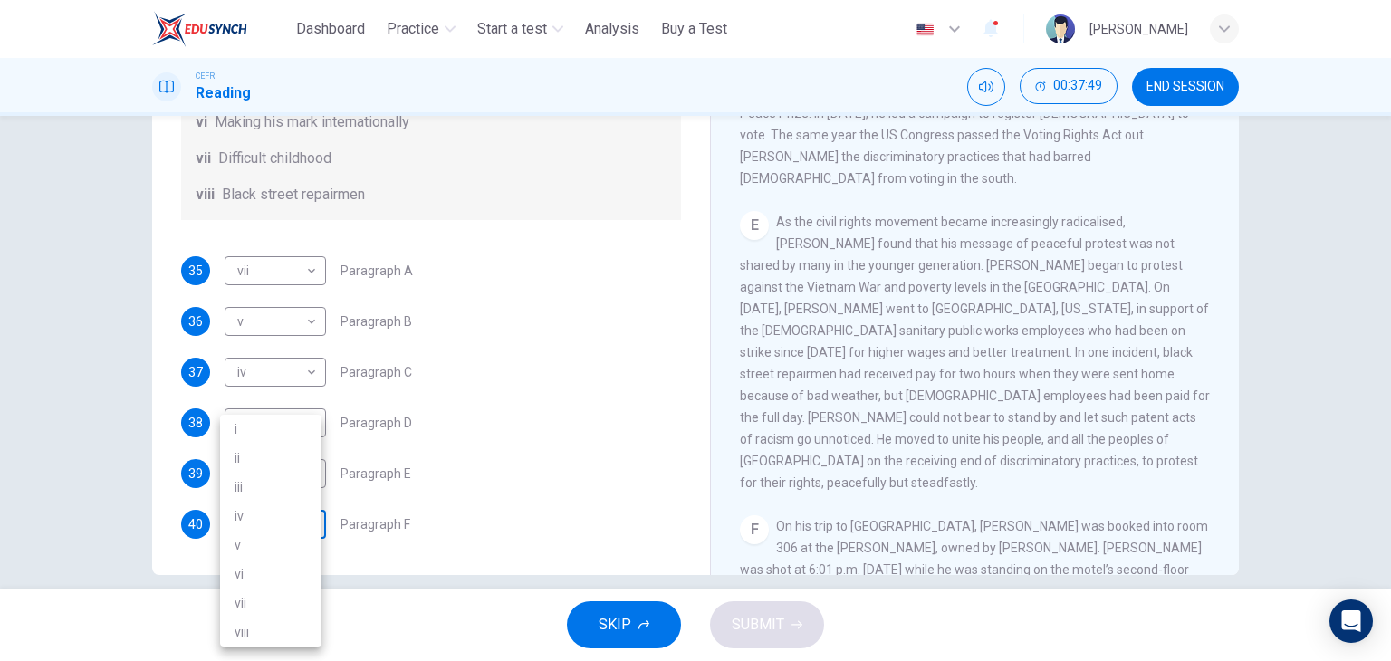
click at [297, 535] on body "This site uses cookies, as explained in our Privacy Policy . If you agree to th…" at bounding box center [695, 330] width 1391 height 661
click at [293, 572] on li "vi" at bounding box center [270, 573] width 101 height 29
type input "**"
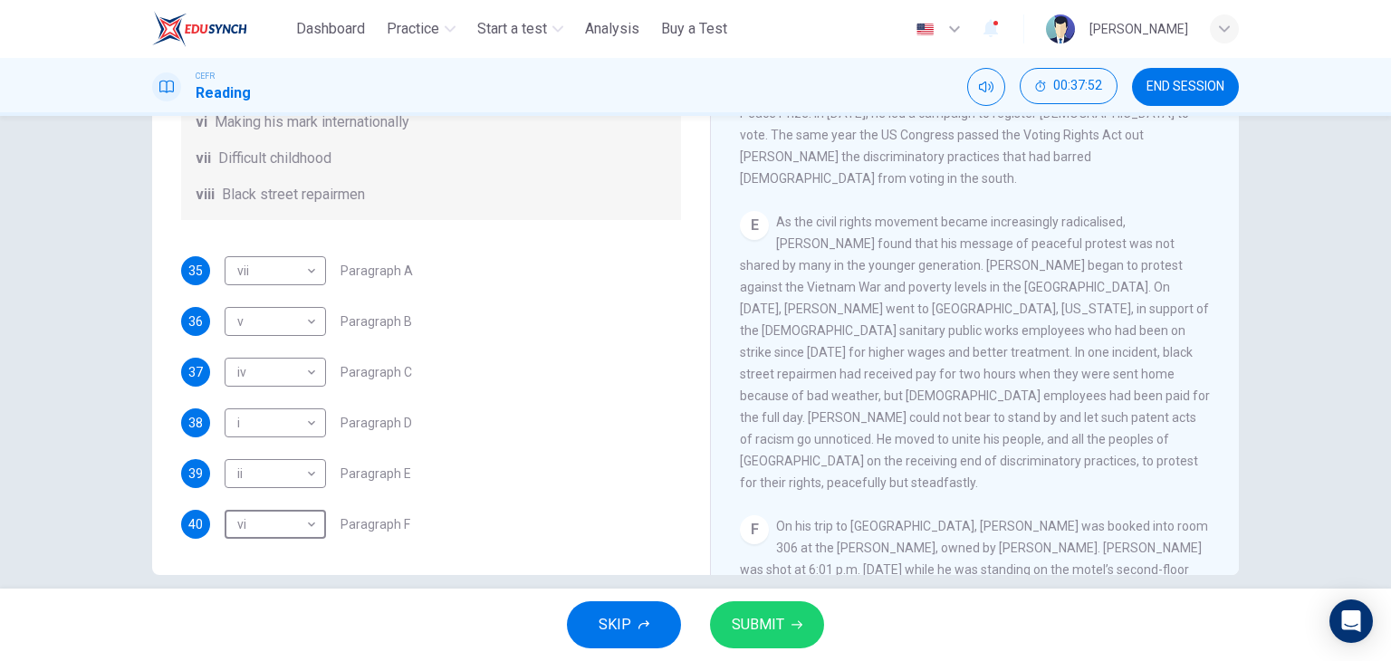
click at [760, 622] on span "SUBMIT" at bounding box center [757, 624] width 53 height 25
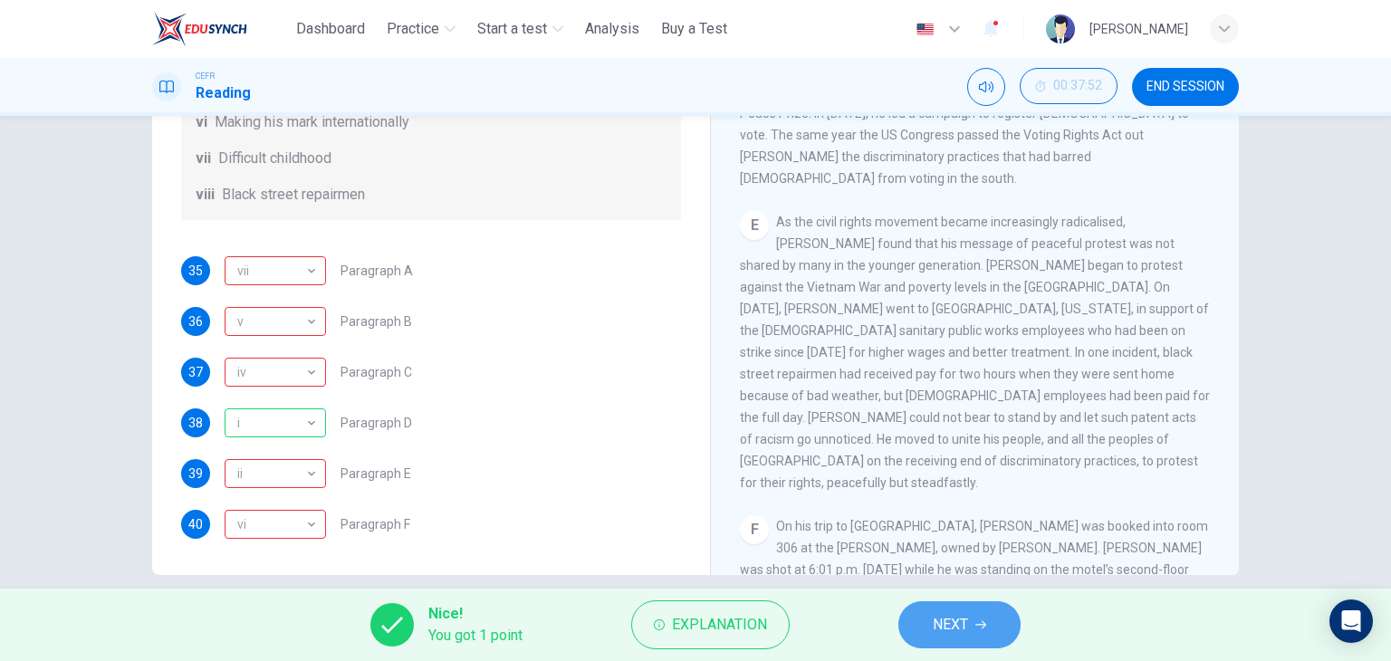
click at [975, 627] on button "NEXT" at bounding box center [959, 624] width 122 height 47
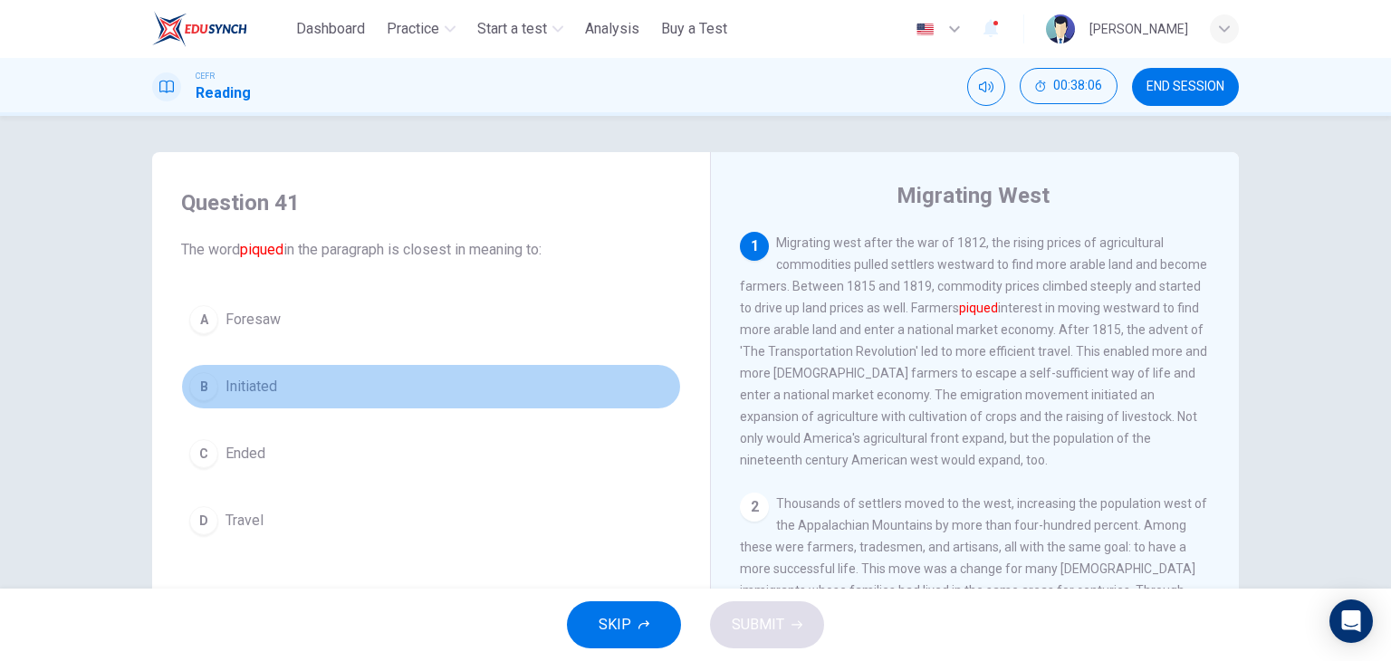
click at [283, 388] on button "B Initiated" at bounding box center [431, 386] width 500 height 45
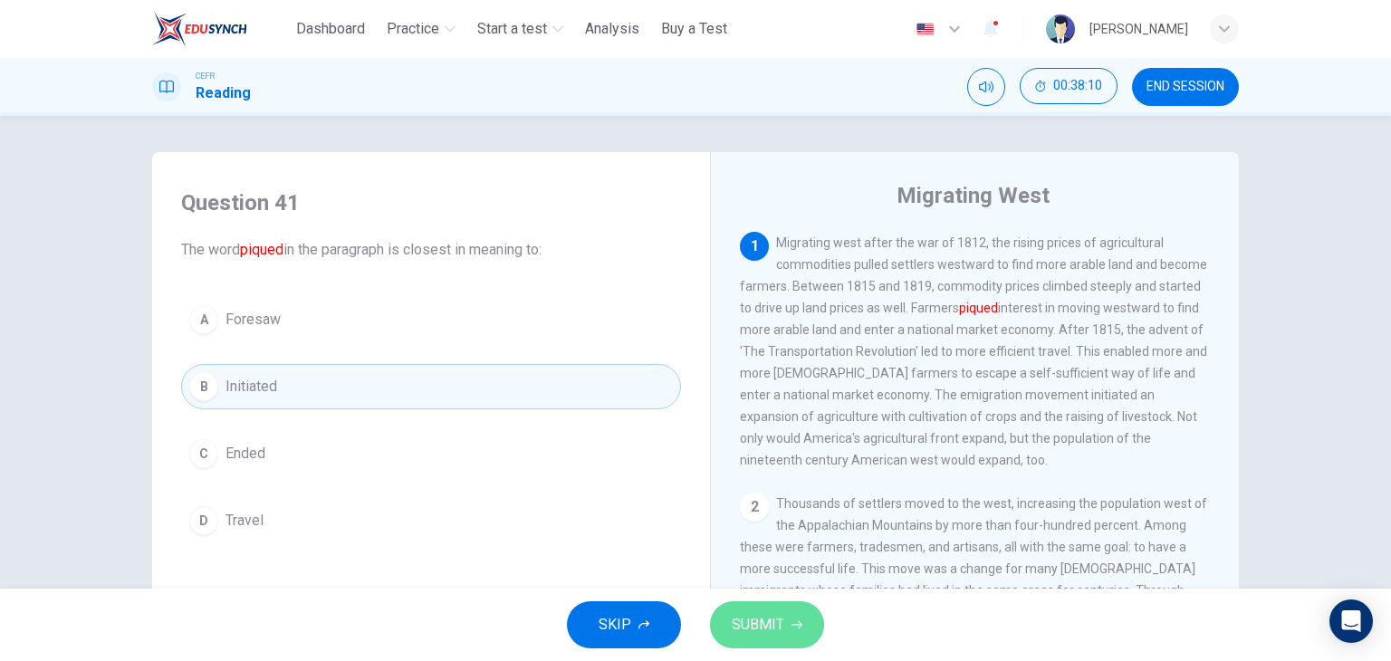
click at [769, 621] on span "SUBMIT" at bounding box center [757, 624] width 53 height 25
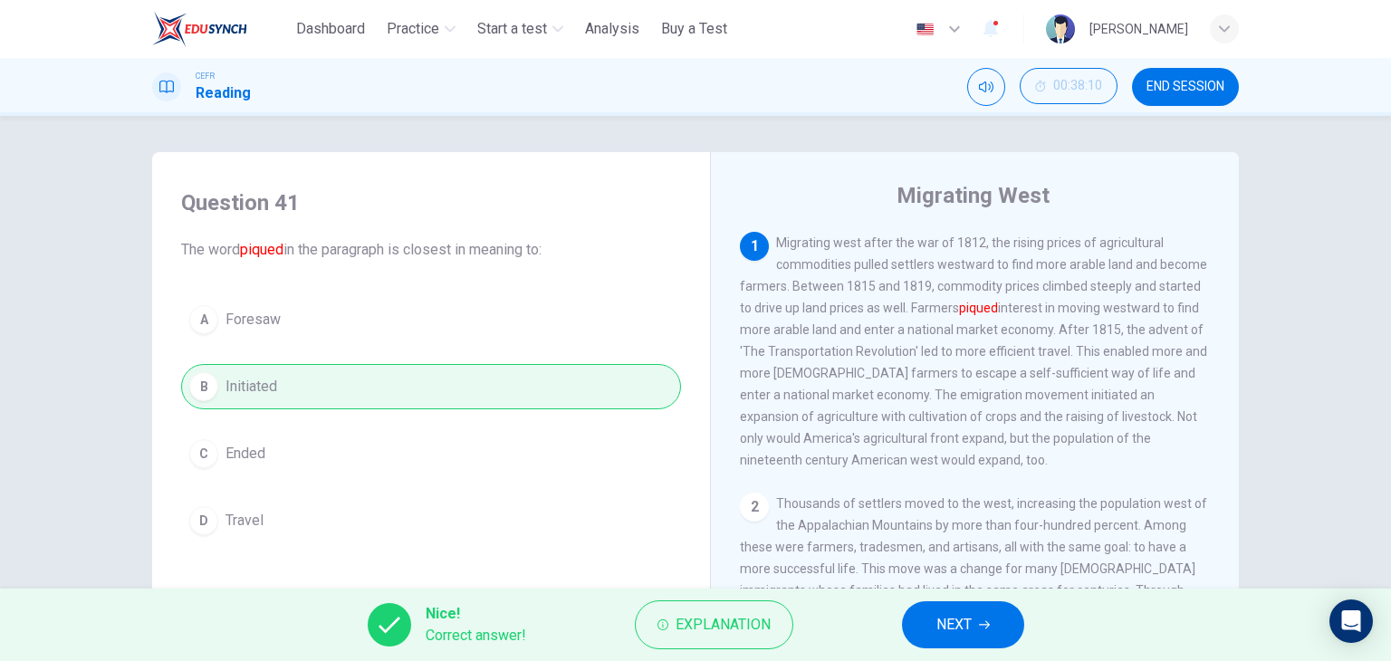
click at [963, 616] on span "NEXT" at bounding box center [953, 624] width 35 height 25
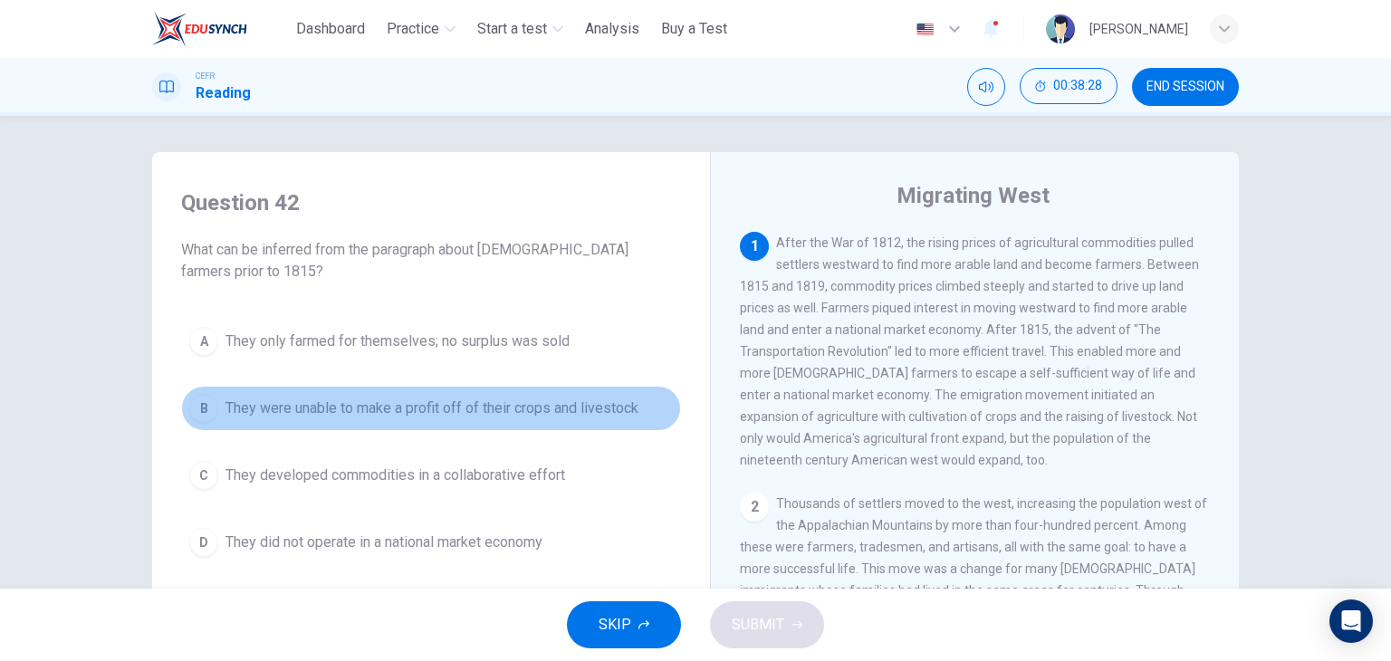
click at [547, 405] on span "They were unable to make a profit off of their crops and livestock" at bounding box center [431, 408] width 413 height 22
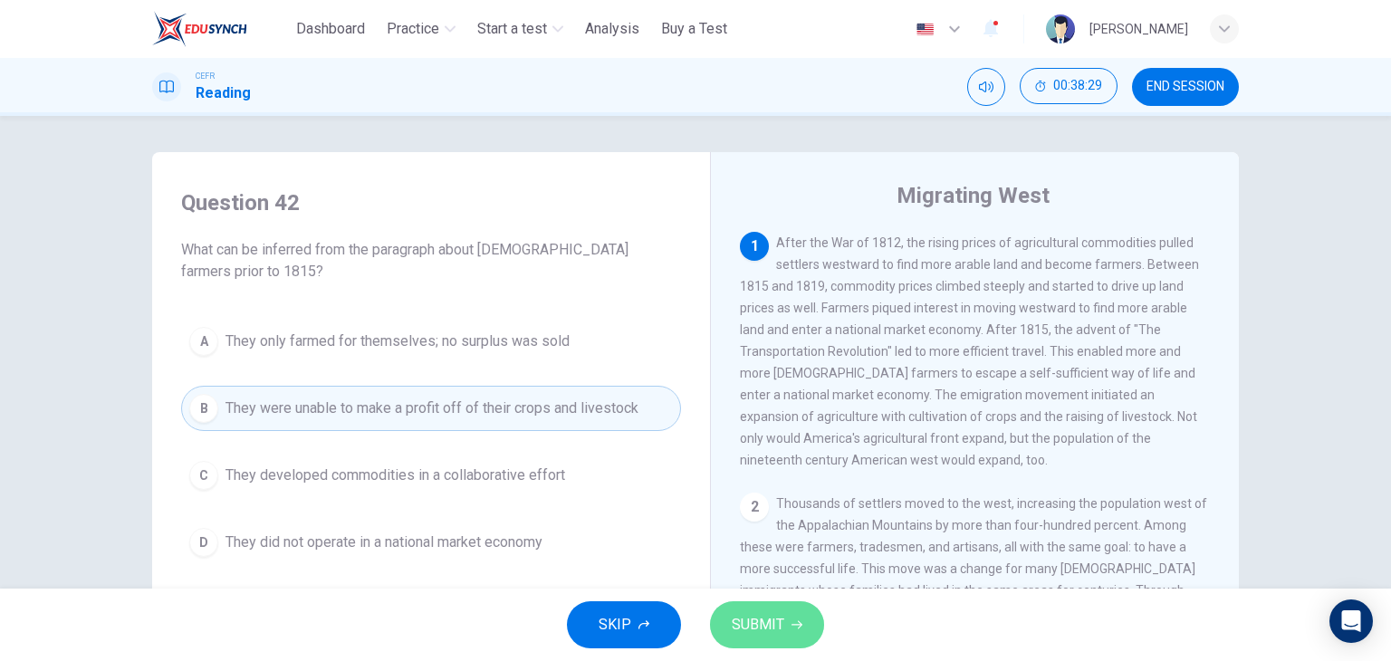
click at [796, 619] on icon "button" at bounding box center [796, 624] width 11 height 11
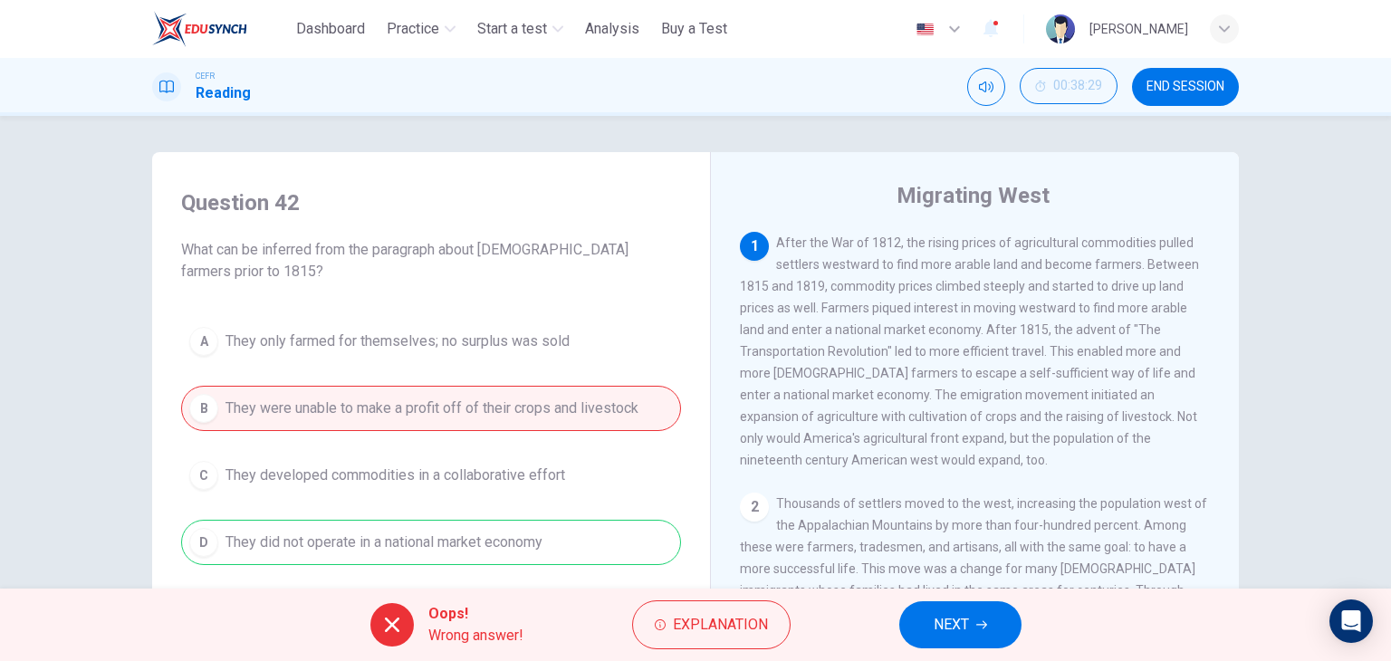
click at [1174, 96] on button "END SESSION" at bounding box center [1185, 87] width 107 height 38
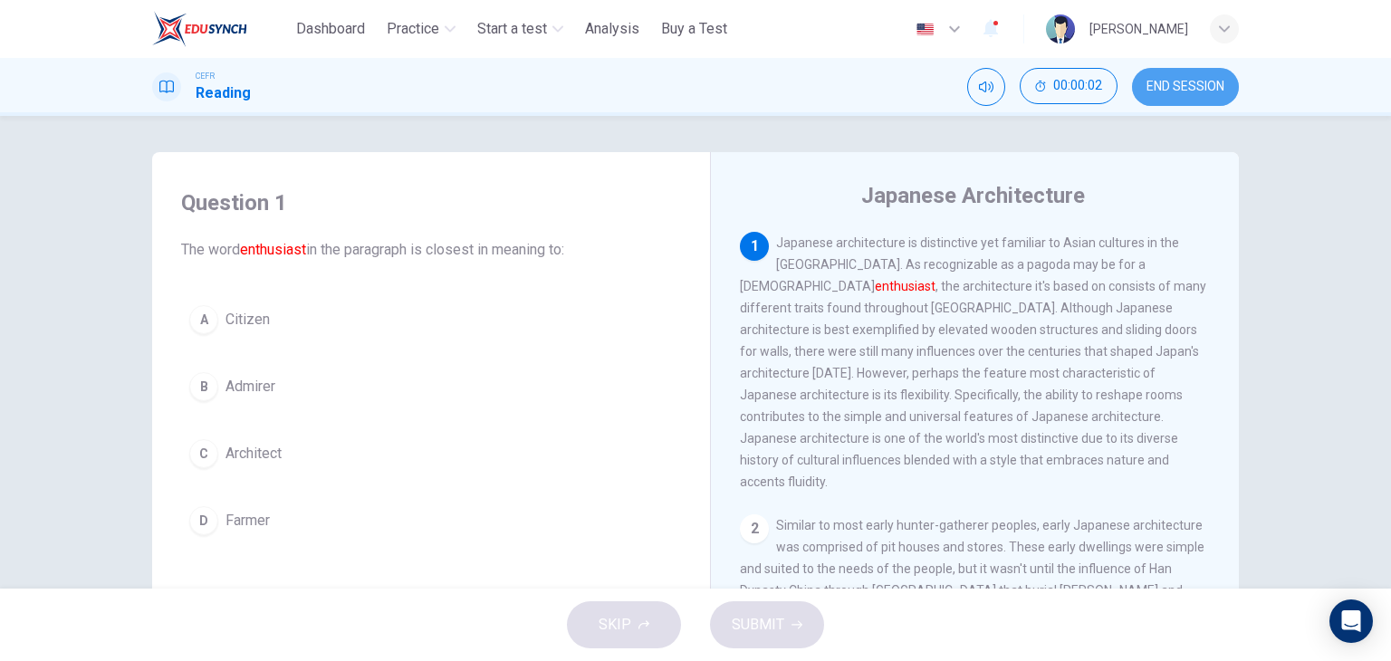
click at [1166, 86] on span "END SESSION" at bounding box center [1185, 87] width 78 height 14
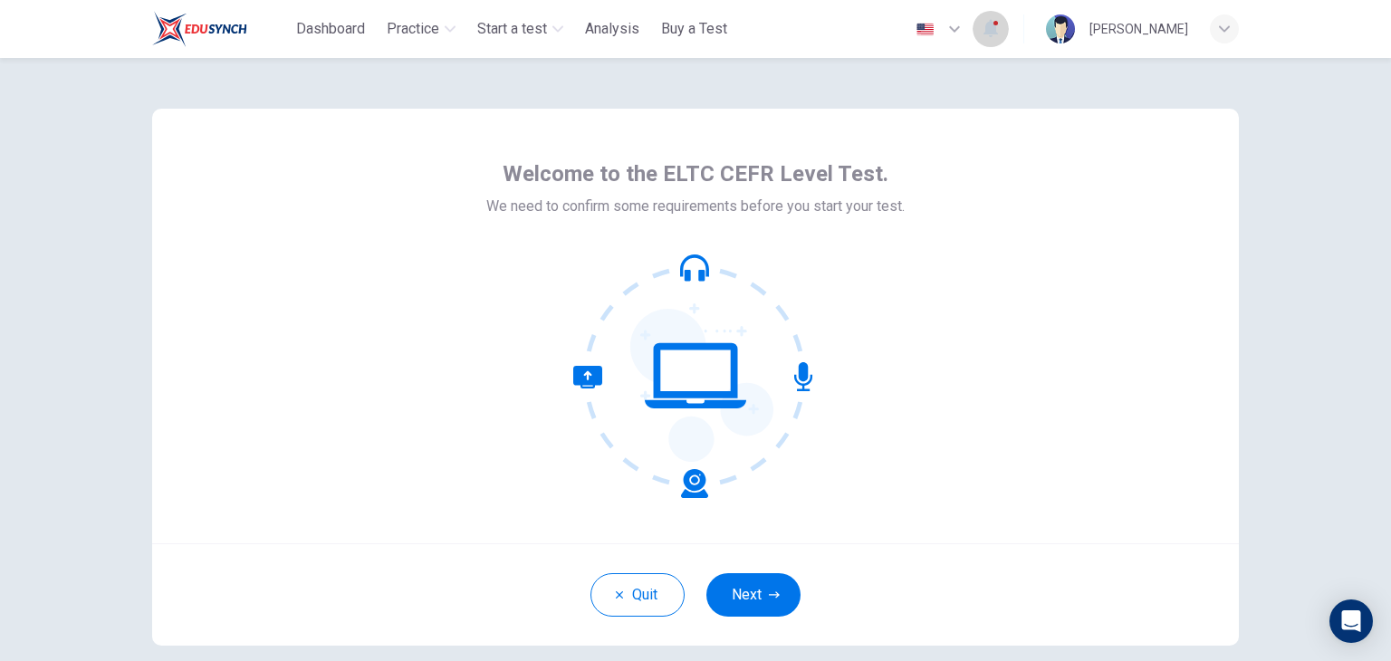
click at [980, 28] on icon "button" at bounding box center [991, 28] width 22 height 22
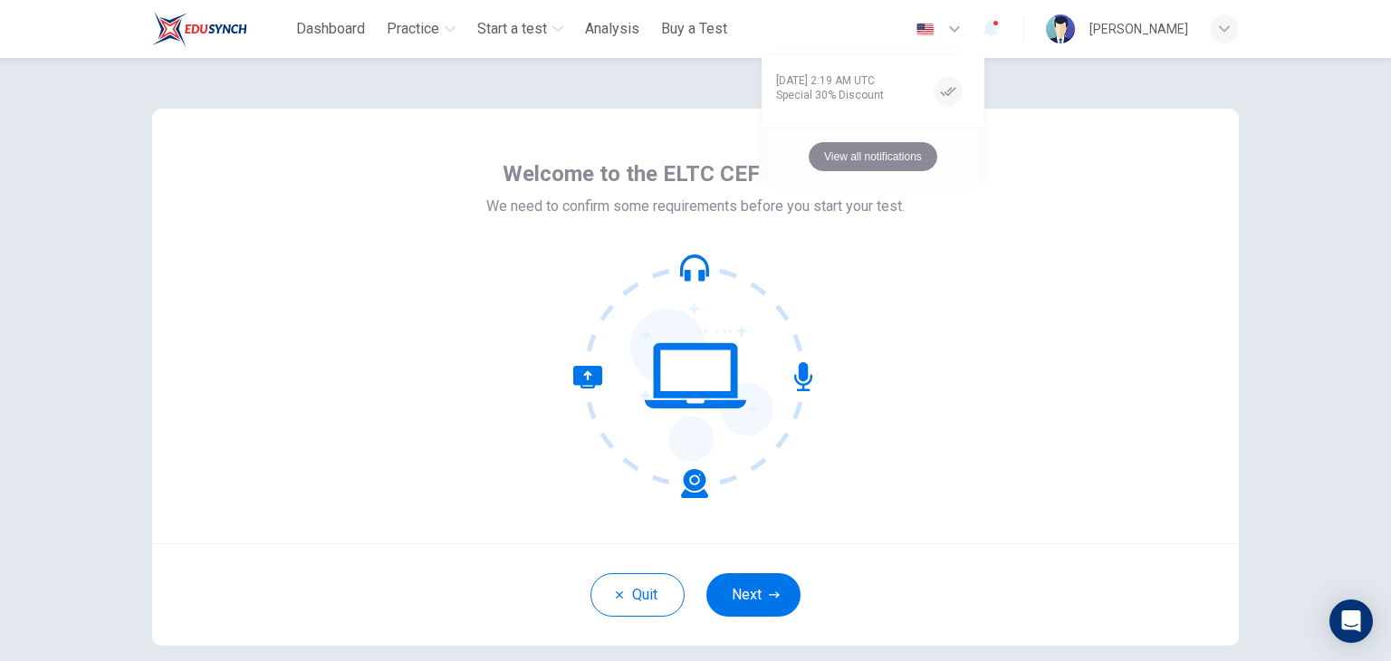
click at [879, 167] on button "View all notifications" at bounding box center [872, 156] width 129 height 29
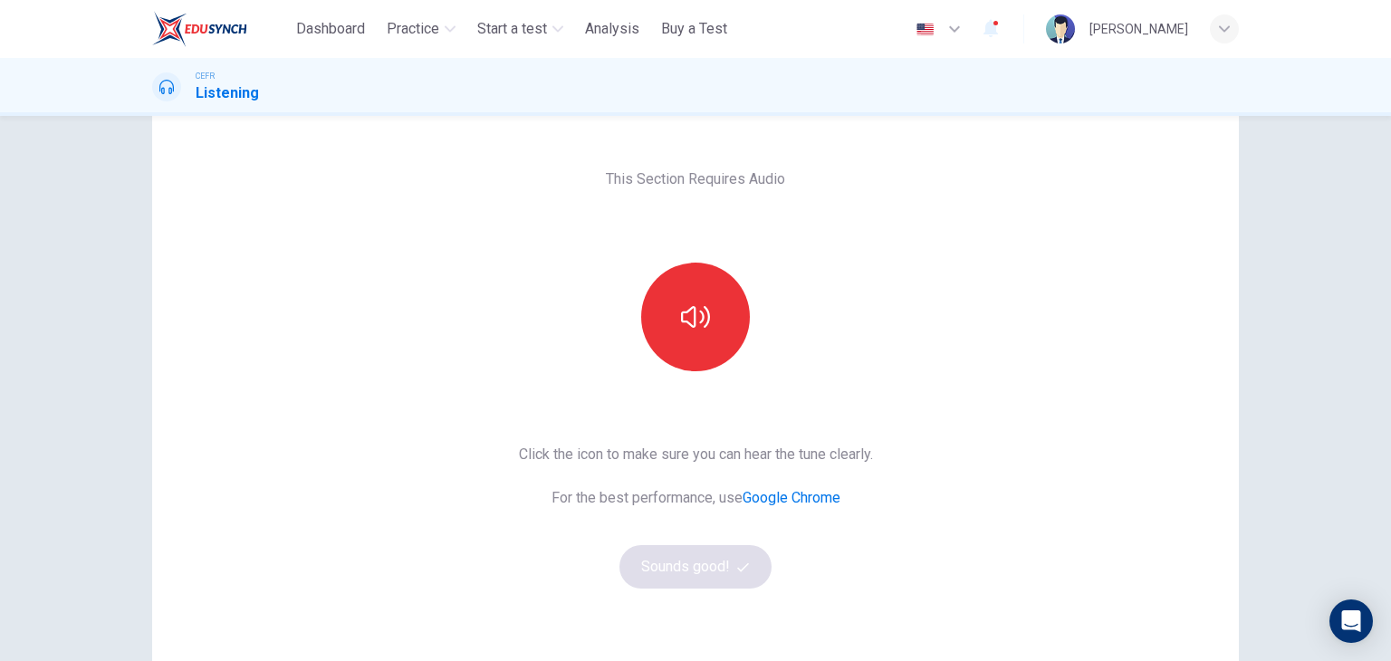
scroll to position [62, 0]
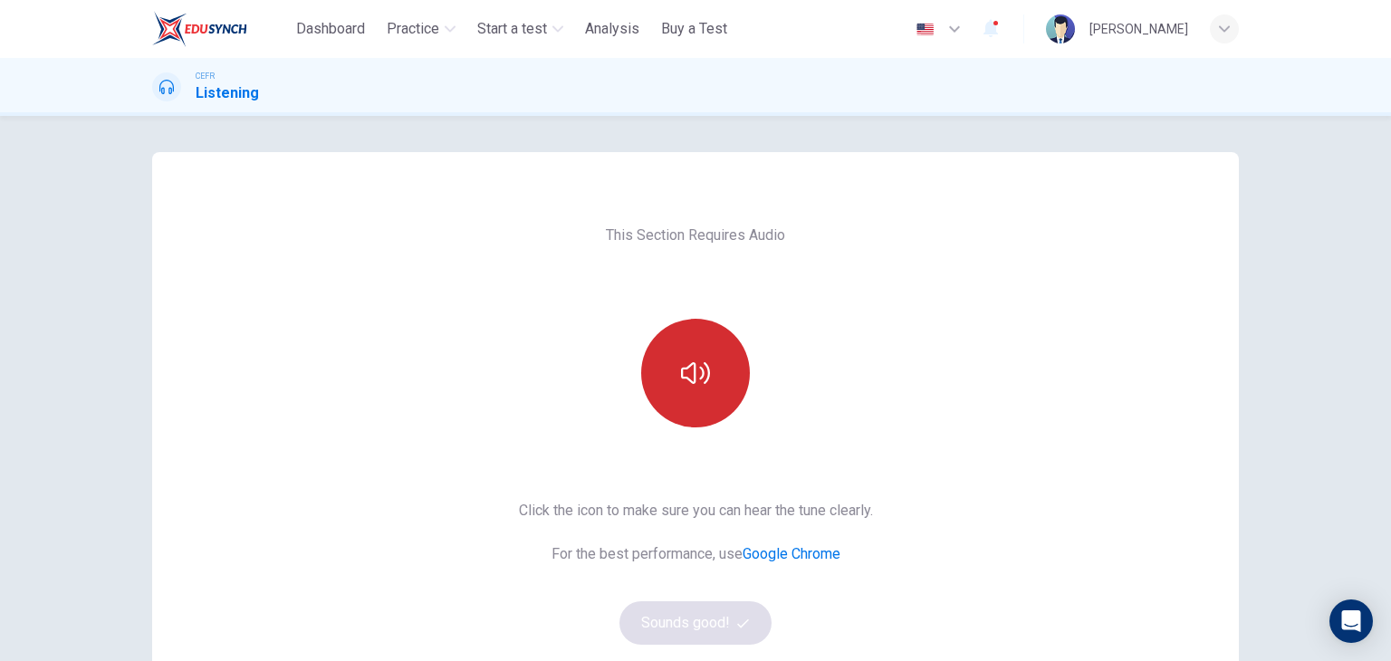
click at [710, 376] on button "button" at bounding box center [695, 373] width 109 height 109
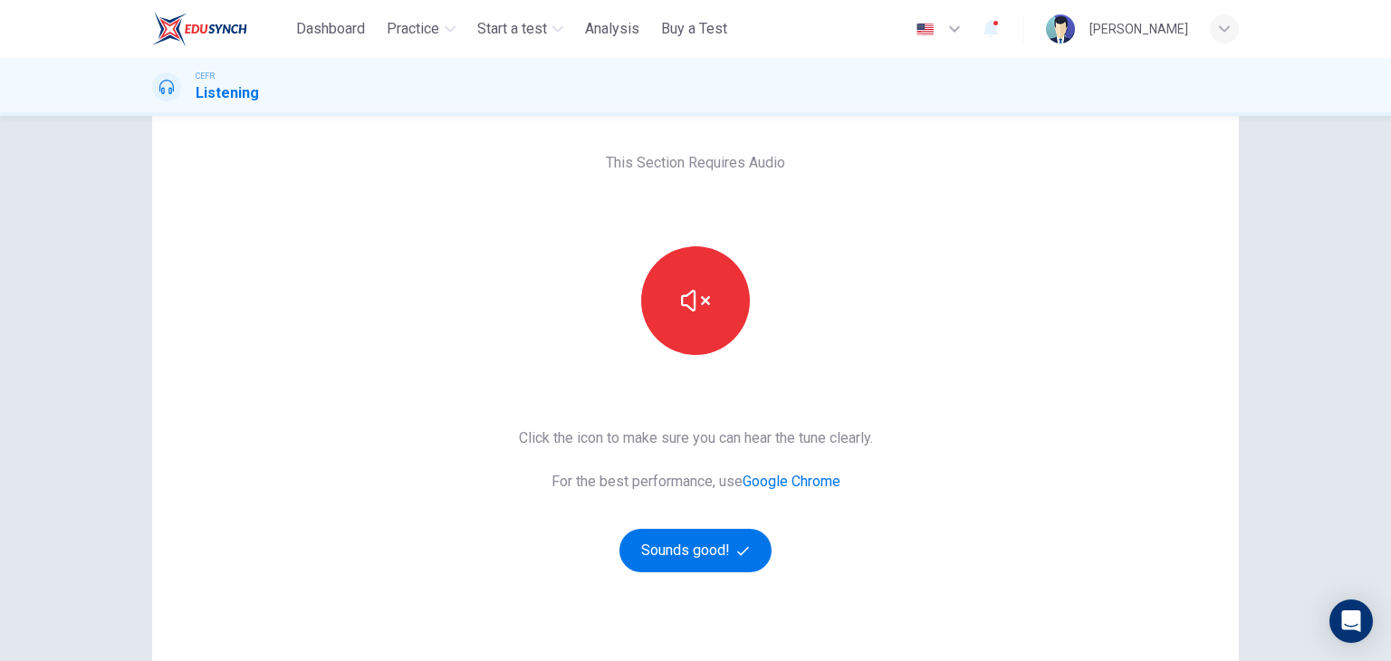
scroll to position [85, 0]
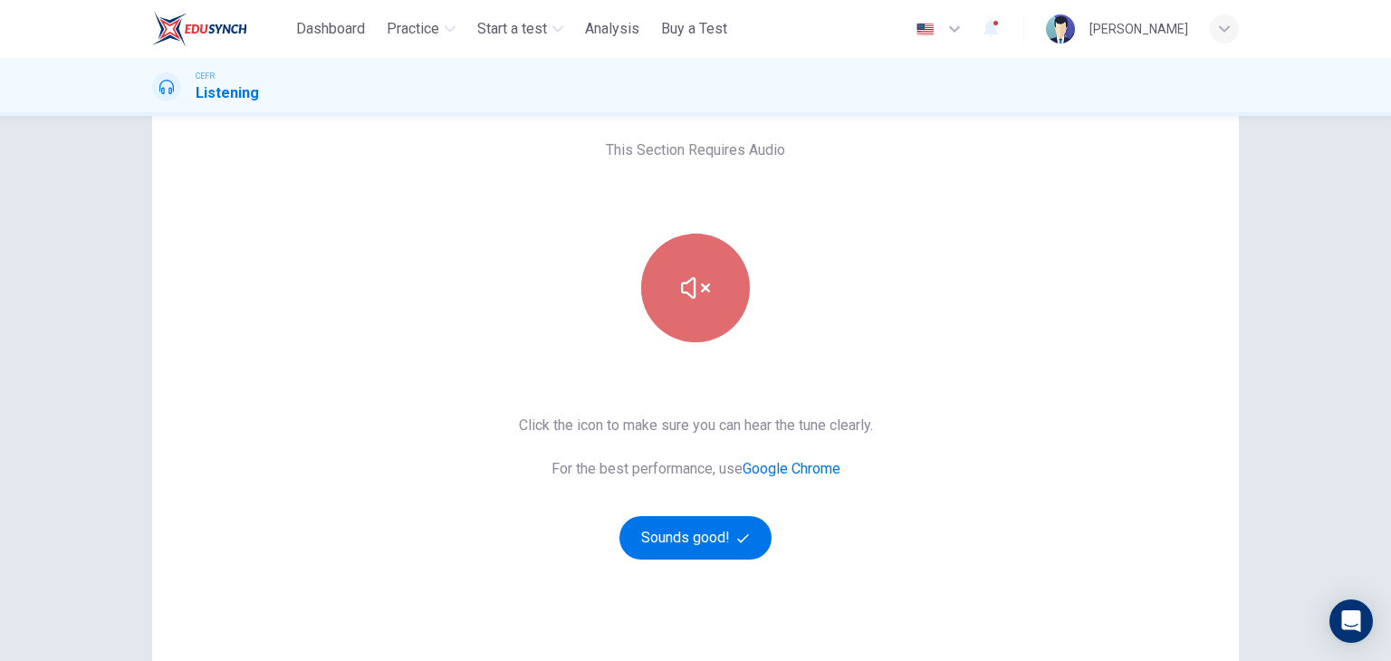
click at [709, 314] on button "button" at bounding box center [695, 288] width 109 height 109
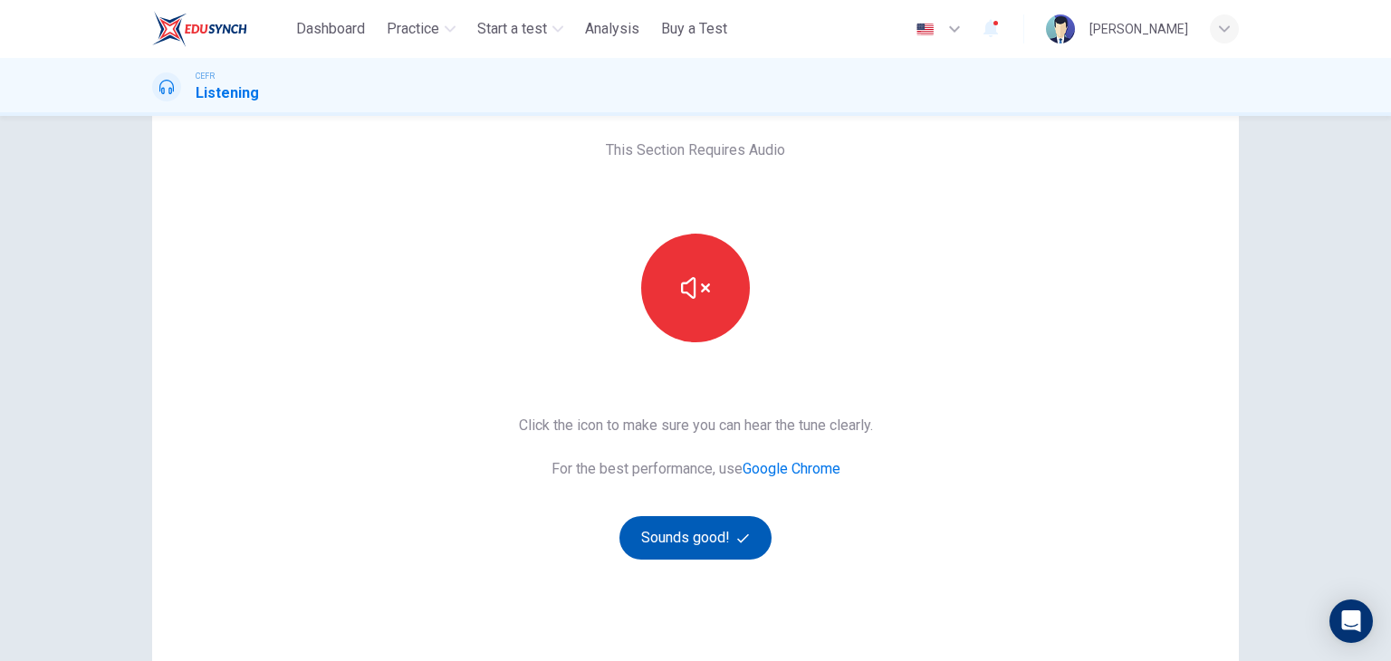
click at [746, 520] on button "Sounds good!" at bounding box center [695, 537] width 152 height 43
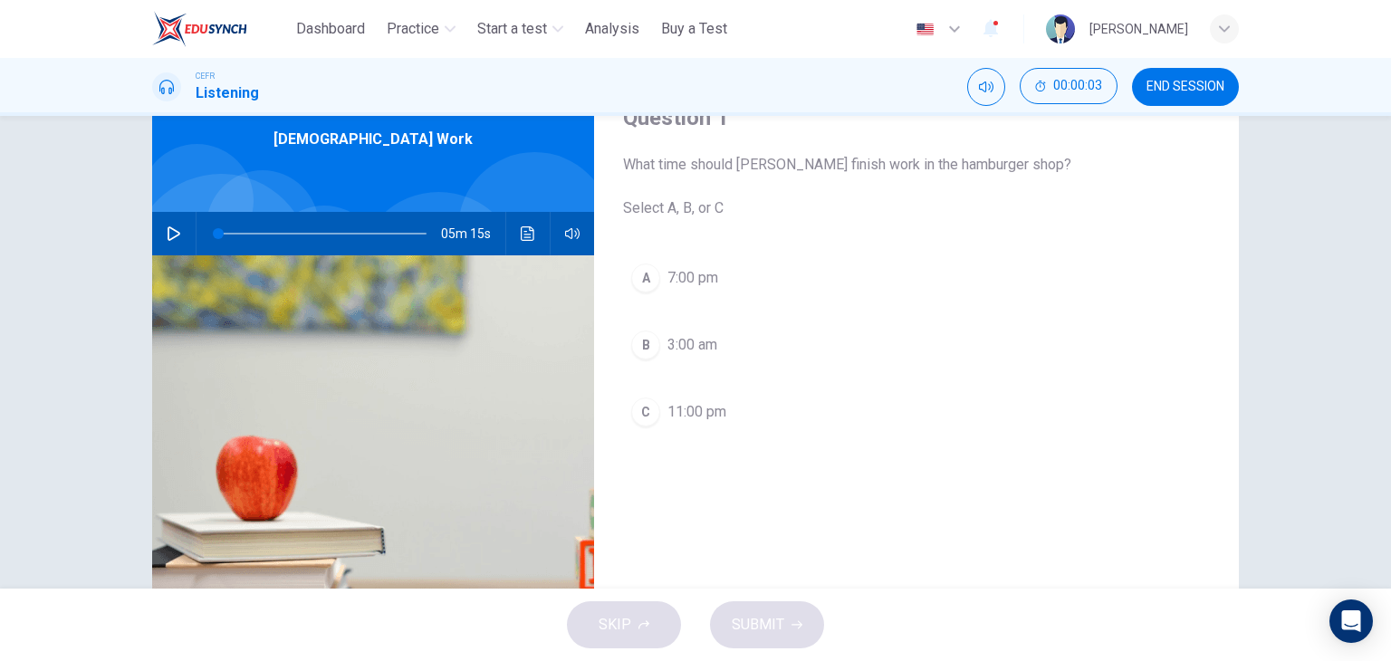
click at [167, 235] on icon "button" at bounding box center [173, 233] width 13 height 14
click at [309, 233] on span at bounding box center [322, 233] width 208 height 25
click at [648, 340] on div "B" at bounding box center [645, 344] width 29 height 29
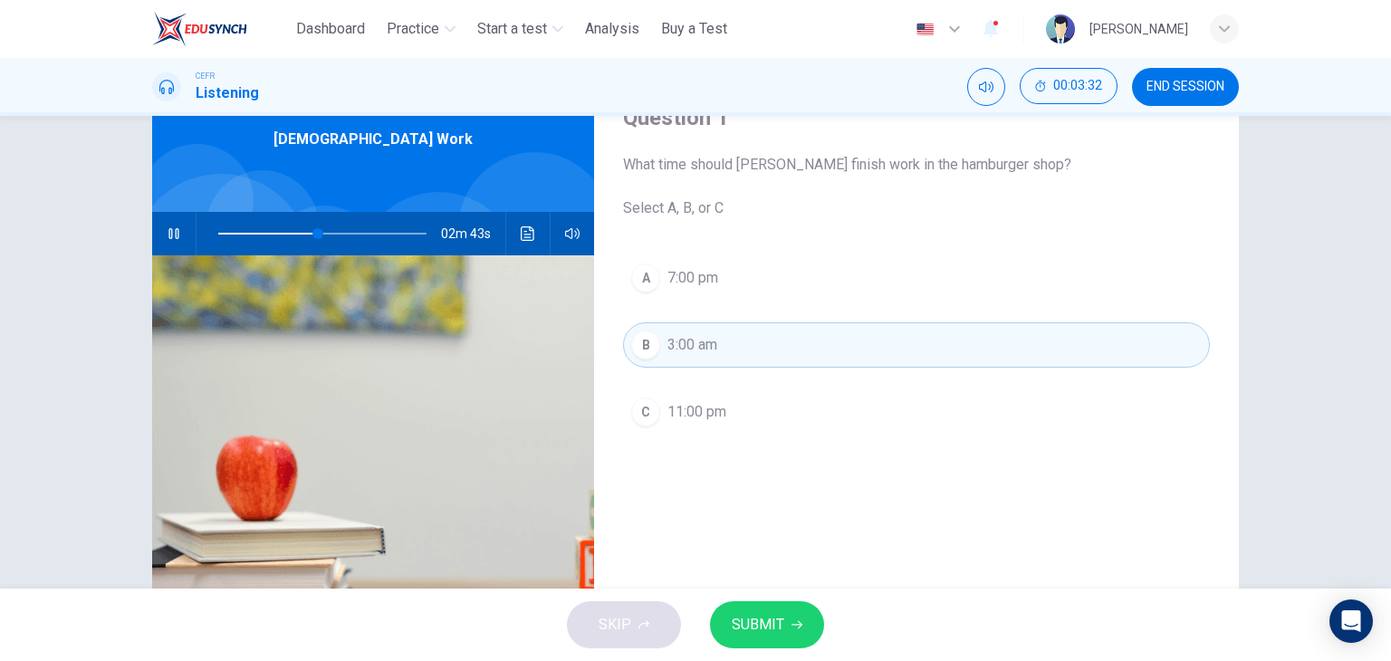
click at [750, 631] on span "SUBMIT" at bounding box center [757, 624] width 53 height 25
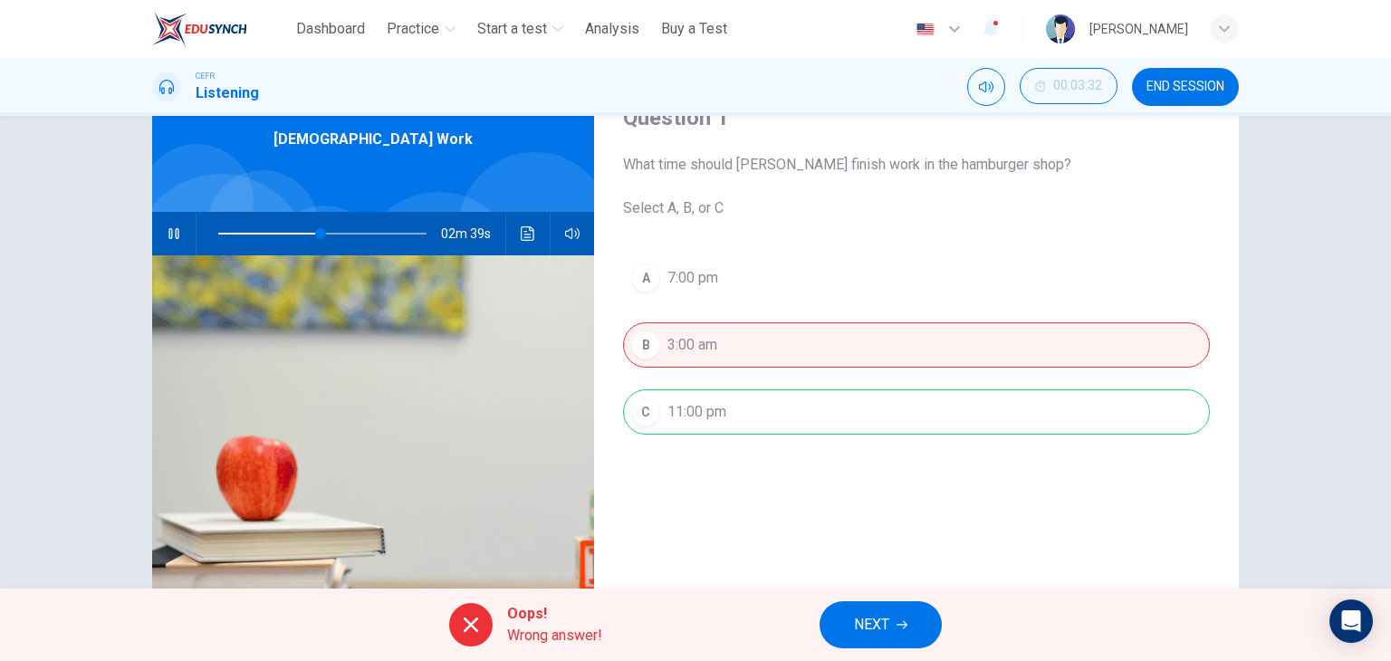
click at [757, 423] on div "A 7:00 pm B 3:00 am C 11:00 pm" at bounding box center [916, 362] width 587 height 215
click at [862, 631] on span "NEXT" at bounding box center [871, 624] width 35 height 25
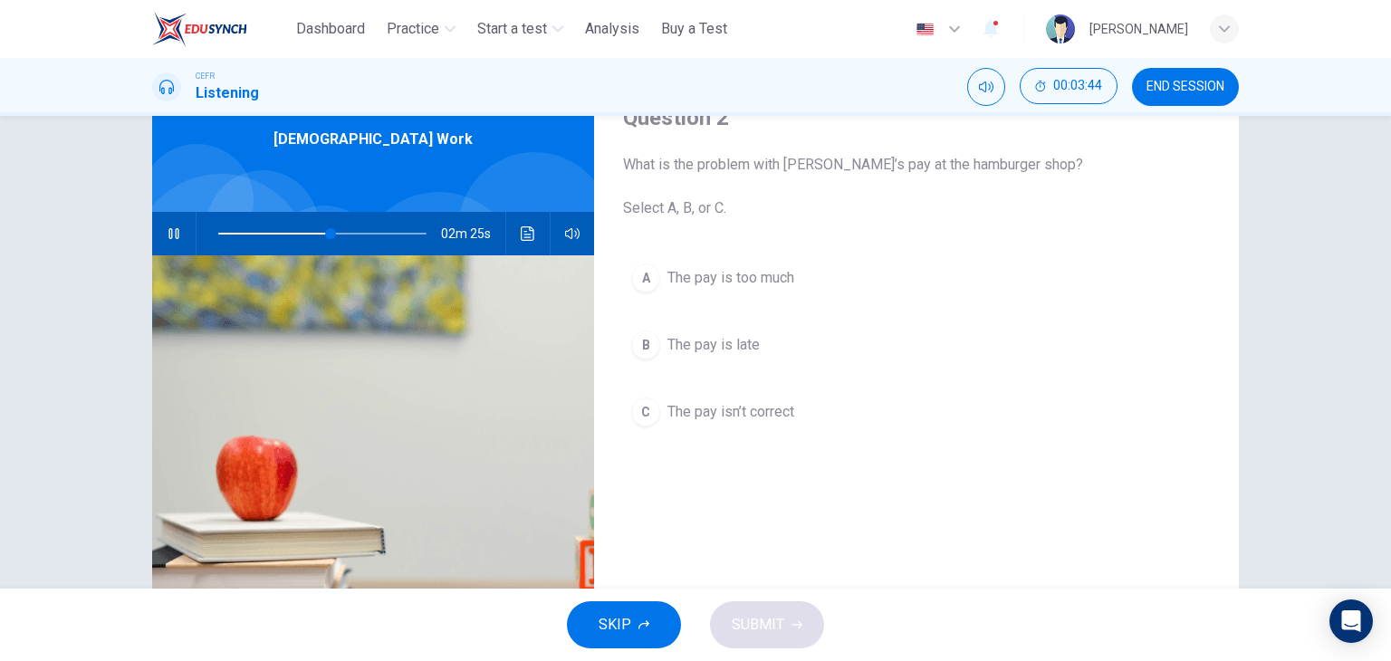
click at [721, 339] on span "The pay is late" at bounding box center [713, 345] width 92 height 22
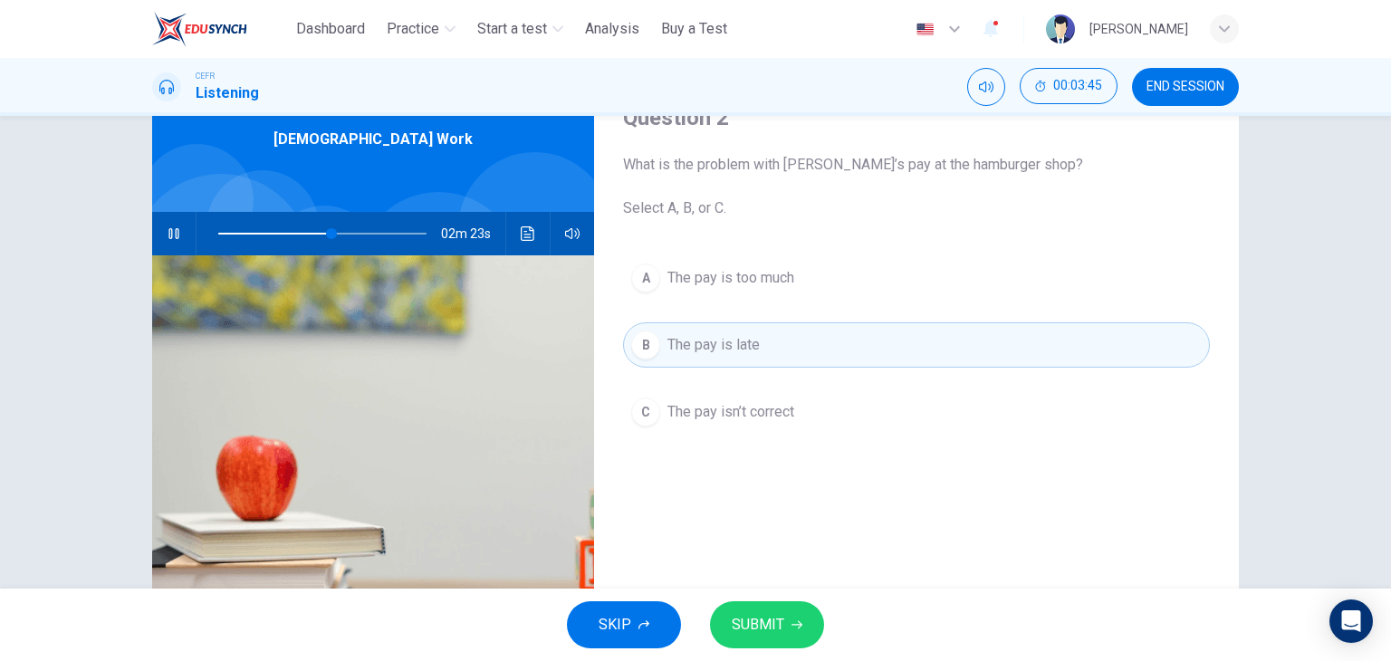
click at [766, 630] on span "SUBMIT" at bounding box center [757, 624] width 53 height 25
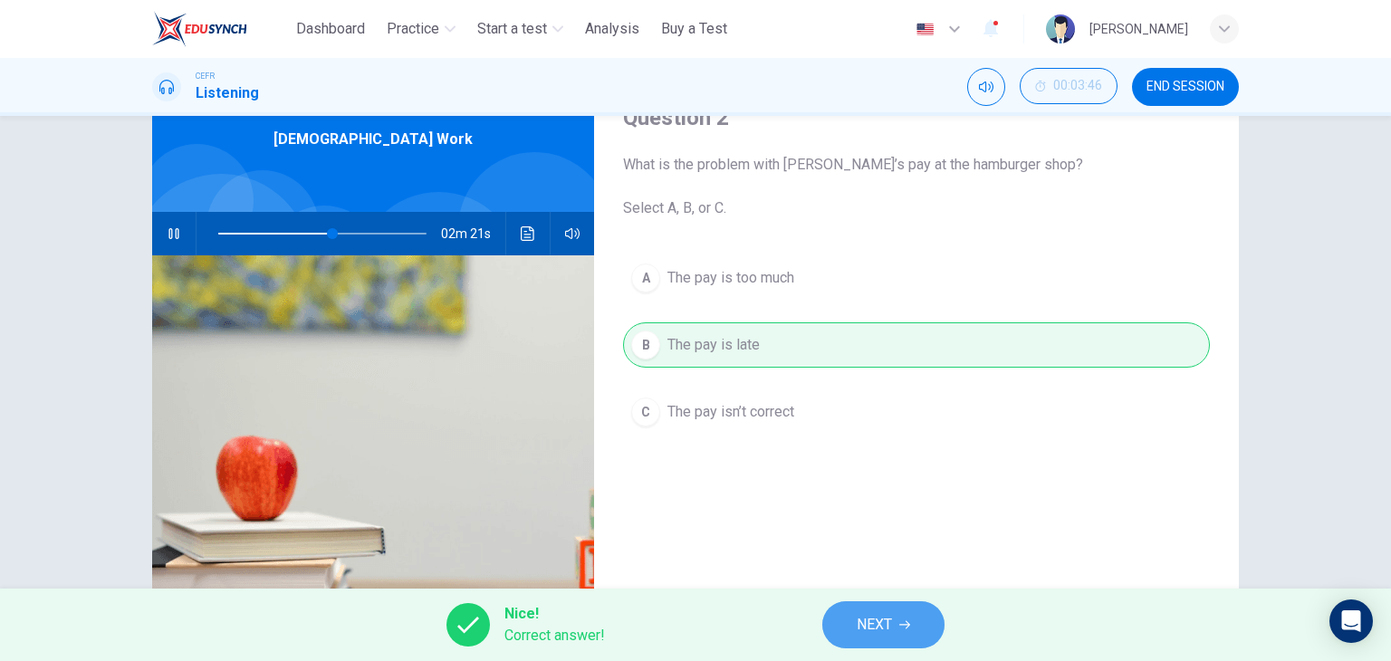
click at [896, 616] on button "NEXT" at bounding box center [883, 624] width 122 height 47
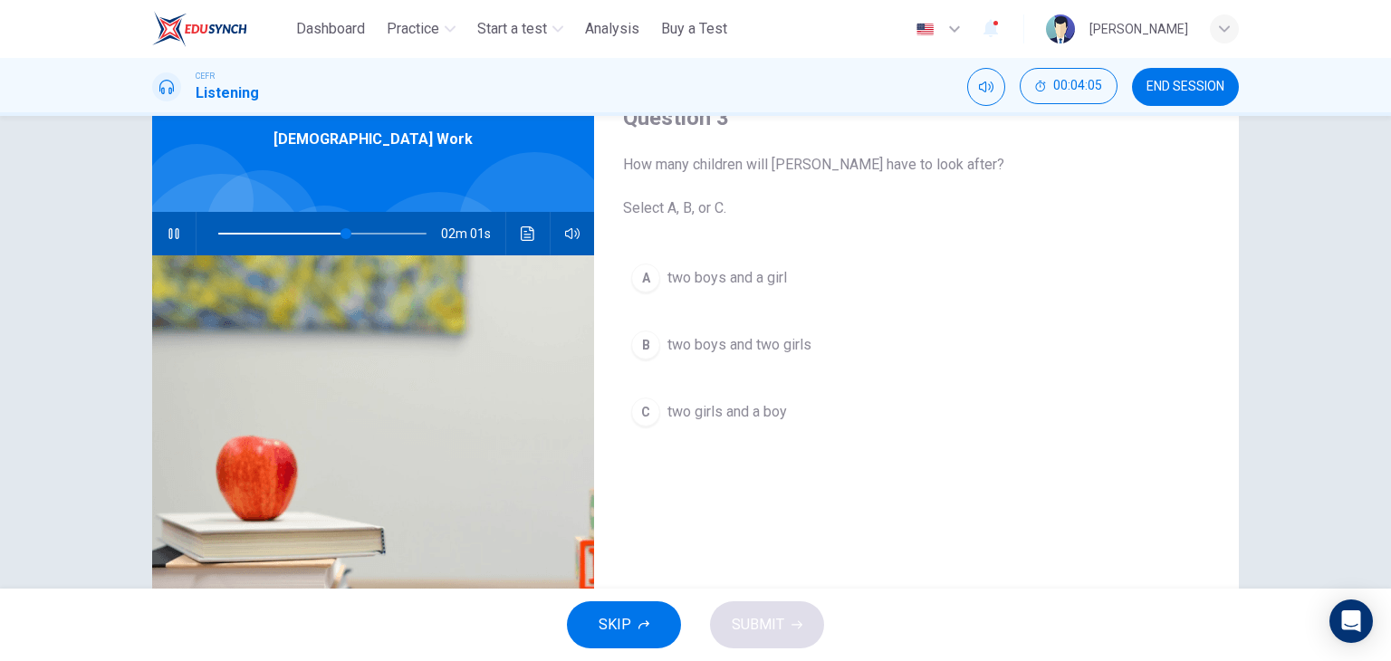
click at [896, 616] on div "SKIP SUBMIT" at bounding box center [695, 624] width 1391 height 72
click at [657, 414] on button "C two girls and a boy" at bounding box center [916, 411] width 587 height 45
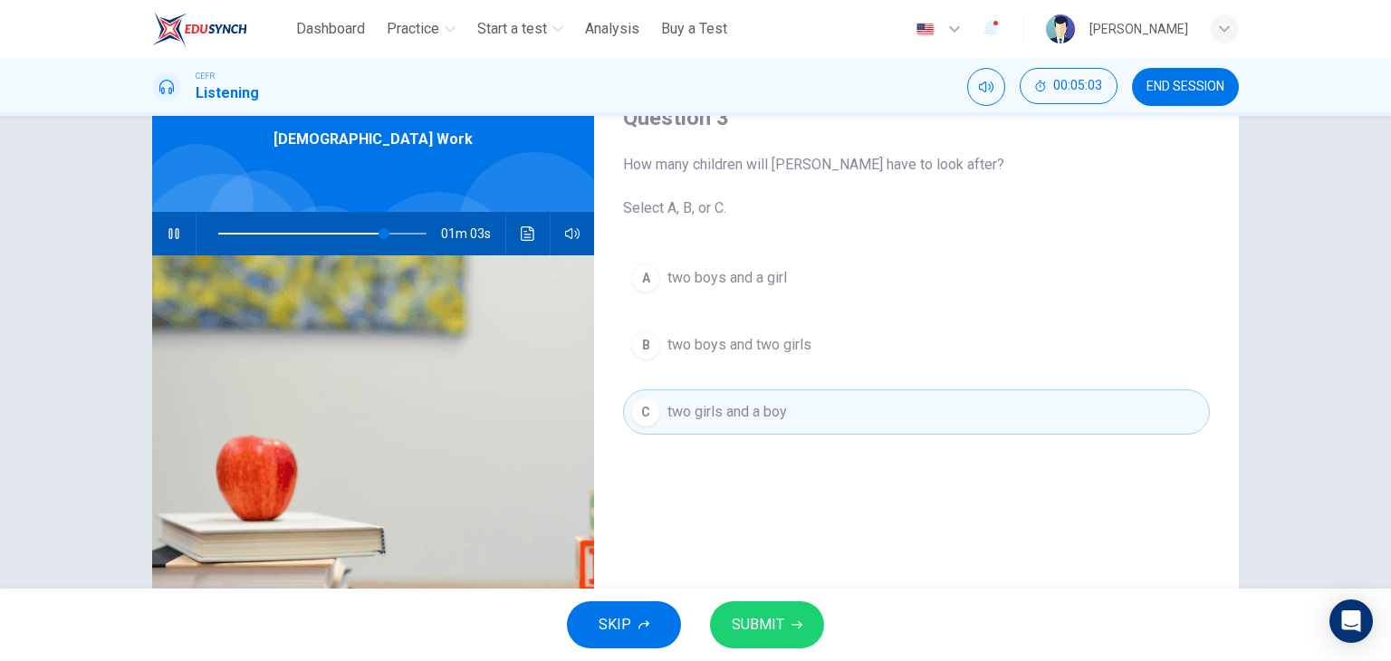
click at [759, 638] on button "SUBMIT" at bounding box center [767, 624] width 114 height 47
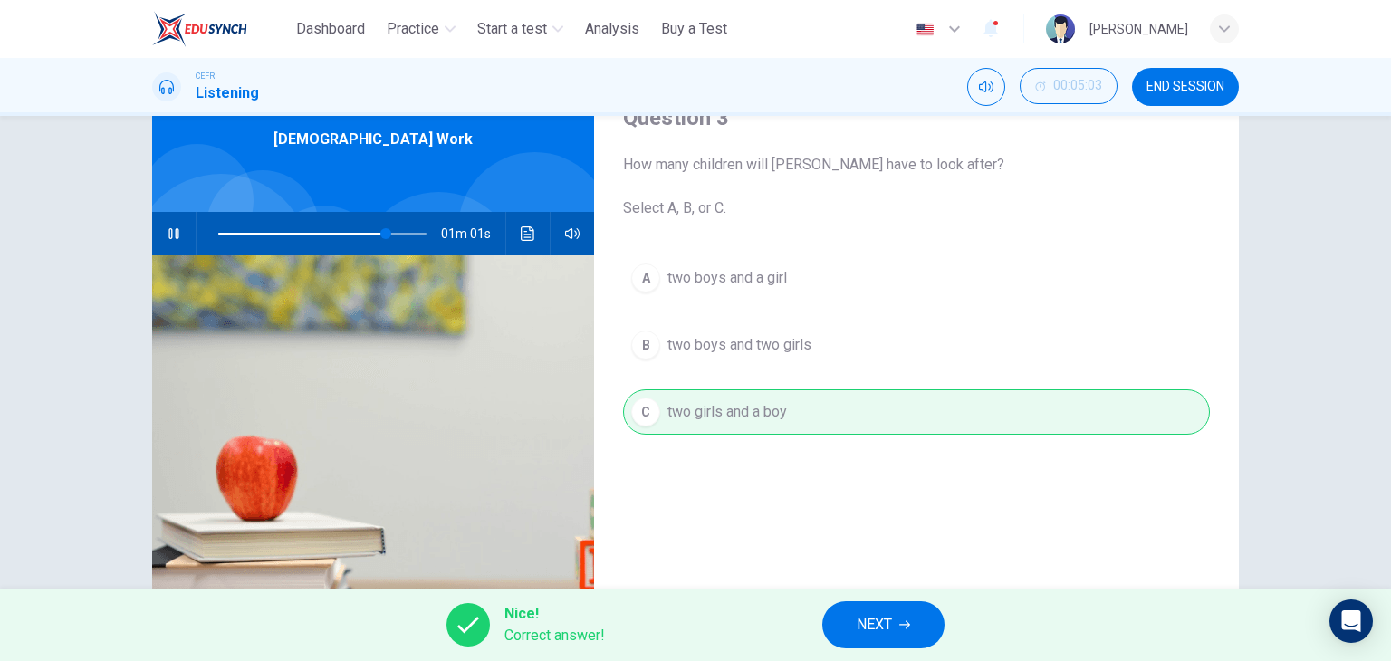
type input "**"
click at [862, 635] on span "NEXT" at bounding box center [873, 624] width 35 height 25
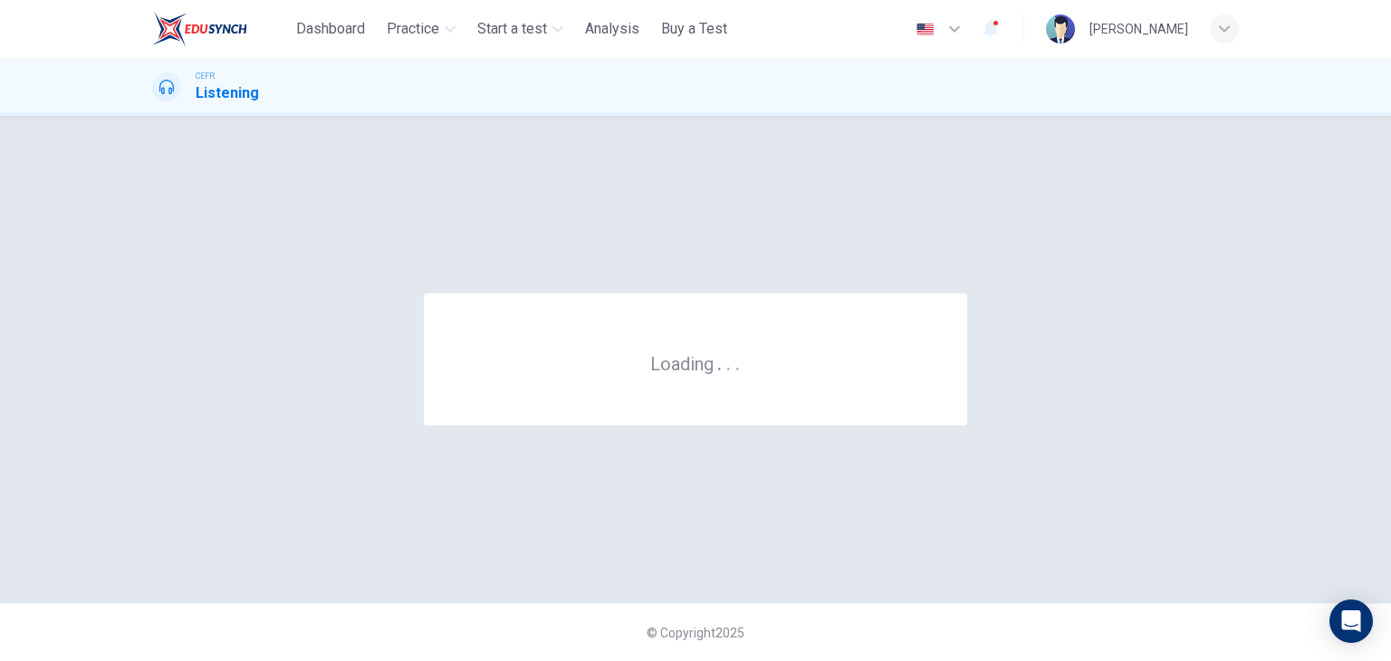
scroll to position [0, 0]
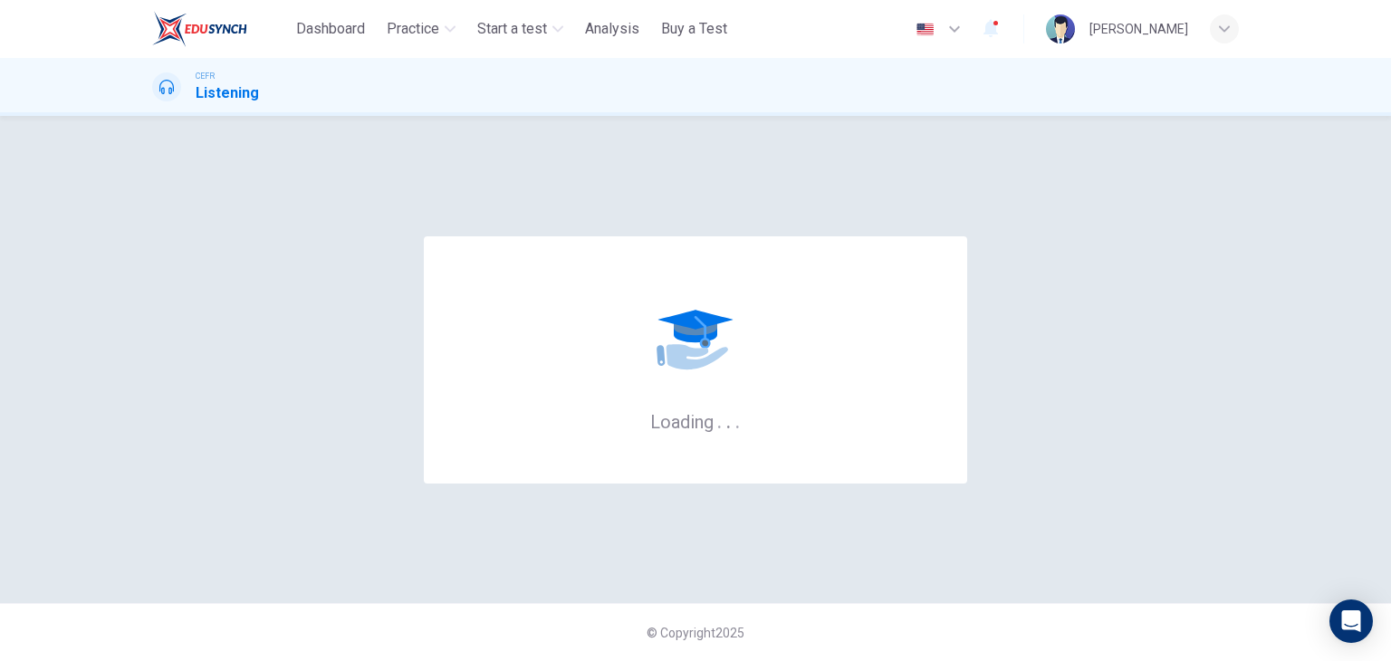
click at [862, 635] on div "© Copyright 2025" at bounding box center [695, 632] width 1391 height 58
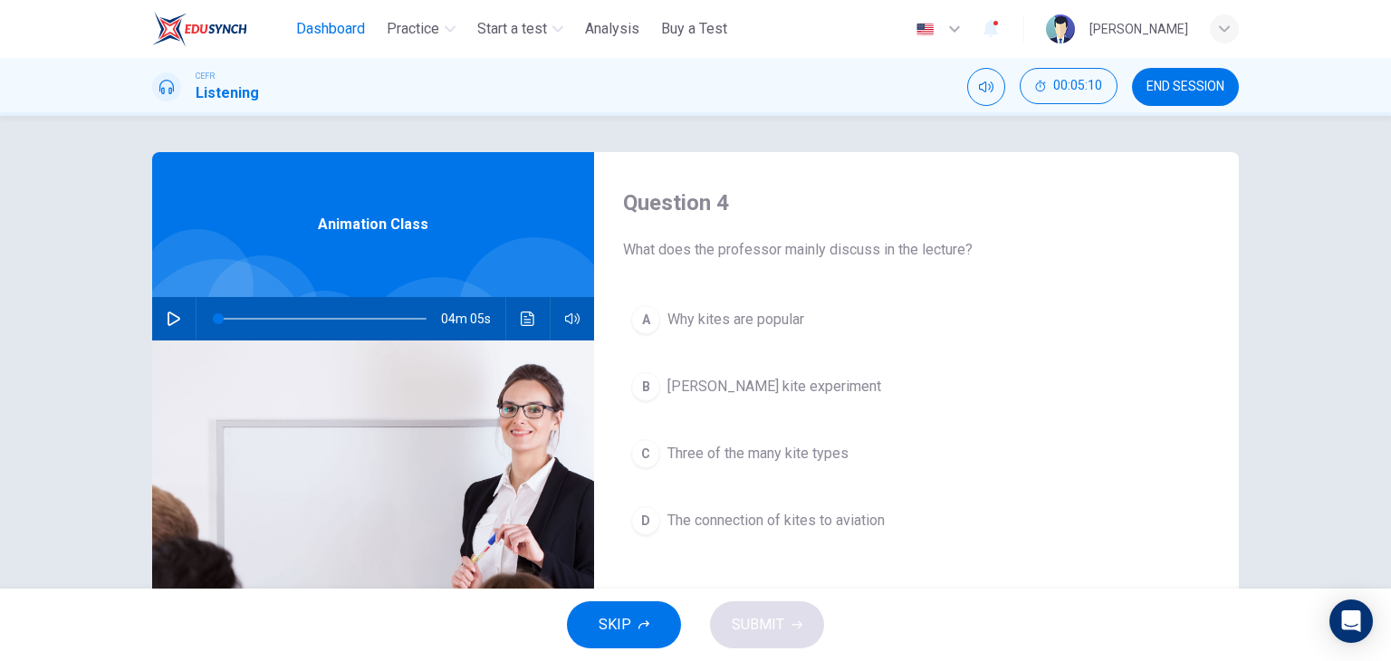
click at [352, 38] on span "Dashboard" at bounding box center [330, 29] width 69 height 22
